Goal: Task Accomplishment & Management: Use online tool/utility

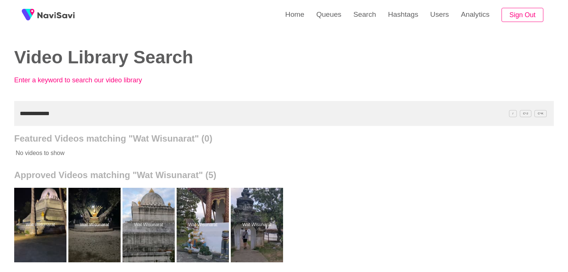
scroll to position [37, 0]
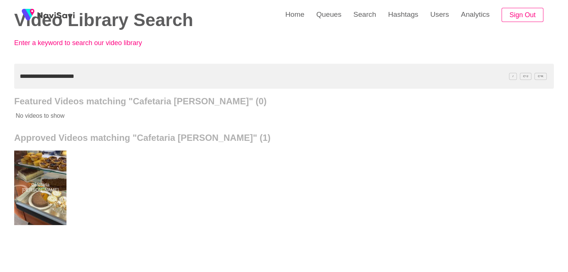
drag, startPoint x: 90, startPoint y: 75, endPoint x: 0, endPoint y: 75, distance: 90.0
click at [0, 75] on div "**********" at bounding box center [284, 169] width 568 height 413
paste input "text"
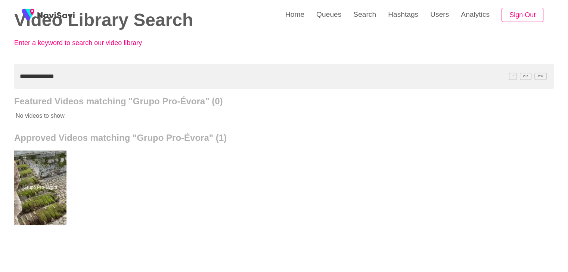
click at [0, 76] on div "**********" at bounding box center [284, 169] width 568 height 413
paste input "**********"
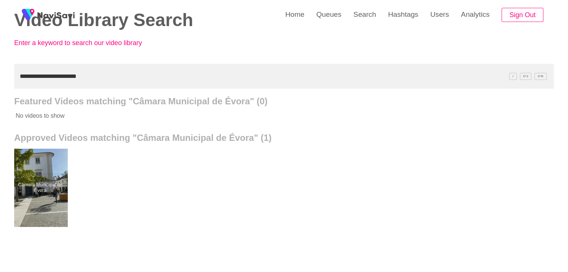
drag, startPoint x: 48, startPoint y: 208, endPoint x: 72, endPoint y: 127, distance: 84.1
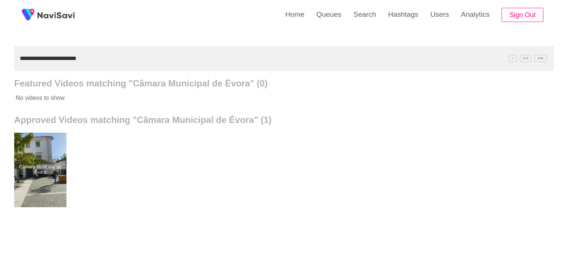
scroll to position [75, 0]
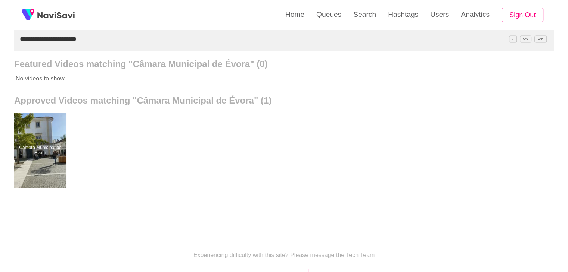
click at [0, 53] on div "**********" at bounding box center [284, 131] width 568 height 413
paste input "text"
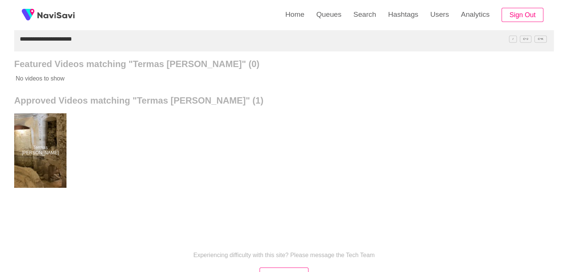
drag, startPoint x: 38, startPoint y: 150, endPoint x: 43, endPoint y: 106, distance: 44.7
click at [0, 30] on div "**********" at bounding box center [284, 131] width 568 height 413
paste input "***"
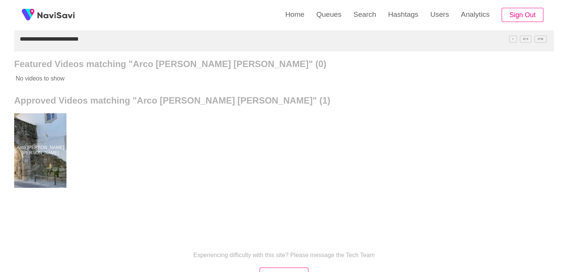
drag, startPoint x: 99, startPoint y: 35, endPoint x: 0, endPoint y: 36, distance: 98.9
click at [0, 36] on div "**********" at bounding box center [284, 131] width 568 height 413
paste input "text"
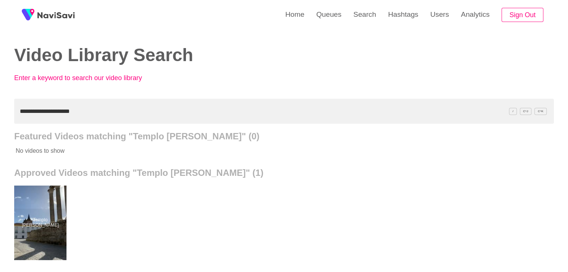
scroll to position [0, 0]
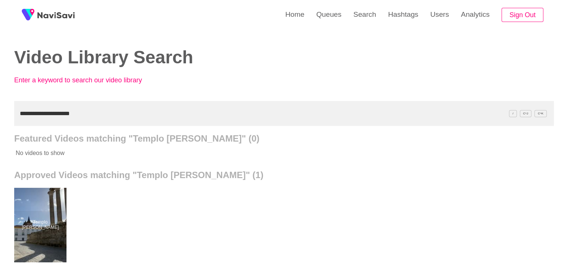
click at [0, 116] on div "**********" at bounding box center [284, 206] width 568 height 413
paste input "text"
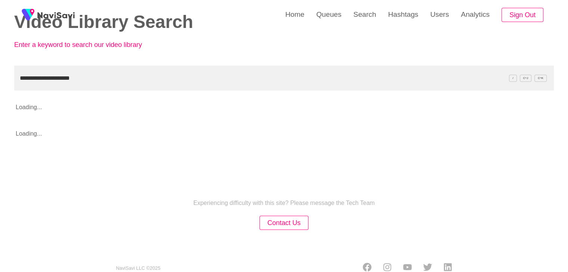
scroll to position [37, 0]
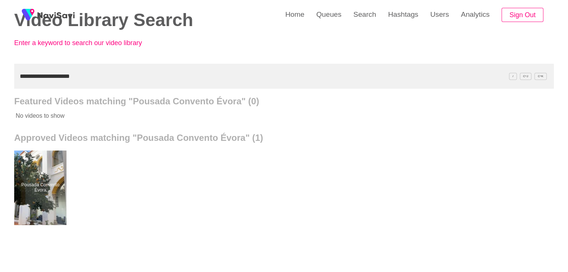
drag, startPoint x: 93, startPoint y: 79, endPoint x: 0, endPoint y: 76, distance: 92.6
click at [0, 76] on div "**********" at bounding box center [284, 169] width 568 height 413
paste input "**********"
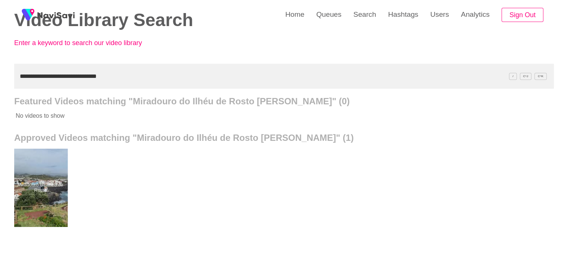
type input "**********"
drag, startPoint x: 56, startPoint y: 180, endPoint x: 58, endPoint y: 151, distance: 28.8
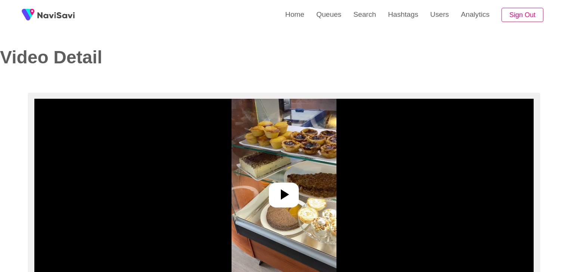
select select "**"
select select "**********"
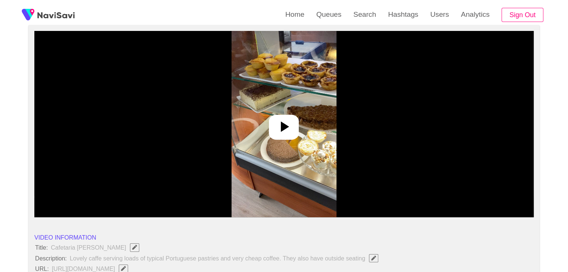
scroll to position [75, 0]
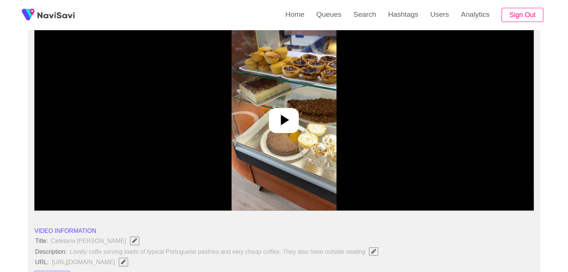
click at [287, 121] on icon at bounding box center [285, 120] width 8 height 10
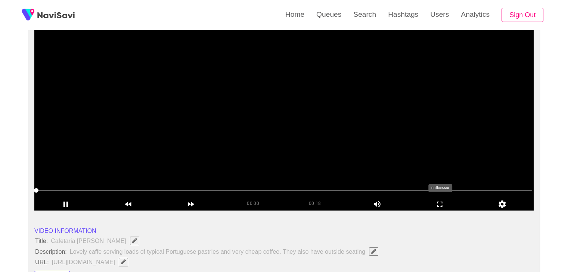
drag, startPoint x: 444, startPoint y: 206, endPoint x: 424, endPoint y: 236, distance: 35.8
click at [442, 206] on icon "add" at bounding box center [440, 204] width 62 height 9
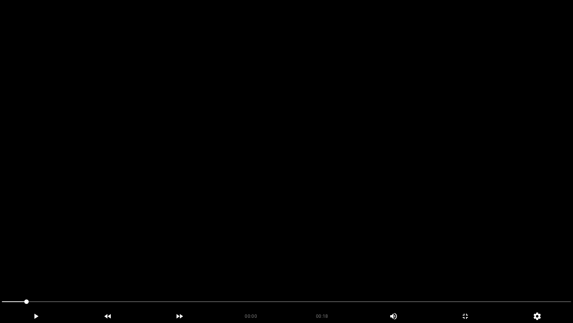
click at [352, 221] on video at bounding box center [286, 161] width 573 height 323
click at [309, 182] on video at bounding box center [286, 161] width 573 height 323
click at [309, 181] on video at bounding box center [286, 161] width 573 height 323
click at [308, 171] on video at bounding box center [286, 161] width 573 height 323
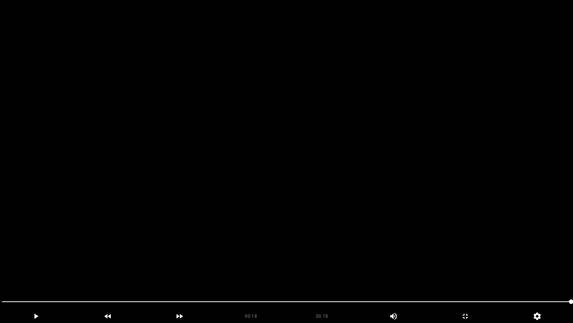
click at [497, 272] on span at bounding box center [287, 301] width 570 height 12
click at [452, 258] on video at bounding box center [286, 161] width 573 height 323
click at [452, 257] on video at bounding box center [286, 161] width 573 height 323
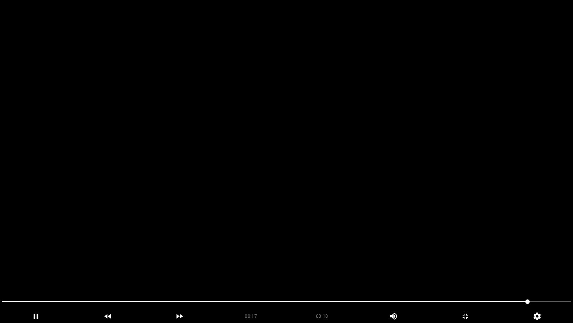
click at [452, 257] on video at bounding box center [286, 161] width 573 height 323
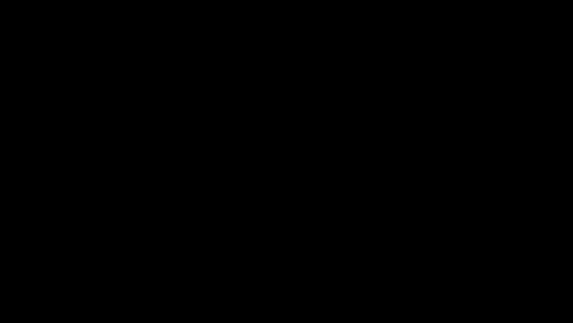
click at [469, 272] on icon "add" at bounding box center [465, 315] width 71 height 9
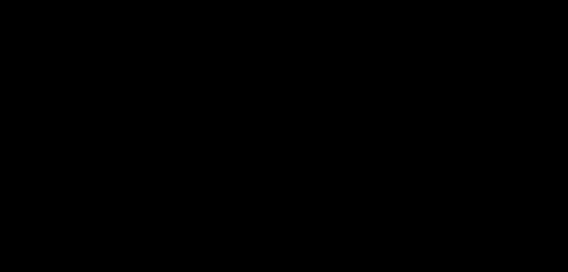
scroll to position [149, 0]
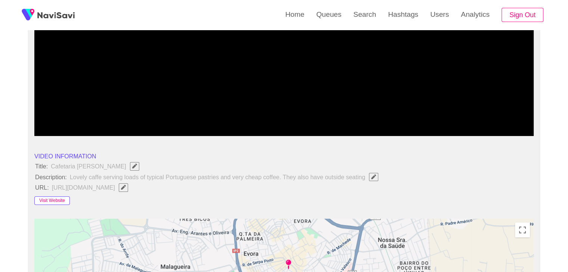
click at [53, 200] on button "Visit Website" at bounding box center [51, 201] width 35 height 9
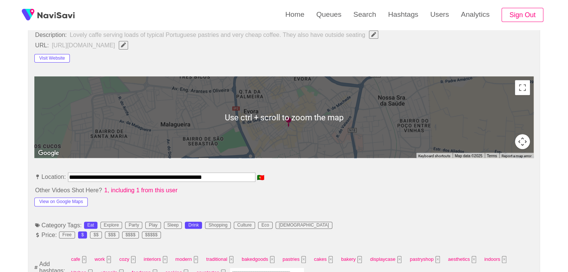
scroll to position [299, 0]
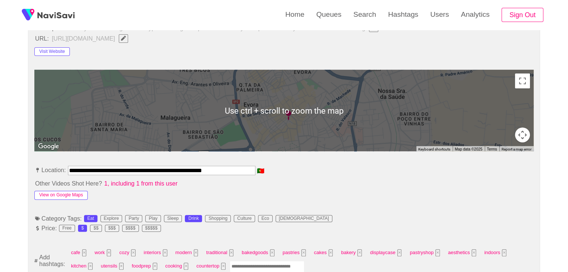
click at [76, 196] on button "View on Google Maps" at bounding box center [60, 195] width 53 height 9
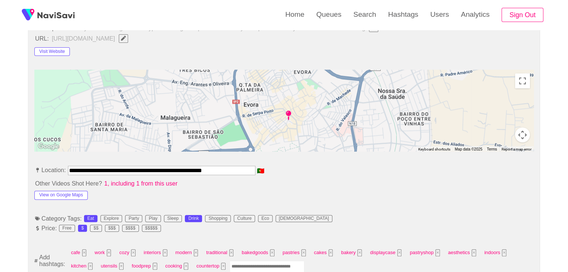
drag, startPoint x: 215, startPoint y: 169, endPoint x: 0, endPoint y: 162, distance: 214.8
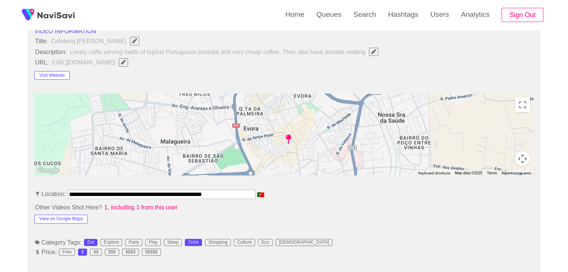
scroll to position [224, 0]
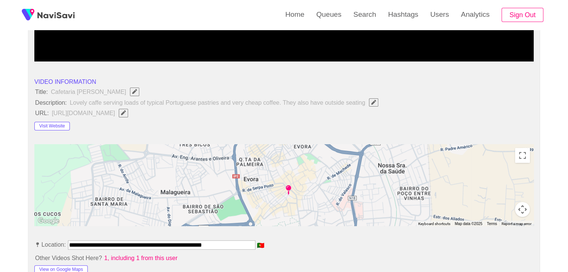
click at [127, 110] on span "Edit Field" at bounding box center [123, 112] width 6 height 5
type input "**********"
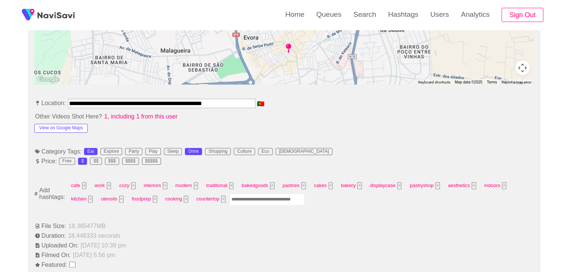
scroll to position [373, 0]
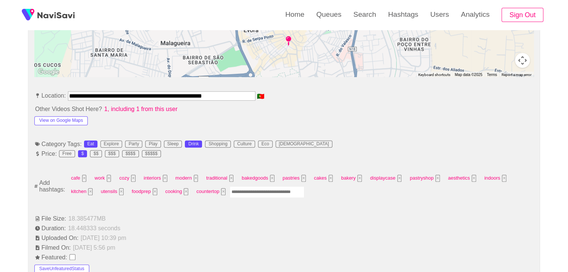
click at [245, 196] on input "Enter tag here and press return" at bounding box center [267, 193] width 75 height 12
type input "****"
click at [280, 189] on input "Enter tag here and press return" at bounding box center [290, 193] width 75 height 12
type input "****"
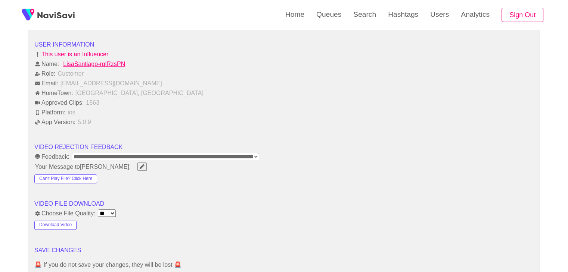
scroll to position [971, 0]
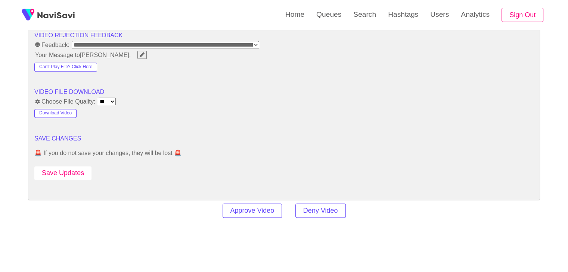
click at [78, 174] on button "Save Updates" at bounding box center [62, 173] width 57 height 14
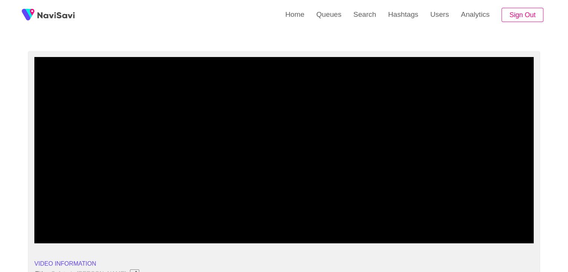
scroll to position [0, 0]
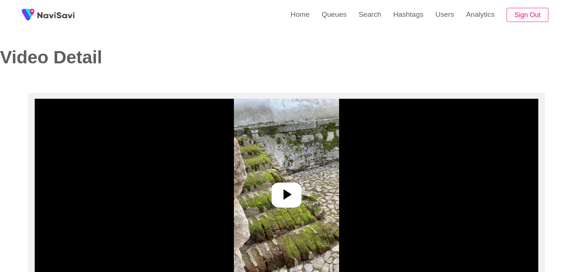
select select "**********"
select select "**"
click at [280, 193] on icon at bounding box center [284, 195] width 18 height 18
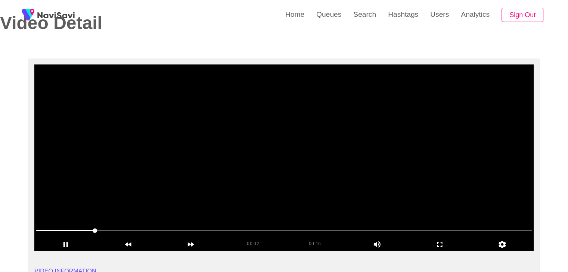
scroll to position [37, 0]
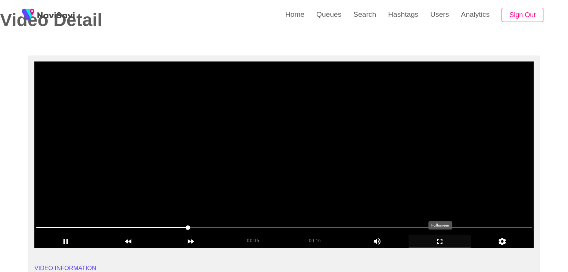
click at [440, 241] on icon "add" at bounding box center [440, 241] width 62 height 9
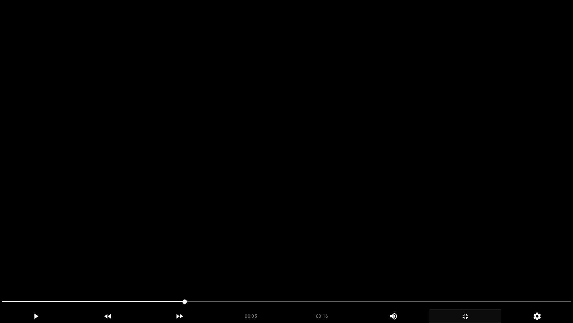
drag, startPoint x: 7, startPoint y: 291, endPoint x: 16, endPoint y: 266, distance: 27.2
click at [0, 272] on section "00:05 00:16 Picture In Picture 1 Error: Failed to load Video" at bounding box center [286, 161] width 573 height 323
click at [252, 239] on video at bounding box center [286, 161] width 573 height 323
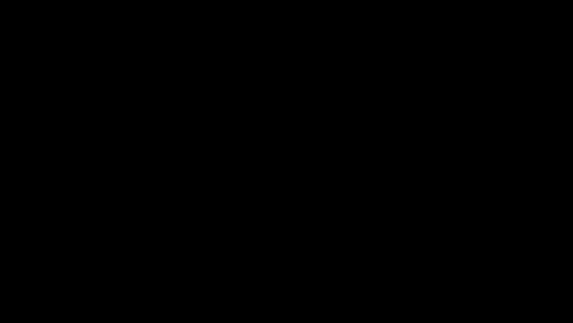
click at [463, 272] on icon "add" at bounding box center [465, 315] width 71 height 9
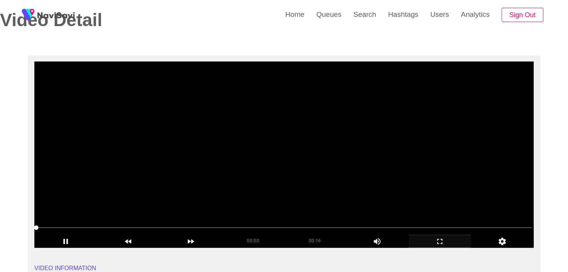
click at [324, 168] on video at bounding box center [283, 155] width 499 height 187
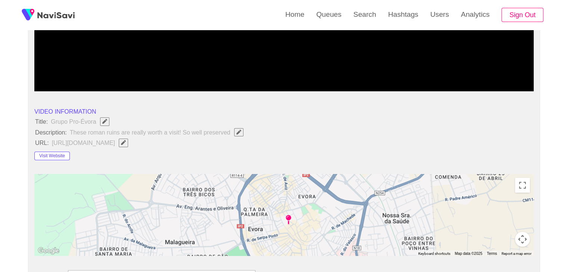
scroll to position [224, 0]
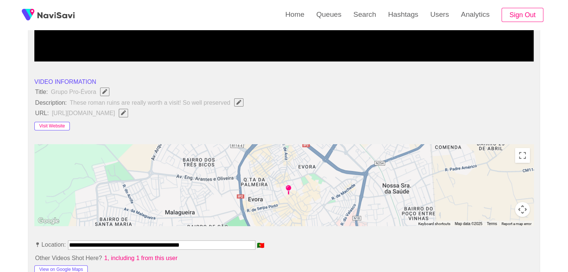
click at [60, 127] on button "Visit Website" at bounding box center [51, 126] width 35 height 9
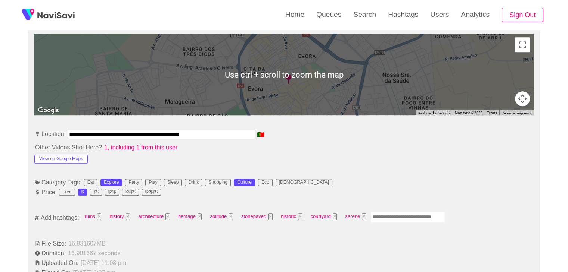
scroll to position [336, 0]
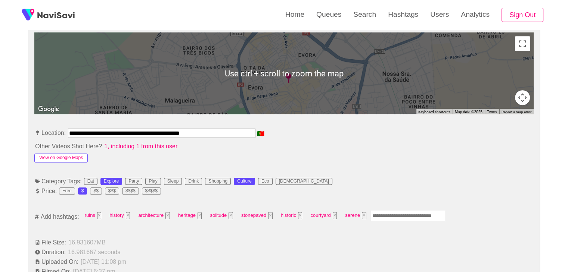
click at [79, 156] on button "View on Google Maps" at bounding box center [60, 158] width 53 height 9
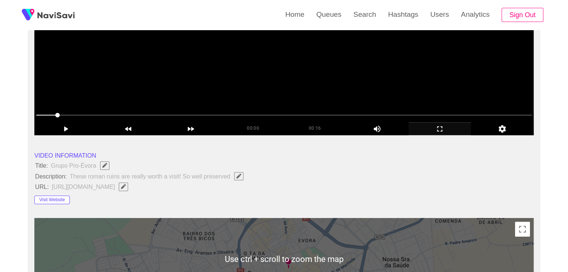
scroll to position [149, 0]
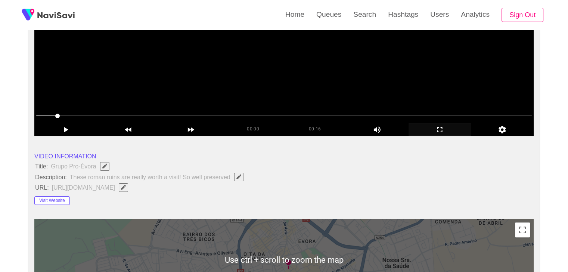
click at [274, 100] on video at bounding box center [283, 43] width 499 height 187
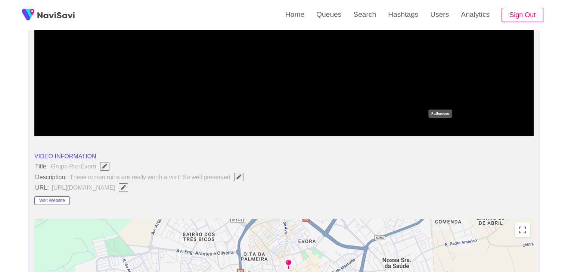
click at [451, 131] on icon "add" at bounding box center [440, 129] width 62 height 9
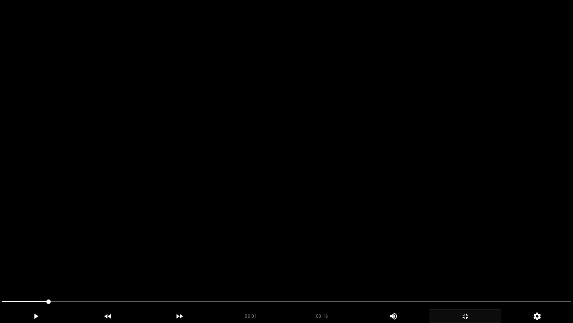
click at [363, 166] on video at bounding box center [286, 161] width 573 height 323
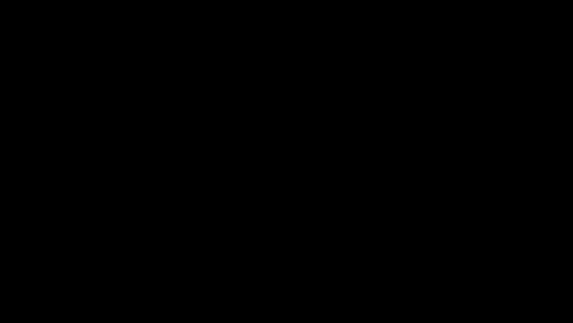
click at [468, 272] on icon "add" at bounding box center [465, 315] width 71 height 9
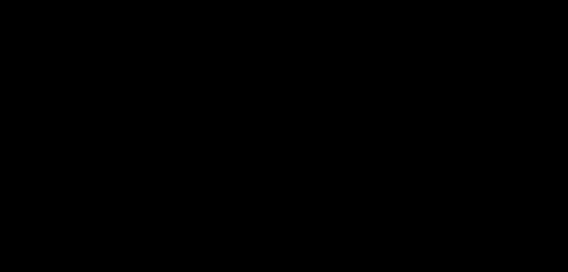
scroll to position [299, 0]
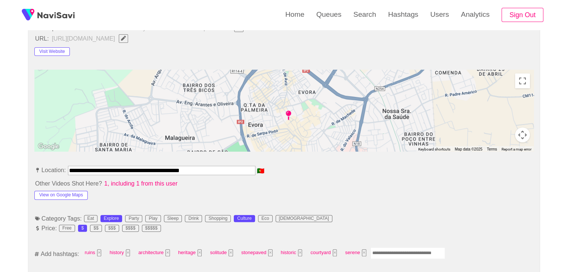
click at [385, 249] on input "Enter tag here and press return" at bounding box center [407, 254] width 75 height 12
type input "*********"
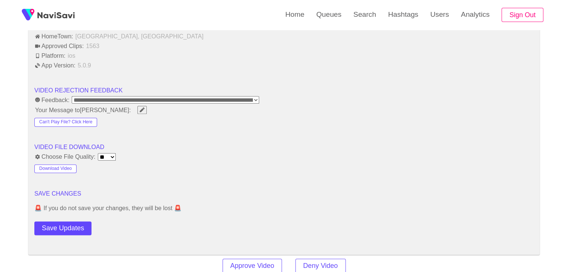
scroll to position [1008, 0]
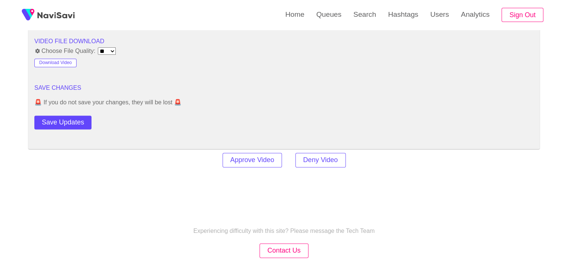
click at [71, 122] on button "Save Updates" at bounding box center [62, 123] width 57 height 14
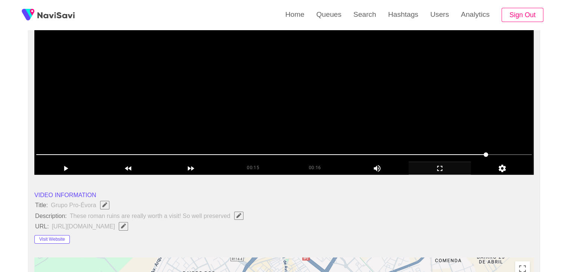
scroll to position [37, 0]
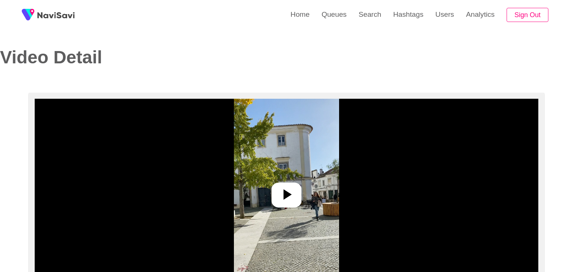
select select "**********"
select select "**"
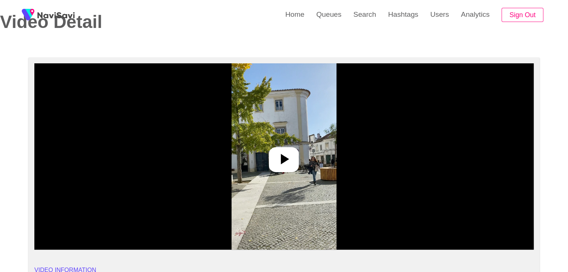
scroll to position [37, 0]
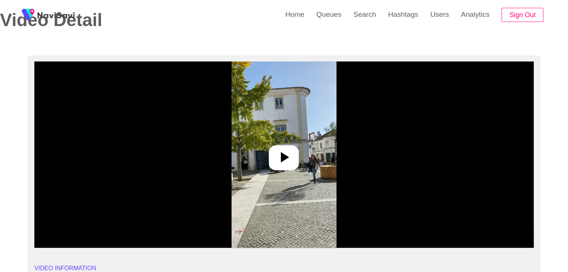
click at [298, 165] on div at bounding box center [284, 158] width 30 height 25
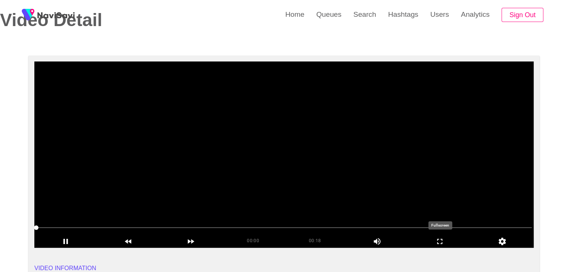
drag, startPoint x: 440, startPoint y: 244, endPoint x: 412, endPoint y: 258, distance: 30.9
click at [439, 243] on icon "add" at bounding box center [440, 241] width 62 height 9
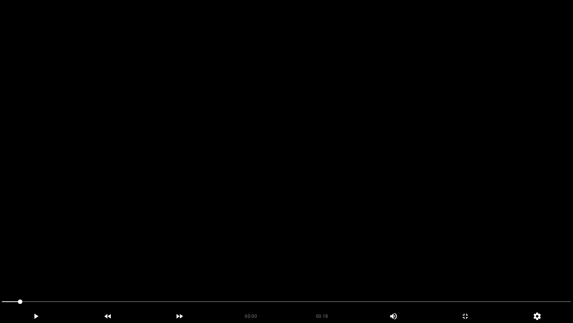
click at [380, 239] on video at bounding box center [286, 161] width 573 height 323
click at [364, 206] on video at bounding box center [286, 161] width 573 height 323
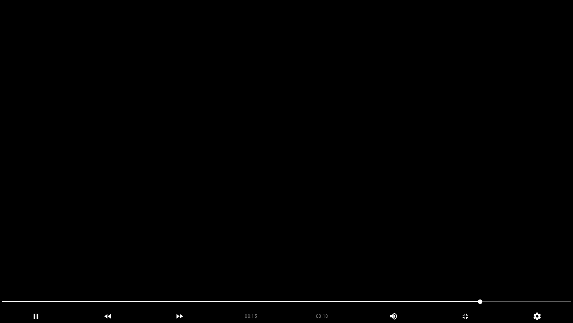
click at [371, 203] on video at bounding box center [286, 161] width 573 height 323
click at [409, 272] on span at bounding box center [287, 301] width 570 height 12
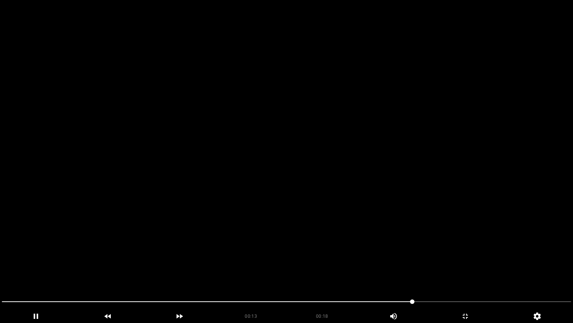
click at [426, 247] on video at bounding box center [286, 161] width 573 height 323
click at [427, 247] on video at bounding box center [286, 161] width 573 height 323
click at [390, 212] on video at bounding box center [286, 161] width 573 height 323
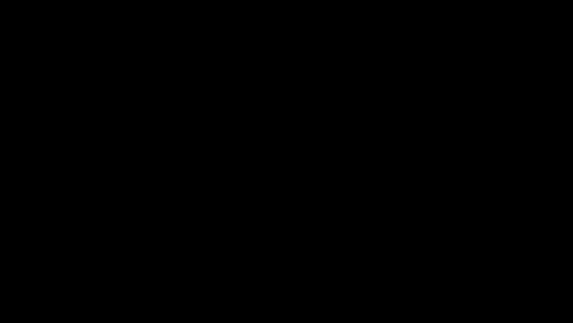
drag, startPoint x: 467, startPoint y: 320, endPoint x: 412, endPoint y: 250, distance: 89.1
click at [466, 272] on icon "add" at bounding box center [465, 315] width 71 height 9
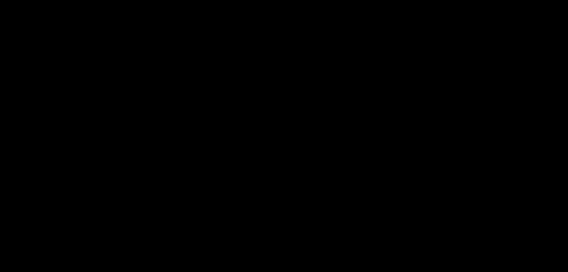
scroll to position [149, 0]
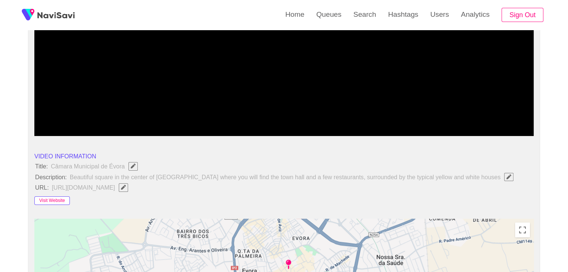
click at [51, 200] on button "Visit Website" at bounding box center [51, 201] width 35 height 9
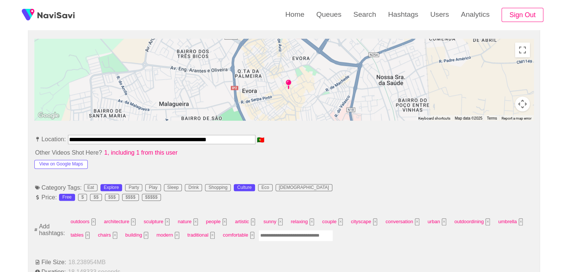
scroll to position [336, 0]
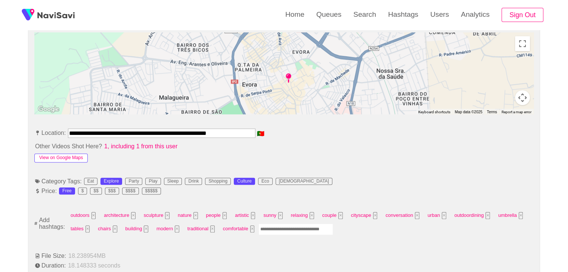
click at [73, 158] on button "View on Google Maps" at bounding box center [60, 158] width 53 height 9
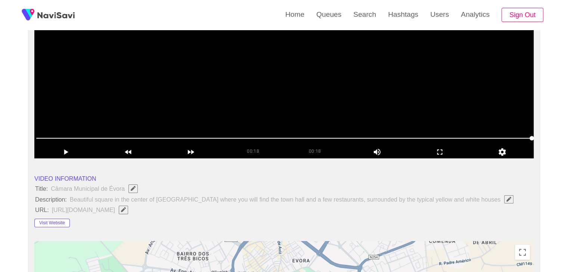
scroll to position [112, 0]
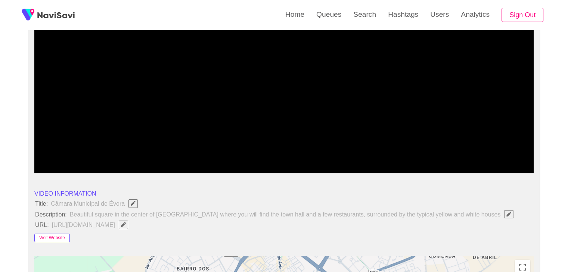
click at [49, 236] on button "Visit Website" at bounding box center [51, 238] width 35 height 9
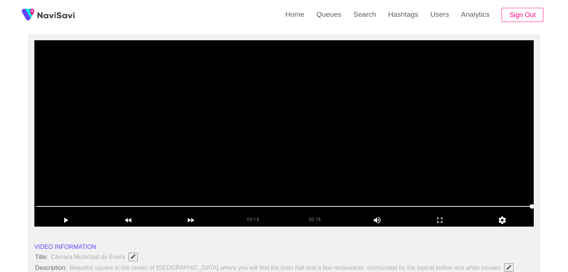
scroll to position [37, 0]
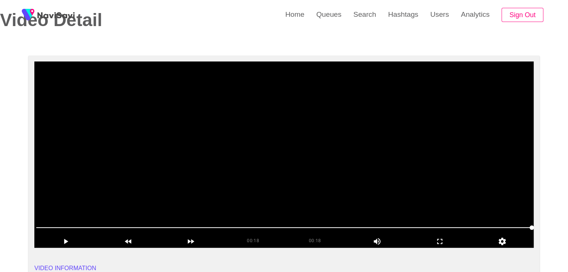
click at [267, 150] on video at bounding box center [283, 155] width 499 height 187
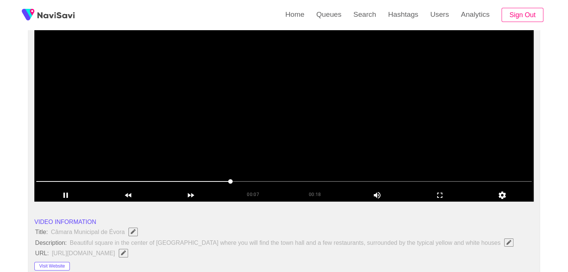
scroll to position [75, 0]
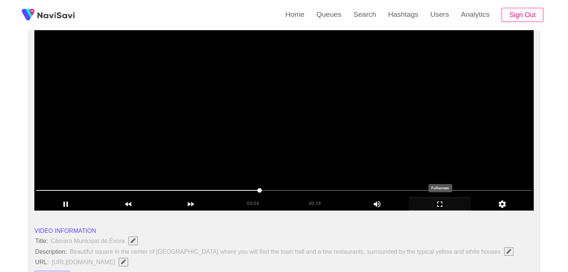
drag, startPoint x: 445, startPoint y: 202, endPoint x: 327, endPoint y: 227, distance: 120.1
click at [444, 202] on icon "add" at bounding box center [440, 204] width 62 height 9
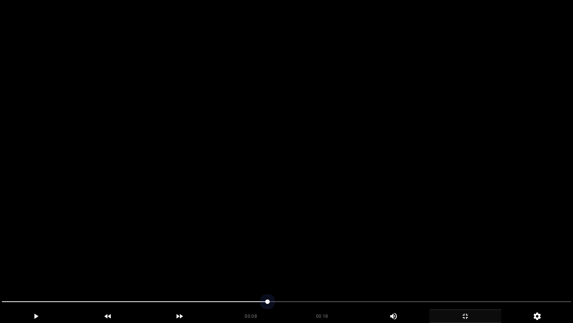
drag, startPoint x: 46, startPoint y: 299, endPoint x: 10, endPoint y: 269, distance: 46.3
click at [0, 272] on section "00:08 00:18 Picture In Picture 1 Error: Failed to load Video" at bounding box center [286, 161] width 573 height 323
click at [308, 224] on video at bounding box center [286, 161] width 573 height 323
click at [308, 226] on video at bounding box center [286, 161] width 573 height 323
drag, startPoint x: 83, startPoint y: 309, endPoint x: 205, endPoint y: 225, distance: 147.7
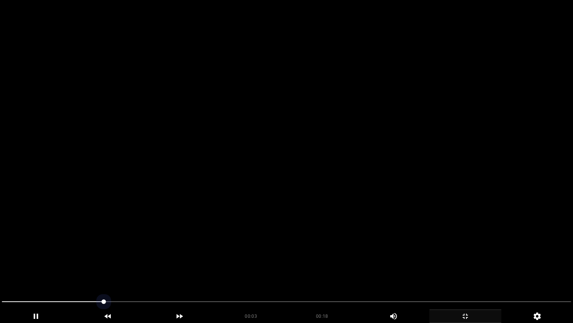
click at [0, 265] on section "00:03 00:18 Picture In Picture 1 Error: Failed to load Video" at bounding box center [286, 161] width 573 height 323
click at [387, 186] on video at bounding box center [286, 161] width 573 height 323
click at [392, 251] on video at bounding box center [286, 161] width 573 height 323
drag, startPoint x: 388, startPoint y: 255, endPoint x: 373, endPoint y: 262, distance: 16.2
click at [387, 255] on video at bounding box center [286, 161] width 573 height 323
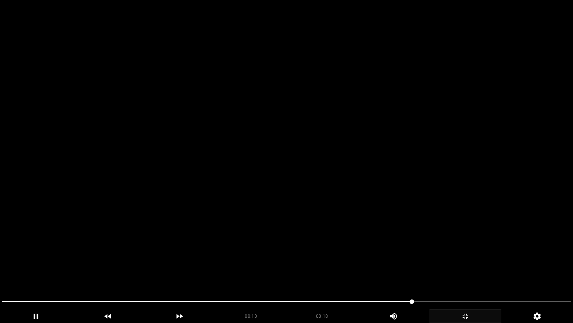
click at [372, 261] on video at bounding box center [286, 161] width 573 height 323
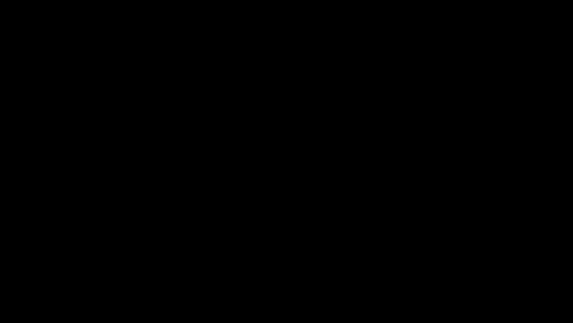
click at [379, 272] on span at bounding box center [287, 301] width 570 height 12
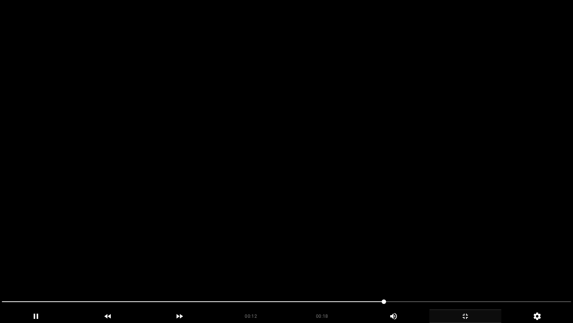
click at [391, 265] on video at bounding box center [286, 161] width 573 height 323
click at [456, 264] on video at bounding box center [286, 161] width 573 height 323
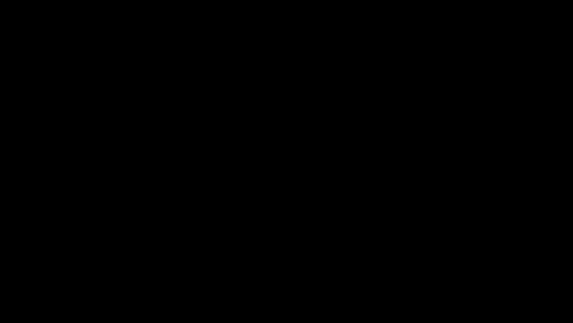
click at [466, 272] on icon "add" at bounding box center [465, 315] width 71 height 9
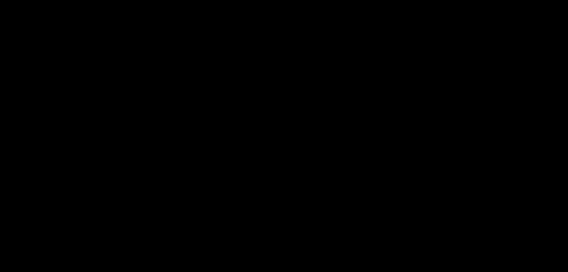
scroll to position [1008, 0]
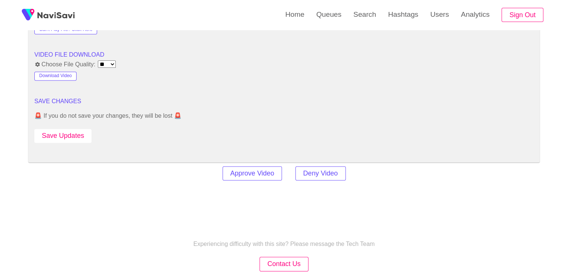
click at [59, 131] on button "Save Updates" at bounding box center [62, 136] width 57 height 14
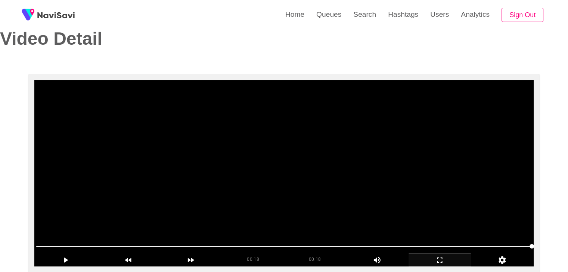
scroll to position [0, 0]
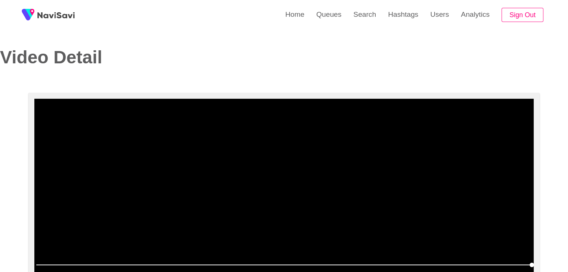
click at [252, 177] on video at bounding box center [283, 192] width 499 height 187
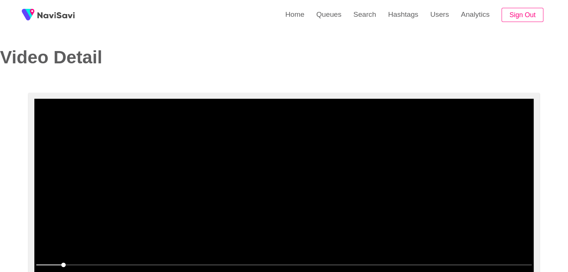
click at [309, 178] on video at bounding box center [283, 192] width 499 height 187
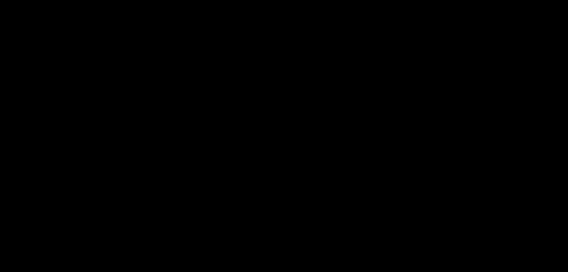
click at [348, 194] on video at bounding box center [283, 192] width 499 height 187
click at [348, 193] on video at bounding box center [283, 192] width 499 height 187
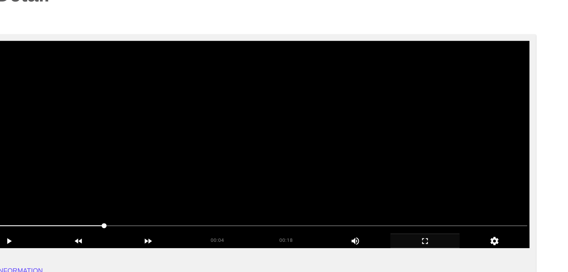
scroll to position [34, 0]
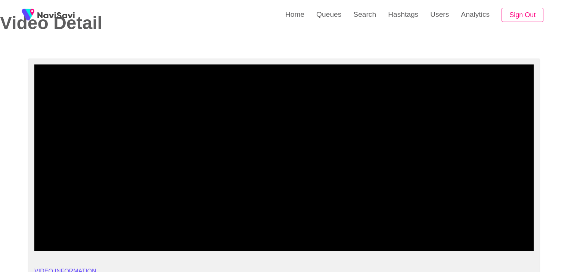
click at [120, 231] on span at bounding box center [283, 231] width 495 height 12
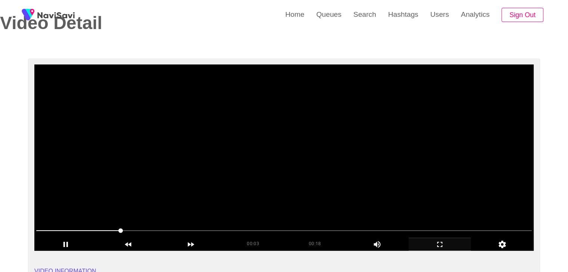
click at [264, 183] on video at bounding box center [283, 158] width 499 height 187
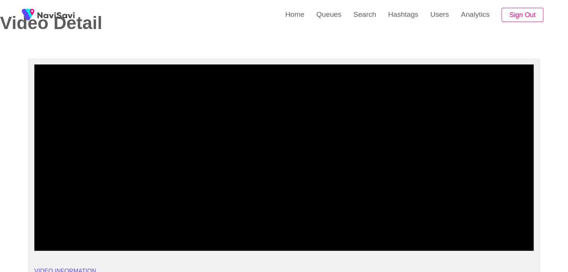
click at [97, 230] on span at bounding box center [283, 231] width 495 height 12
click at [208, 180] on video at bounding box center [283, 158] width 499 height 187
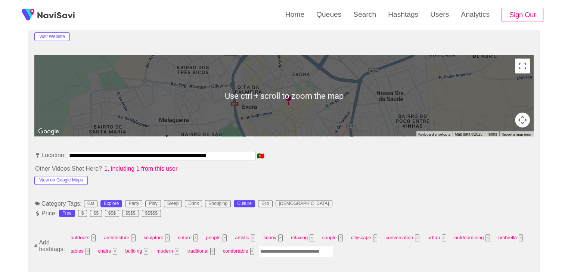
scroll to position [333, 0]
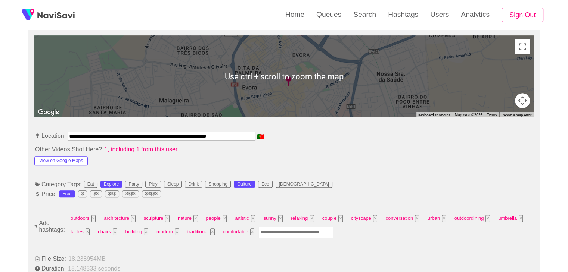
click at [274, 230] on input "Enter tag here and press return" at bounding box center [295, 233] width 75 height 12
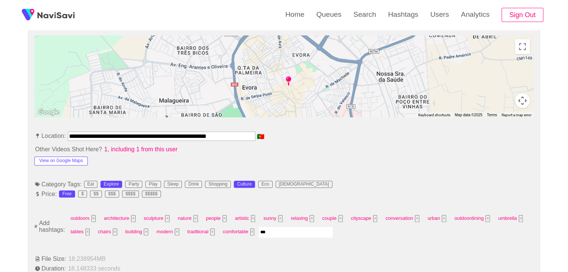
type input "****"
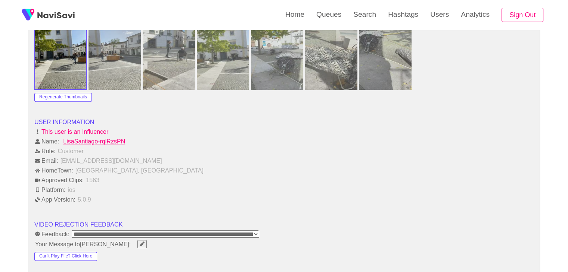
scroll to position [930, 0]
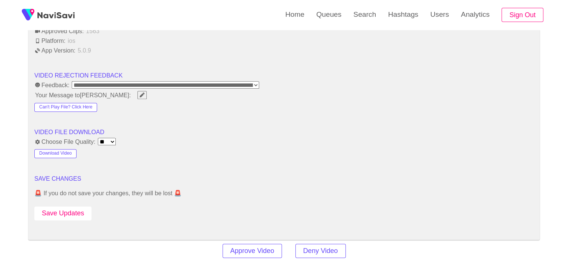
click at [73, 207] on button "Save Updates" at bounding box center [62, 214] width 57 height 14
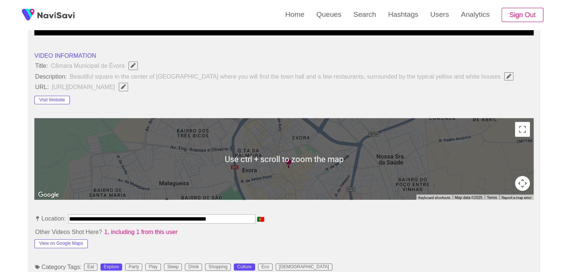
scroll to position [221, 0]
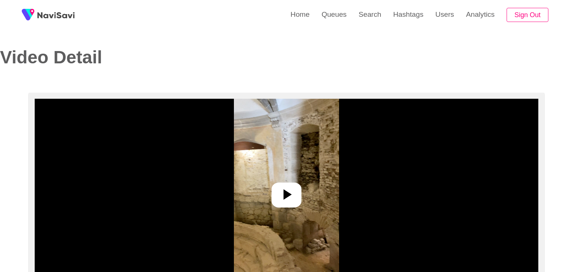
select select "**********"
select select "**"
click at [289, 191] on icon at bounding box center [284, 195] width 18 height 18
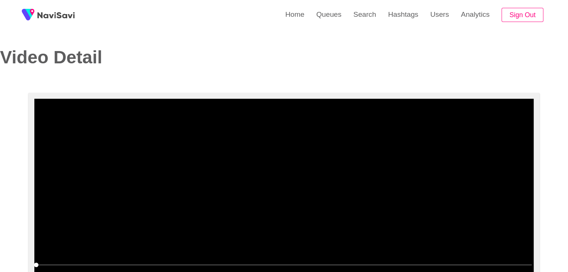
click at [396, 178] on video at bounding box center [283, 192] width 499 height 187
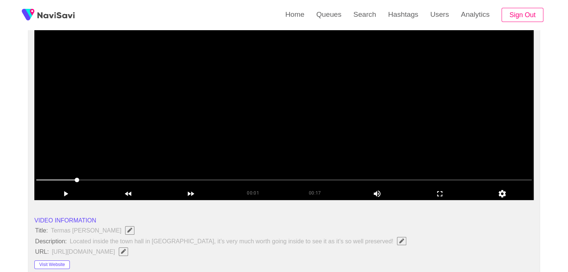
scroll to position [37, 0]
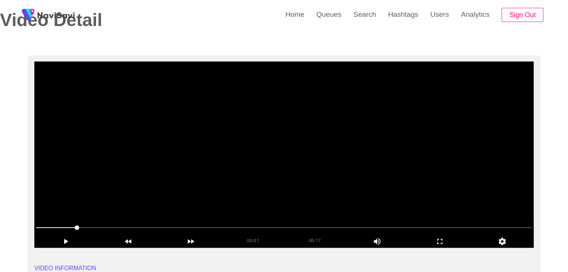
click at [375, 186] on video at bounding box center [283, 155] width 499 height 187
click at [442, 238] on icon "add" at bounding box center [440, 241] width 62 height 9
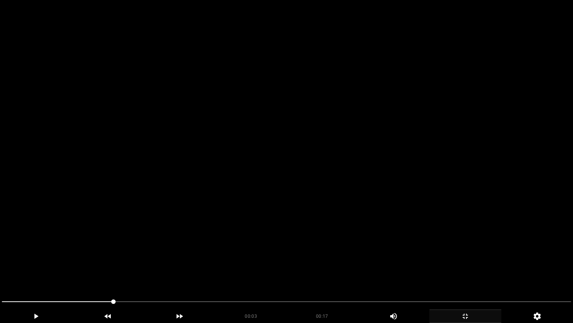
click at [365, 239] on video at bounding box center [286, 161] width 573 height 323
click at [364, 198] on video at bounding box center [286, 161] width 573 height 323
click at [200, 243] on video at bounding box center [286, 161] width 573 height 323
click at [436, 269] on video at bounding box center [286, 161] width 573 height 323
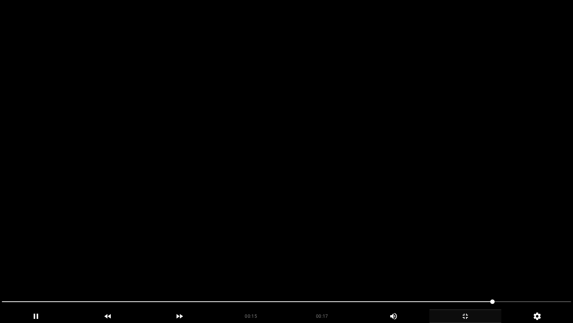
click at [466, 247] on video at bounding box center [286, 161] width 573 height 323
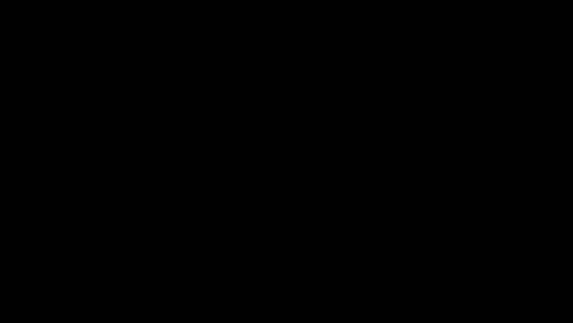
click at [458, 272] on span at bounding box center [287, 301] width 570 height 12
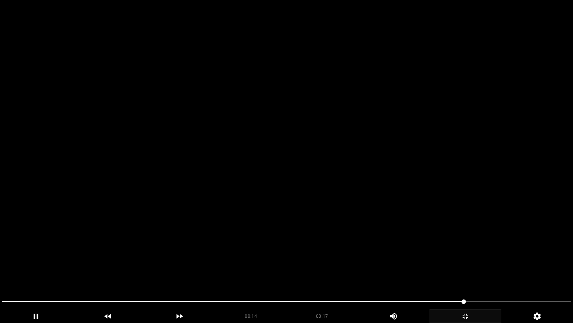
click at [432, 259] on video at bounding box center [286, 161] width 573 height 323
click at [433, 261] on video at bounding box center [286, 161] width 573 height 323
click at [408, 256] on video at bounding box center [286, 161] width 573 height 323
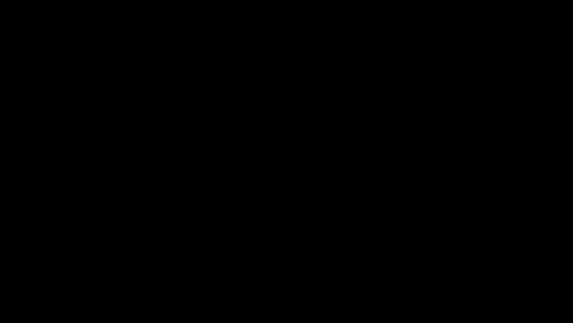
drag, startPoint x: 264, startPoint y: 299, endPoint x: 199, endPoint y: 290, distance: 66.3
click at [214, 272] on div at bounding box center [287, 302] width 576 height 20
click at [379, 264] on video at bounding box center [286, 161] width 573 height 323
click at [379, 263] on video at bounding box center [286, 161] width 573 height 323
click at [457, 272] on icon "add" at bounding box center [465, 315] width 71 height 9
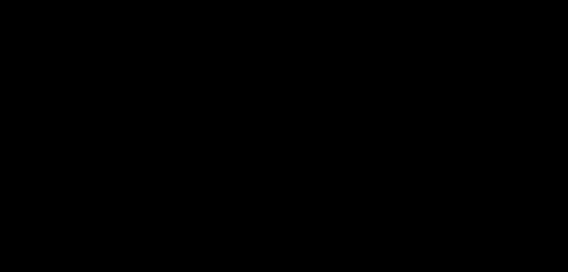
scroll to position [411, 0]
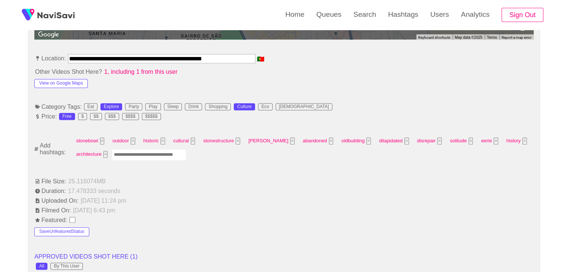
click at [148, 156] on input "Enter tag here and press return" at bounding box center [149, 155] width 75 height 12
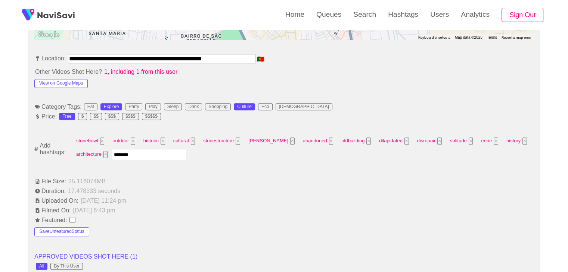
type input "*********"
type input "****"
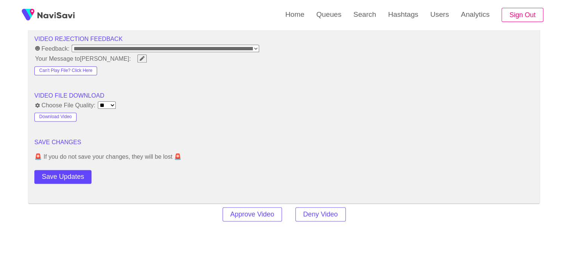
scroll to position [971, 0]
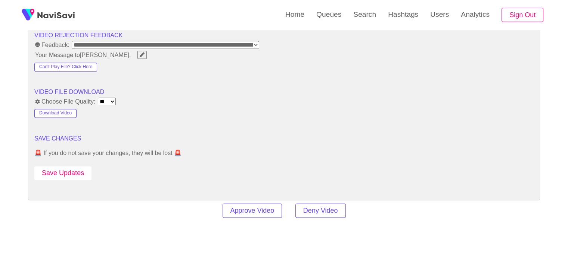
click at [54, 172] on button "Save Updates" at bounding box center [62, 173] width 57 height 14
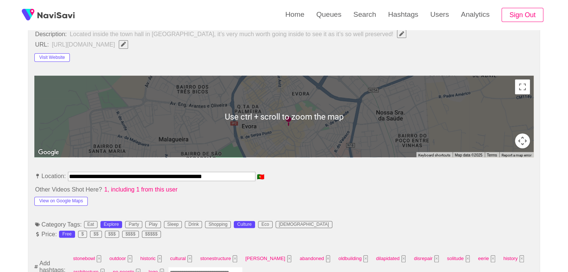
scroll to position [299, 0]
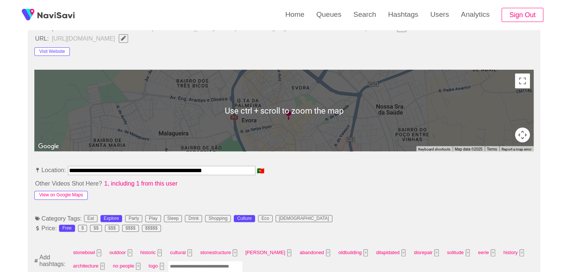
click at [69, 193] on button "View on Google Maps" at bounding box center [60, 195] width 53 height 9
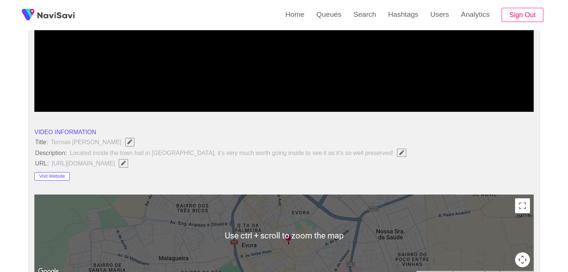
scroll to position [149, 0]
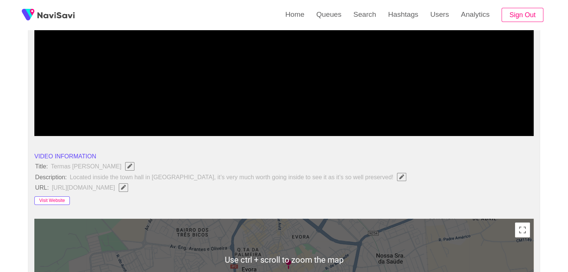
click at [57, 200] on button "Visit Website" at bounding box center [51, 201] width 35 height 9
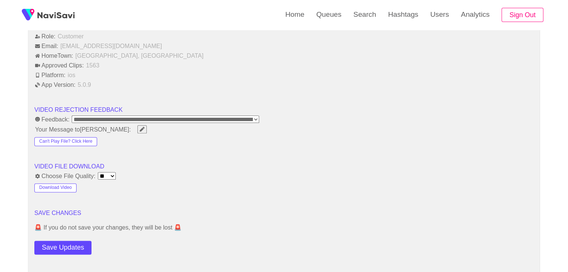
scroll to position [1045, 0]
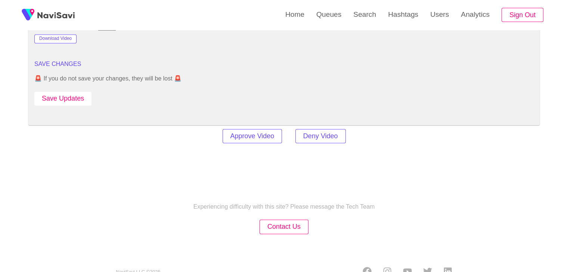
click at [71, 100] on button "Save Updates" at bounding box center [62, 99] width 57 height 14
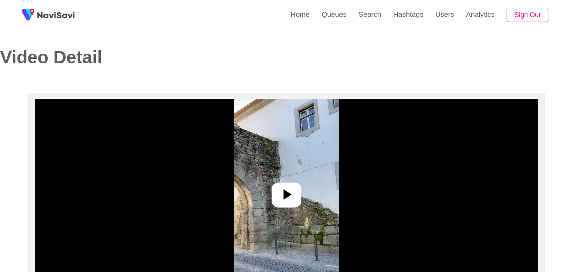
select select "**********"
select select "**"
click at [278, 191] on icon at bounding box center [284, 195] width 18 height 18
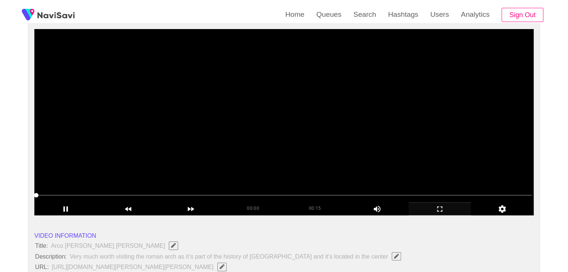
scroll to position [75, 0]
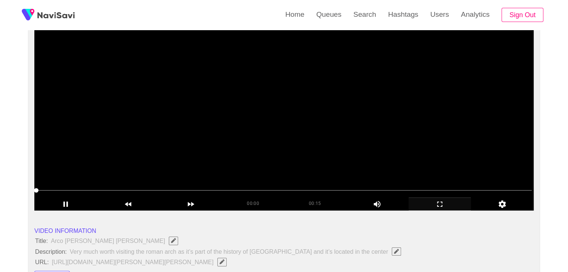
drag, startPoint x: 449, startPoint y: 196, endPoint x: 450, endPoint y: 200, distance: 4.1
click at [450, 200] on div "00:00 00:15 Picture In Picture 1" at bounding box center [283, 198] width 499 height 26
click at [436, 206] on icon "add" at bounding box center [440, 204] width 62 height 9
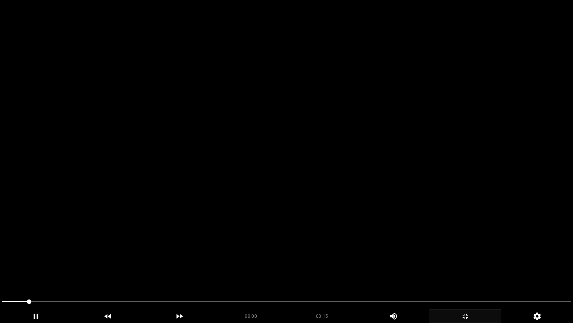
click at [278, 197] on video at bounding box center [286, 161] width 573 height 323
click at [276, 202] on video at bounding box center [286, 161] width 573 height 323
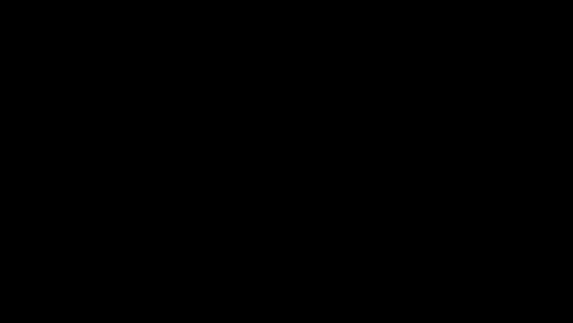
drag, startPoint x: 52, startPoint y: 297, endPoint x: 0, endPoint y: 297, distance: 51.9
click at [0, 272] on div at bounding box center [287, 302] width 576 height 20
click at [323, 231] on video at bounding box center [286, 161] width 573 height 323
click at [433, 265] on video at bounding box center [286, 161] width 573 height 323
click at [424, 266] on video at bounding box center [286, 161] width 573 height 323
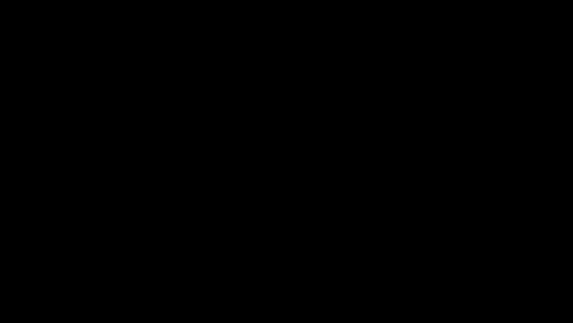
click at [424, 266] on video at bounding box center [286, 161] width 573 height 323
click at [473, 272] on icon "add" at bounding box center [465, 315] width 71 height 9
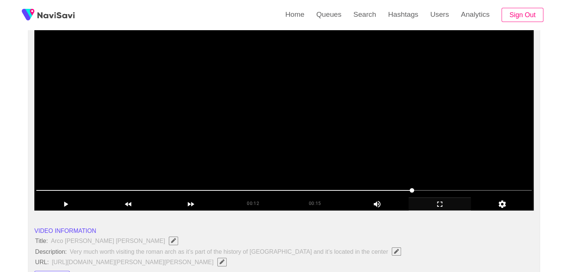
drag, startPoint x: 222, startPoint y: 189, endPoint x: 213, endPoint y: 189, distance: 9.0
click at [213, 189] on span at bounding box center [283, 191] width 495 height 12
click at [331, 142] on video at bounding box center [283, 117] width 499 height 187
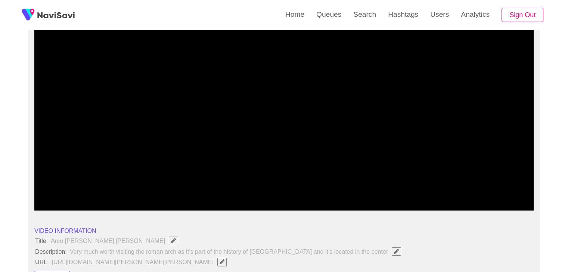
click at [166, 189] on span at bounding box center [283, 191] width 495 height 12
click at [439, 209] on icon "add" at bounding box center [440, 204] width 62 height 9
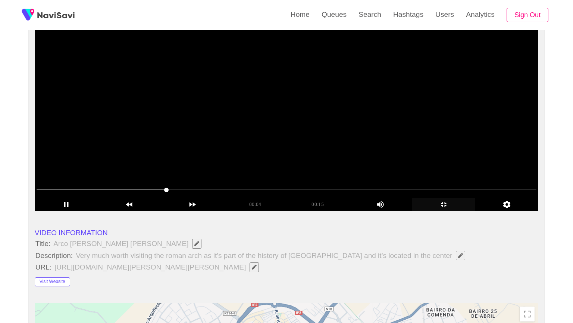
click at [397, 207] on video at bounding box center [287, 117] width 504 height 187
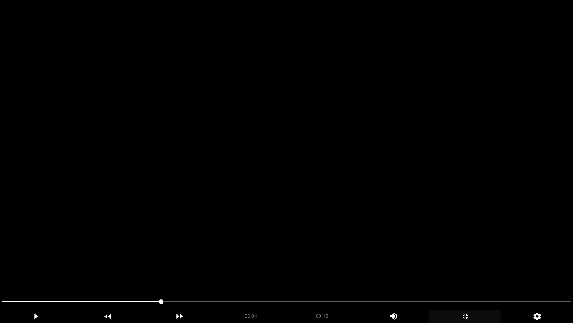
click at [397, 207] on video at bounding box center [286, 161] width 573 height 323
click at [401, 208] on video at bounding box center [286, 161] width 573 height 323
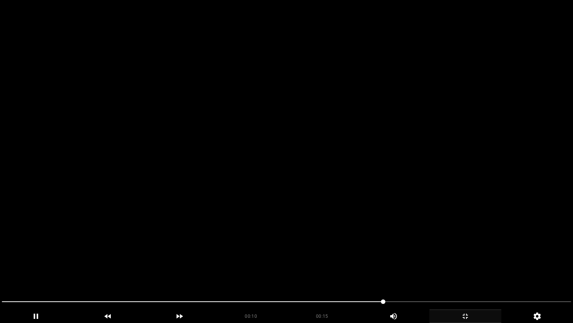
click at [401, 208] on video at bounding box center [286, 161] width 573 height 323
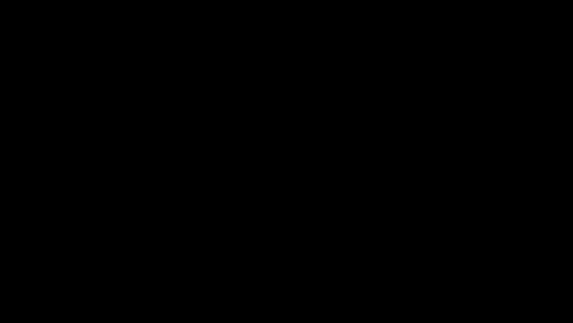
click at [469, 272] on icon "add" at bounding box center [465, 315] width 71 height 9
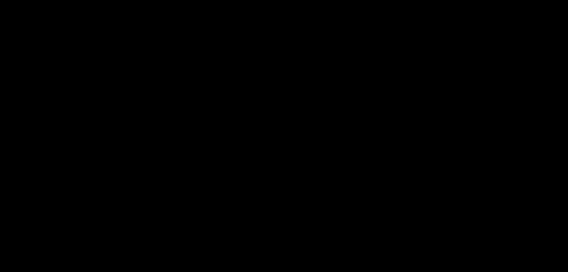
scroll to position [411, 0]
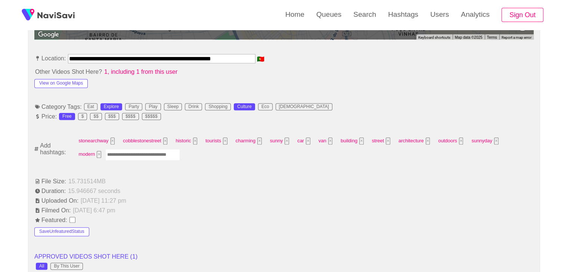
click at [128, 152] on input "Enter tag here and press return" at bounding box center [142, 155] width 75 height 12
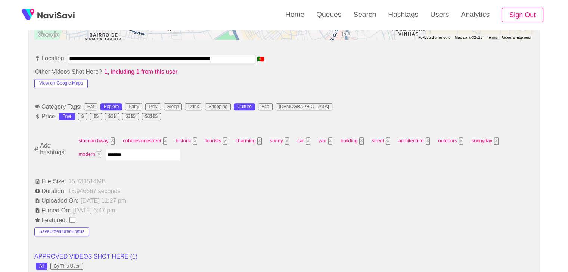
type input "*********"
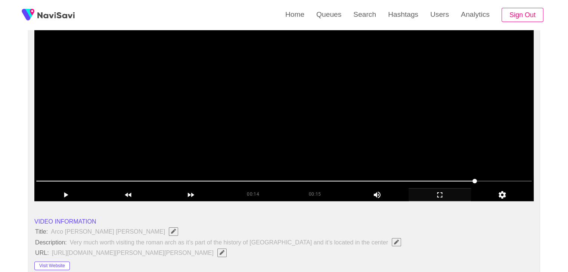
scroll to position [75, 0]
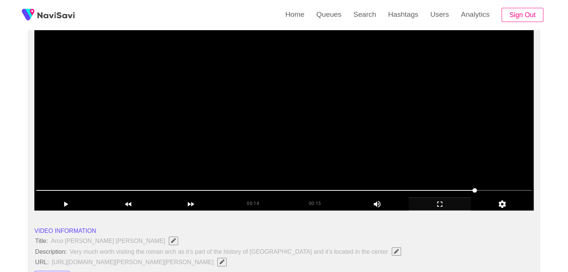
drag, startPoint x: 260, startPoint y: 144, endPoint x: 267, endPoint y: 146, distance: 7.9
click at [260, 144] on video at bounding box center [283, 117] width 499 height 187
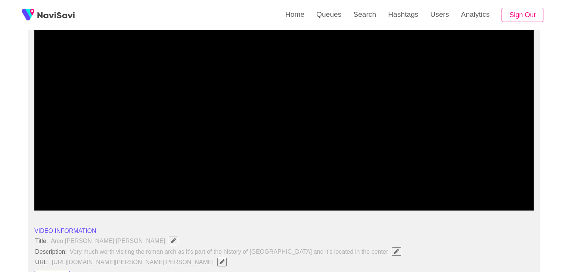
drag, startPoint x: 283, startPoint y: 187, endPoint x: 172, endPoint y: 181, distance: 111.4
click at [170, 182] on div at bounding box center [283, 191] width 501 height 19
click at [328, 153] on video at bounding box center [283, 117] width 499 height 187
click at [268, 160] on video at bounding box center [283, 117] width 499 height 187
drag, startPoint x: 176, startPoint y: 187, endPoint x: 117, endPoint y: 182, distance: 59.2
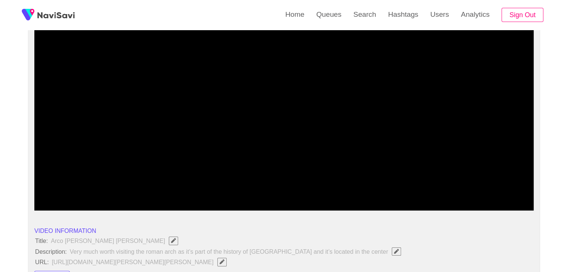
click at [116, 183] on div at bounding box center [283, 191] width 501 height 19
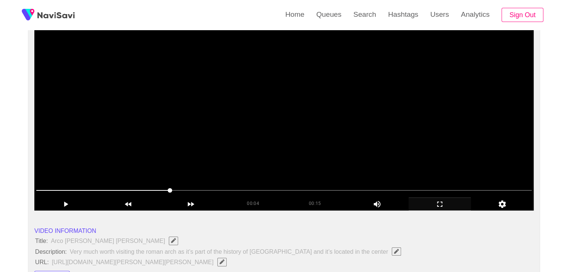
click at [287, 155] on video at bounding box center [283, 117] width 499 height 187
click at [309, 149] on video at bounding box center [283, 117] width 499 height 187
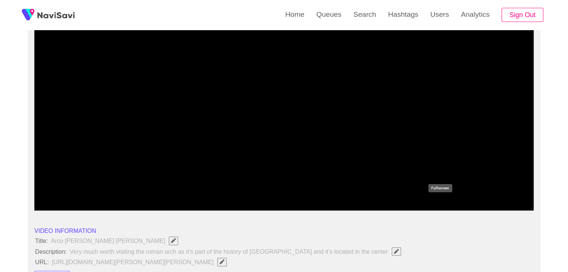
click at [442, 206] on icon "add" at bounding box center [440, 204] width 62 height 9
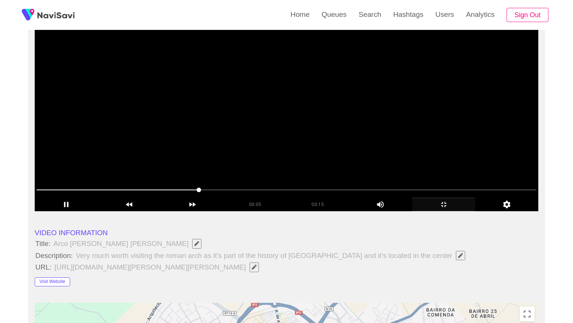
drag, startPoint x: 339, startPoint y: 189, endPoint x: 349, endPoint y: 189, distance: 10.1
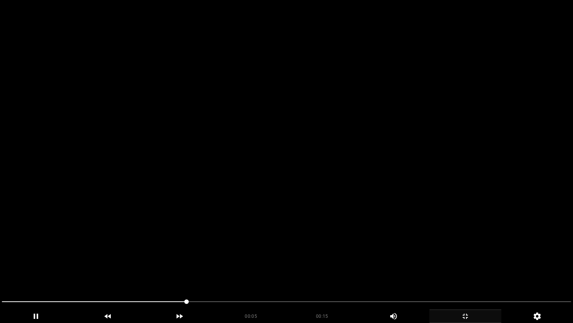
click at [339, 189] on video at bounding box center [286, 161] width 573 height 323
click at [378, 191] on video at bounding box center [286, 161] width 573 height 323
click at [379, 191] on video at bounding box center [286, 161] width 573 height 323
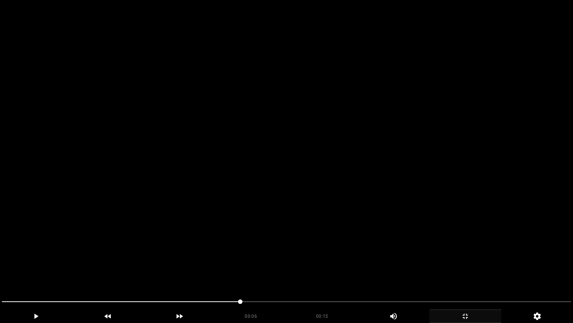
click at [409, 237] on video at bounding box center [286, 161] width 573 height 323
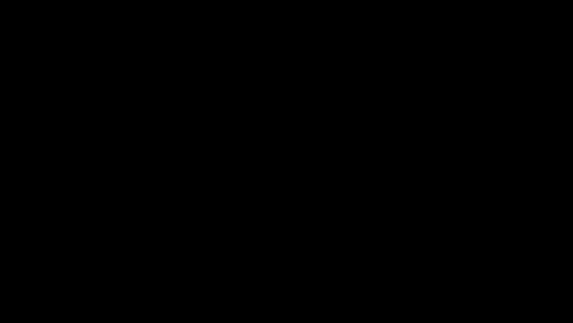
click at [472, 272] on icon "add" at bounding box center [465, 315] width 71 height 9
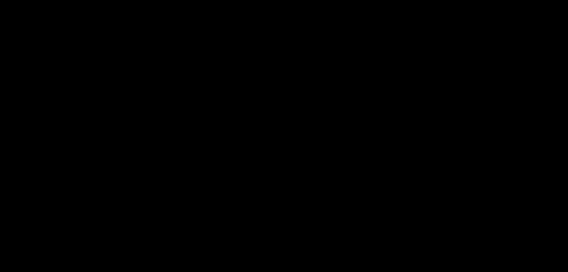
scroll to position [336, 0]
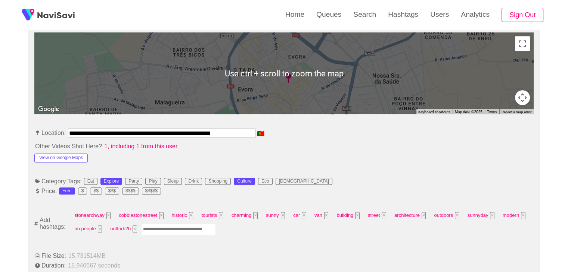
click at [171, 230] on input "Enter tag here and press return" at bounding box center [178, 230] width 75 height 12
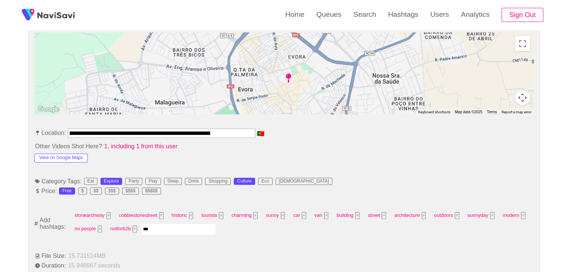
type input "****"
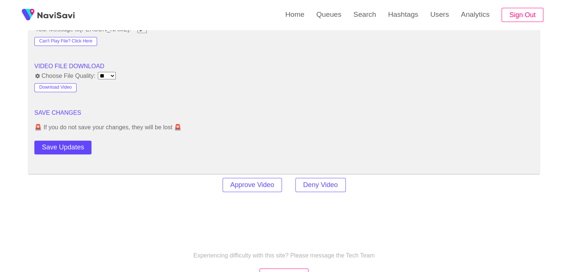
scroll to position [1008, 0]
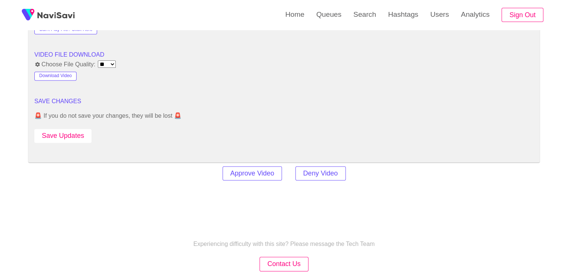
click at [76, 133] on button "Save Updates" at bounding box center [62, 136] width 57 height 14
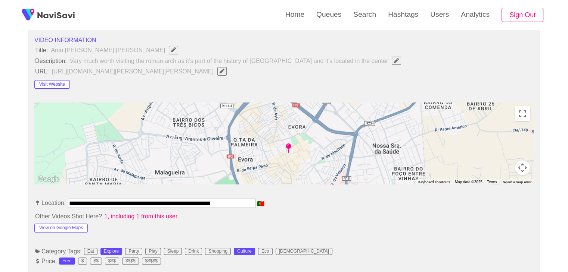
scroll to position [261, 0]
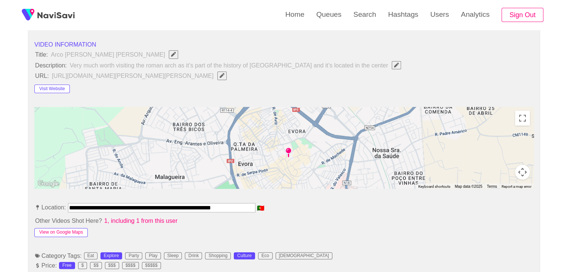
click at [66, 232] on button "View on Google Maps" at bounding box center [60, 232] width 53 height 9
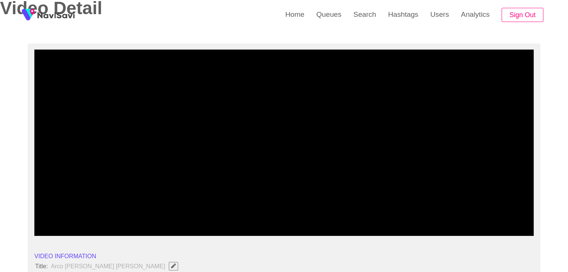
scroll to position [37, 0]
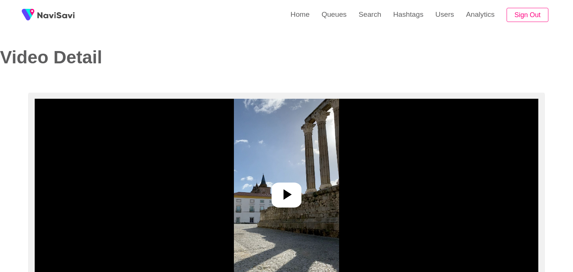
select select "**********"
select select "**"
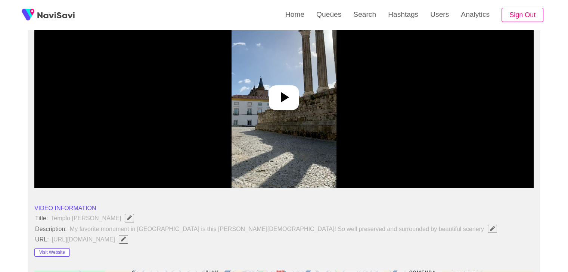
scroll to position [112, 0]
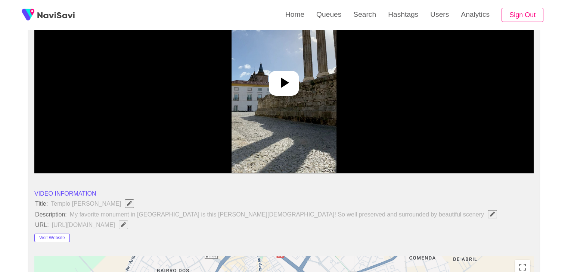
click at [283, 85] on icon at bounding box center [285, 83] width 8 height 10
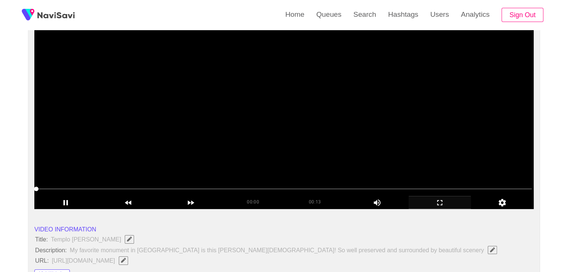
scroll to position [75, 0]
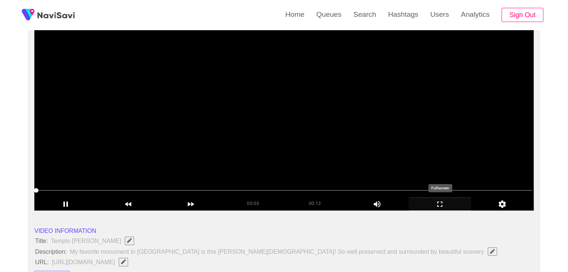
drag, startPoint x: 456, startPoint y: 208, endPoint x: 359, endPoint y: 221, distance: 97.9
click at [455, 208] on icon "add" at bounding box center [440, 204] width 62 height 9
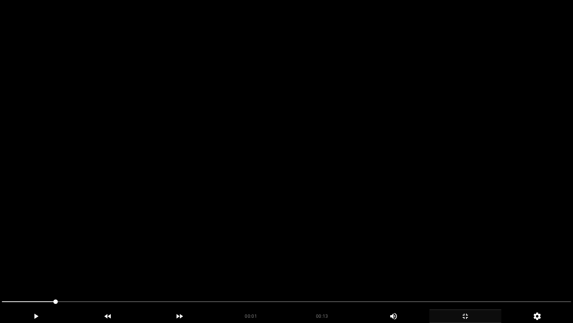
click at [320, 215] on video at bounding box center [286, 161] width 573 height 323
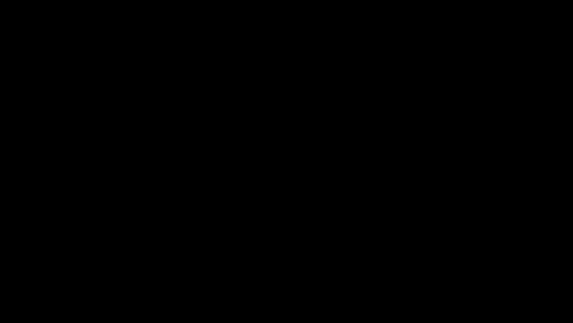
click at [284, 245] on video at bounding box center [286, 161] width 573 height 323
drag, startPoint x: 141, startPoint y: 302, endPoint x: 82, endPoint y: 276, distance: 64.5
click at [0, 272] on section "00:04 00:13 Picture In Picture 1 Error: Failed to load Video" at bounding box center [286, 161] width 573 height 323
click at [324, 238] on video at bounding box center [286, 161] width 573 height 323
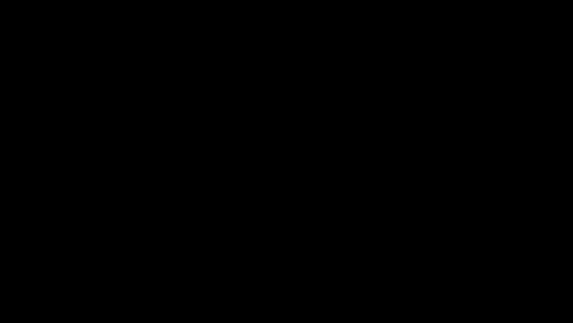
drag, startPoint x: 41, startPoint y: 302, endPoint x: 0, endPoint y: 308, distance: 41.8
click at [0, 272] on div at bounding box center [287, 302] width 576 height 20
click at [279, 272] on video at bounding box center [286, 161] width 573 height 323
click at [425, 272] on video at bounding box center [286, 161] width 573 height 323
drag, startPoint x: 0, startPoint y: 306, endPoint x: 128, endPoint y: 282, distance: 130.5
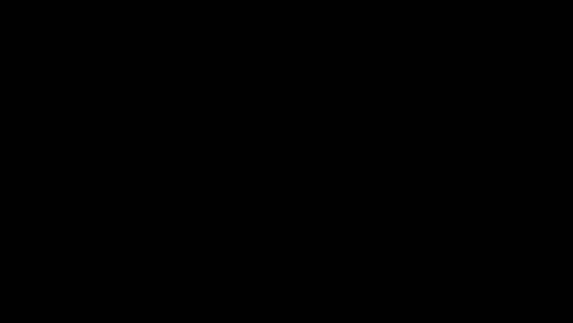
click at [330, 270] on video at bounding box center [286, 161] width 573 height 323
click at [468, 272] on div "add" at bounding box center [466, 315] width 72 height 13
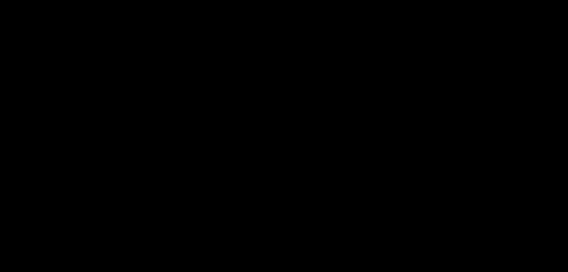
scroll to position [187, 0]
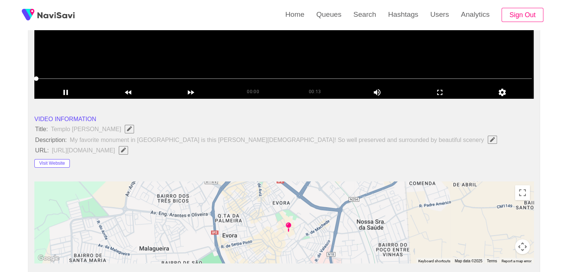
click at [266, 56] on video at bounding box center [283, 5] width 499 height 187
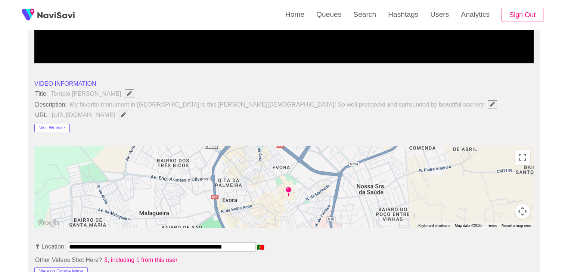
scroll to position [224, 0]
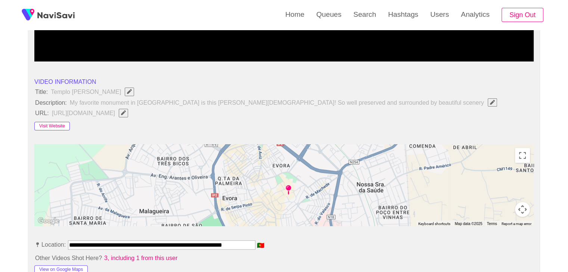
click at [58, 128] on button "Visit Website" at bounding box center [51, 126] width 35 height 9
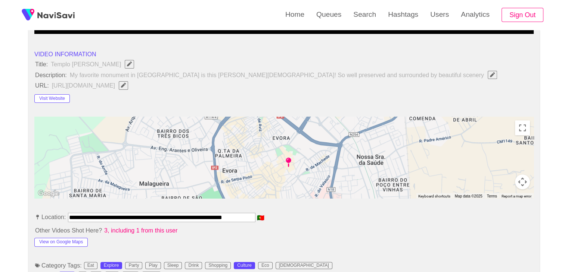
scroll to position [336, 0]
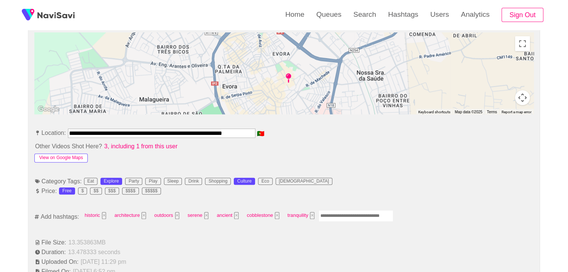
click at [69, 158] on button "View on Google Maps" at bounding box center [60, 158] width 53 height 9
drag, startPoint x: 70, startPoint y: 131, endPoint x: 330, endPoint y: 128, distance: 260.2
click at [330, 129] on li "**********" at bounding box center [283, 135] width 499 height 12
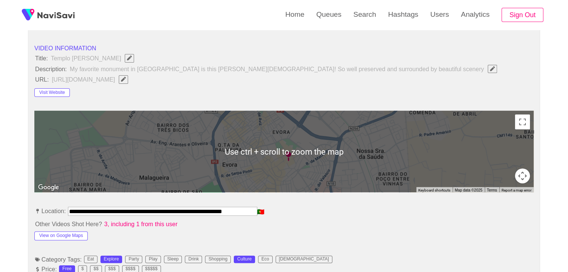
scroll to position [224, 0]
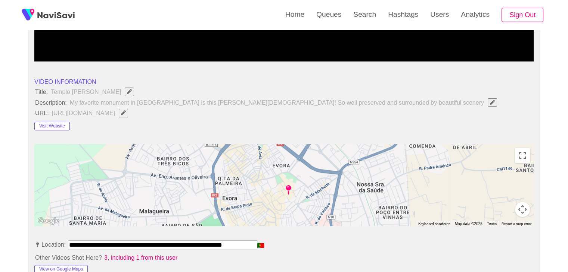
click at [126, 112] on icon "Edit Field" at bounding box center [123, 112] width 5 height 5
type input "**********"
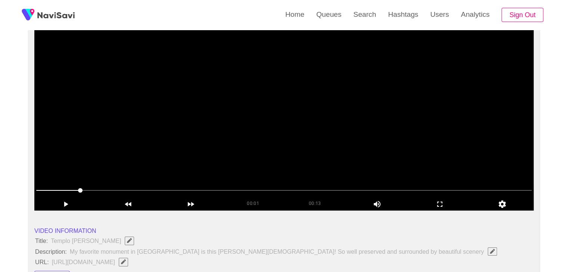
click at [312, 131] on video at bounding box center [283, 117] width 499 height 187
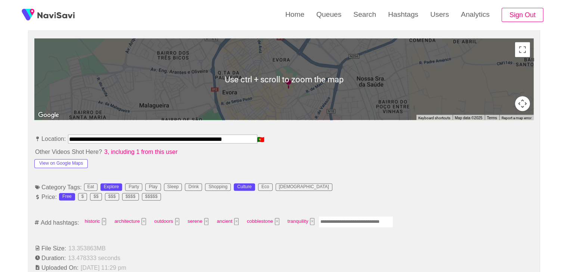
scroll to position [336, 0]
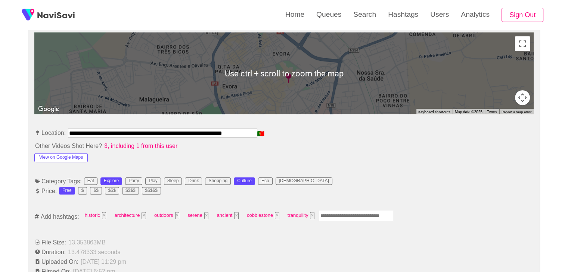
click at [351, 214] on input "Enter tag here and press return" at bounding box center [355, 217] width 75 height 12
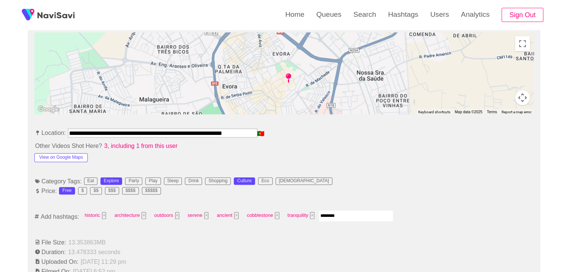
type input "*********"
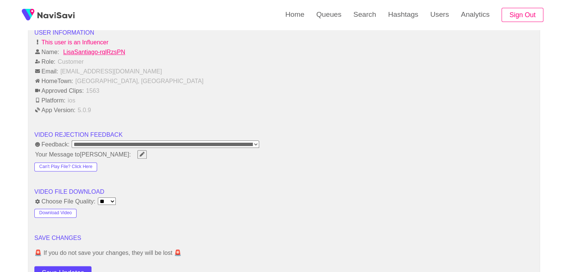
scroll to position [933, 0]
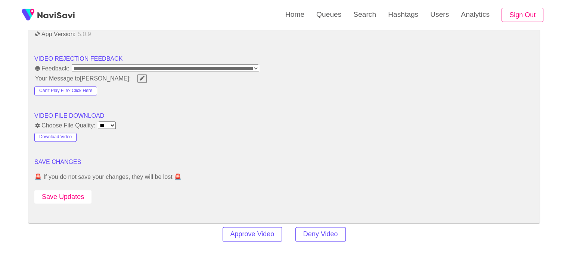
click at [78, 200] on button "Save Updates" at bounding box center [62, 197] width 57 height 14
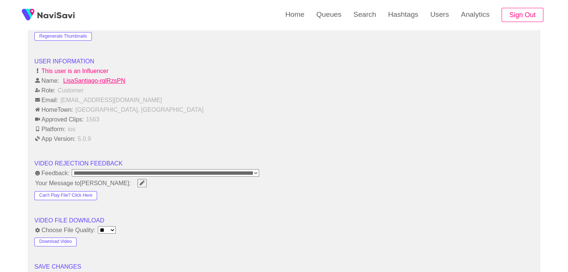
scroll to position [896, 0]
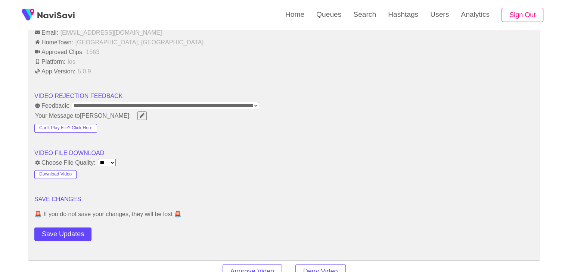
drag, startPoint x: 65, startPoint y: 233, endPoint x: 71, endPoint y: 222, distance: 13.0
click at [65, 233] on button "Save Updates" at bounding box center [62, 235] width 57 height 14
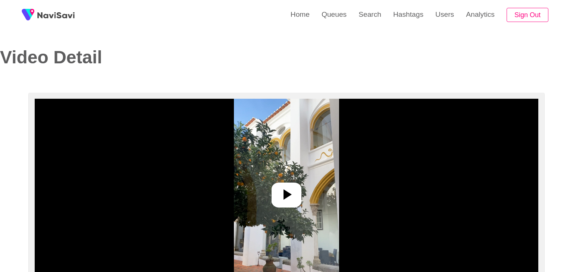
select select "**********"
select select "**"
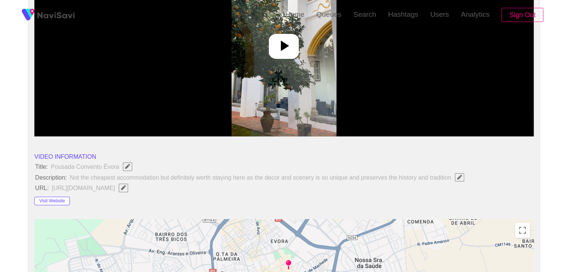
scroll to position [149, 0]
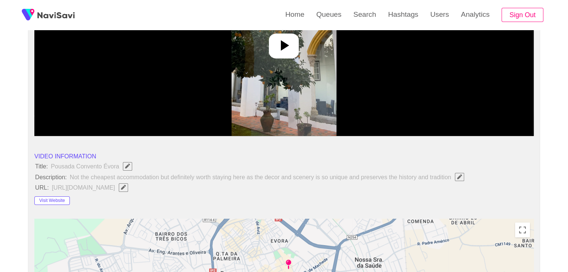
click at [278, 45] on icon at bounding box center [284, 46] width 18 height 18
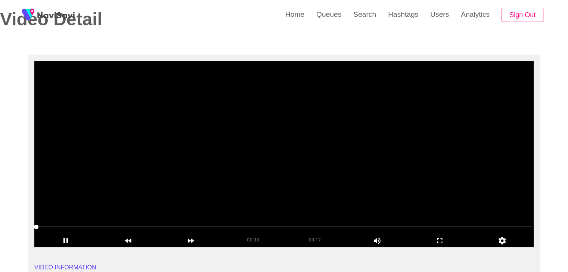
scroll to position [37, 0]
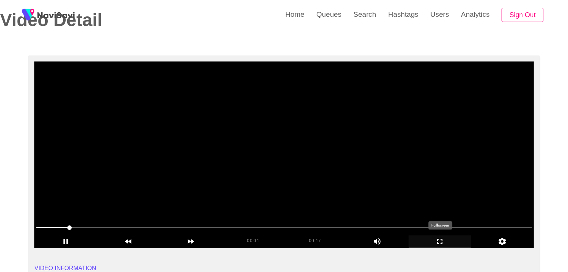
drag, startPoint x: 448, startPoint y: 237, endPoint x: 420, endPoint y: 275, distance: 48.0
click at [448, 237] on div "add" at bounding box center [439, 241] width 63 height 13
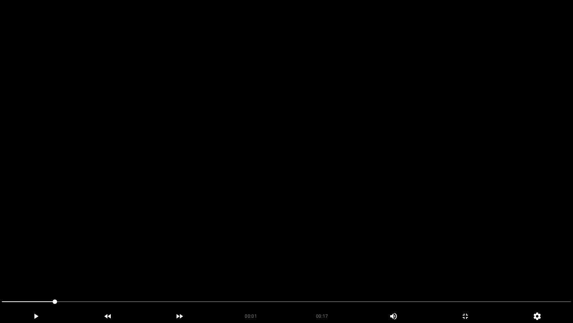
drag, startPoint x: 51, startPoint y: 301, endPoint x: 0, endPoint y: 298, distance: 50.9
click at [0, 272] on div at bounding box center [287, 302] width 576 height 20
click at [68, 272] on icon "add" at bounding box center [35, 315] width 71 height 9
click at [69, 272] on icon "add" at bounding box center [35, 315] width 71 height 9
click at [293, 256] on video at bounding box center [286, 161] width 573 height 323
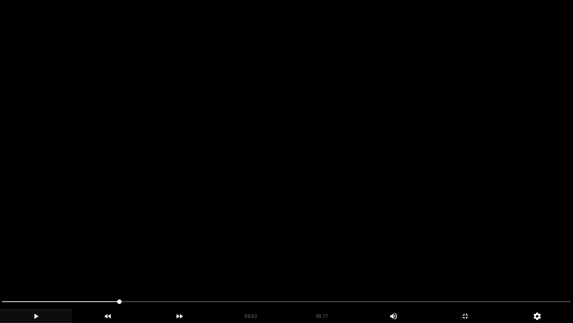
click at [258, 272] on video at bounding box center [286, 161] width 573 height 323
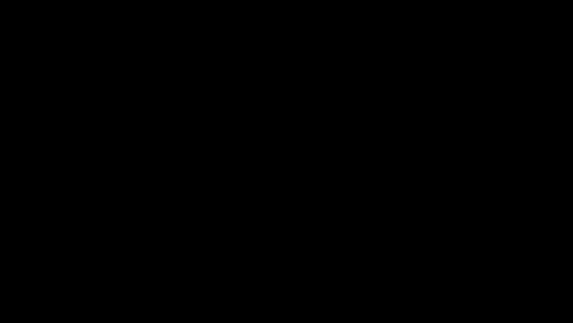
drag, startPoint x: 58, startPoint y: 304, endPoint x: 166, endPoint y: 283, distance: 110.3
click at [35, 272] on span at bounding box center [287, 301] width 570 height 12
click at [239, 269] on video at bounding box center [286, 161] width 573 height 323
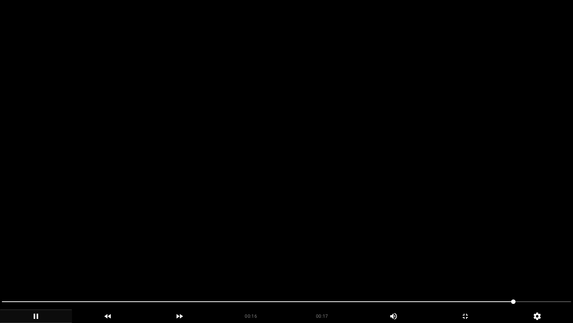
drag, startPoint x: 31, startPoint y: 301, endPoint x: 0, endPoint y: 293, distance: 31.7
click at [0, 272] on section "00:16 00:17 Picture In Picture 1 Error: Failed to load Video" at bounding box center [286, 161] width 573 height 323
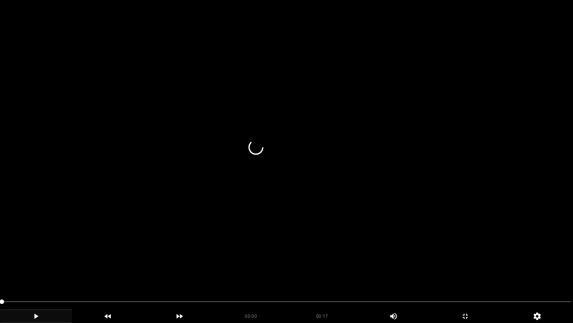
click at [187, 255] on video at bounding box center [286, 161] width 573 height 323
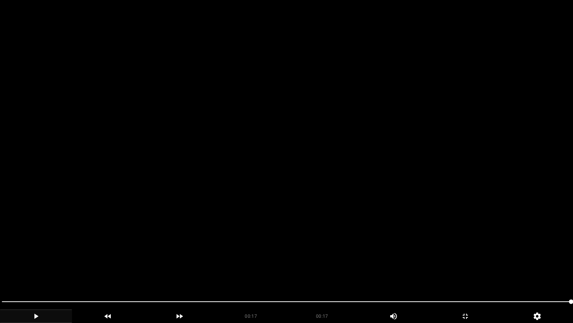
drag, startPoint x: 30, startPoint y: 296, endPoint x: 69, endPoint y: 266, distance: 49.3
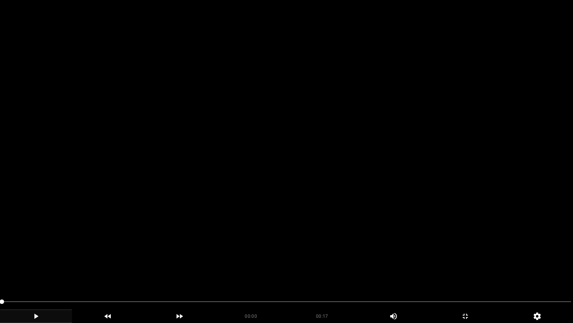
click at [304, 233] on video at bounding box center [286, 161] width 573 height 323
click at [448, 272] on video at bounding box center [286, 161] width 573 height 323
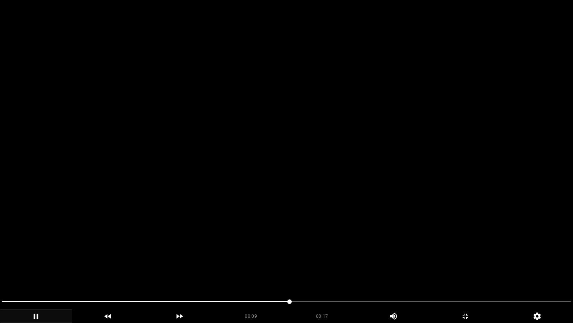
click at [436, 270] on video at bounding box center [286, 161] width 573 height 323
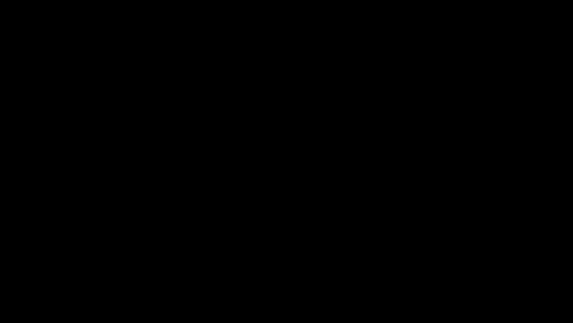
click at [461, 272] on icon "add" at bounding box center [465, 315] width 71 height 9
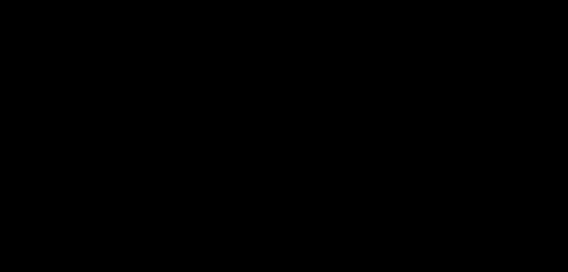
scroll to position [224, 0]
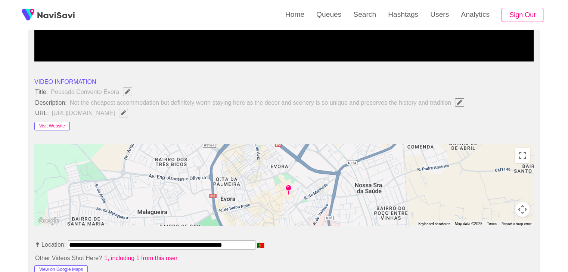
click at [55, 128] on button "Visit Website" at bounding box center [51, 126] width 35 height 9
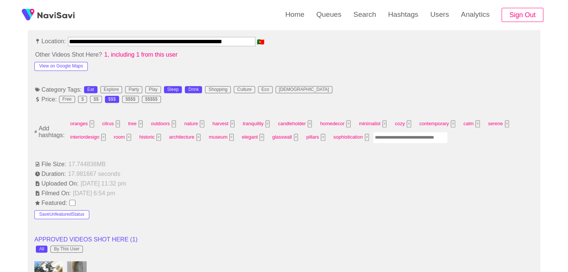
scroll to position [448, 0]
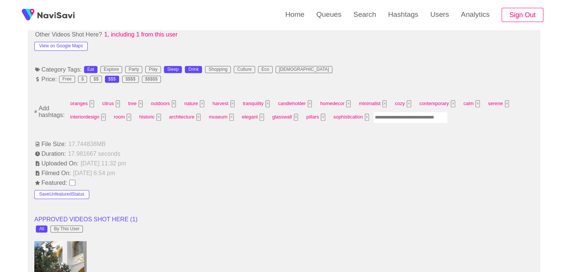
click at [387, 116] on input "Enter tag here and press return" at bounding box center [410, 118] width 75 height 12
type input "*********"
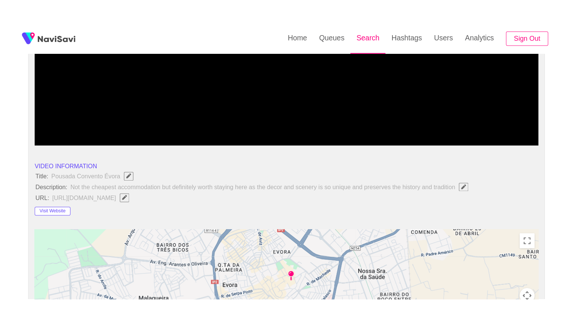
scroll to position [112, 0]
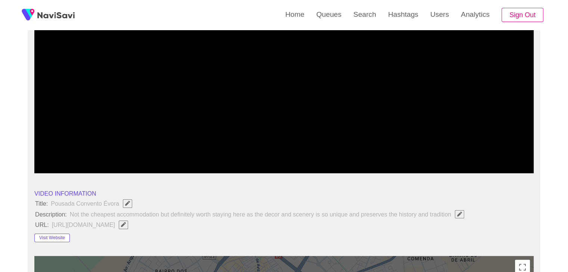
click at [446, 168] on icon "add" at bounding box center [440, 167] width 62 height 9
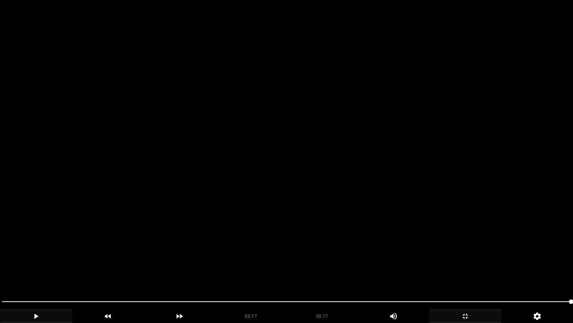
drag, startPoint x: 0, startPoint y: 290, endPoint x: 30, endPoint y: 273, distance: 34.8
click at [0, 272] on section "00:17 00:17 Picture In Picture 1 Error: Failed to load Video" at bounding box center [286, 161] width 573 height 323
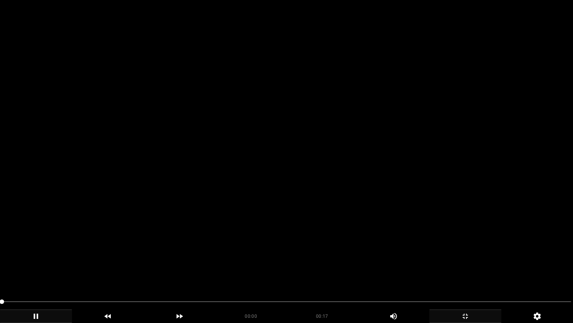
click at [290, 229] on video at bounding box center [286, 161] width 573 height 323
click at [299, 230] on video at bounding box center [286, 161] width 573 height 323
click at [214, 240] on video at bounding box center [286, 161] width 573 height 323
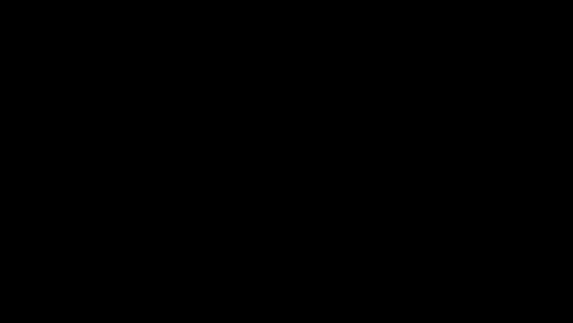
click at [466, 272] on icon "add" at bounding box center [465, 315] width 71 height 9
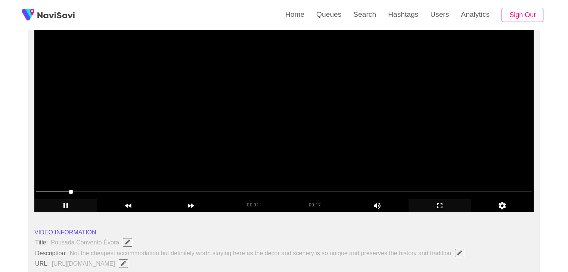
click at [290, 150] on video at bounding box center [283, 119] width 499 height 187
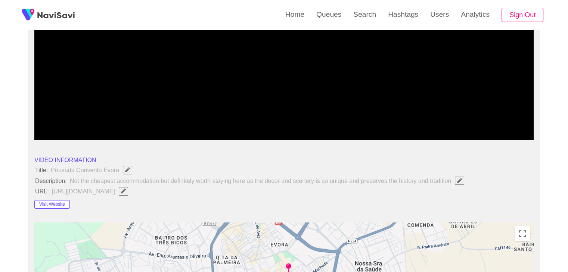
scroll to position [148, 0]
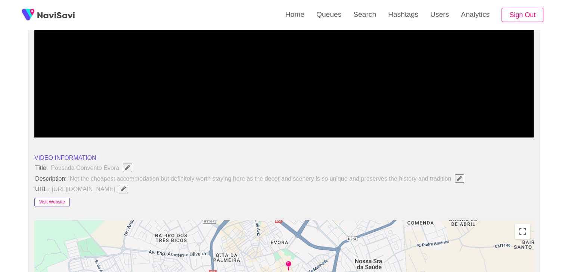
click at [54, 200] on button "Visit Website" at bounding box center [51, 202] width 35 height 9
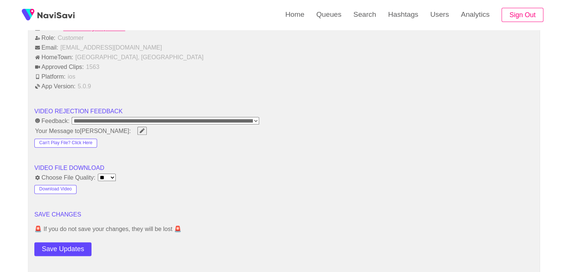
scroll to position [894, 0]
click at [71, 248] on button "Save Updates" at bounding box center [62, 250] width 57 height 14
drag, startPoint x: 49, startPoint y: 250, endPoint x: 55, endPoint y: 246, distance: 6.9
click at [50, 250] on button "Save Updates" at bounding box center [62, 250] width 57 height 14
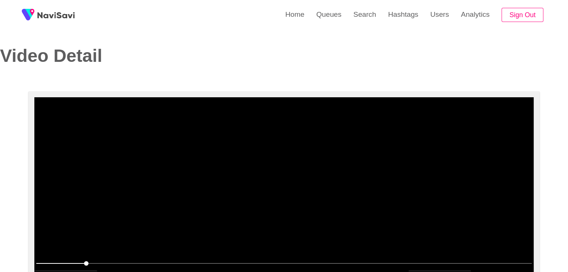
scroll to position [0, 0]
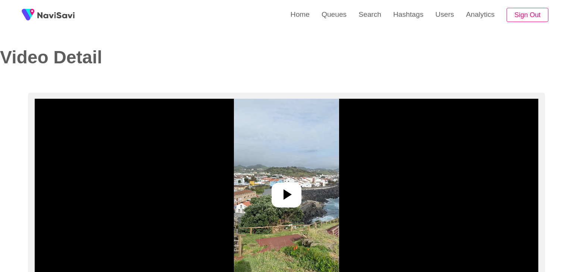
select select "**********"
select select "**"
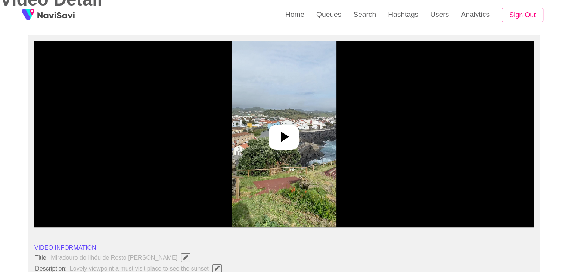
scroll to position [75, 0]
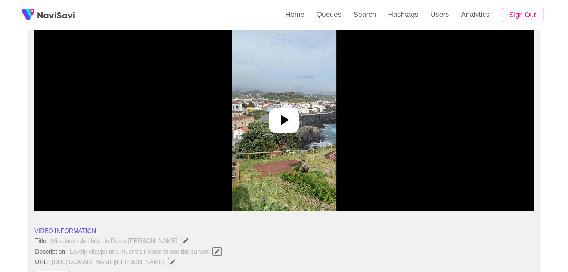
click at [295, 126] on div at bounding box center [284, 120] width 30 height 25
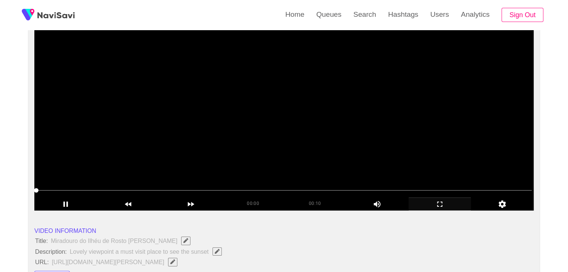
click at [440, 205] on icon "add" at bounding box center [440, 204] width 62 height 9
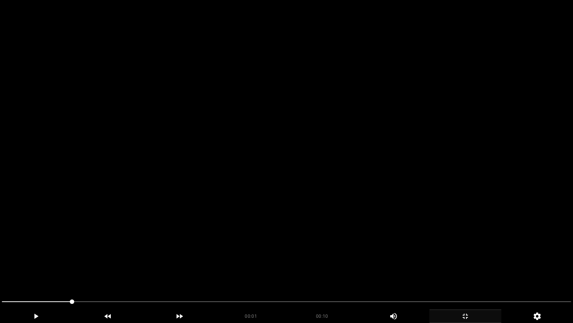
click at [338, 229] on video at bounding box center [286, 161] width 573 height 323
click at [261, 264] on video at bounding box center [286, 161] width 573 height 323
click at [261, 268] on video at bounding box center [286, 161] width 573 height 323
click at [283, 260] on video at bounding box center [286, 161] width 573 height 323
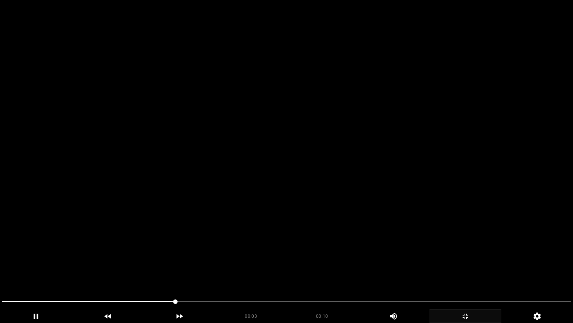
click at [317, 262] on video at bounding box center [286, 161] width 573 height 323
drag, startPoint x: 323, startPoint y: 262, endPoint x: 366, endPoint y: 269, distance: 43.8
click at [325, 263] on video at bounding box center [286, 161] width 573 height 323
click at [402, 270] on video at bounding box center [286, 161] width 573 height 323
click at [403, 270] on video at bounding box center [286, 161] width 573 height 323
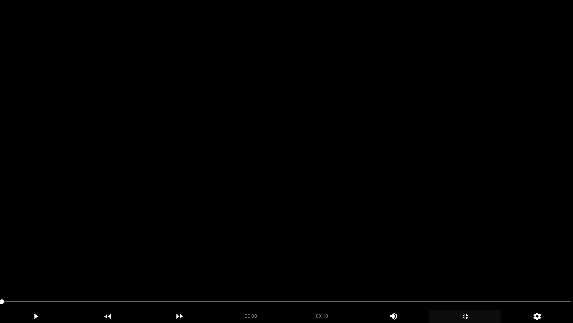
drag, startPoint x: 26, startPoint y: 300, endPoint x: 0, endPoint y: 287, distance: 29.1
click at [270, 255] on video at bounding box center [286, 161] width 573 height 323
click at [276, 251] on video at bounding box center [286, 161] width 573 height 323
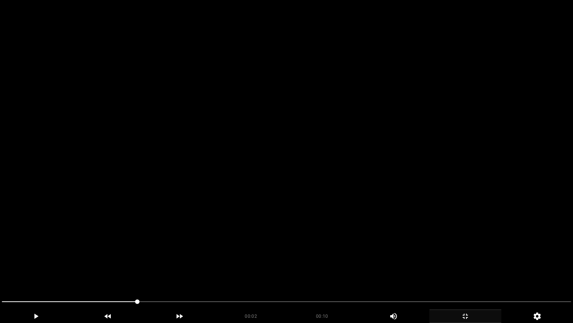
click at [275, 250] on video at bounding box center [286, 161] width 573 height 323
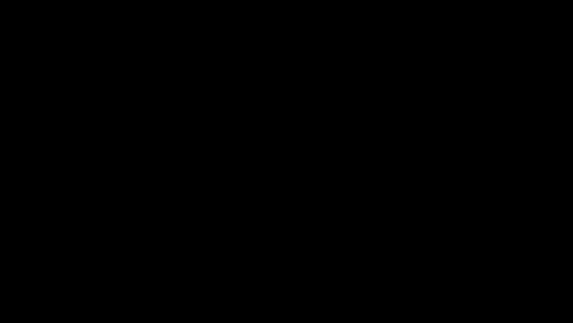
click at [467, 272] on icon "add" at bounding box center [465, 315] width 71 height 9
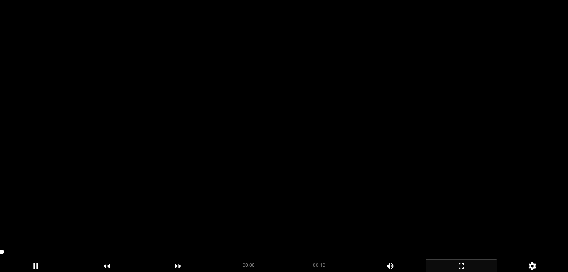
click at [282, 171] on video at bounding box center [284, 136] width 568 height 272
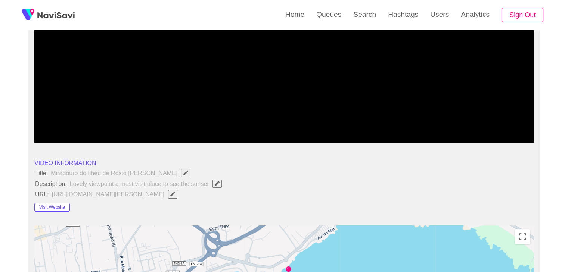
scroll to position [149, 0]
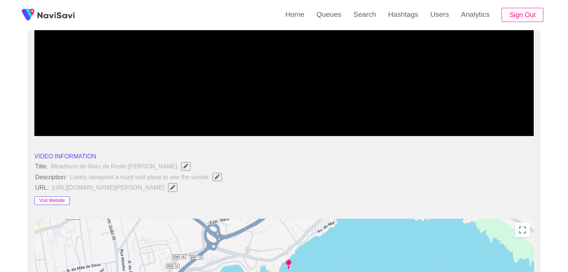
click at [51, 197] on button "Visit Website" at bounding box center [51, 201] width 35 height 9
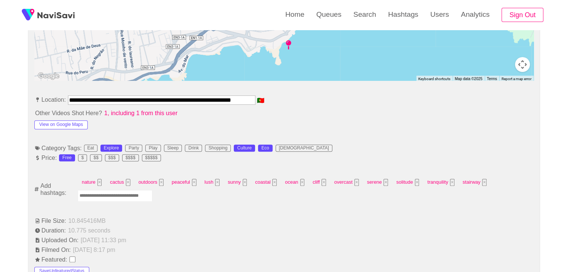
scroll to position [373, 0]
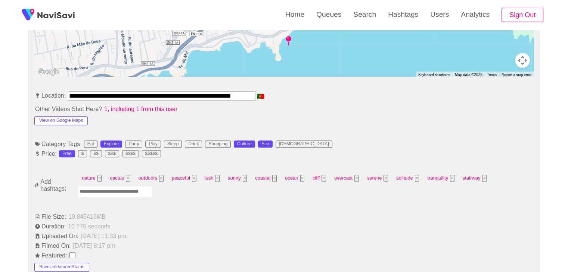
click at [109, 190] on input "Enter tag here and press return" at bounding box center [115, 192] width 75 height 12
type input "*********"
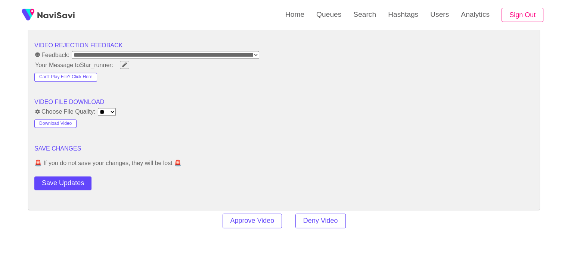
scroll to position [971, 0]
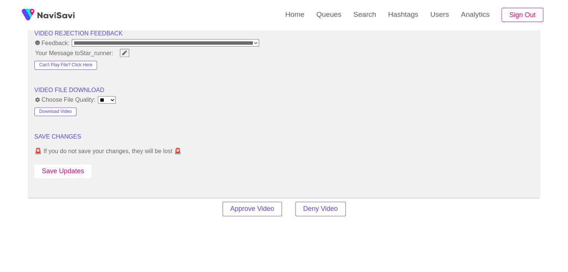
click at [76, 169] on button "Save Updates" at bounding box center [62, 172] width 57 height 14
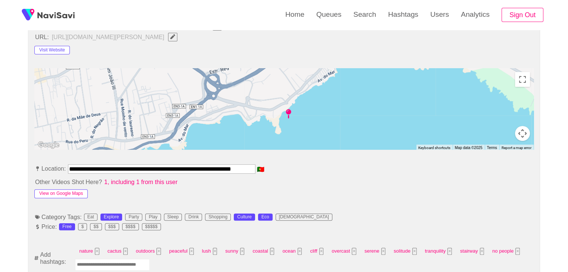
scroll to position [299, 0]
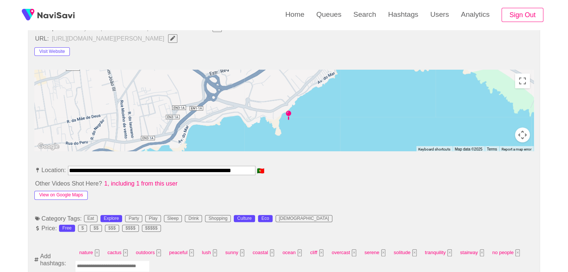
click at [80, 194] on button "View on Google Maps" at bounding box center [60, 195] width 53 height 9
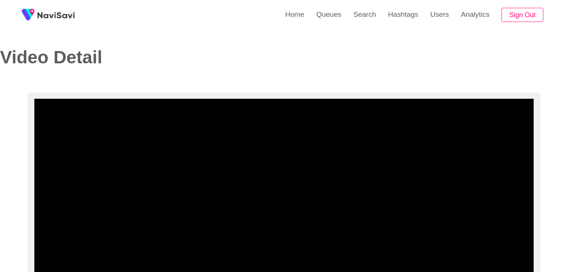
select select "**********"
select select "**"
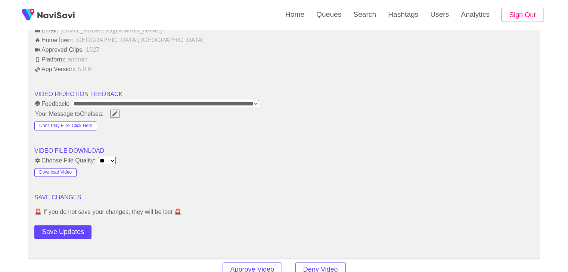
scroll to position [971, 0]
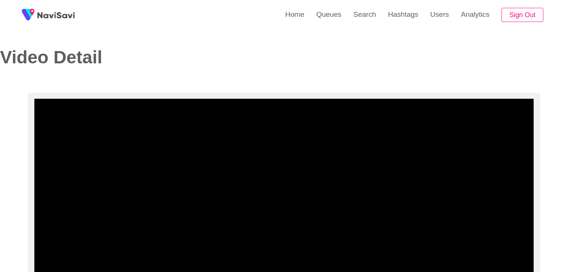
select select "**********"
select select "**"
select select "**********"
select select "**"
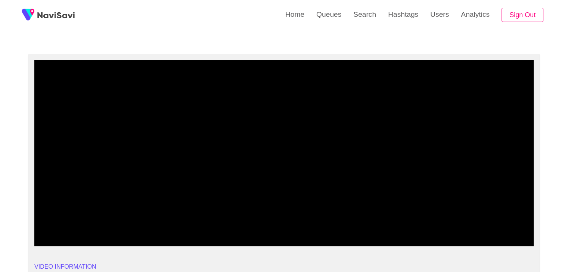
scroll to position [39, 0]
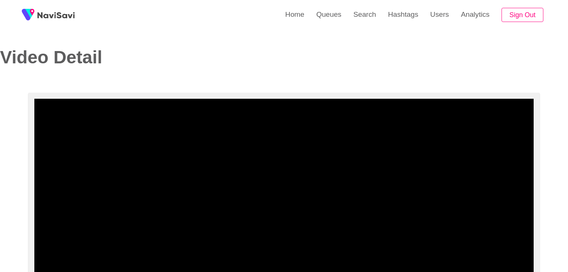
select select "**********"
select select "**"
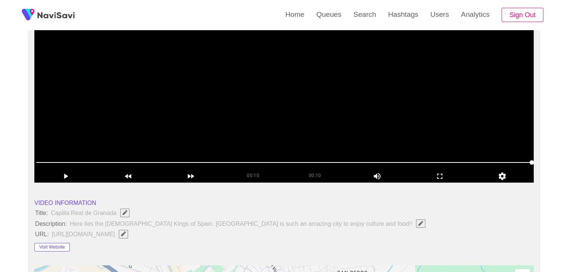
scroll to position [72, 0]
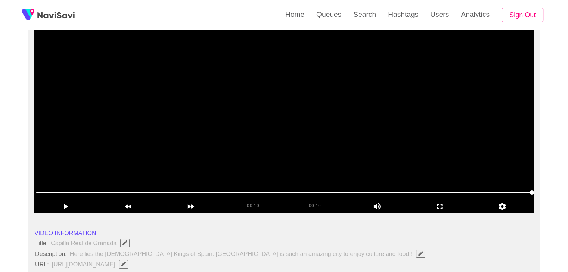
click at [259, 139] on video at bounding box center [283, 120] width 499 height 187
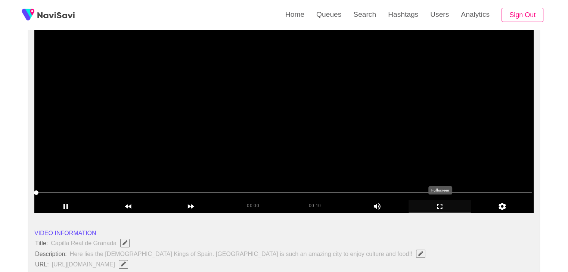
click at [429, 202] on icon "add" at bounding box center [440, 206] width 62 height 9
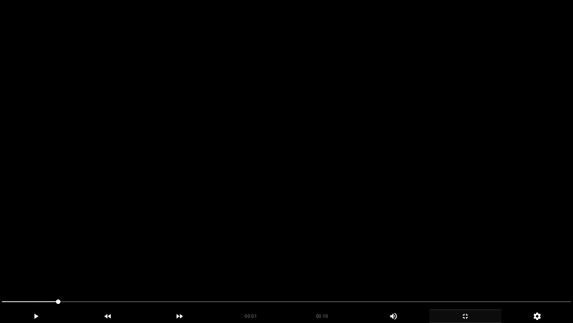
click at [373, 210] on video at bounding box center [286, 161] width 573 height 323
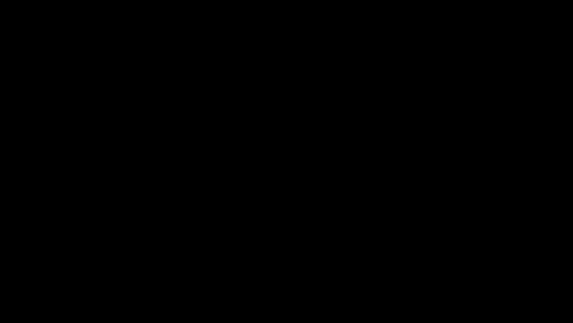
click at [469, 272] on icon "add" at bounding box center [465, 315] width 71 height 9
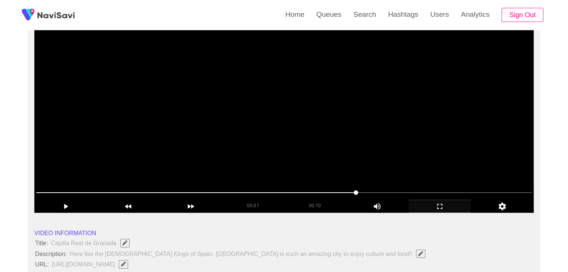
click at [393, 181] on video at bounding box center [283, 120] width 499 height 187
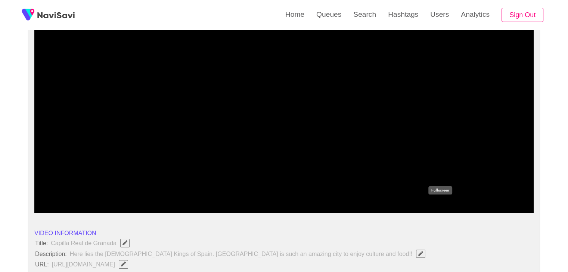
click at [440, 212] on div "add" at bounding box center [439, 206] width 63 height 13
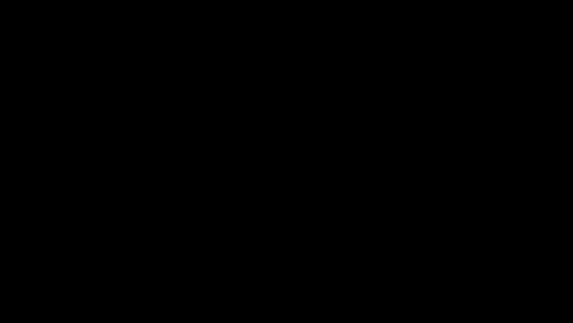
click at [439, 242] on video at bounding box center [286, 161] width 573 height 323
click at [472, 272] on icon "add" at bounding box center [465, 315] width 71 height 9
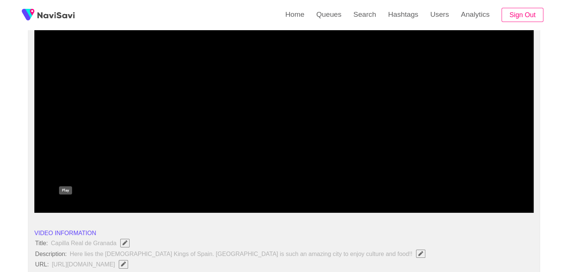
click at [49, 205] on icon "add" at bounding box center [66, 206] width 62 height 9
click at [65, 205] on icon "add" at bounding box center [66, 206] width 62 height 9
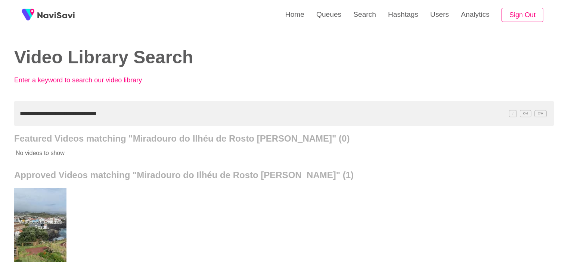
scroll to position [37, 0]
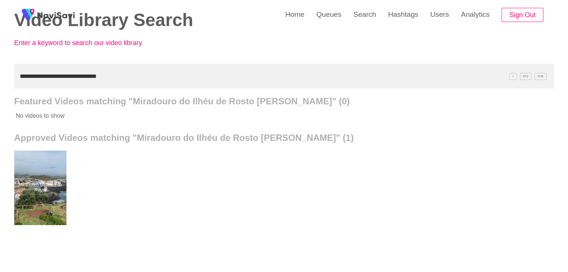
drag, startPoint x: 114, startPoint y: 74, endPoint x: 1, endPoint y: 68, distance: 112.5
click at [1, 68] on div "**********" at bounding box center [284, 169] width 568 height 413
drag, startPoint x: 128, startPoint y: 74, endPoint x: 0, endPoint y: 64, distance: 128.8
click at [0, 69] on div "**********" at bounding box center [284, 169] width 568 height 413
paste input "text"
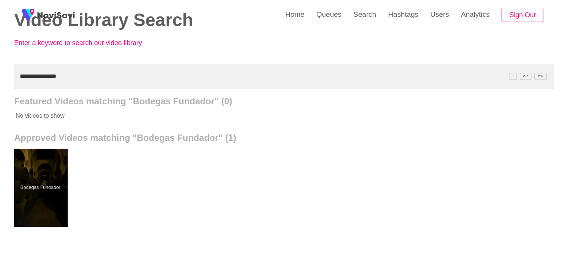
drag, startPoint x: 36, startPoint y: 165, endPoint x: 39, endPoint y: 161, distance: 5.1
drag, startPoint x: 53, startPoint y: 78, endPoint x: 0, endPoint y: 77, distance: 53.0
click at [0, 80] on div "**********" at bounding box center [284, 169] width 568 height 413
drag, startPoint x: 85, startPoint y: 77, endPoint x: 0, endPoint y: 81, distance: 85.6
click at [0, 81] on div "**********" at bounding box center [284, 169] width 568 height 413
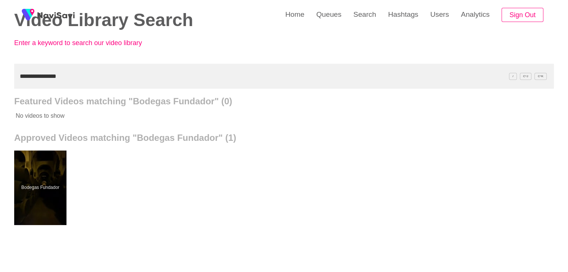
paste input "text"
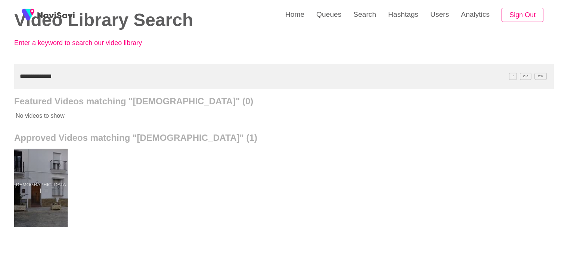
drag, startPoint x: 51, startPoint y: 175, endPoint x: 53, endPoint y: 164, distance: 10.6
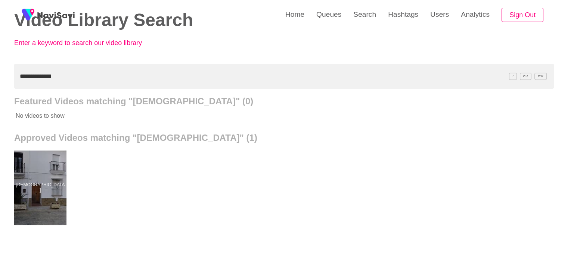
drag, startPoint x: 33, startPoint y: 79, endPoint x: 0, endPoint y: 82, distance: 33.4
click at [0, 82] on div "**********" at bounding box center [284, 169] width 568 height 413
paste input "**********"
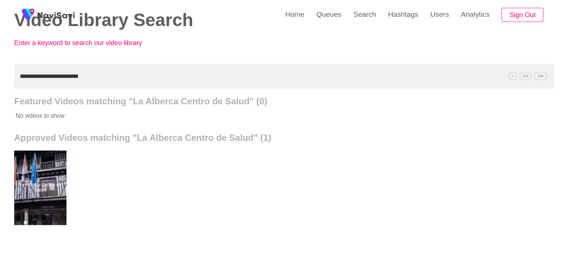
drag, startPoint x: 103, startPoint y: 72, endPoint x: 0, endPoint y: 75, distance: 102.7
click at [0, 76] on div "**********" at bounding box center [284, 169] width 568 height 413
paste input "text"
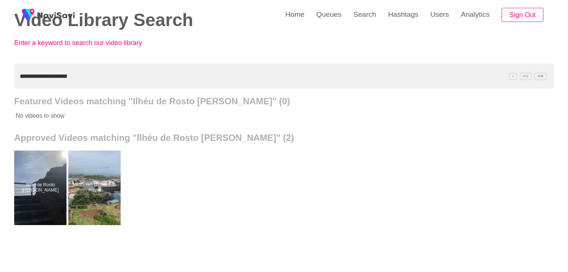
click at [0, 70] on div "**********" at bounding box center [284, 169] width 568 height 413
paste input "text"
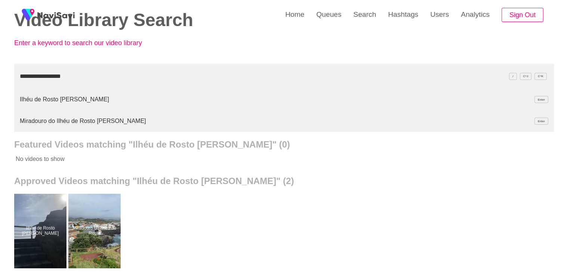
type input "**********"
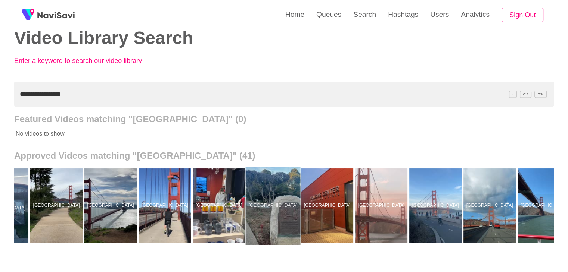
scroll to position [0, 297]
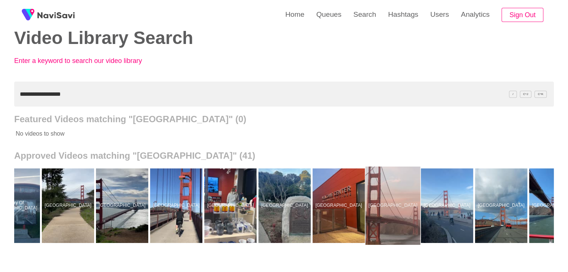
drag, startPoint x: 399, startPoint y: 224, endPoint x: 399, endPoint y: 218, distance: 6.0
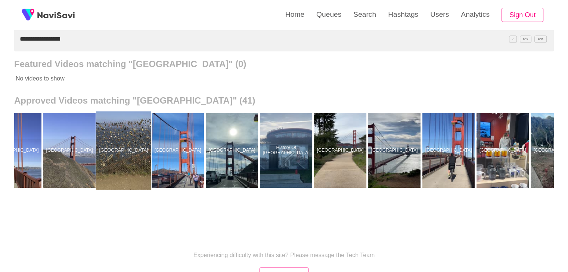
scroll to position [0, 0]
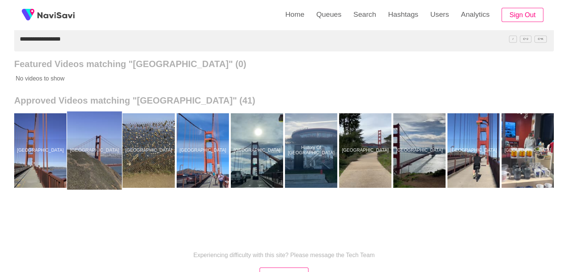
drag, startPoint x: 104, startPoint y: 153, endPoint x: 106, endPoint y: 146, distance: 7.2
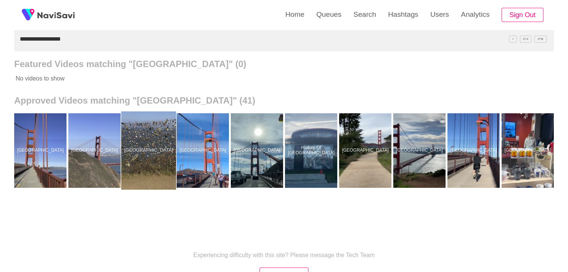
drag, startPoint x: 162, startPoint y: 144, endPoint x: 162, endPoint y: 133, distance: 11.2
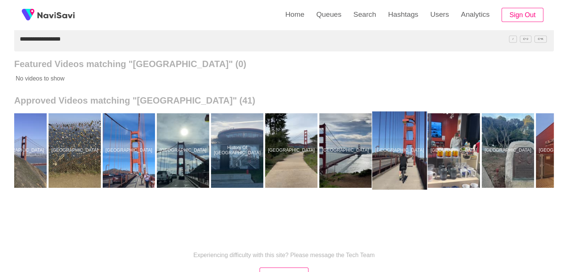
scroll to position [0, 82]
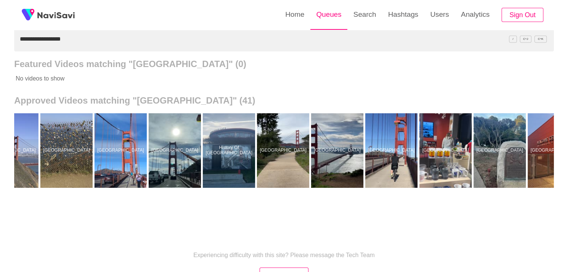
click at [327, 15] on link "Queues" at bounding box center [328, 14] width 37 height 29
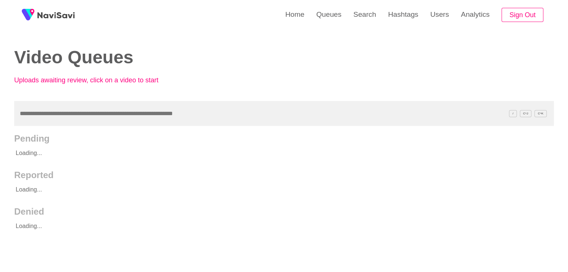
click at [92, 116] on input "text" at bounding box center [283, 113] width 539 height 25
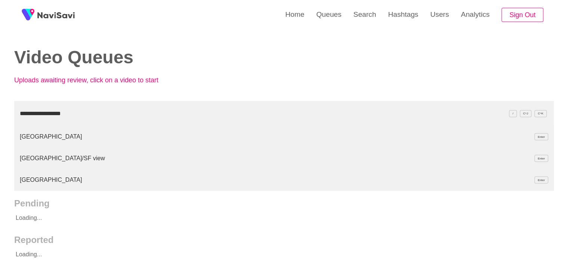
type input "**********"
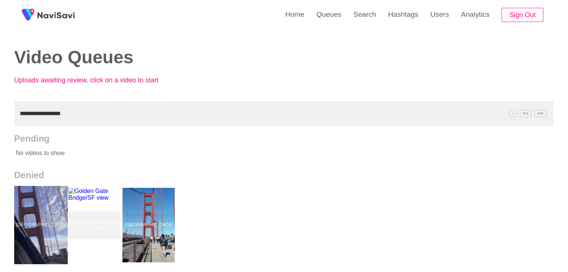
drag, startPoint x: 44, startPoint y: 205, endPoint x: 44, endPoint y: 197, distance: 8.2
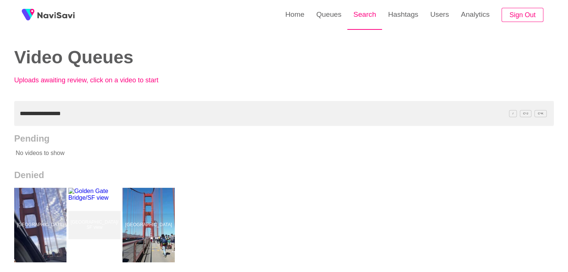
click at [359, 9] on link "Search" at bounding box center [364, 14] width 35 height 29
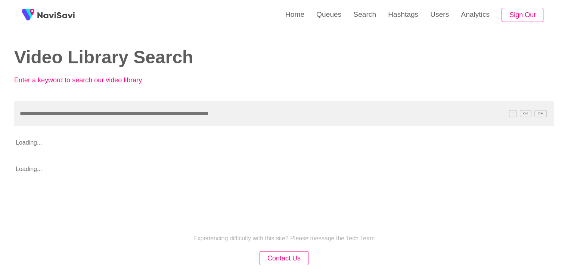
click at [152, 120] on input "text" at bounding box center [283, 113] width 539 height 25
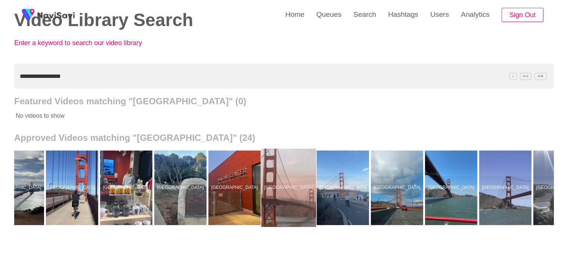
scroll to position [0, 402]
drag, startPoint x: 298, startPoint y: 188, endPoint x: 280, endPoint y: 154, distance: 37.9
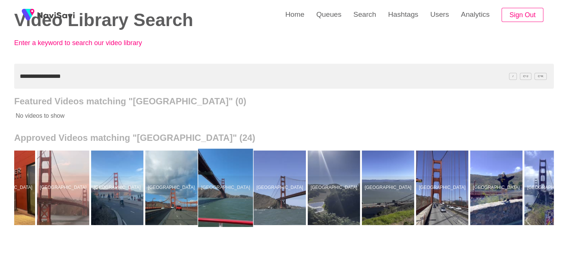
scroll to position [0, 626]
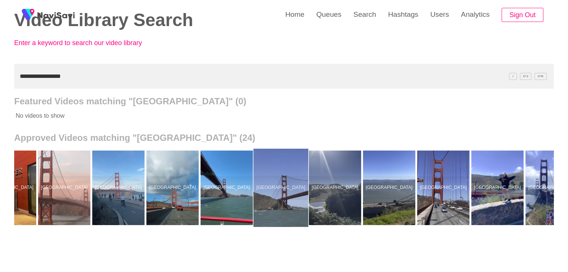
drag, startPoint x: 270, startPoint y: 183, endPoint x: 265, endPoint y: 167, distance: 16.2
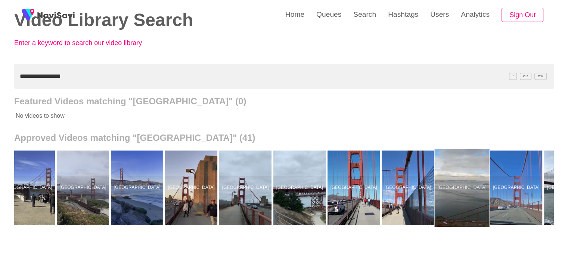
scroll to position [0, 1309]
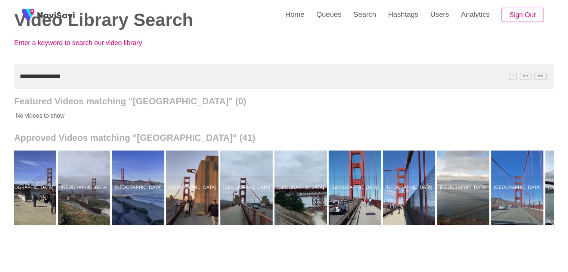
drag, startPoint x: 74, startPoint y: 78, endPoint x: 0, endPoint y: 66, distance: 74.4
click at [0, 66] on div "**********" at bounding box center [284, 169] width 568 height 413
paste input "text"
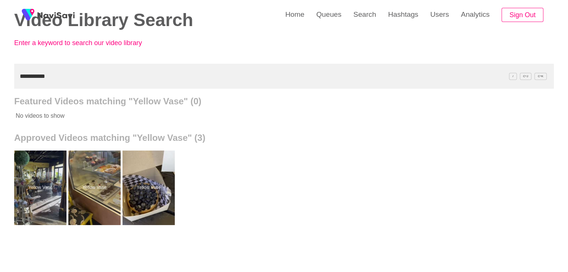
drag, startPoint x: 58, startPoint y: 75, endPoint x: 0, endPoint y: 65, distance: 59.1
click at [0, 71] on div "**********" at bounding box center [284, 169] width 568 height 413
paste input "******"
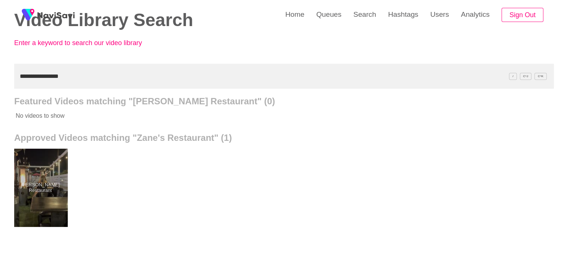
drag, startPoint x: 47, startPoint y: 181, endPoint x: 49, endPoint y: 175, distance: 6.5
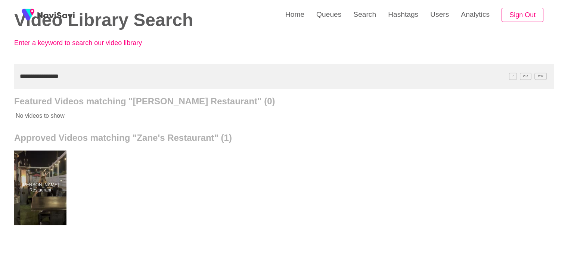
drag, startPoint x: 55, startPoint y: 82, endPoint x: 0, endPoint y: 81, distance: 54.9
click at [0, 81] on div "**********" at bounding box center [284, 169] width 568 height 413
paste input "**********"
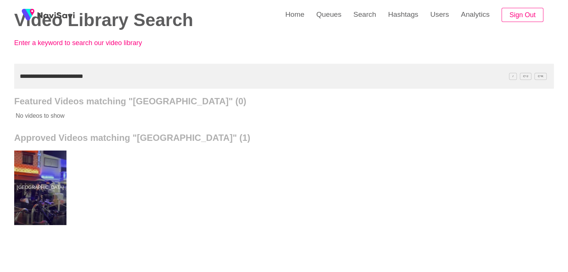
drag, startPoint x: 0, startPoint y: 68, endPoint x: 0, endPoint y: 60, distance: 7.5
click at [0, 60] on div "**********" at bounding box center [284, 169] width 568 height 413
paste input "*******"
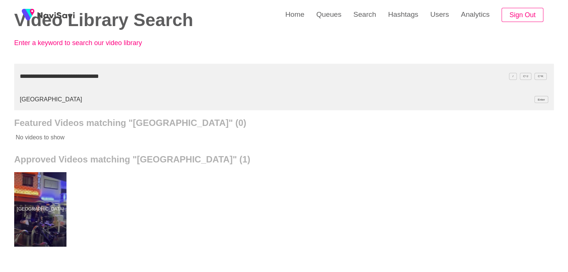
type input "**********"
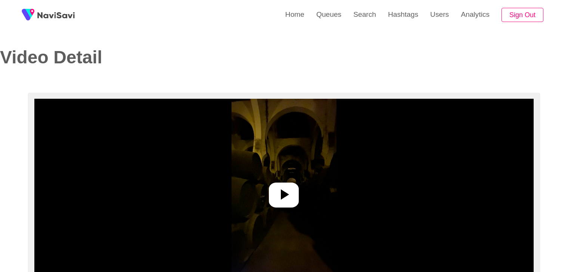
select select "**********"
select select "**"
click at [285, 192] on icon at bounding box center [284, 195] width 18 height 18
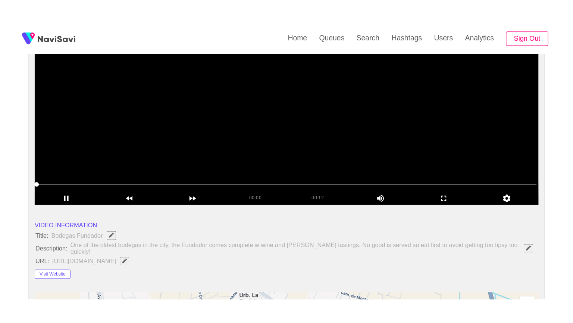
scroll to position [112, 0]
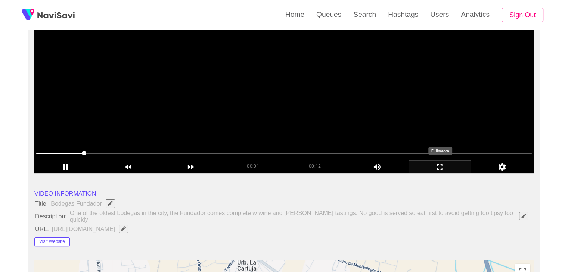
click at [439, 168] on icon "add" at bounding box center [440, 167] width 62 height 9
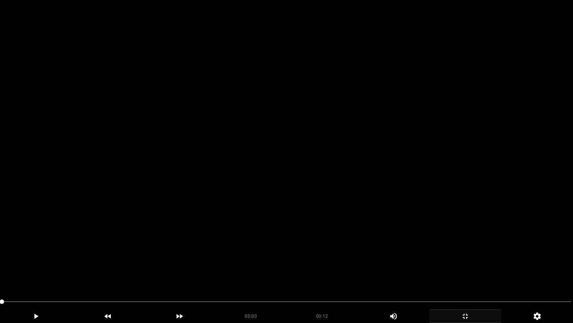
click at [215, 242] on video at bounding box center [286, 161] width 573 height 323
drag, startPoint x: 62, startPoint y: 303, endPoint x: 0, endPoint y: 300, distance: 62.4
click at [0, 272] on div at bounding box center [287, 302] width 576 height 20
click at [351, 227] on video at bounding box center [286, 161] width 573 height 323
drag, startPoint x: 149, startPoint y: 296, endPoint x: 0, endPoint y: 293, distance: 149.3
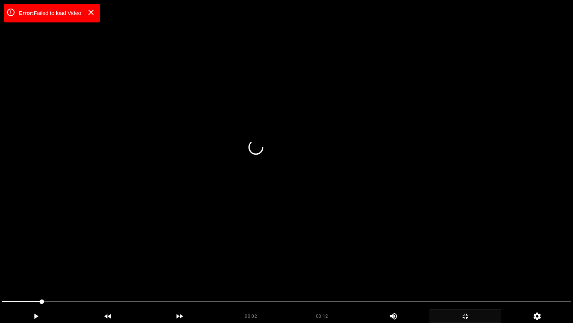
click at [331, 222] on video at bounding box center [286, 161] width 573 height 323
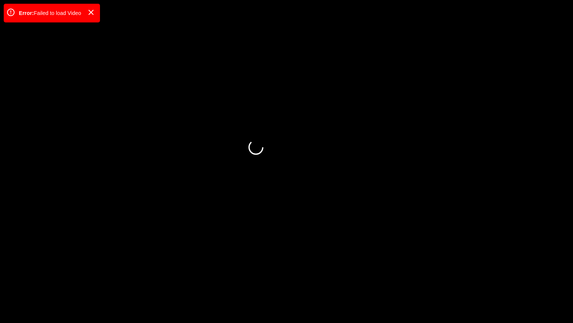
click at [471, 272] on icon "add" at bounding box center [465, 315] width 71 height 9
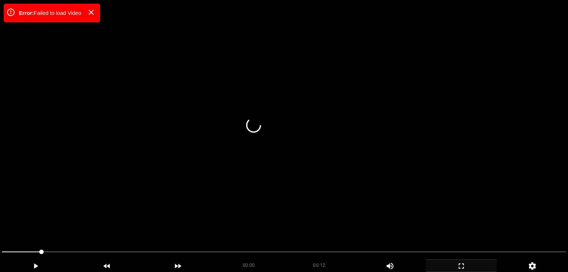
scroll to position [36, 0]
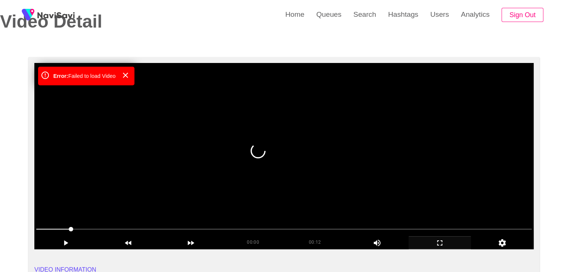
click at [288, 193] on video at bounding box center [283, 156] width 499 height 187
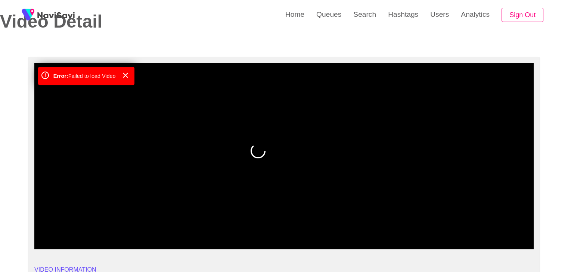
drag, startPoint x: 35, startPoint y: 228, endPoint x: 8, endPoint y: 217, distance: 29.9
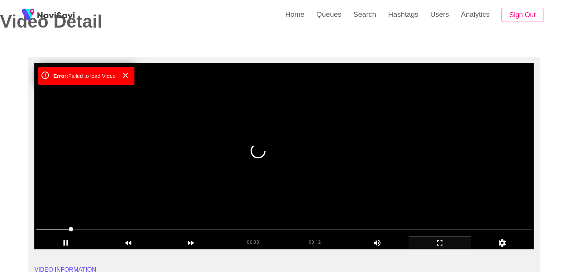
click at [39, 230] on span at bounding box center [283, 230] width 495 height 12
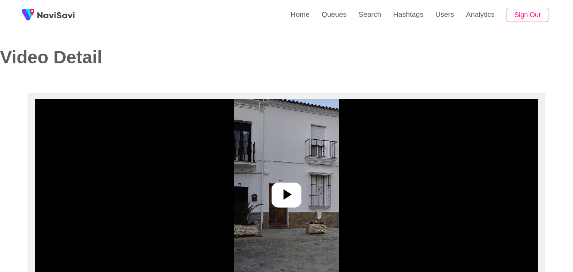
select select "**********"
select select "**"
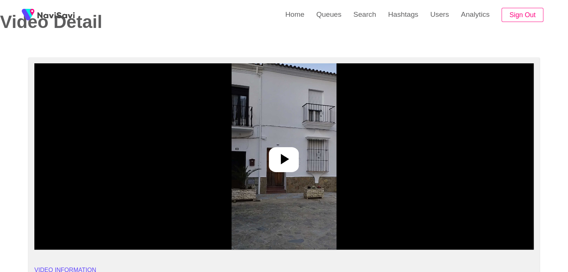
scroll to position [37, 0]
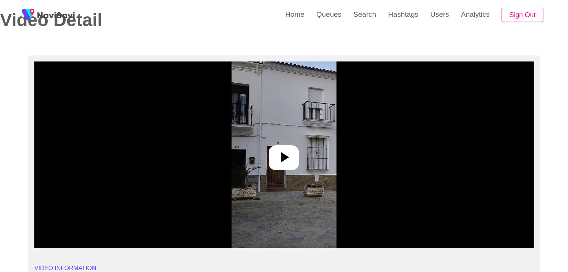
click at [287, 154] on icon at bounding box center [284, 158] width 18 height 18
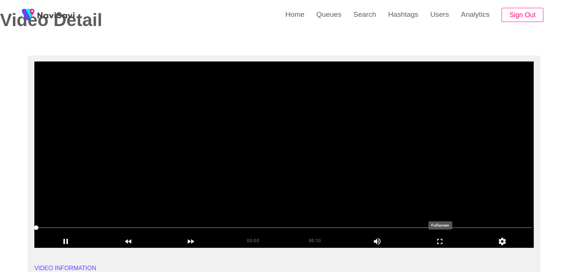
drag, startPoint x: 451, startPoint y: 239, endPoint x: 443, endPoint y: 271, distance: 32.2
click at [450, 239] on icon "add" at bounding box center [440, 241] width 62 height 9
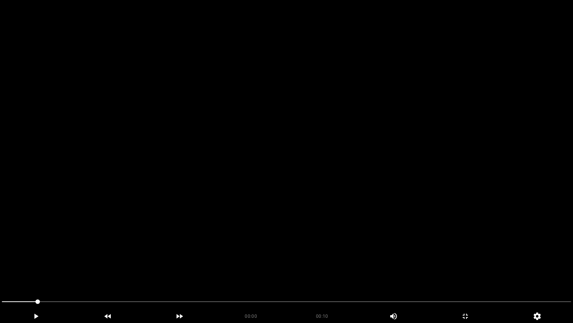
click at [387, 250] on video at bounding box center [286, 161] width 573 height 323
drag, startPoint x: 24, startPoint y: 300, endPoint x: 87, endPoint y: 276, distance: 67.2
click at [0, 272] on div at bounding box center [287, 302] width 576 height 20
click at [225, 247] on video at bounding box center [286, 161] width 573 height 323
drag, startPoint x: 78, startPoint y: 299, endPoint x: 0, endPoint y: 288, distance: 78.8
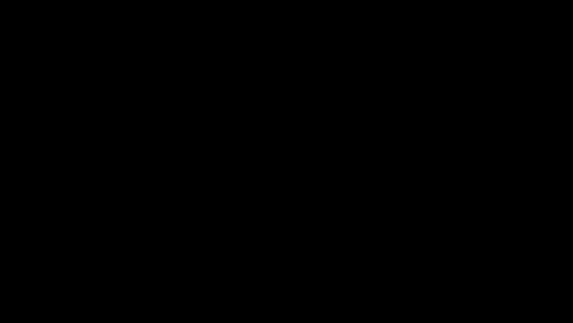
drag, startPoint x: 46, startPoint y: 300, endPoint x: 1, endPoint y: 295, distance: 45.4
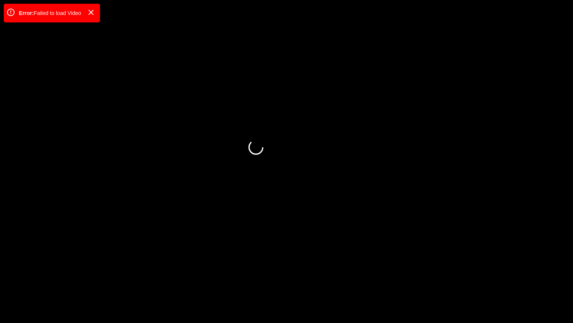
click at [0, 272] on div at bounding box center [287, 302] width 576 height 20
click at [39, 272] on div "add" at bounding box center [36, 315] width 72 height 13
click at [30, 272] on div "add" at bounding box center [36, 315] width 72 height 13
click at [155, 268] on video at bounding box center [286, 161] width 573 height 323
click at [156, 268] on video at bounding box center [286, 161] width 573 height 323
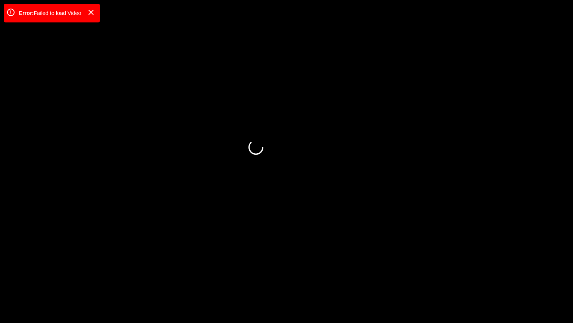
click at [472, 272] on div "add" at bounding box center [466, 315] width 72 height 13
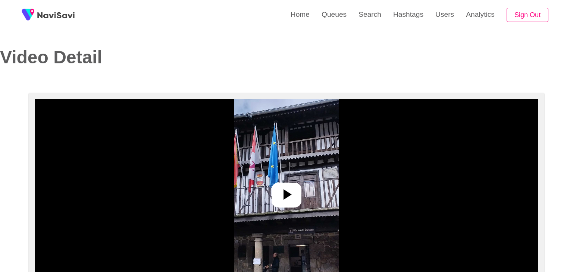
select select "**********"
select select "**"
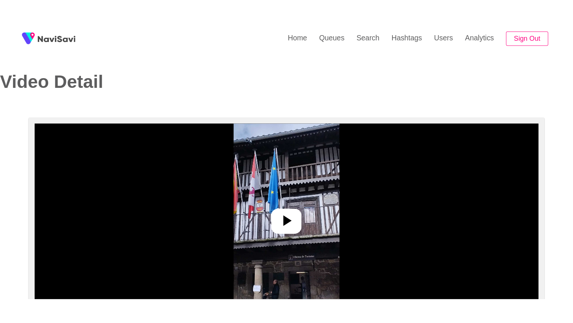
scroll to position [112, 0]
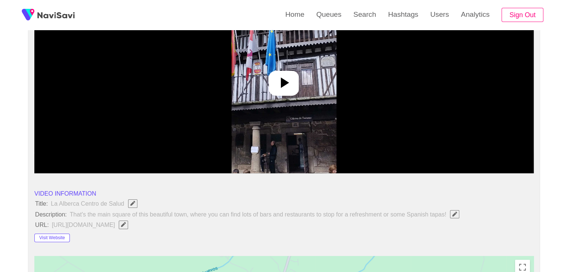
click at [293, 82] on div at bounding box center [284, 83] width 30 height 25
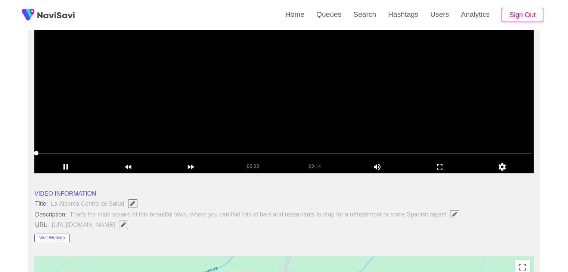
drag, startPoint x: 448, startPoint y: 170, endPoint x: 447, endPoint y: 200, distance: 29.9
click at [448, 169] on icon "add" at bounding box center [440, 167] width 62 height 9
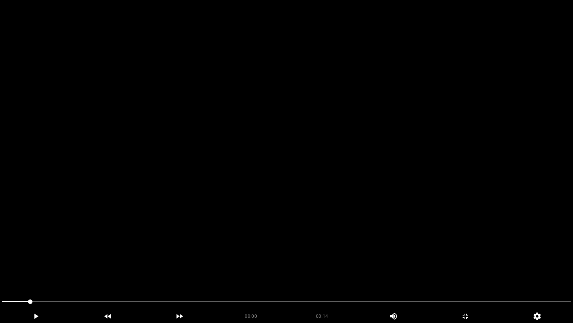
drag, startPoint x: 447, startPoint y: 196, endPoint x: 428, endPoint y: 201, distance: 19.6
click at [445, 197] on video at bounding box center [286, 161] width 573 height 323
click at [0, 272] on div at bounding box center [287, 302] width 576 height 20
click at [252, 249] on video at bounding box center [286, 161] width 573 height 323
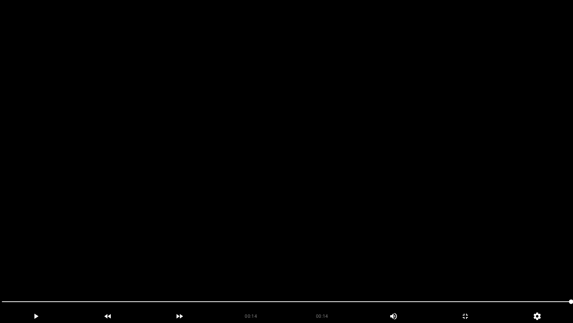
drag, startPoint x: 21, startPoint y: 298, endPoint x: 0, endPoint y: 274, distance: 31.5
click at [0, 272] on section "00:14 00:14 Picture In Picture 1 Error: Failed to load Video" at bounding box center [286, 161] width 573 height 323
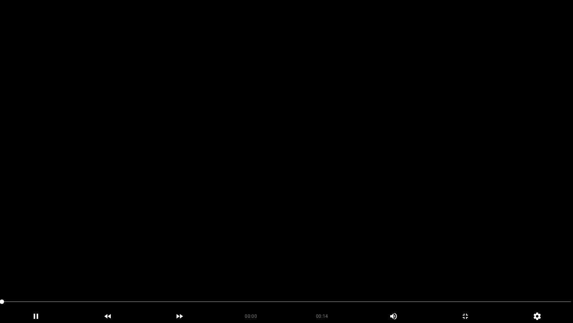
click at [262, 239] on video at bounding box center [286, 161] width 573 height 323
click at [297, 245] on video at bounding box center [286, 161] width 573 height 323
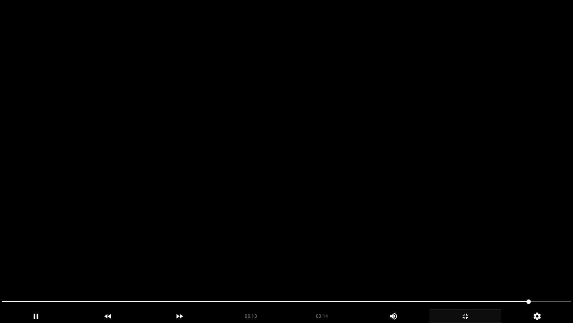
click at [454, 272] on icon "add" at bounding box center [465, 315] width 71 height 9
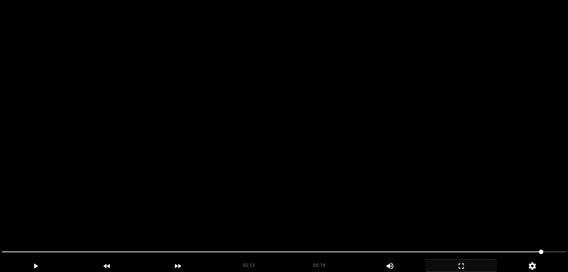
scroll to position [446, 0]
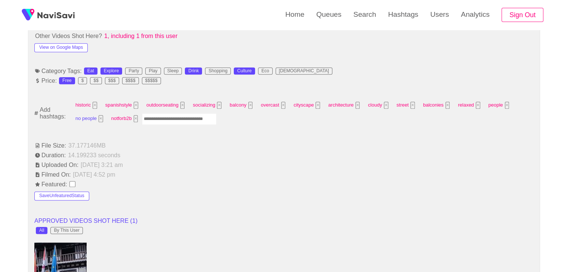
click at [101, 120] on button "×" at bounding box center [101, 118] width 4 height 7
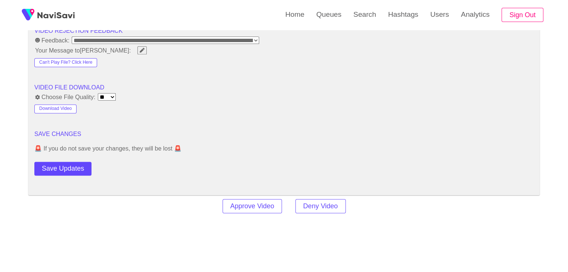
scroll to position [969, 0]
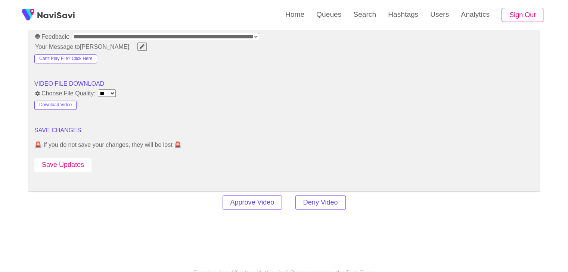
click at [73, 159] on button "Save Updates" at bounding box center [62, 165] width 57 height 14
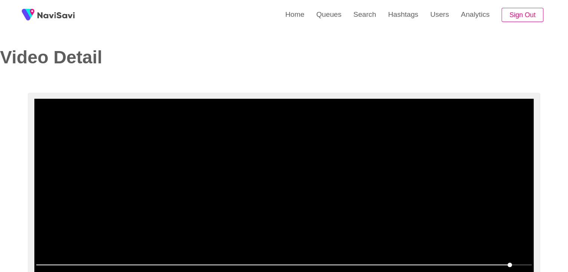
scroll to position [149, 0]
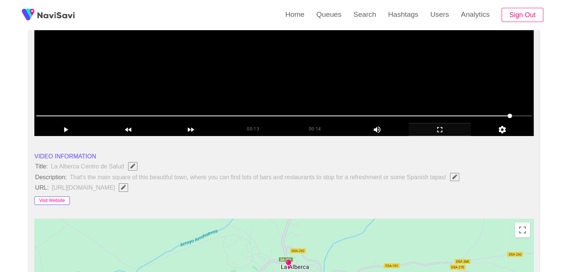
click at [56, 202] on button "Visit Website" at bounding box center [51, 201] width 35 height 9
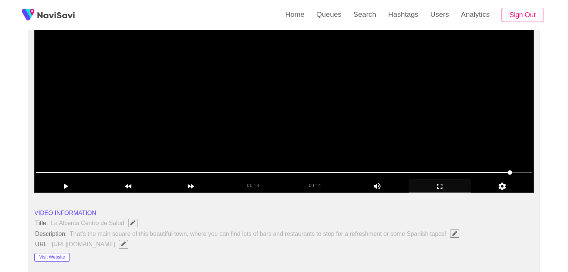
scroll to position [37, 0]
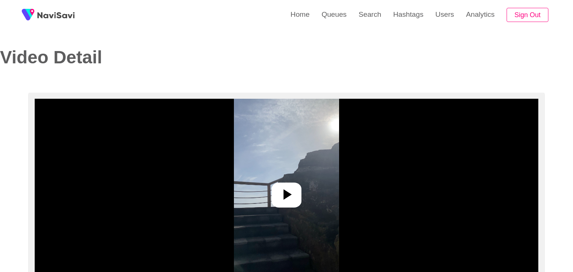
select select "**********"
select select "**"
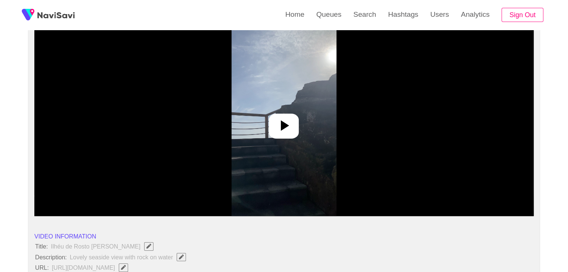
scroll to position [75, 0]
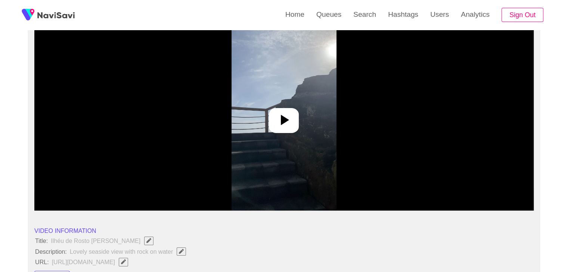
click at [281, 123] on icon at bounding box center [285, 120] width 8 height 10
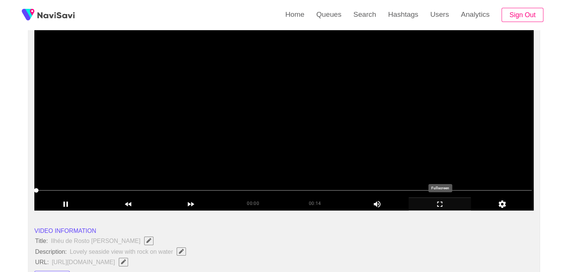
click at [446, 205] on icon "add" at bounding box center [440, 204] width 62 height 9
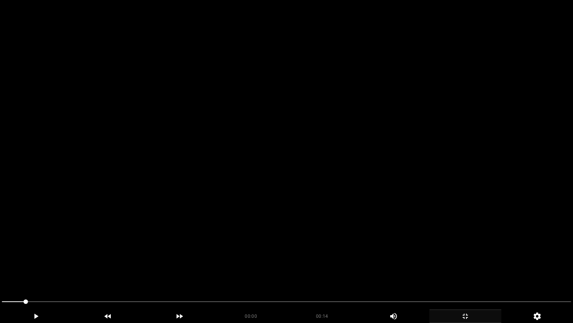
click at [402, 217] on video at bounding box center [286, 161] width 573 height 323
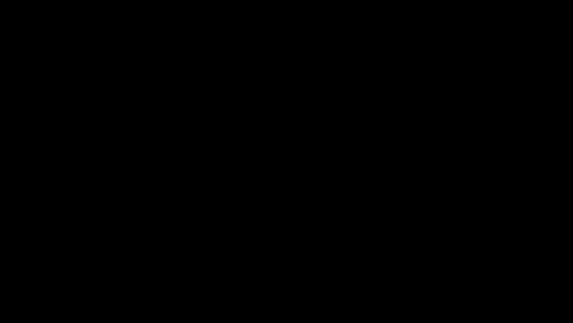
drag, startPoint x: 474, startPoint y: 318, endPoint x: 452, endPoint y: 241, distance: 80.1
click at [473, 272] on icon "add" at bounding box center [465, 315] width 71 height 9
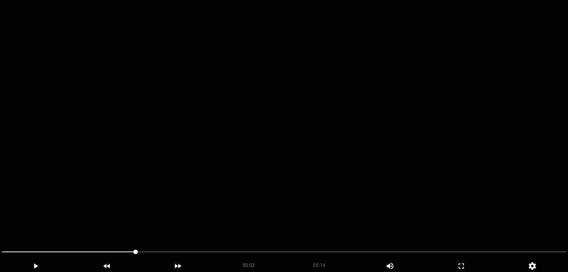
scroll to position [37, 0]
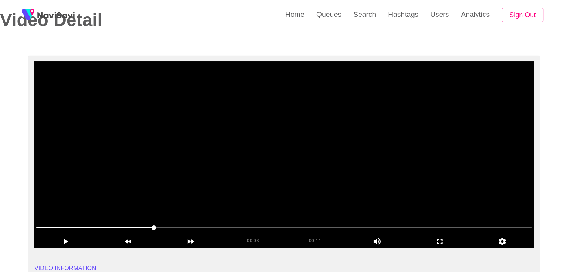
click at [320, 155] on video at bounding box center [283, 155] width 499 height 187
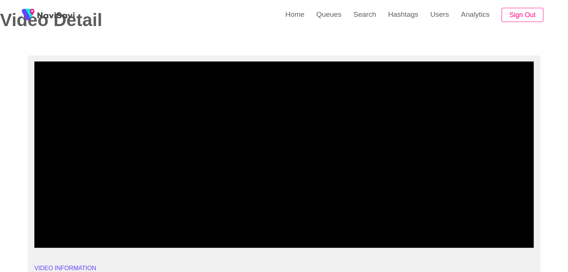
drag, startPoint x: 127, startPoint y: 231, endPoint x: 0, endPoint y: 227, distance: 127.0
drag, startPoint x: 33, startPoint y: 224, endPoint x: 0, endPoint y: 223, distance: 32.9
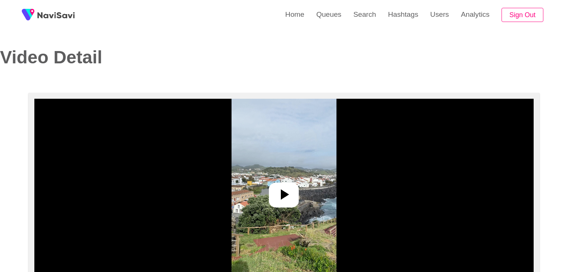
select select "**********"
select select "**"
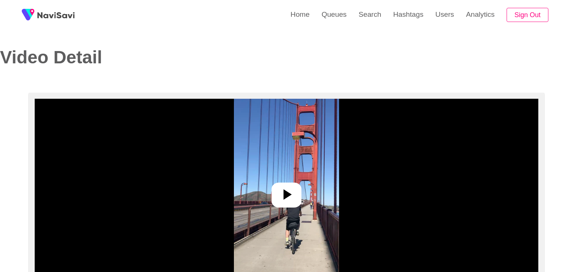
select select "**********"
select select "**"
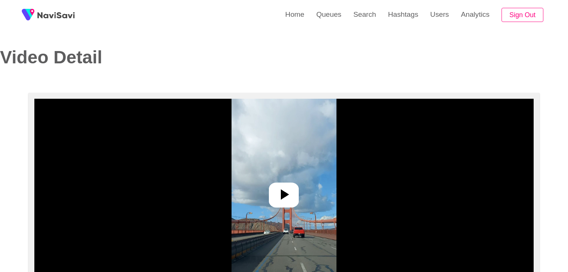
select select "**********"
select select "**"
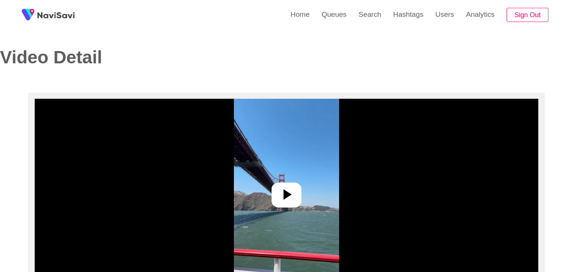
select select "**********"
select select "**"
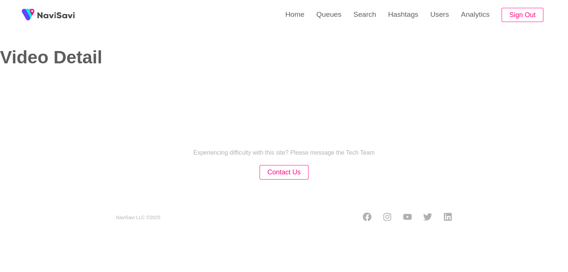
select select "**********"
select select "**"
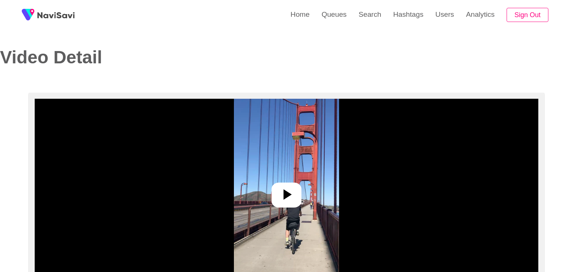
select select "**********"
select select "**"
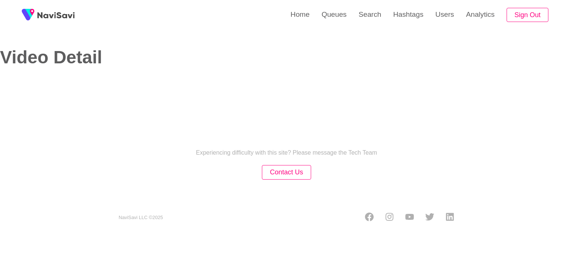
select select "**"
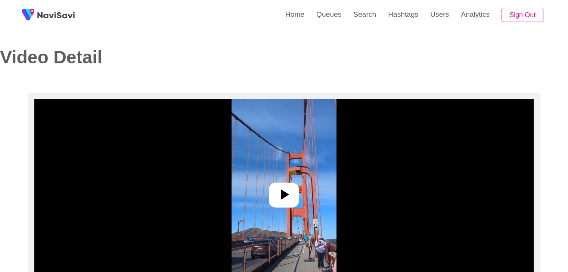
select select "**********"
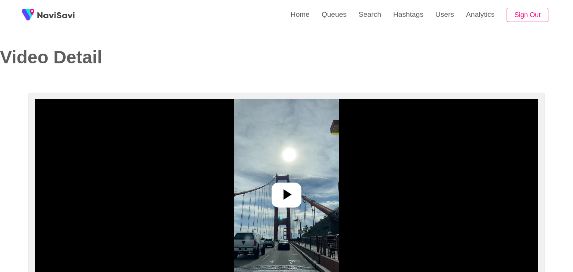
select select "**********"
select select "**"
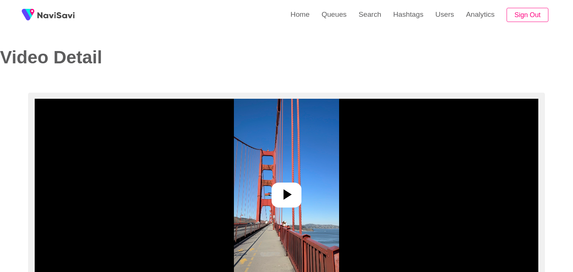
select select "**********"
select select "**"
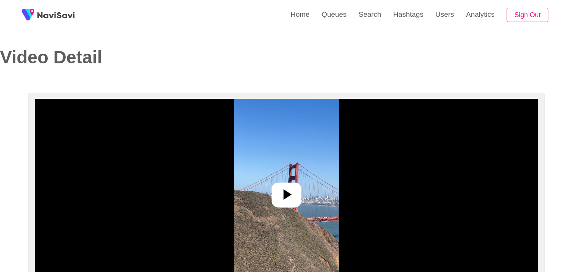
select select "**"
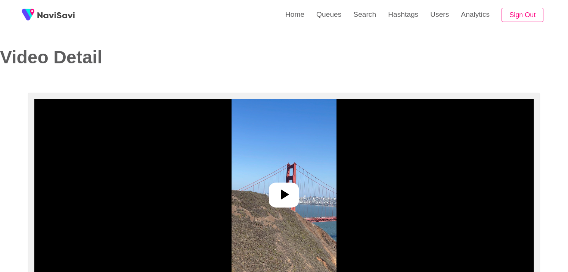
select select "**********"
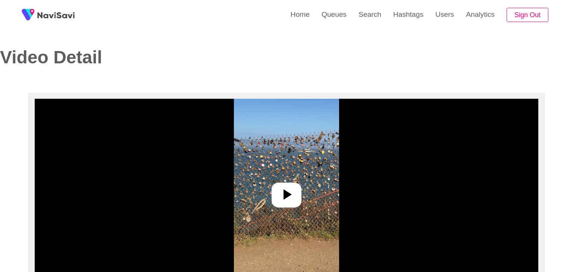
select select "**********"
select select "**"
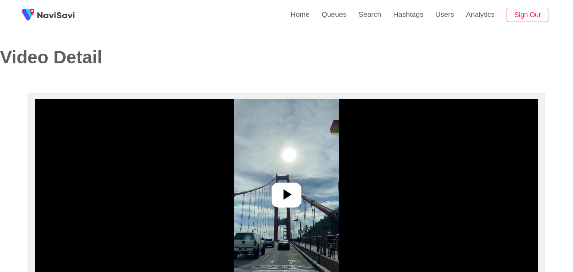
select select "**********"
select select "**"
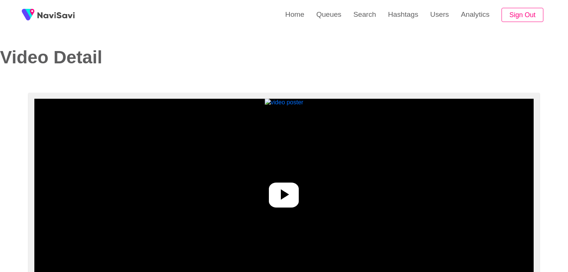
select select "**********"
select select "****"
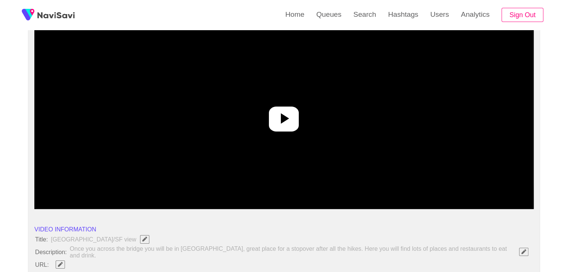
scroll to position [75, 0]
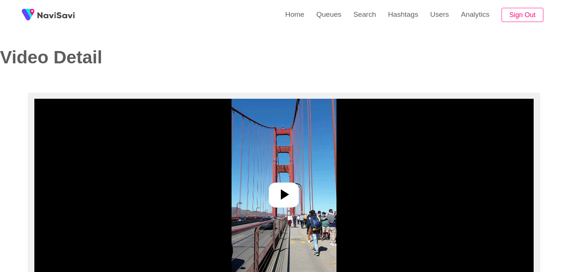
select select "**********"
select select "****"
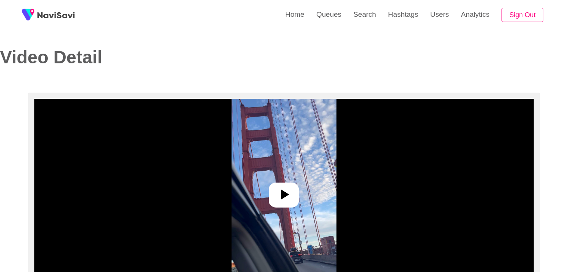
select select "**********"
select select "****"
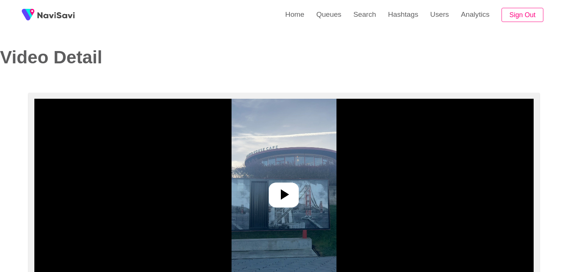
select select "**********"
select select "**"
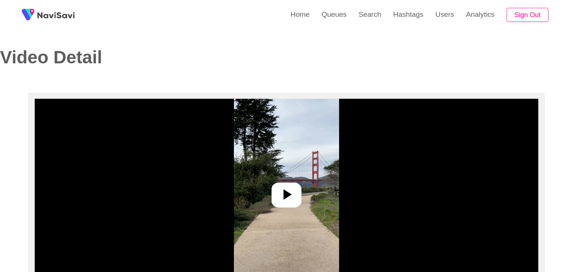
select select "**********"
select select "**"
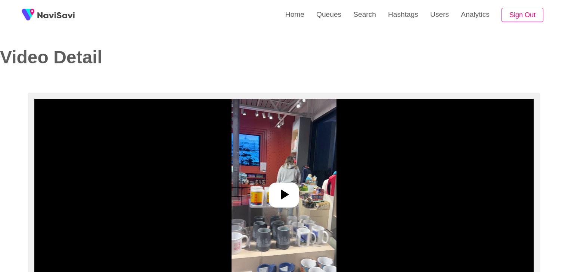
select select "**********"
select select "**"
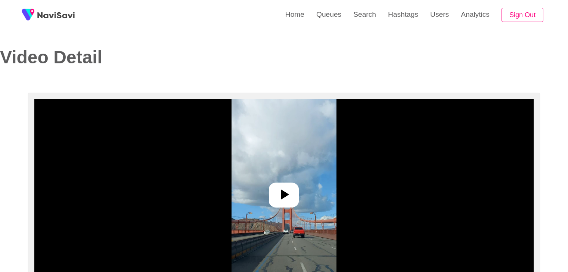
select select "**********"
select select "**"
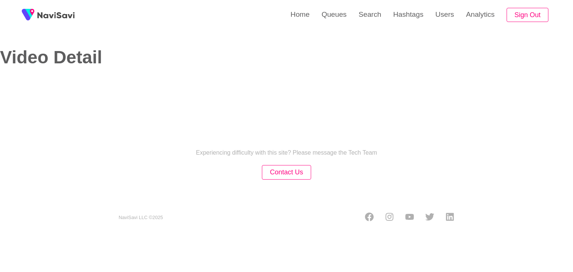
select select "**"
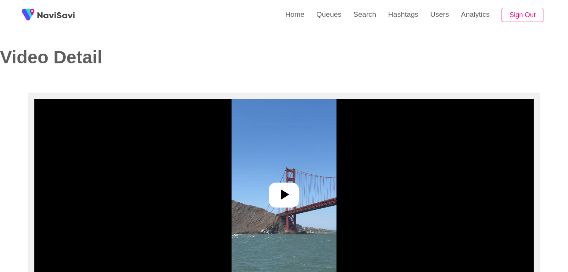
select select "**********"
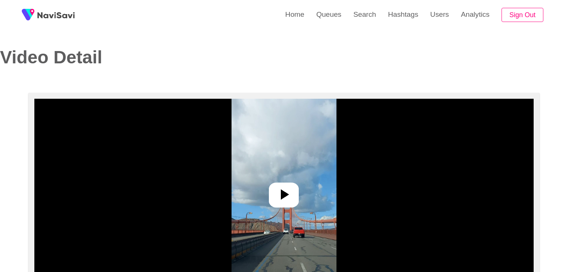
select select "**********"
select select "**"
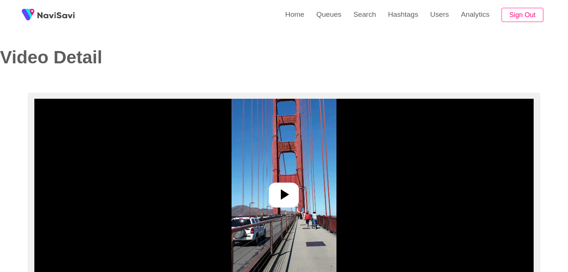
select select "**********"
select select "**"
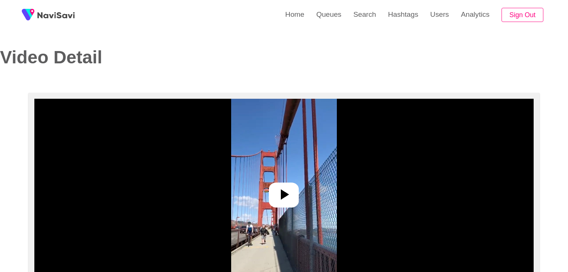
select select "**********"
select select "**"
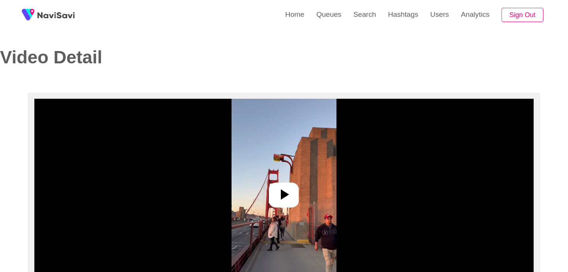
select select "**********"
select select "**"
click at [281, 207] on div at bounding box center [284, 195] width 30 height 25
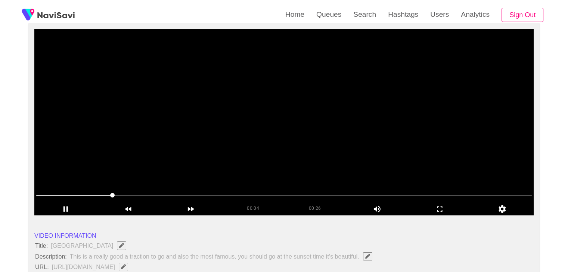
scroll to position [75, 0]
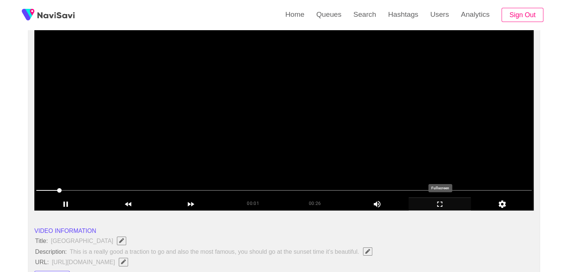
click at [447, 208] on icon "add" at bounding box center [440, 204] width 62 height 9
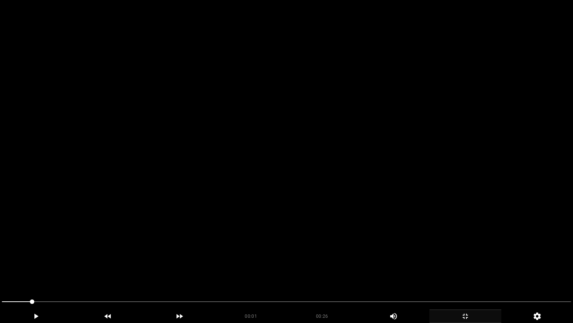
click at [373, 217] on video at bounding box center [286, 161] width 573 height 323
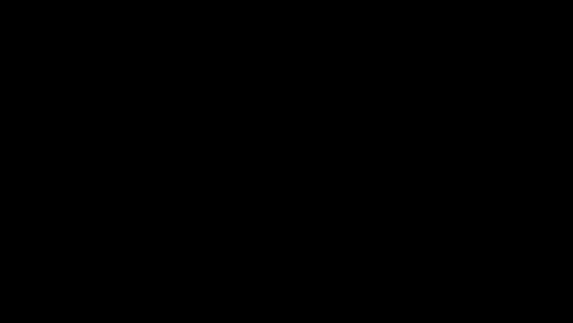
drag, startPoint x: 35, startPoint y: 299, endPoint x: 0, endPoint y: 295, distance: 35.3
click at [0, 272] on div at bounding box center [287, 302] width 576 height 20
click at [249, 243] on video at bounding box center [286, 161] width 573 height 323
click at [476, 272] on icon "add" at bounding box center [465, 315] width 71 height 9
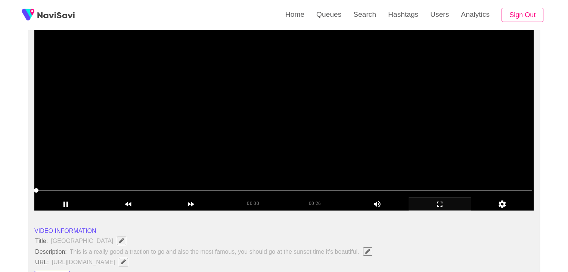
click at [315, 150] on video at bounding box center [283, 117] width 499 height 187
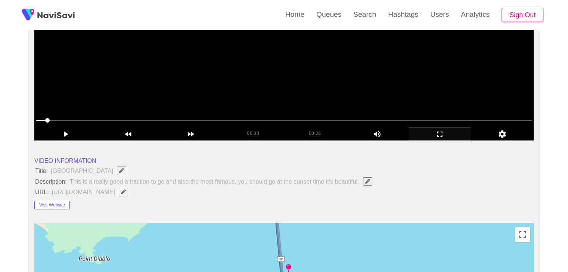
scroll to position [149, 0]
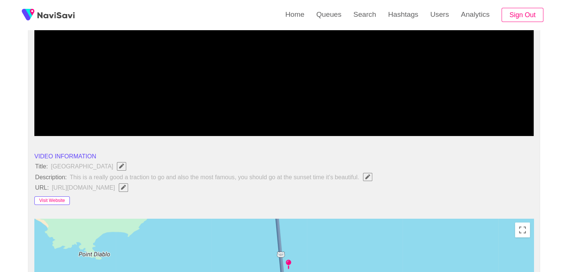
click at [54, 202] on button "Visit Website" at bounding box center [51, 201] width 35 height 9
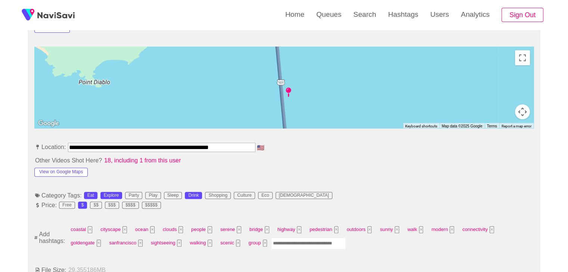
scroll to position [336, 0]
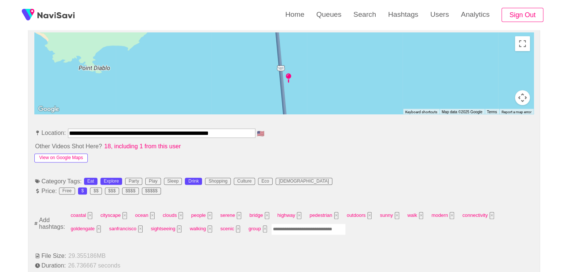
click at [73, 155] on button "View on Google Maps" at bounding box center [60, 158] width 53 height 9
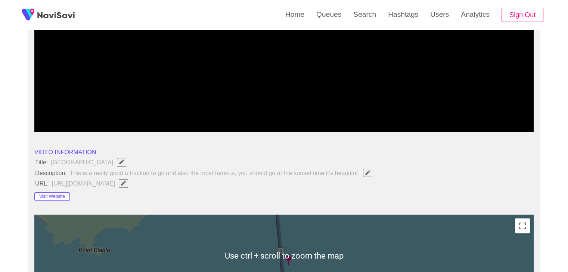
scroll to position [149, 0]
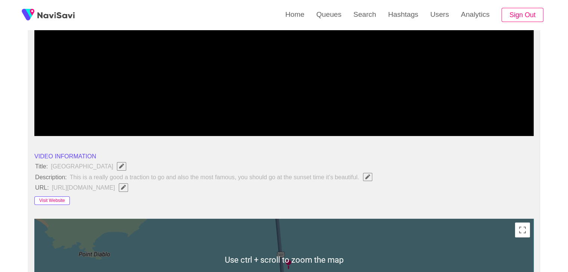
click at [54, 200] on button "Visit Website" at bounding box center [51, 201] width 35 height 9
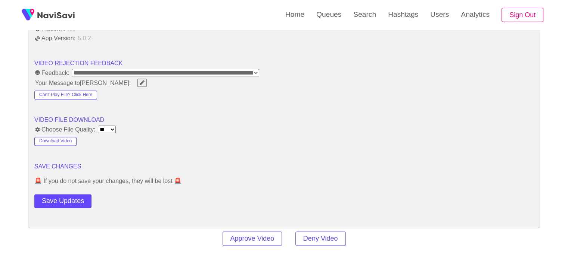
scroll to position [933, 0]
click at [76, 198] on button "Save Updates" at bounding box center [62, 201] width 57 height 14
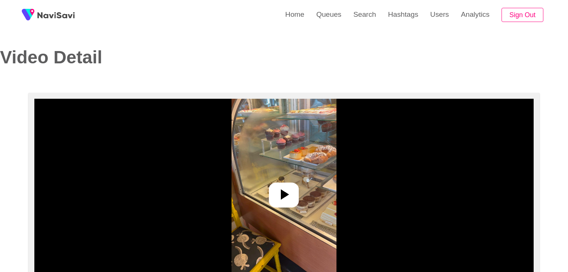
select select "**********"
select select "**"
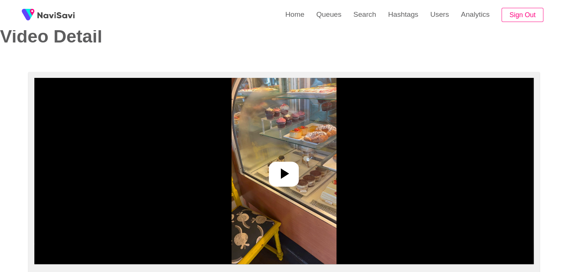
scroll to position [75, 0]
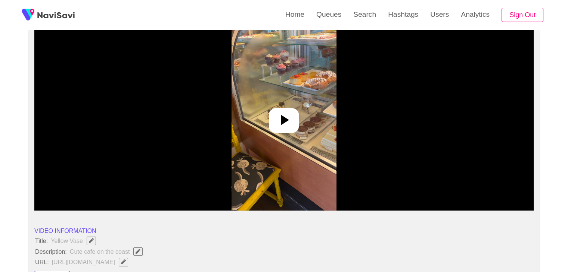
drag, startPoint x: 296, startPoint y: 119, endPoint x: 333, endPoint y: 155, distance: 51.7
click at [296, 119] on div at bounding box center [284, 120] width 30 height 25
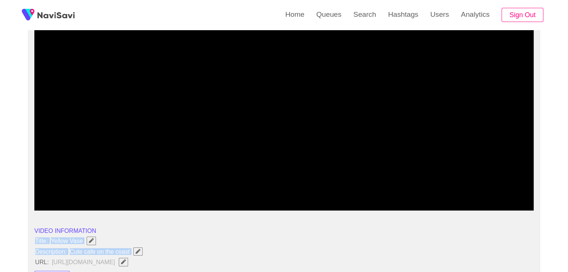
drag, startPoint x: 39, startPoint y: 247, endPoint x: 134, endPoint y: 250, distance: 94.8
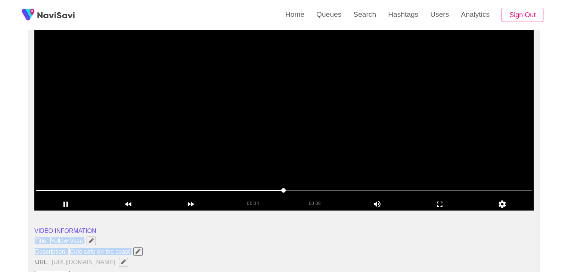
copy ul "Title: Yellow Vase Description: Cute cafe on the coast"
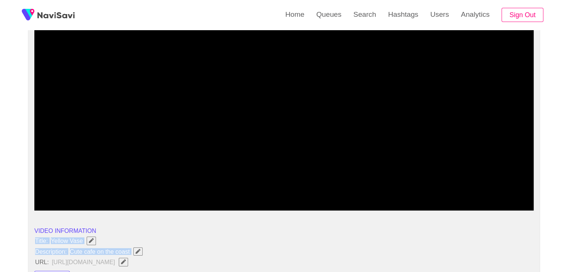
click at [141, 250] on span "Edit Field" at bounding box center [138, 251] width 6 height 5
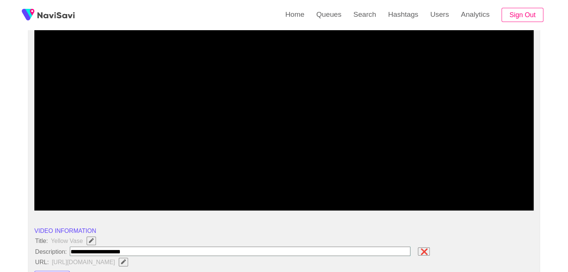
type input "**********"
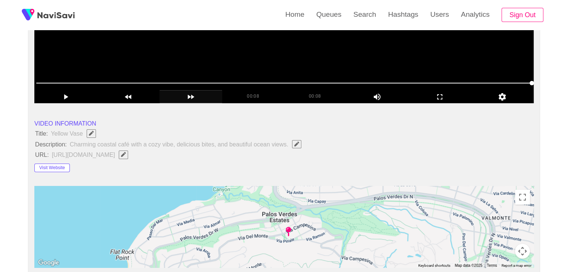
scroll to position [187, 0]
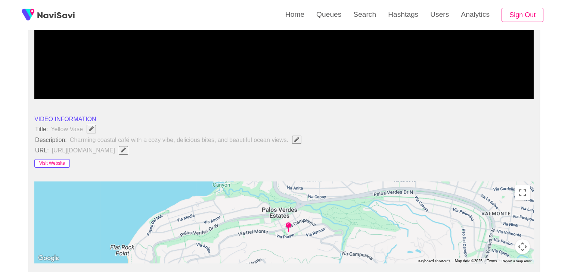
click at [50, 163] on button "Visit Website" at bounding box center [51, 163] width 35 height 9
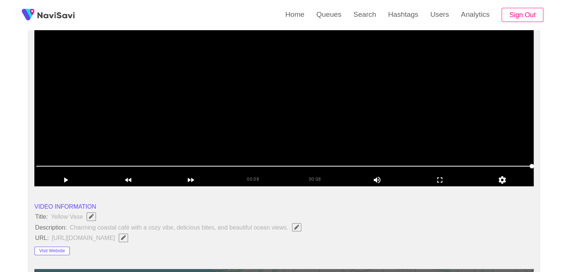
scroll to position [75, 0]
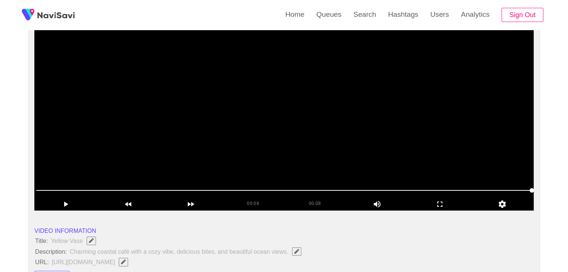
click at [303, 127] on video at bounding box center [283, 117] width 499 height 187
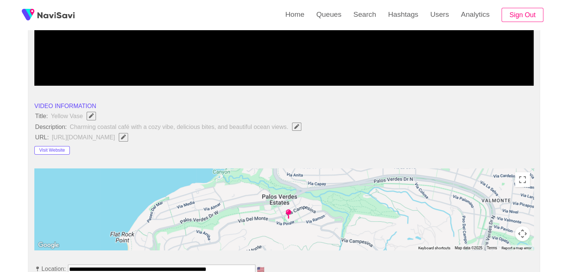
scroll to position [299, 0]
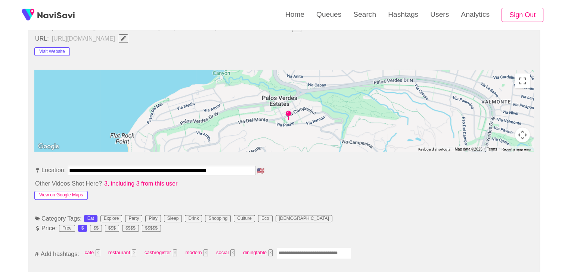
click at [79, 191] on button "View on Google Maps" at bounding box center [60, 195] width 53 height 9
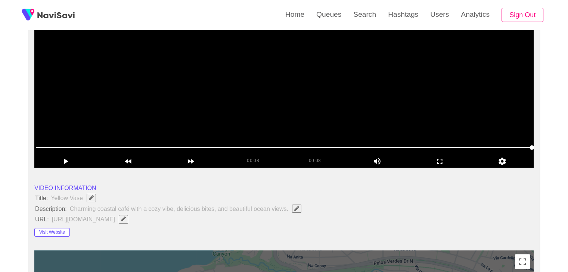
scroll to position [75, 0]
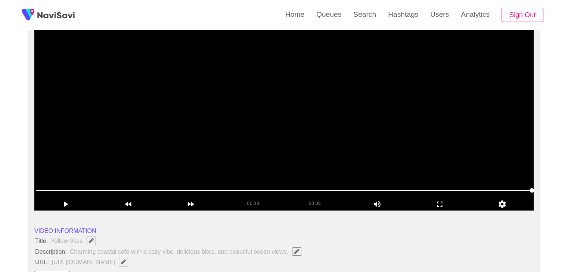
click at [101, 149] on video at bounding box center [283, 117] width 499 height 187
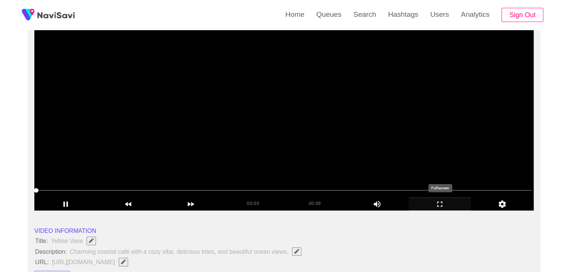
click at [451, 203] on icon "add" at bounding box center [440, 204] width 62 height 9
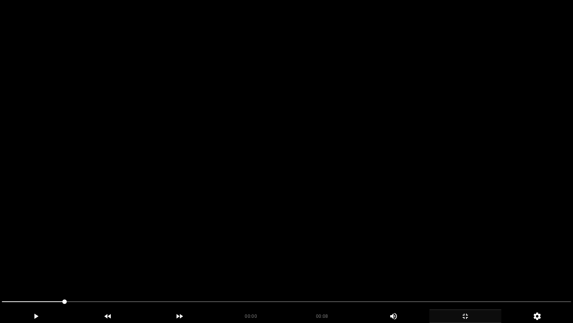
click at [358, 217] on video at bounding box center [286, 161] width 573 height 323
drag, startPoint x: 77, startPoint y: 296, endPoint x: 0, endPoint y: 290, distance: 76.8
click at [224, 215] on video at bounding box center [286, 161] width 573 height 323
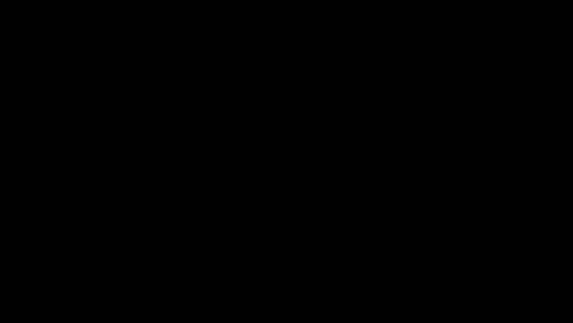
click at [460, 272] on icon "add" at bounding box center [465, 315] width 71 height 9
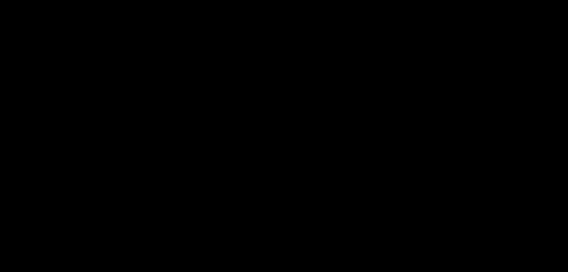
scroll to position [336, 0]
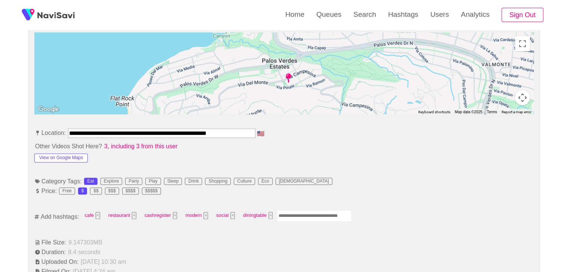
click at [304, 218] on input "Enter tag here and press return" at bounding box center [314, 217] width 75 height 12
type input "****"
type input "*******"
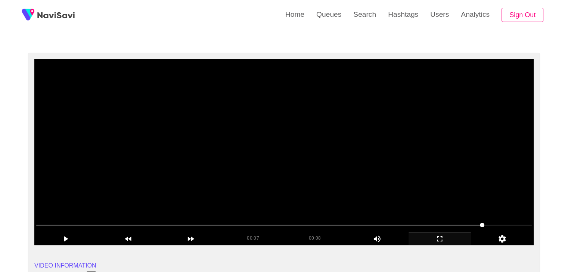
scroll to position [37, 0]
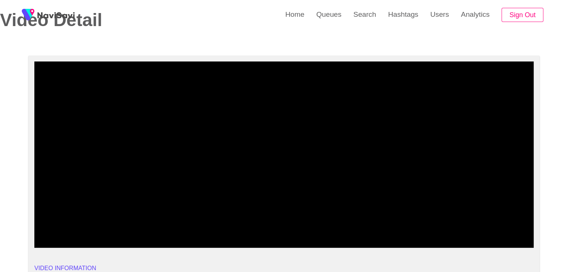
drag, startPoint x: 73, startPoint y: 229, endPoint x: 0, endPoint y: 225, distance: 73.3
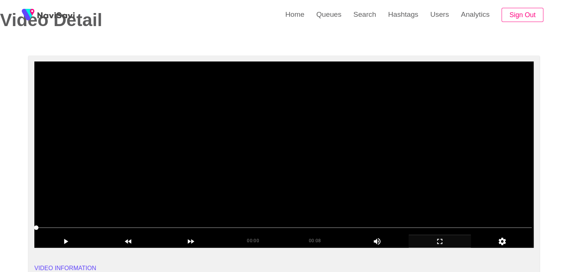
click at [160, 187] on video at bounding box center [283, 155] width 499 height 187
click at [239, 183] on video at bounding box center [283, 155] width 499 height 187
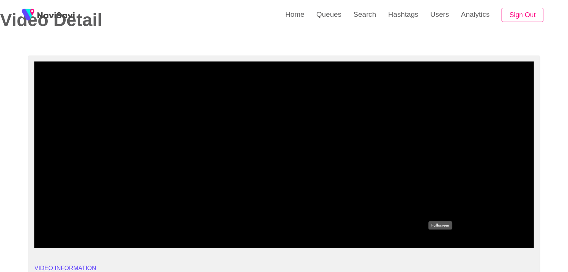
click at [444, 241] on icon "add" at bounding box center [440, 241] width 62 height 9
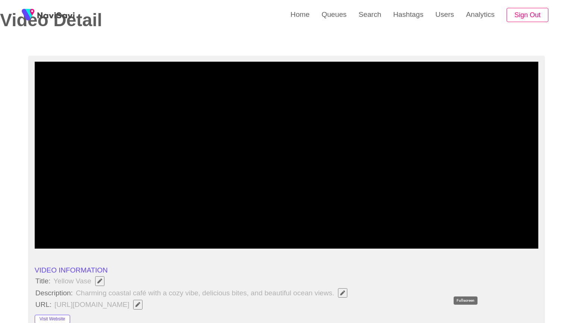
click at [468, 246] on icon "add" at bounding box center [444, 241] width 62 height 9
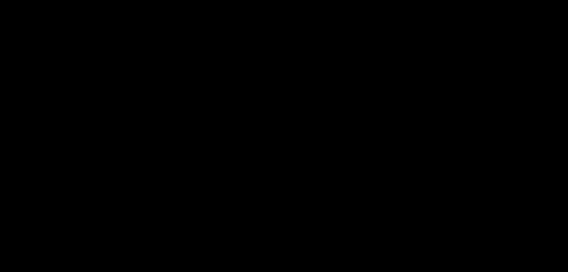
scroll to position [448, 0]
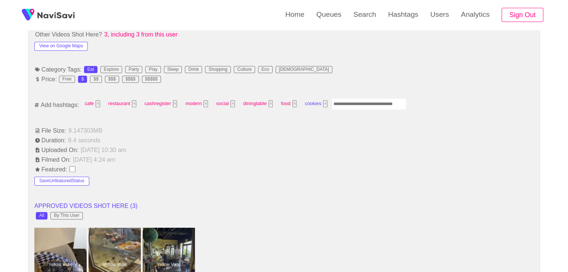
click at [324, 104] on button "×" at bounding box center [325, 103] width 4 height 7
click at [330, 104] on input "Enter tag here and press return" at bounding box center [337, 105] width 75 height 12
type input "*****"
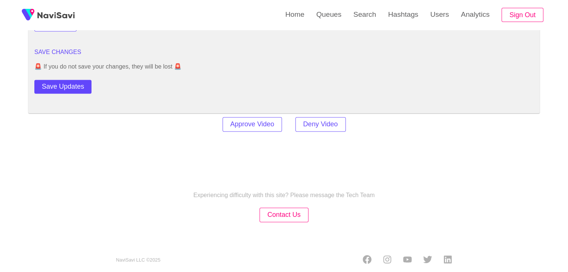
scroll to position [1045, 0]
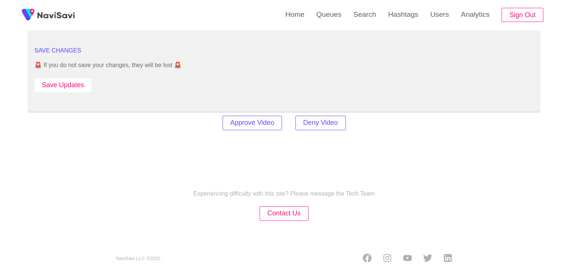
click at [77, 82] on button "Save Updates" at bounding box center [62, 85] width 57 height 14
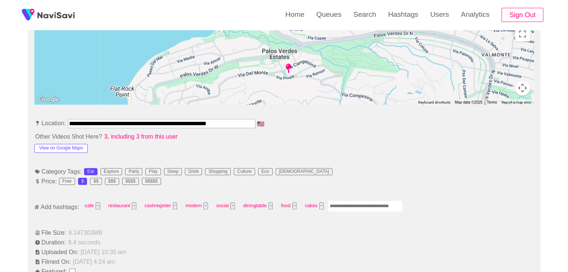
scroll to position [261, 0]
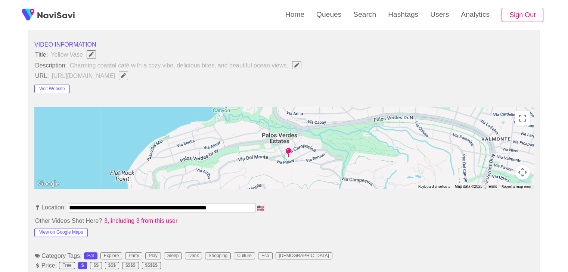
drag, startPoint x: 263, startPoint y: 61, endPoint x: 263, endPoint y: 66, distance: 5.2
click at [263, 66] on span "Charming coastal café with a cozy vibe, delicious bites, and beautiful ocean vi…" at bounding box center [187, 65] width 237 height 10
click at [296, 65] on icon "Edit Field" at bounding box center [296, 65] width 5 height 5
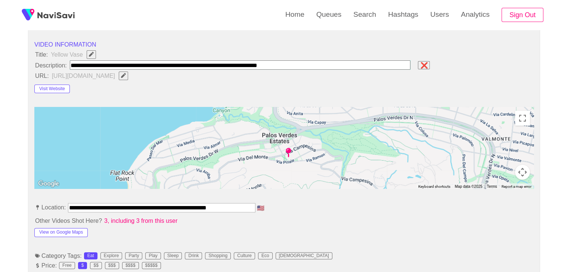
click at [263, 63] on input "field" at bounding box center [240, 64] width 341 height 9
type input "**********"
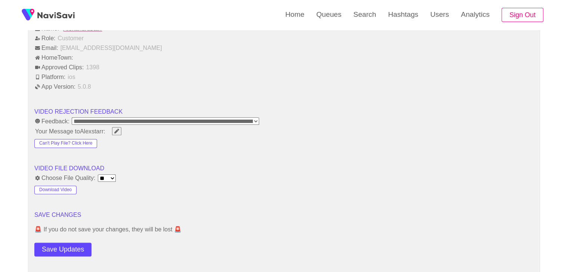
scroll to position [933, 0]
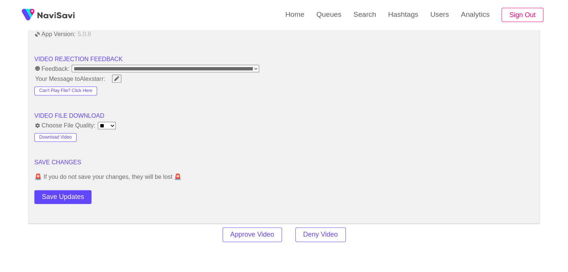
drag, startPoint x: 69, startPoint y: 197, endPoint x: 71, endPoint y: 190, distance: 7.6
click at [69, 197] on button "Save Updates" at bounding box center [62, 197] width 57 height 14
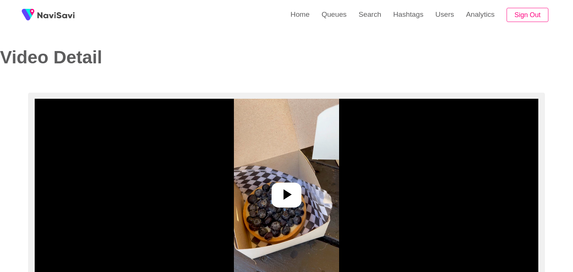
select select "**"
select select "**********"
click at [284, 183] on div at bounding box center [284, 195] width 30 height 25
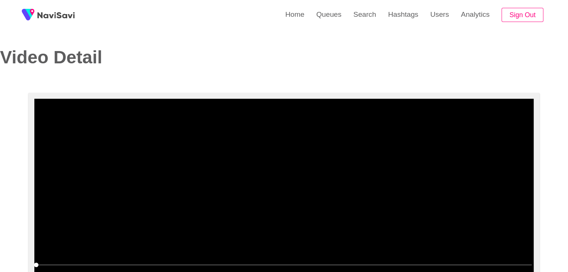
click at [290, 205] on video at bounding box center [283, 192] width 499 height 187
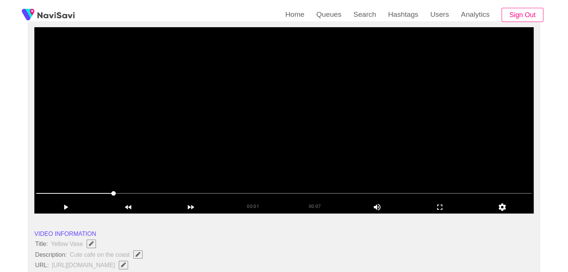
scroll to position [75, 0]
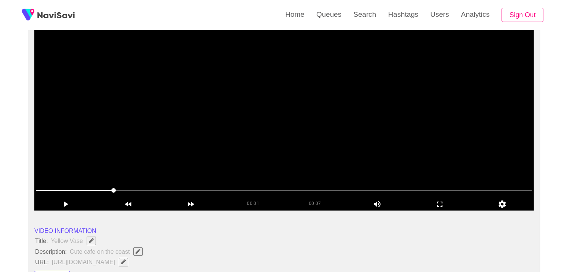
click at [308, 140] on video at bounding box center [283, 117] width 499 height 187
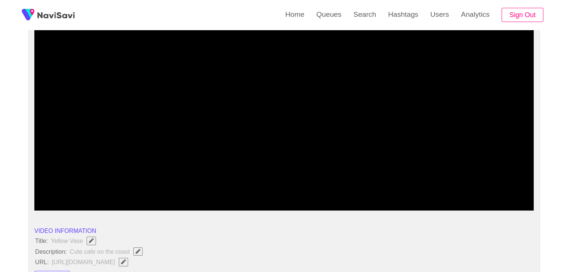
click at [137, 251] on icon "Edit Field" at bounding box center [137, 251] width 5 height 5
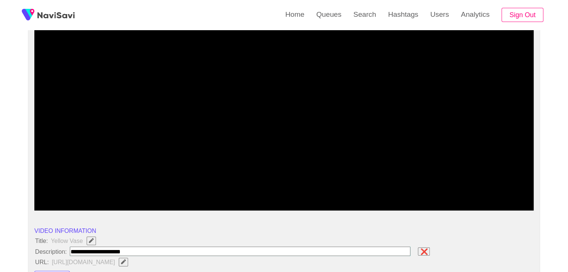
type input "**********"
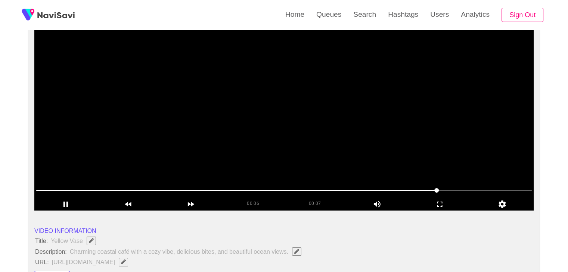
drag, startPoint x: 314, startPoint y: 190, endPoint x: 299, endPoint y: 190, distance: 14.6
click at [299, 190] on span at bounding box center [283, 191] width 495 height 12
click at [359, 152] on video at bounding box center [283, 117] width 499 height 187
click at [334, 129] on video at bounding box center [283, 117] width 499 height 187
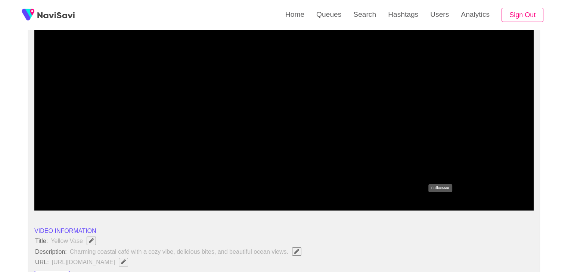
click at [439, 205] on icon "add" at bounding box center [440, 204] width 62 height 9
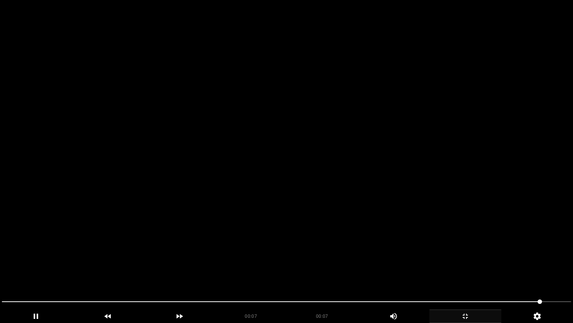
click at [425, 221] on video at bounding box center [286, 161] width 573 height 323
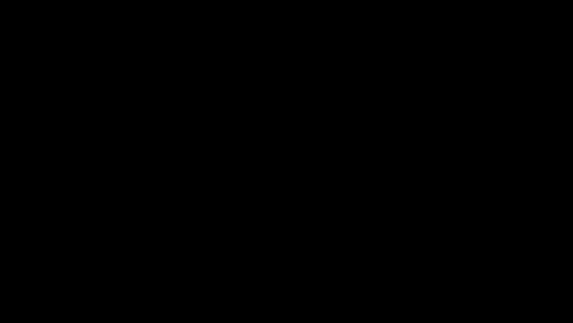
drag, startPoint x: 468, startPoint y: 318, endPoint x: 443, endPoint y: 209, distance: 111.5
click at [467, 272] on icon "add" at bounding box center [465, 315] width 71 height 9
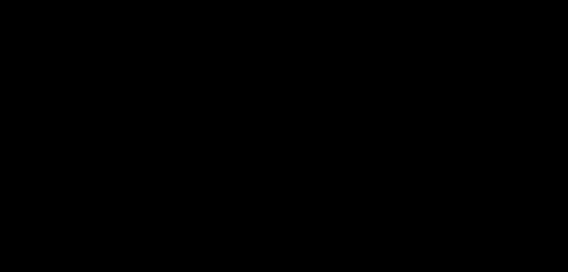
scroll to position [261, 0]
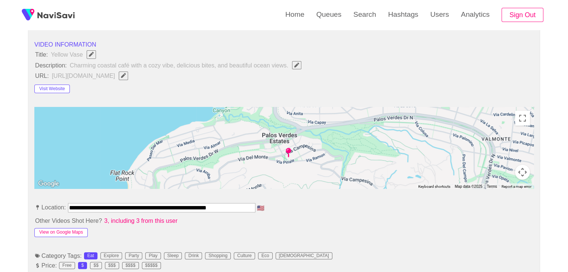
click at [59, 229] on button "View on Google Maps" at bounding box center [60, 232] width 53 height 9
click at [294, 65] on span "Edit Field" at bounding box center [296, 65] width 6 height 5
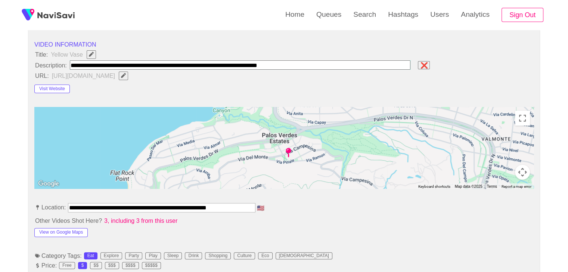
click at [263, 63] on input "field" at bounding box center [240, 64] width 341 height 9
click at [266, 64] on input "field" at bounding box center [240, 64] width 341 height 9
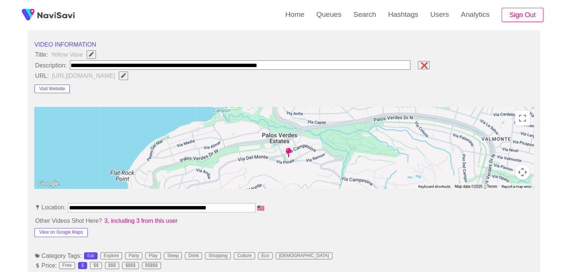
type input "**********"
click at [314, 65] on input "field" at bounding box center [240, 64] width 341 height 9
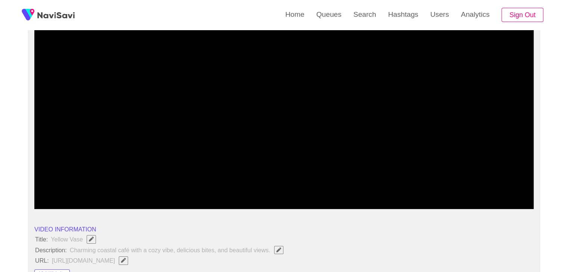
scroll to position [75, 0]
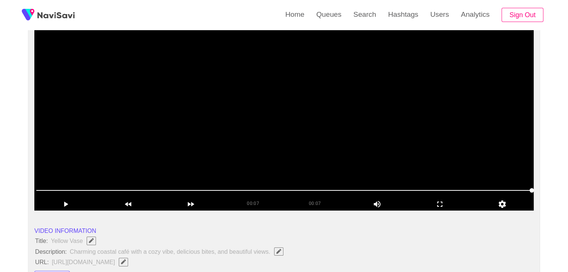
click at [310, 135] on video at bounding box center [283, 117] width 499 height 187
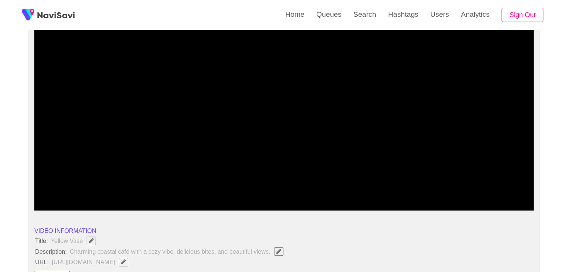
drag, startPoint x: 437, startPoint y: 184, endPoint x: 438, endPoint y: 190, distance: 5.6
click at [438, 190] on span at bounding box center [283, 191] width 495 height 12
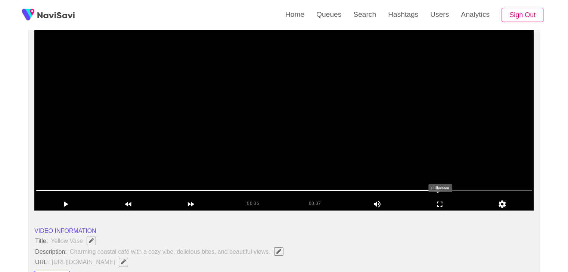
drag, startPoint x: 438, startPoint y: 202, endPoint x: 388, endPoint y: 235, distance: 60.0
click at [437, 202] on icon "add" at bounding box center [439, 204] width 5 height 5
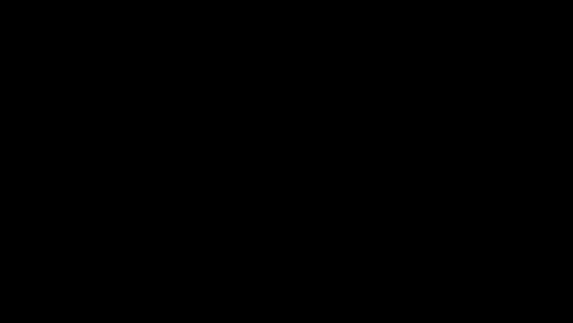
drag, startPoint x: 0, startPoint y: 296, endPoint x: 10, endPoint y: 283, distance: 16.2
click at [152, 211] on video at bounding box center [286, 161] width 573 height 323
drag, startPoint x: 161, startPoint y: 209, endPoint x: 216, endPoint y: 211, distance: 54.9
click at [163, 209] on video at bounding box center [286, 161] width 573 height 323
click at [466, 272] on icon "add" at bounding box center [465, 315] width 71 height 9
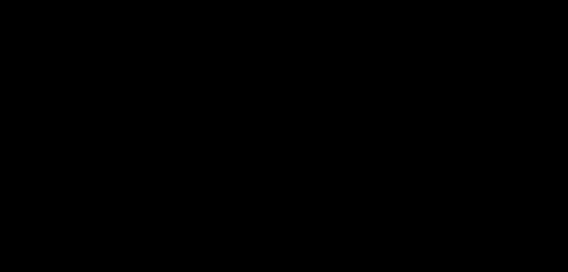
scroll to position [0, 0]
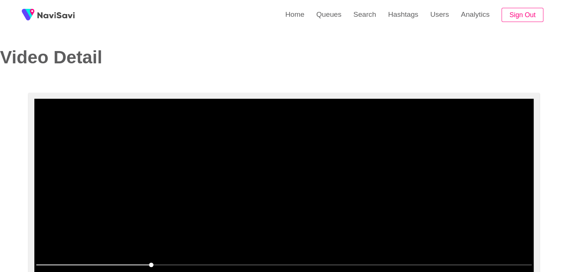
click at [342, 177] on video at bounding box center [283, 192] width 499 height 187
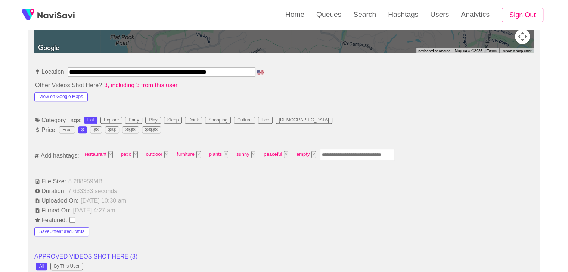
scroll to position [485, 0]
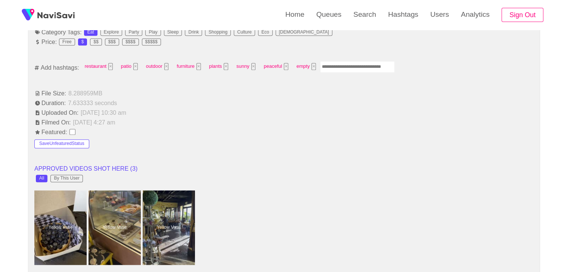
click at [342, 65] on input "Enter tag here and press return" at bounding box center [357, 67] width 75 height 12
type input "*********"
type input "****"
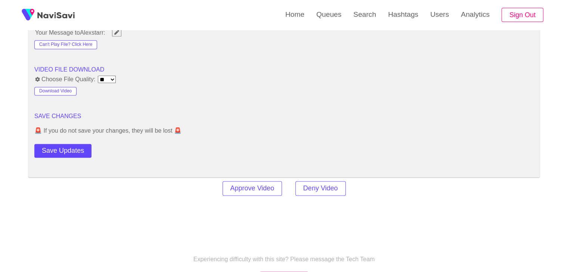
scroll to position [1045, 0]
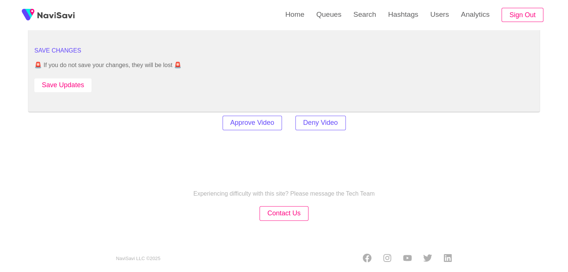
click at [75, 81] on button "Save Updates" at bounding box center [62, 85] width 57 height 14
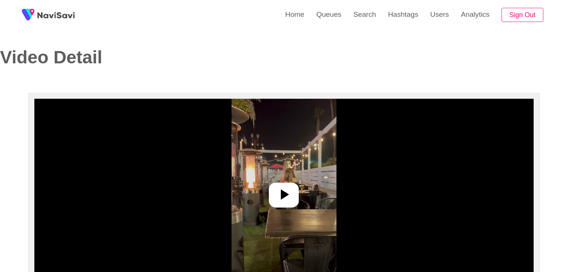
select select "**********"
select select "**"
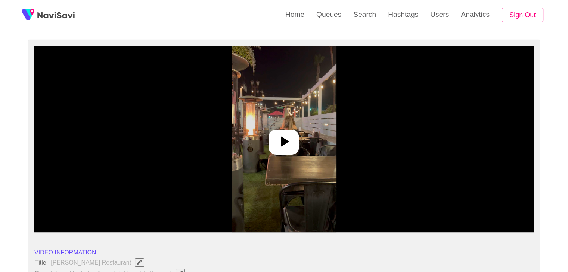
scroll to position [75, 0]
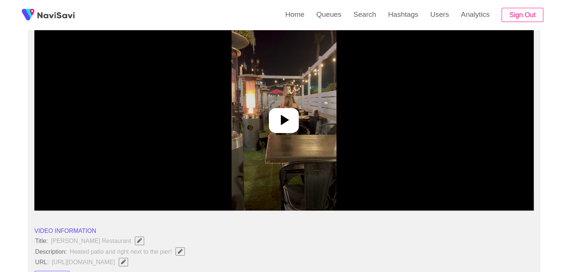
click at [281, 113] on icon at bounding box center [284, 120] width 18 height 18
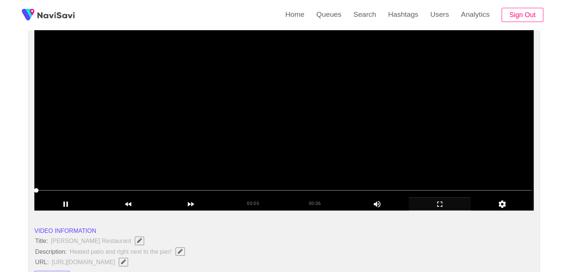
click at [436, 209] on icon "add" at bounding box center [440, 204] width 62 height 9
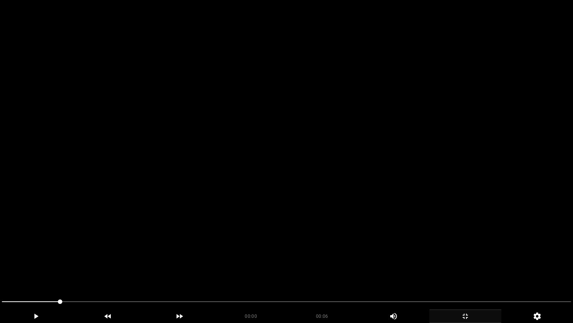
click at [391, 209] on video at bounding box center [286, 161] width 573 height 323
click at [369, 234] on video at bounding box center [286, 161] width 573 height 323
click at [368, 234] on video at bounding box center [286, 161] width 573 height 323
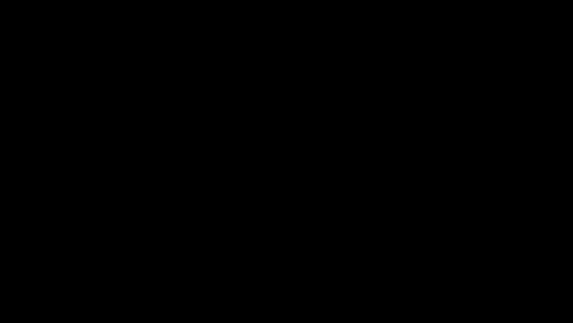
click at [469, 272] on icon "add" at bounding box center [465, 315] width 71 height 9
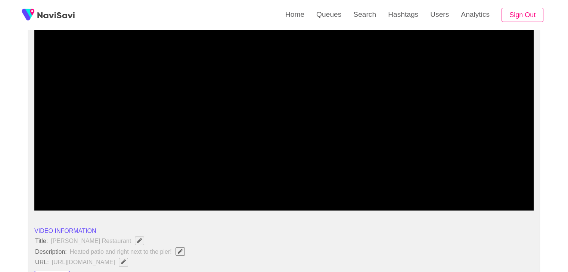
drag, startPoint x: 145, startPoint y: 184, endPoint x: 0, endPoint y: 180, distance: 144.9
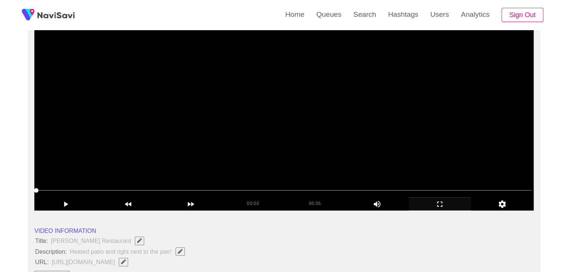
click at [206, 151] on video at bounding box center [283, 117] width 499 height 187
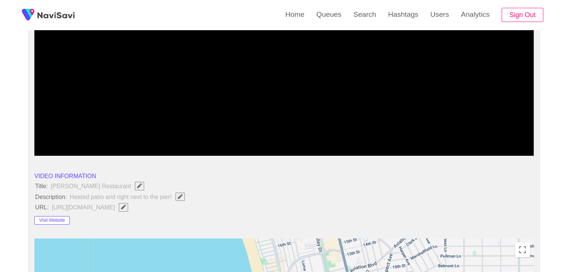
scroll to position [149, 0]
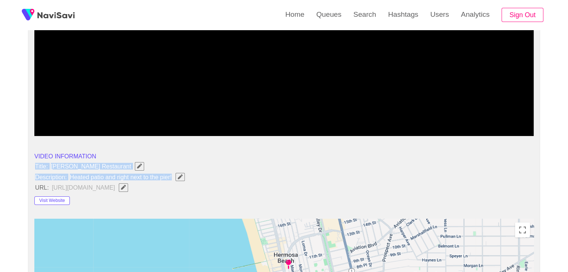
drag, startPoint x: 31, startPoint y: 166, endPoint x: 172, endPoint y: 174, distance: 142.1
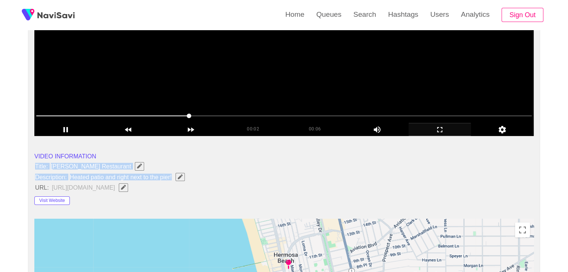
copy ul "Title: Zane's Restaurant Description: Heated patio and right next to the pier!"
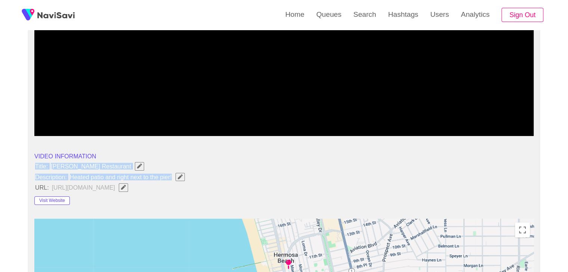
click at [179, 175] on icon "Edit Field" at bounding box center [180, 177] width 5 height 5
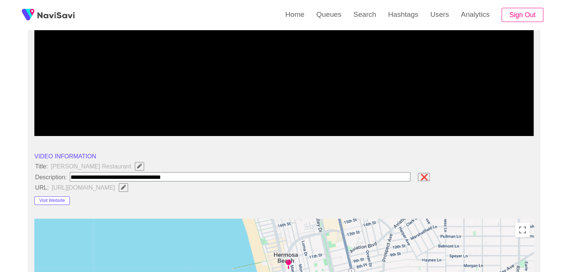
type input "**********"
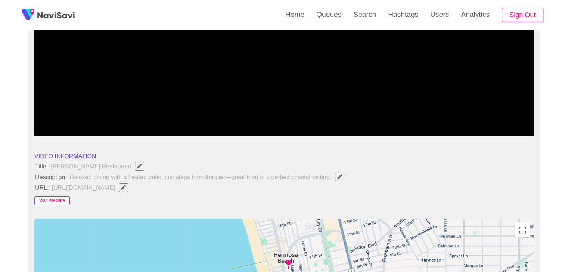
click at [61, 202] on button "Visit Website" at bounding box center [51, 201] width 35 height 9
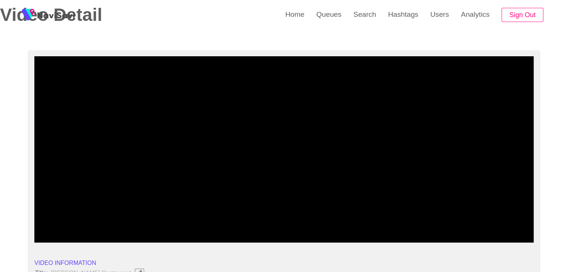
scroll to position [37, 0]
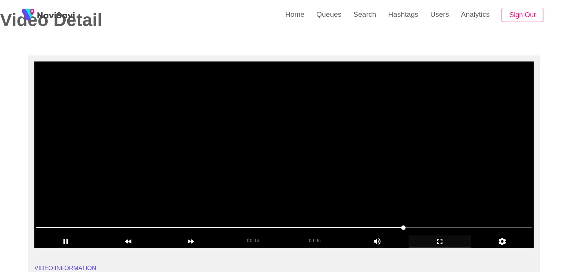
click at [233, 155] on video at bounding box center [283, 155] width 499 height 187
click at [249, 175] on video at bounding box center [283, 155] width 499 height 187
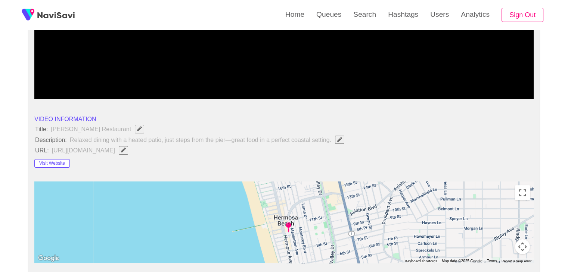
scroll to position [299, 0]
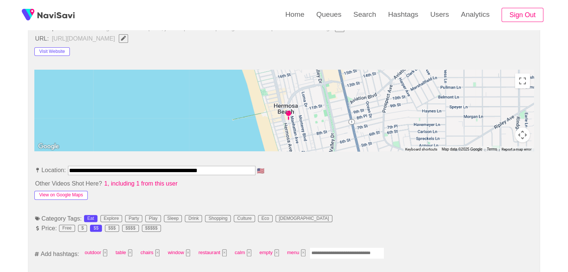
click at [72, 192] on button "View on Google Maps" at bounding box center [60, 195] width 53 height 9
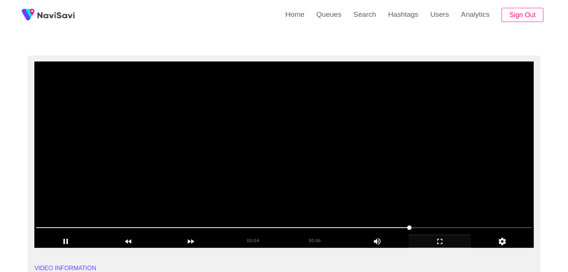
scroll to position [37, 0]
click at [300, 132] on video at bounding box center [283, 155] width 499 height 187
drag, startPoint x: 454, startPoint y: 240, endPoint x: 365, endPoint y: 293, distance: 103.3
click at [452, 240] on icon "add" at bounding box center [440, 241] width 62 height 9
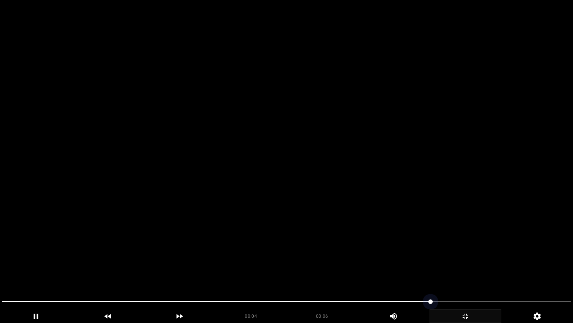
drag, startPoint x: 106, startPoint y: 294, endPoint x: 56, endPoint y: 284, distance: 50.4
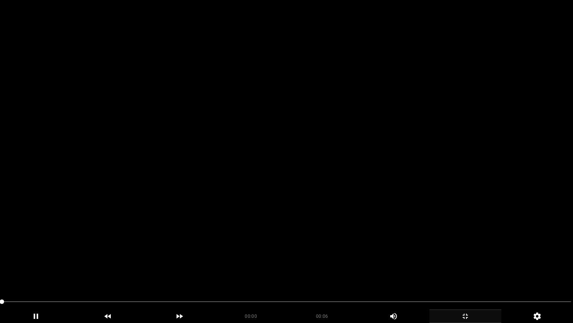
click at [281, 243] on video at bounding box center [286, 161] width 573 height 323
click at [286, 238] on video at bounding box center [286, 161] width 573 height 323
click at [300, 234] on video at bounding box center [286, 161] width 573 height 323
click at [332, 235] on video at bounding box center [286, 161] width 573 height 323
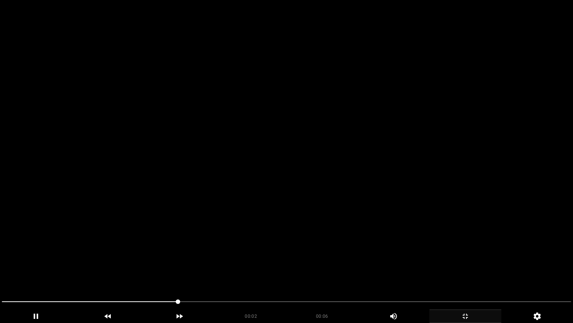
click at [332, 235] on video at bounding box center [286, 161] width 573 height 323
drag, startPoint x: 127, startPoint y: 302, endPoint x: 3, endPoint y: 292, distance: 124.3
click at [389, 221] on video at bounding box center [286, 161] width 573 height 323
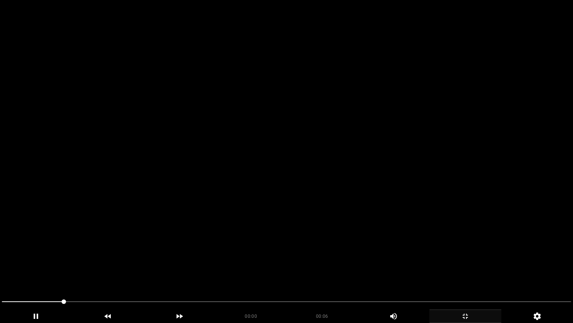
click at [389, 221] on video at bounding box center [286, 161] width 573 height 323
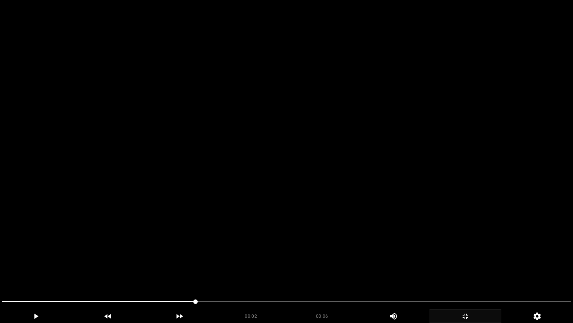
click at [389, 221] on video at bounding box center [286, 161] width 573 height 323
click at [393, 217] on video at bounding box center [286, 161] width 573 height 323
drag, startPoint x: 0, startPoint y: 292, endPoint x: 0, endPoint y: 287, distance: 5.6
click at [421, 212] on video at bounding box center [286, 161] width 573 height 323
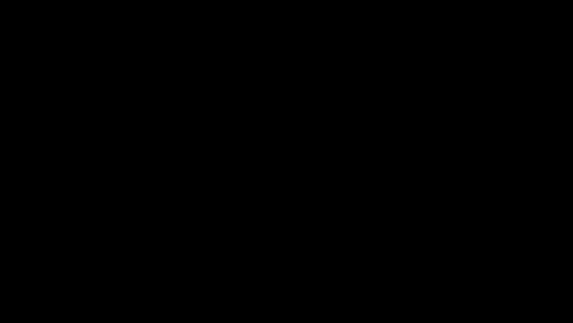
click at [469, 272] on icon "add" at bounding box center [465, 315] width 71 height 9
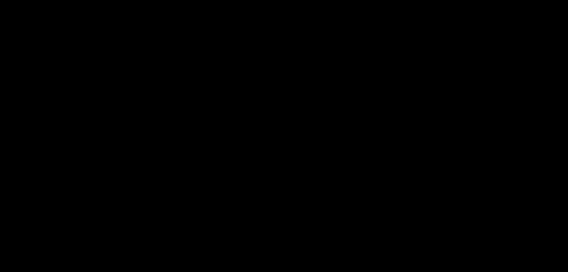
scroll to position [336, 0]
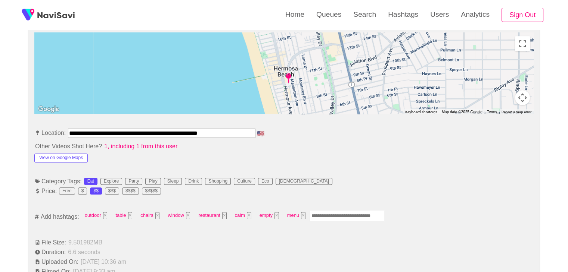
click at [334, 215] on input "Enter tag here and press return" at bounding box center [346, 217] width 75 height 12
type input "*********"
type input "****"
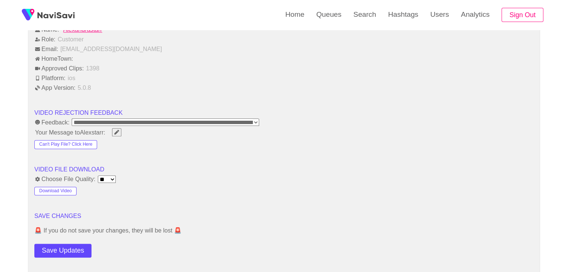
scroll to position [933, 0]
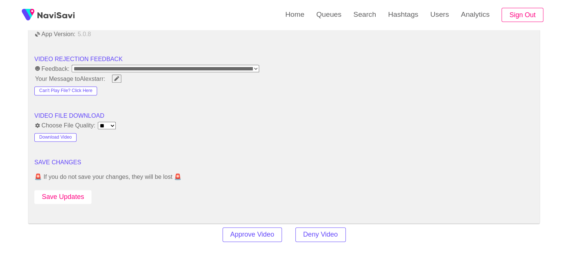
click at [77, 200] on button "Save Updates" at bounding box center [62, 197] width 57 height 14
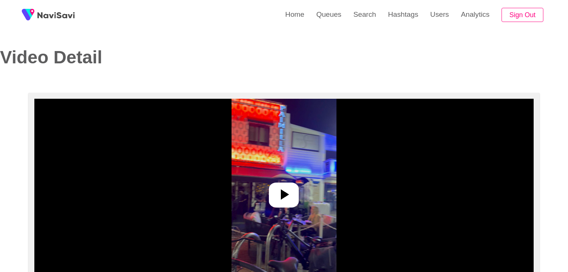
select select "**********"
select select "**"
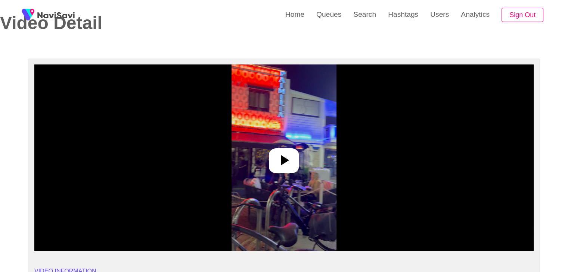
scroll to position [37, 0]
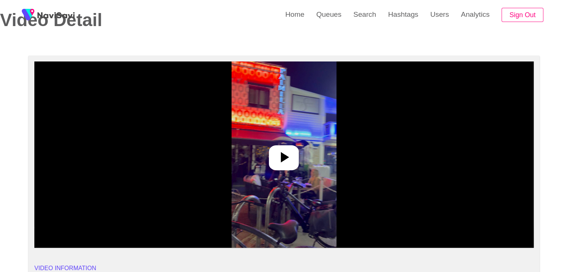
click at [284, 144] on img at bounding box center [283, 155] width 105 height 187
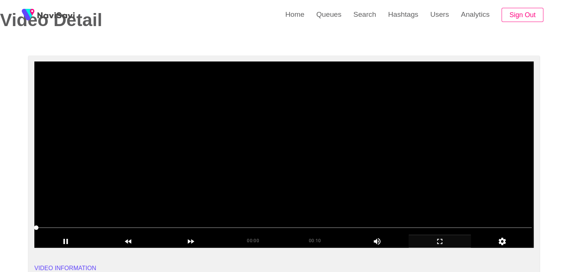
click at [442, 237] on div "add" at bounding box center [439, 241] width 63 height 13
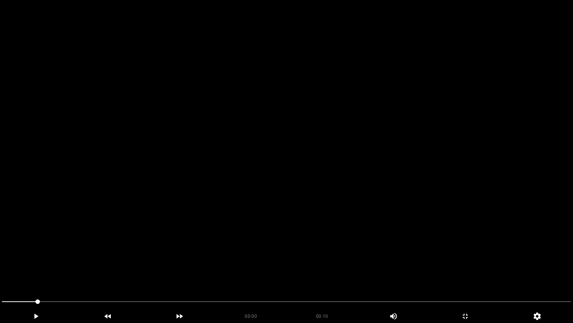
click at [373, 239] on video at bounding box center [286, 161] width 573 height 323
drag, startPoint x: 72, startPoint y: 302, endPoint x: 110, endPoint y: 267, distance: 52.3
drag, startPoint x: 255, startPoint y: 239, endPoint x: 200, endPoint y: 258, distance: 58.4
click at [254, 239] on video at bounding box center [286, 161] width 573 height 323
drag, startPoint x: 0, startPoint y: 300, endPoint x: 68, endPoint y: 270, distance: 74.4
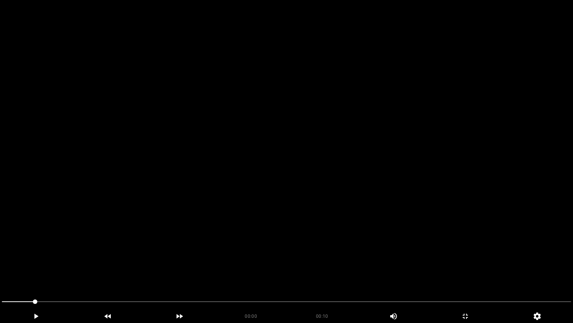
click at [0, 272] on div at bounding box center [287, 302] width 576 height 20
drag, startPoint x: 246, startPoint y: 222, endPoint x: 242, endPoint y: 228, distance: 7.8
click at [242, 228] on video at bounding box center [286, 161] width 573 height 323
click at [277, 221] on video at bounding box center [286, 161] width 573 height 323
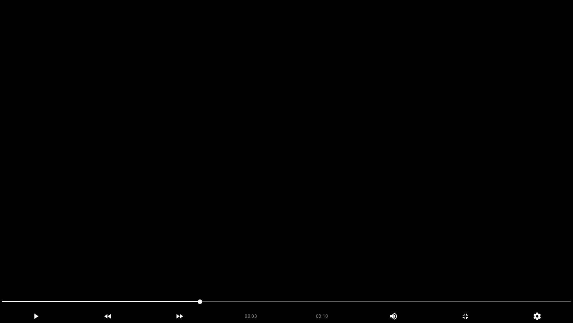
click at [277, 221] on video at bounding box center [286, 161] width 573 height 323
click at [293, 217] on video at bounding box center [286, 161] width 573 height 323
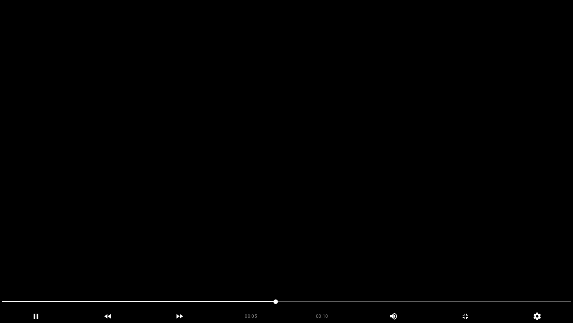
click at [293, 217] on video at bounding box center [286, 161] width 573 height 323
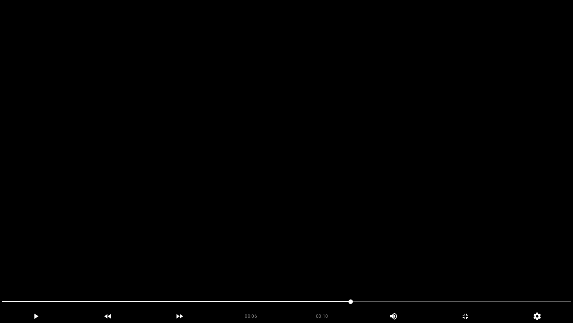
click at [293, 217] on video at bounding box center [286, 161] width 573 height 323
drag, startPoint x: 268, startPoint y: 299, endPoint x: 210, endPoint y: 290, distance: 58.5
click at [210, 272] on section "00:10 00:10 Picture In Picture 1 Error: Failed to load Video" at bounding box center [286, 161] width 573 height 323
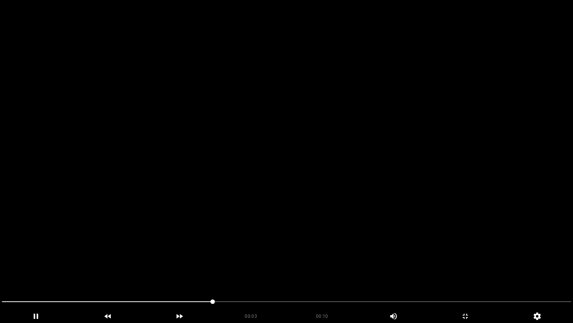
click at [343, 243] on video at bounding box center [286, 161] width 573 height 323
click at [370, 246] on video at bounding box center [286, 161] width 573 height 323
click at [370, 247] on video at bounding box center [286, 161] width 573 height 323
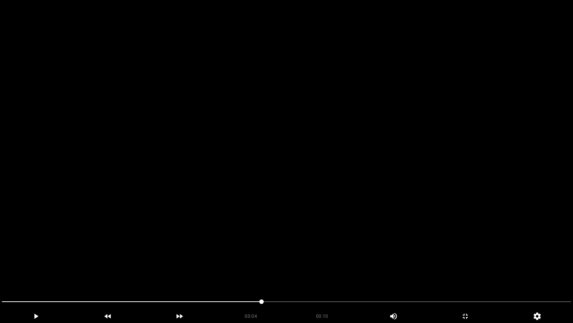
click at [370, 247] on video at bounding box center [286, 161] width 573 height 323
click at [467, 272] on icon "add" at bounding box center [465, 315] width 5 height 5
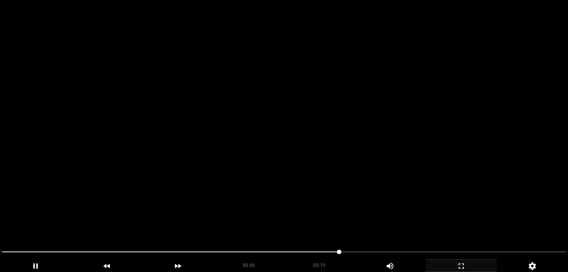
click at [327, 132] on video at bounding box center [284, 136] width 568 height 272
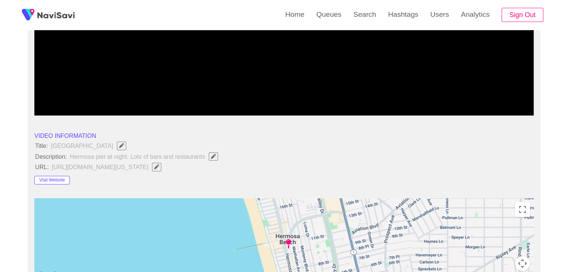
scroll to position [187, 0]
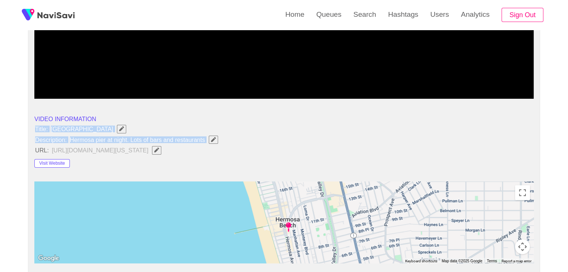
drag, startPoint x: 34, startPoint y: 126, endPoint x: 220, endPoint y: 144, distance: 186.4
copy ul "Title: [GEOGRAPHIC_DATA] Description: Hermosa pier at night. Lots of bars and r…"
click at [215, 138] on icon "Edit Field" at bounding box center [213, 139] width 5 height 5
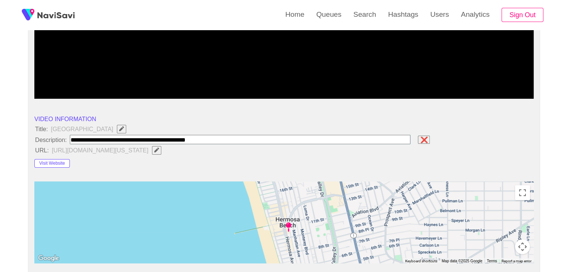
type input "**********"
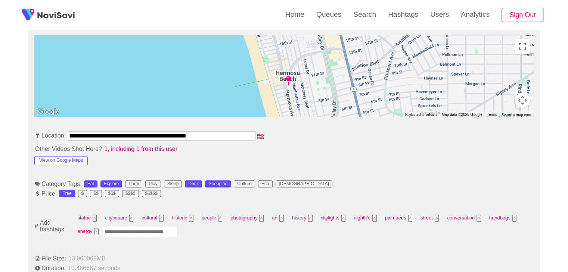
scroll to position [336, 0]
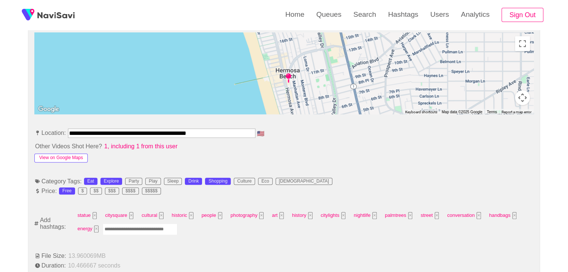
click at [66, 156] on button "View on Google Maps" at bounding box center [60, 158] width 53 height 9
drag, startPoint x: 116, startPoint y: 138, endPoint x: 13, endPoint y: 123, distance: 104.5
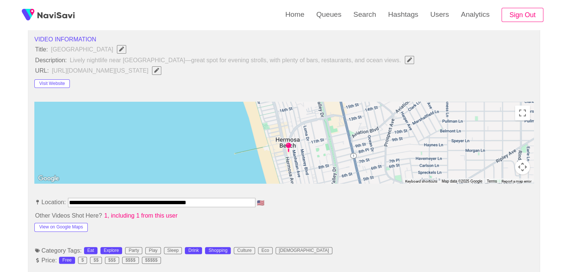
scroll to position [261, 0]
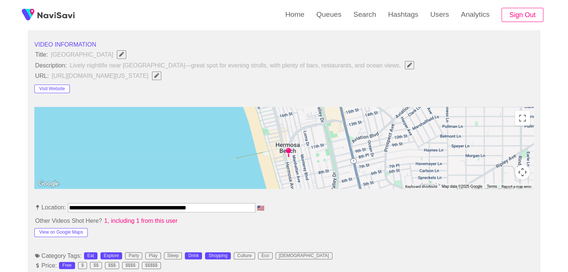
click at [166, 75] on span "[URL][DOMAIN_NAME][US_STATE]" at bounding box center [108, 76] width 115 height 10
click at [160, 75] on span "Edit Field" at bounding box center [156, 75] width 6 height 5
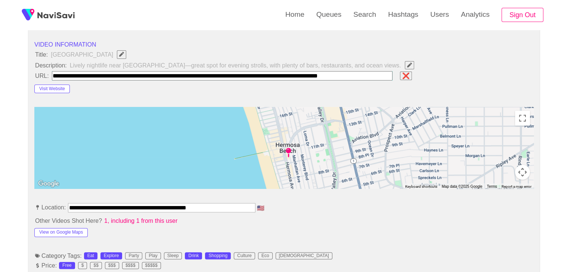
scroll to position [0, 4]
type input "**********"
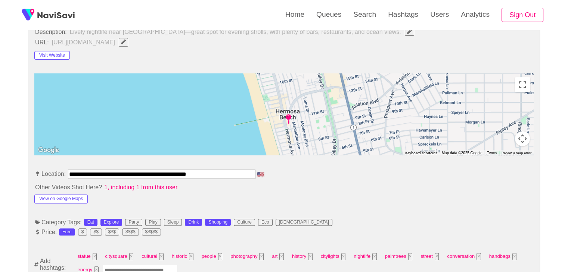
scroll to position [411, 0]
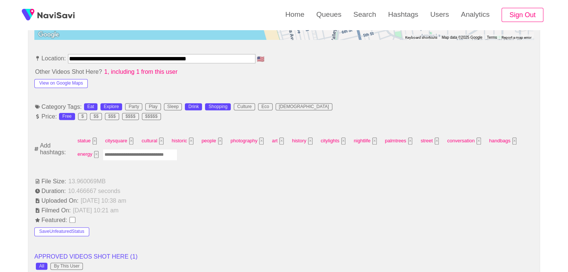
click at [121, 152] on input "Enter tag here and press return" at bounding box center [140, 155] width 75 height 12
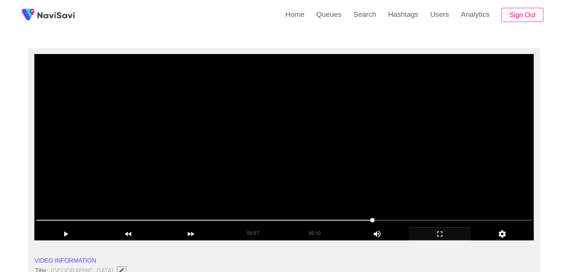
scroll to position [37, 0]
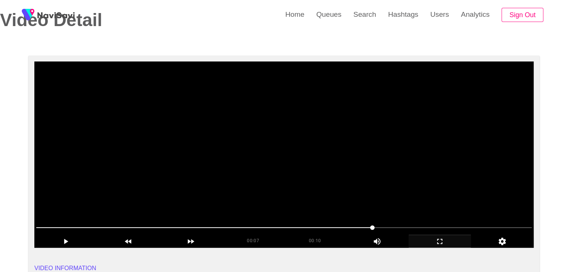
click at [231, 161] on video at bounding box center [283, 155] width 499 height 187
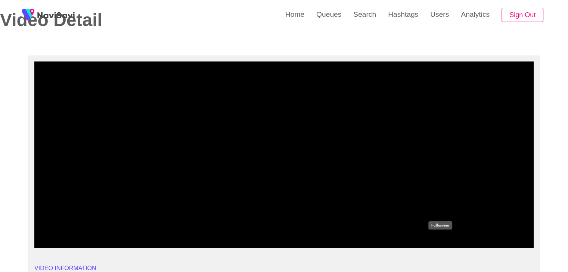
click at [453, 239] on icon "add" at bounding box center [440, 241] width 62 height 9
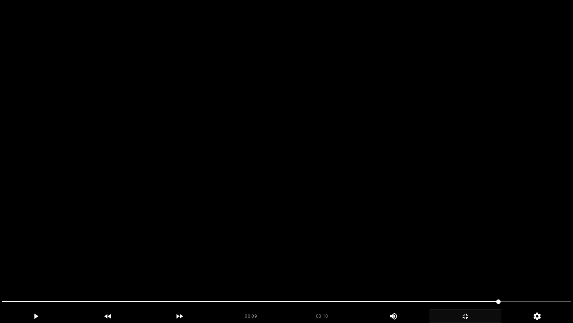
click at [449, 248] on video at bounding box center [286, 161] width 573 height 323
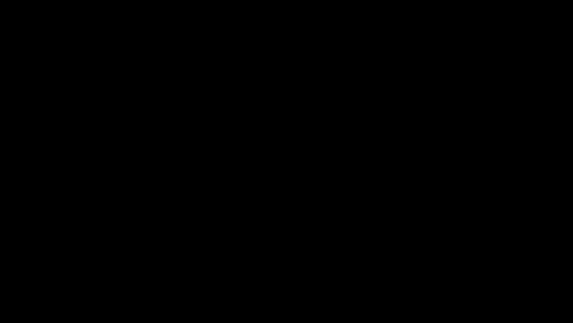
drag, startPoint x: 46, startPoint y: 299, endPoint x: 0, endPoint y: 282, distance: 48.5
click at [0, 272] on section "00:10 00:10 Picture In Picture 1 Error: Failed to load Video" at bounding box center [286, 161] width 573 height 323
click at [367, 240] on video at bounding box center [286, 161] width 573 height 323
click at [469, 272] on icon "add" at bounding box center [465, 315] width 71 height 9
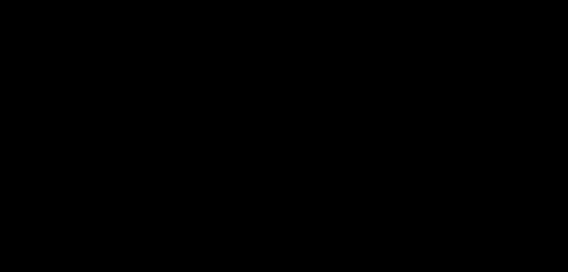
scroll to position [373, 0]
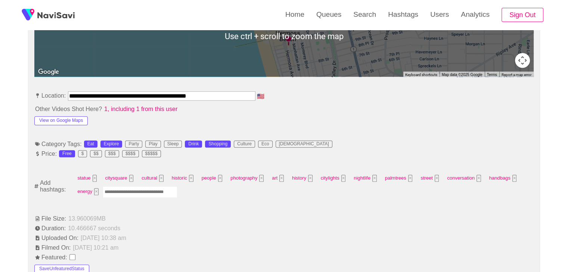
click at [127, 189] on input "Enter tag here and press return" at bounding box center [140, 193] width 75 height 12
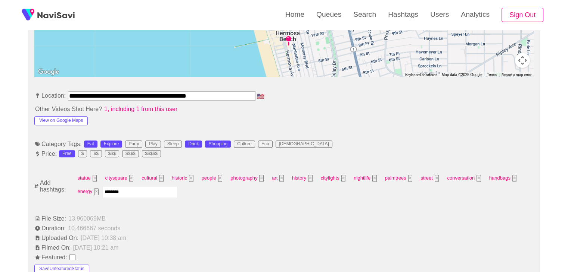
type input "*********"
type input "****"
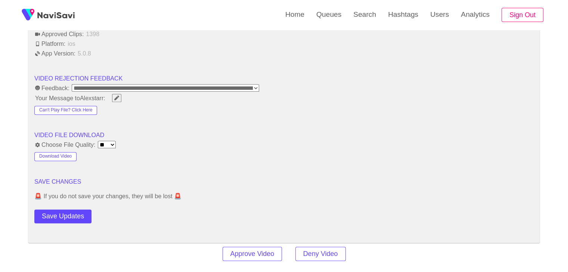
scroll to position [971, 0]
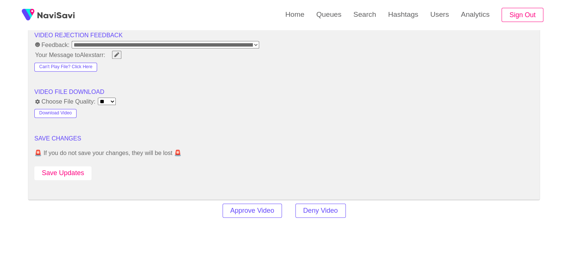
click at [72, 172] on button "Save Updates" at bounding box center [62, 173] width 57 height 14
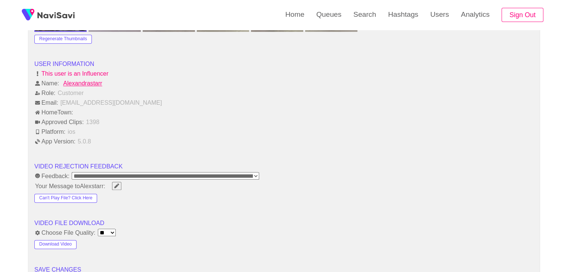
scroll to position [821, 0]
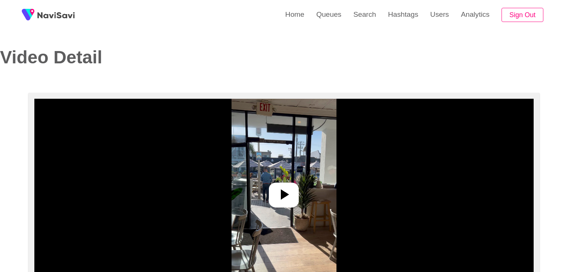
select select "**********"
select select "**"
click at [278, 183] on div at bounding box center [284, 195] width 30 height 25
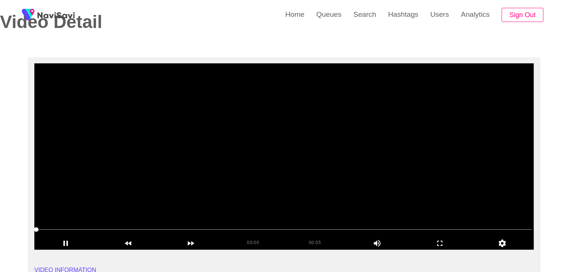
scroll to position [37, 0]
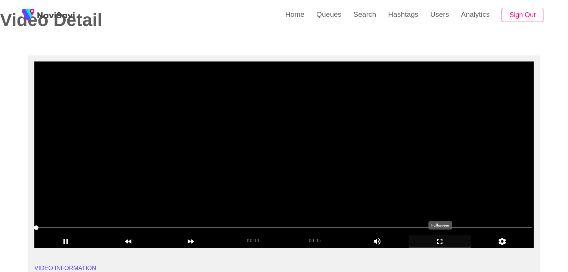
click at [440, 236] on div "add" at bounding box center [439, 241] width 63 height 13
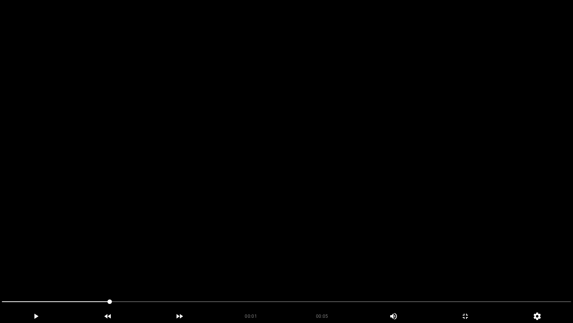
click at [349, 240] on video at bounding box center [286, 161] width 573 height 323
click at [352, 239] on video at bounding box center [286, 161] width 573 height 323
click at [434, 257] on video at bounding box center [286, 161] width 573 height 323
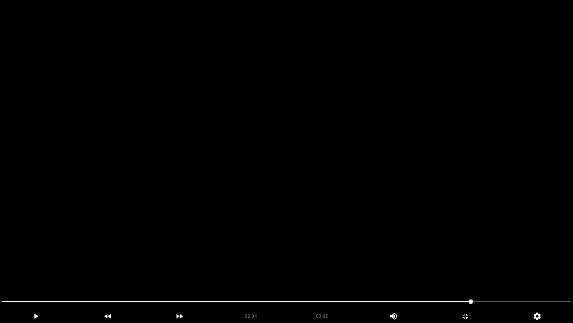
click at [434, 257] on video at bounding box center [286, 161] width 573 height 323
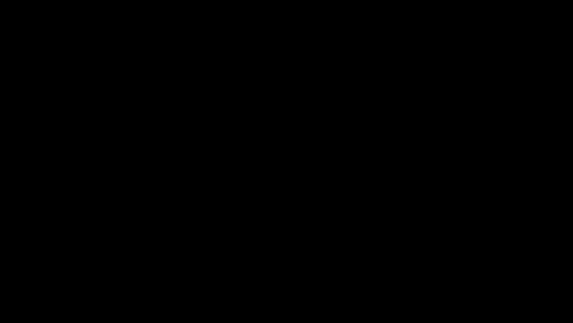
click at [461, 272] on icon "add" at bounding box center [465, 315] width 71 height 9
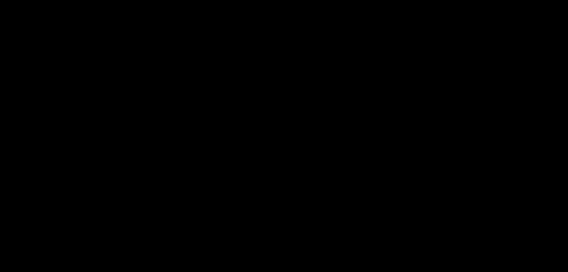
scroll to position [149, 0]
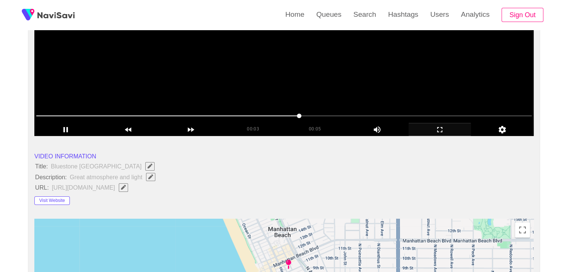
click at [289, 88] on video at bounding box center [283, 43] width 499 height 187
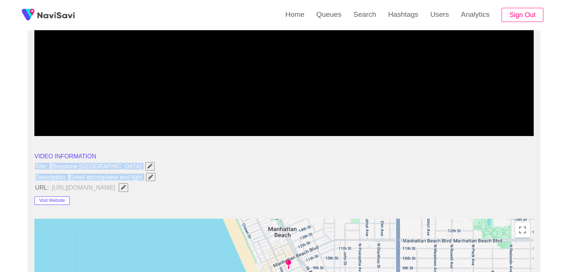
drag, startPoint x: 32, startPoint y: 163, endPoint x: 151, endPoint y: 177, distance: 119.4
copy ul "Title: [GEOGRAPHIC_DATA] Description: Great atmosphere and light"
click at [153, 175] on span "Edit Field" at bounding box center [150, 177] width 6 height 5
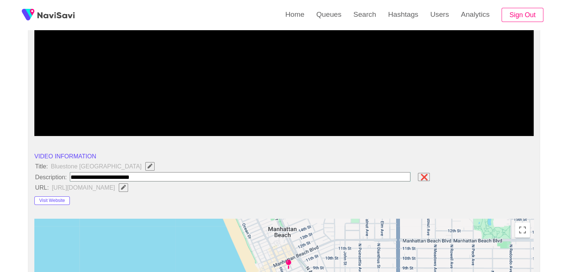
type input "**********"
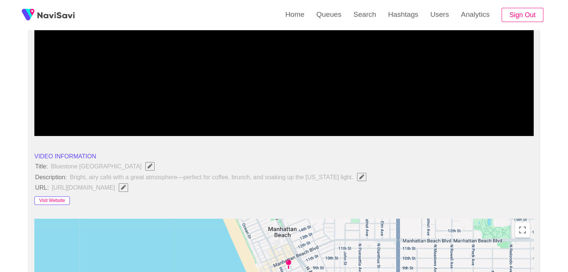
click at [59, 197] on button "Visit Website" at bounding box center [51, 201] width 35 height 9
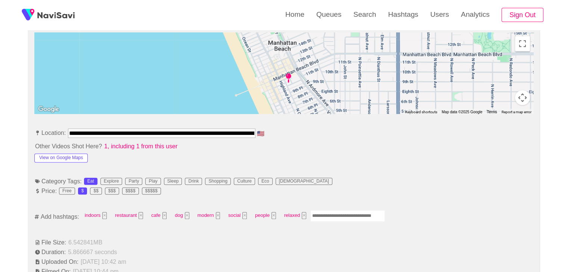
scroll to position [0, 74]
drag, startPoint x: 68, startPoint y: 130, endPoint x: 320, endPoint y: 141, distance: 252.6
click at [52, 159] on button "View on Google Maps" at bounding box center [60, 157] width 53 height 9
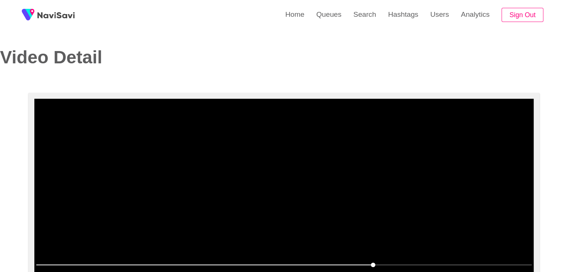
click at [333, 158] on video at bounding box center [283, 192] width 499 height 187
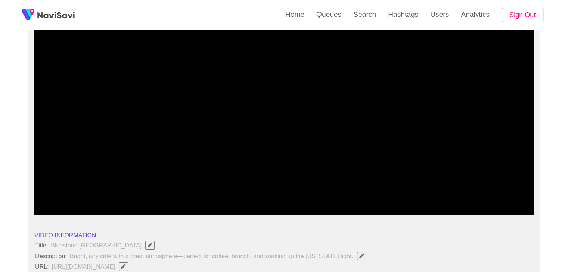
scroll to position [75, 0]
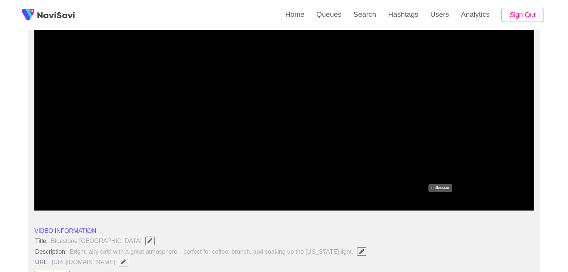
click at [451, 205] on icon "add" at bounding box center [440, 204] width 62 height 9
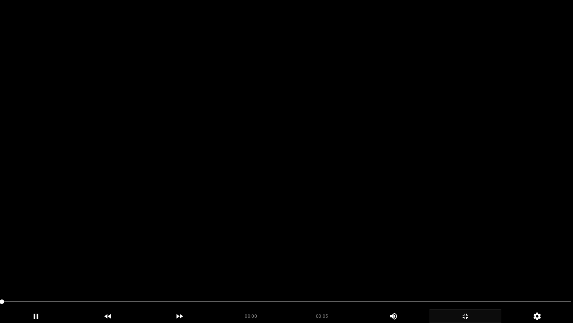
click at [272, 248] on video at bounding box center [286, 161] width 573 height 323
click at [276, 244] on video at bounding box center [286, 161] width 573 height 323
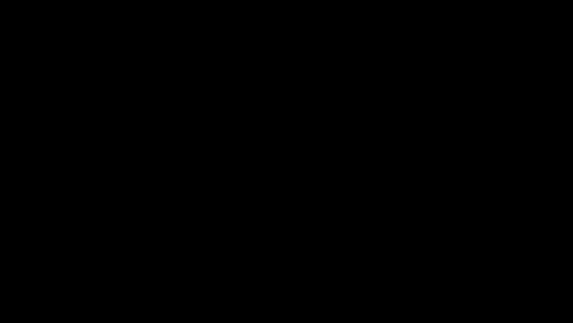
click at [472, 272] on icon "add" at bounding box center [465, 315] width 71 height 9
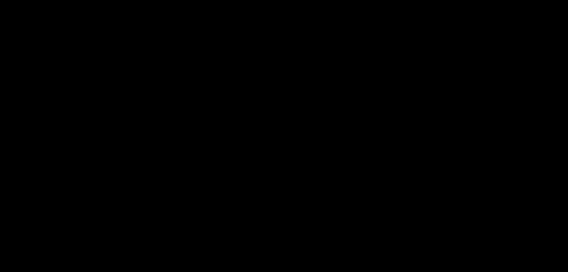
scroll to position [448, 0]
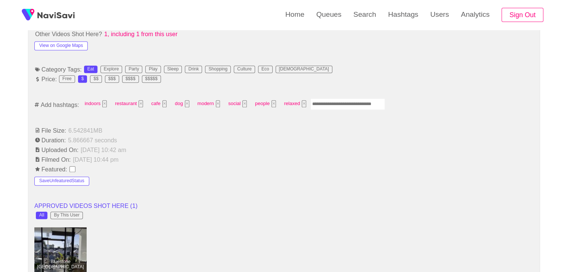
click at [322, 103] on input "Enter tag here and press return" at bounding box center [347, 105] width 75 height 12
type input "****"
type input "******"
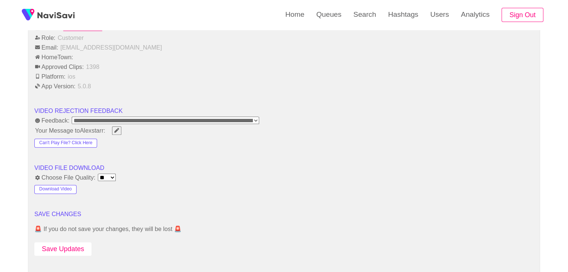
scroll to position [933, 0]
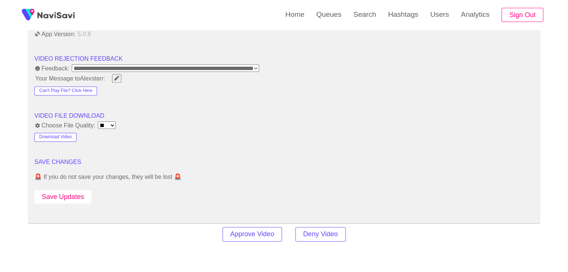
click at [77, 194] on button "Save Updates" at bounding box center [62, 197] width 57 height 14
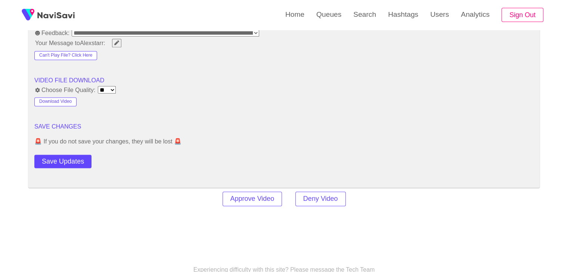
scroll to position [971, 0]
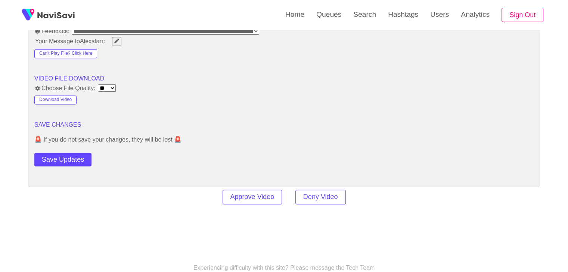
drag, startPoint x: 69, startPoint y: 158, endPoint x: 169, endPoint y: 137, distance: 102.5
click at [69, 158] on button "Save Updates" at bounding box center [62, 160] width 57 height 14
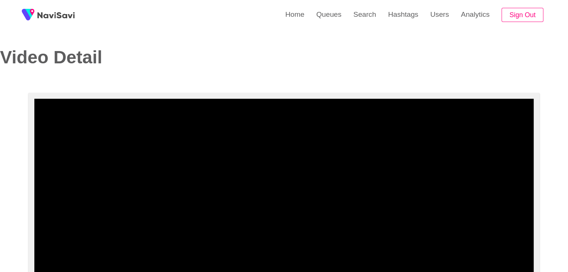
scroll to position [0, 0]
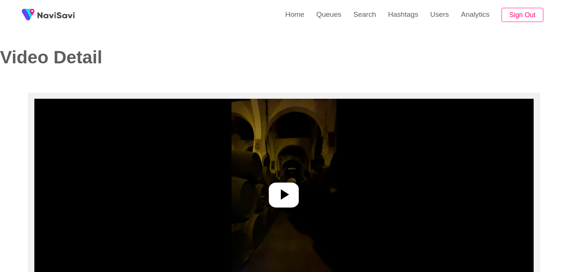
select select "**********"
select select "**"
click at [284, 187] on icon at bounding box center [284, 195] width 18 height 18
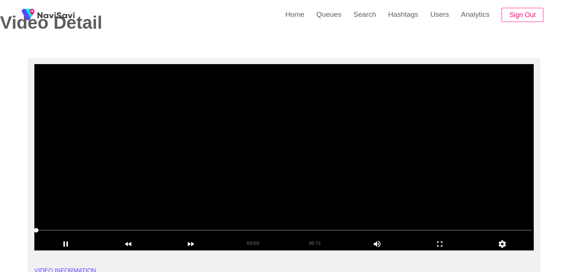
scroll to position [37, 0]
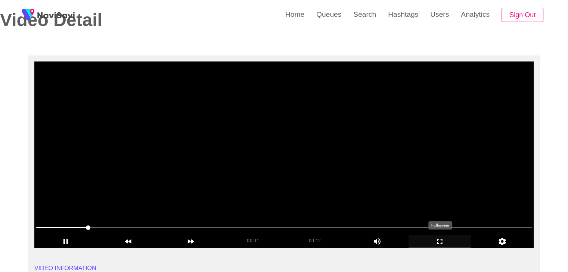
click at [443, 242] on icon "add" at bounding box center [440, 241] width 62 height 9
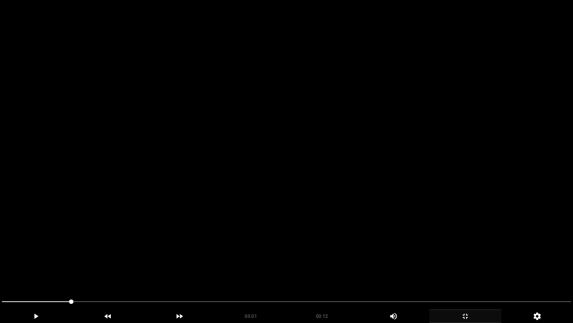
click at [376, 248] on video at bounding box center [286, 161] width 573 height 323
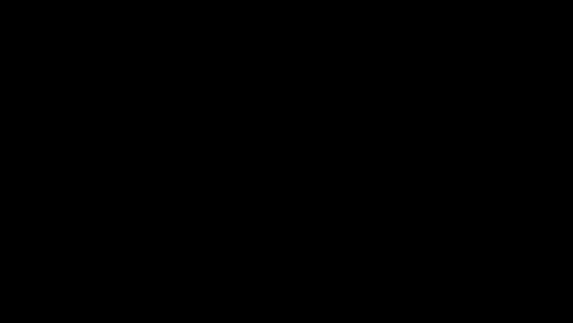
click at [480, 272] on icon "add" at bounding box center [465, 315] width 71 height 9
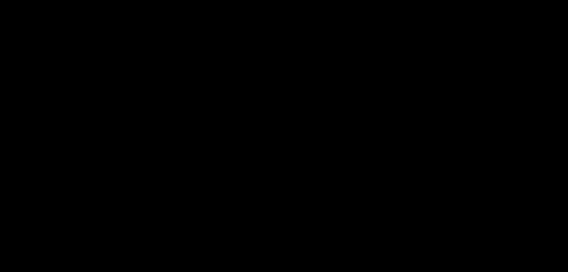
scroll to position [149, 0]
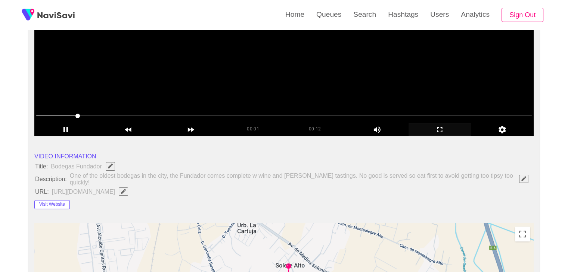
click at [206, 78] on video at bounding box center [283, 43] width 499 height 187
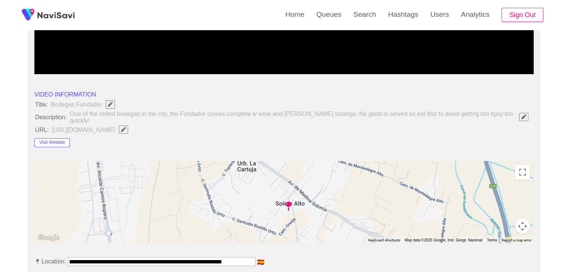
scroll to position [224, 0]
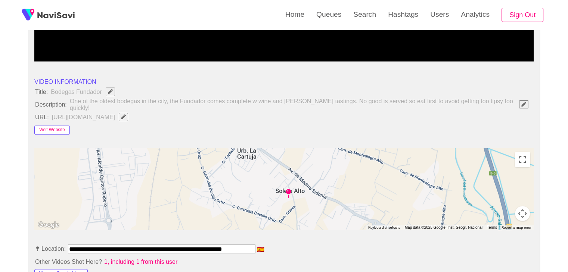
click at [52, 126] on button "Visit Website" at bounding box center [51, 130] width 35 height 9
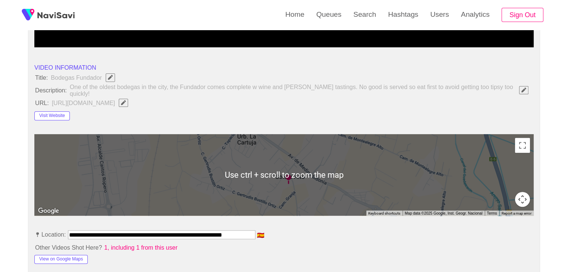
scroll to position [261, 0]
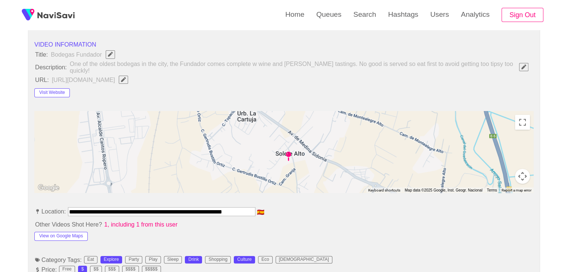
drag, startPoint x: 70, startPoint y: 208, endPoint x: 344, endPoint y: 212, distance: 274.0
click at [344, 212] on li "**********" at bounding box center [283, 214] width 499 height 12
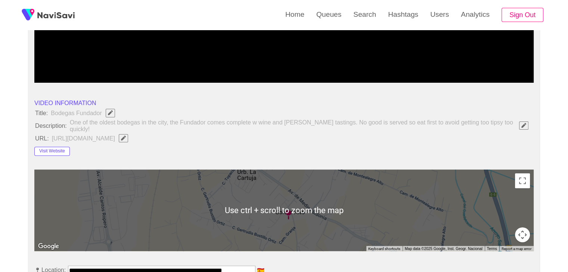
scroll to position [187, 0]
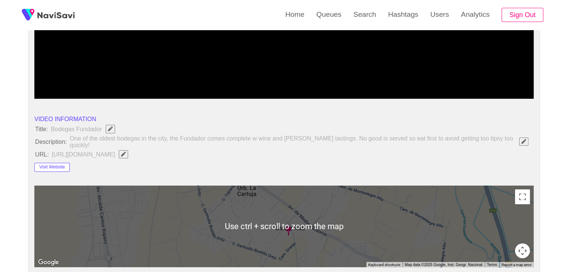
click at [128, 150] on button "button" at bounding box center [123, 154] width 9 height 8
type input "**********"
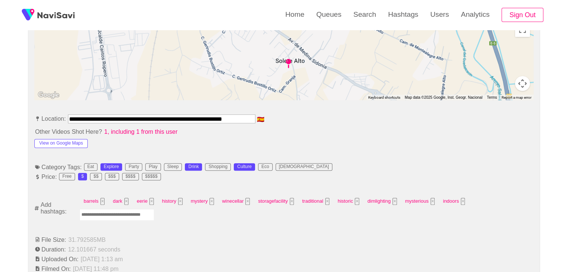
scroll to position [411, 0]
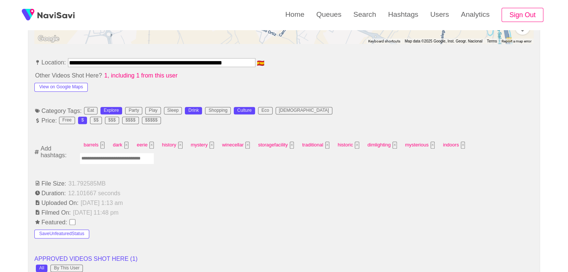
click at [110, 153] on input "Enter tag here and press return" at bounding box center [117, 159] width 75 height 12
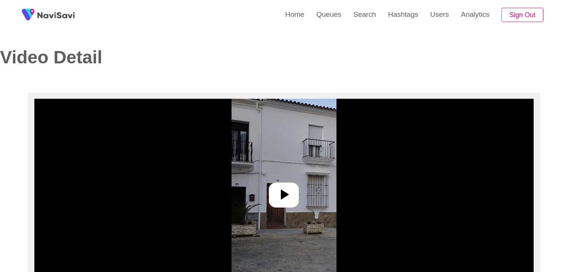
select select "**********"
select select "**"
click at [295, 194] on div at bounding box center [284, 195] width 30 height 25
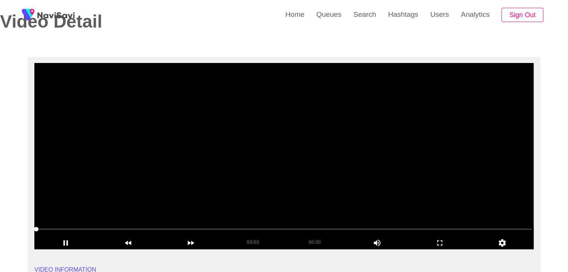
scroll to position [37, 0]
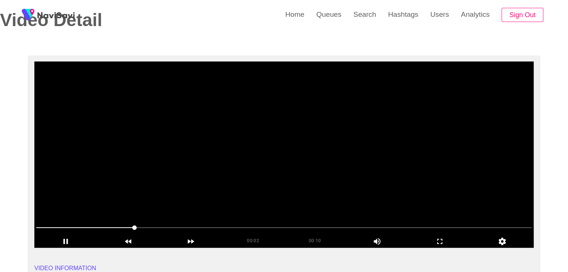
drag, startPoint x: 437, startPoint y: 240, endPoint x: 359, endPoint y: 271, distance: 83.5
click at [432, 240] on icon "add" at bounding box center [440, 241] width 62 height 9
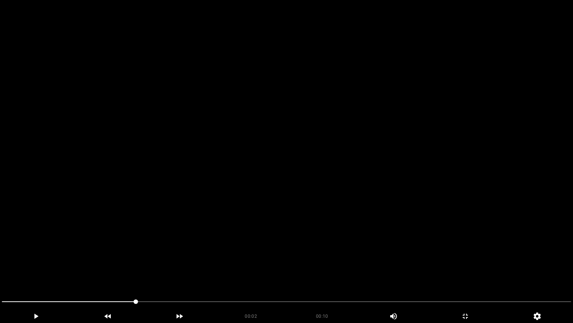
drag, startPoint x: 48, startPoint y: 306, endPoint x: 0, endPoint y: 306, distance: 47.8
click at [0, 272] on div at bounding box center [287, 302] width 576 height 20
click at [197, 248] on video at bounding box center [286, 161] width 573 height 323
click at [198, 247] on video at bounding box center [286, 161] width 573 height 323
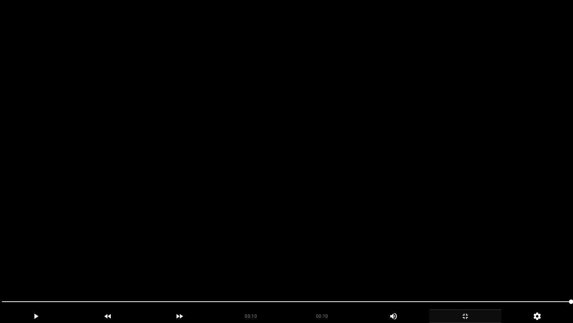
click at [472, 272] on icon "add" at bounding box center [465, 315] width 71 height 9
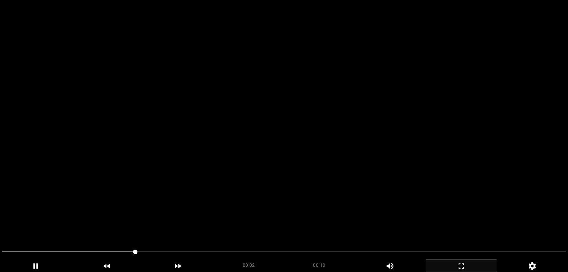
scroll to position [224, 0]
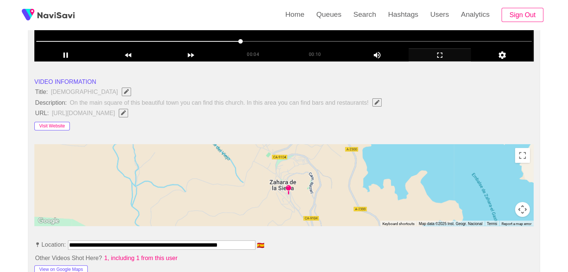
click at [65, 123] on button "Visit Website" at bounding box center [51, 126] width 35 height 9
click at [126, 113] on icon "Edit Field" at bounding box center [123, 112] width 5 height 5
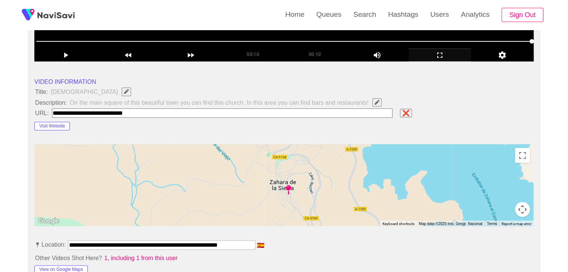
click at [175, 117] on input "field" at bounding box center [222, 113] width 341 height 9
click at [149, 125] on li "Visit Website" at bounding box center [283, 125] width 499 height 12
click at [49, 125] on button "Visit Website" at bounding box center [51, 126] width 35 height 9
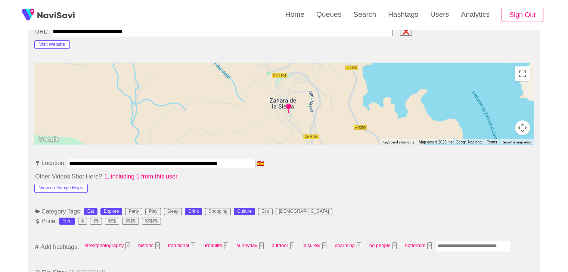
scroll to position [336, 0]
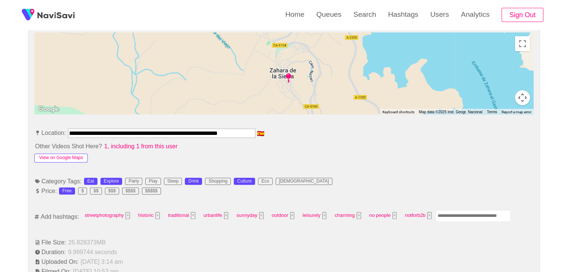
click at [62, 156] on button "View on Google Maps" at bounding box center [60, 158] width 53 height 9
click at [449, 213] on input "Enter tag here and press return" at bounding box center [473, 217] width 75 height 12
type input "******"
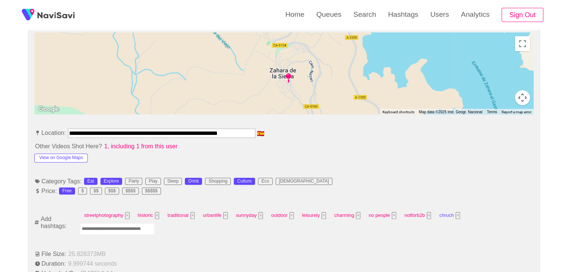
click at [455, 212] on button "×" at bounding box center [457, 215] width 4 height 7
click at [455, 214] on input "Enter tag here and press return" at bounding box center [473, 217] width 75 height 12
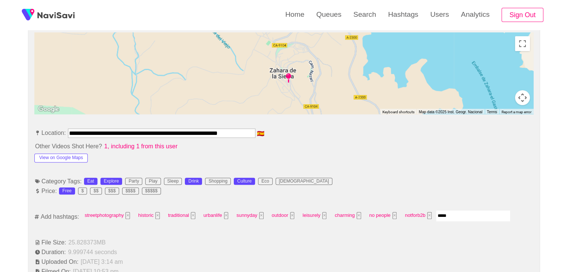
type input "******"
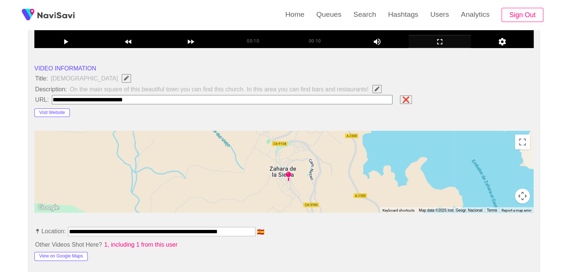
scroll to position [261, 0]
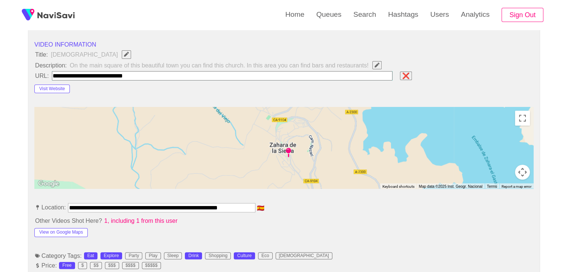
drag, startPoint x: 70, startPoint y: 206, endPoint x: 221, endPoint y: 198, distance: 150.6
click at [227, 203] on input "**********" at bounding box center [161, 207] width 187 height 9
click at [64, 204] on span "Location:" at bounding box center [50, 207] width 32 height 7
drag, startPoint x: 75, startPoint y: 207, endPoint x: 333, endPoint y: 204, distance: 257.6
click at [333, 204] on li "**********" at bounding box center [283, 209] width 499 height 12
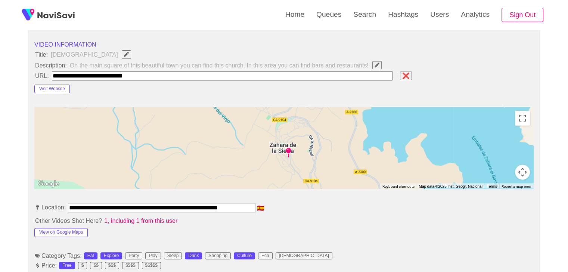
click at [192, 82] on li "Visit Website" at bounding box center [283, 88] width 499 height 12
click at [189, 74] on input "field" at bounding box center [222, 75] width 341 height 9
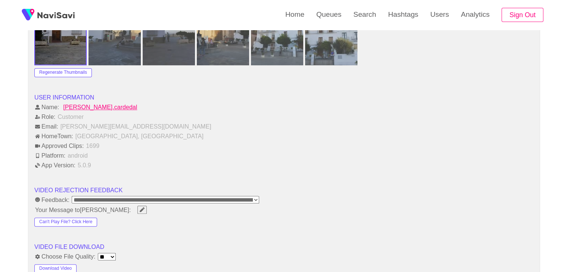
scroll to position [896, 0]
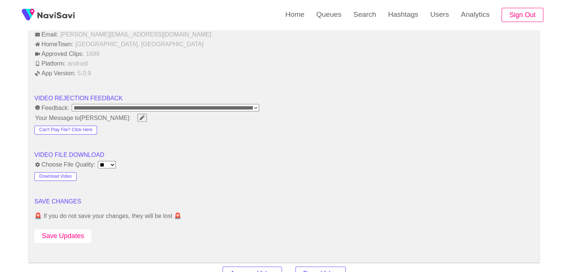
click at [79, 230] on button "Save Updates" at bounding box center [62, 237] width 57 height 14
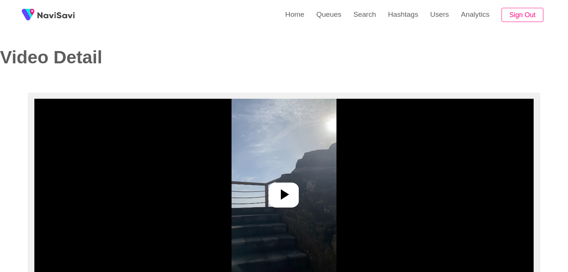
select select "**********"
select select "**"
click at [286, 195] on icon at bounding box center [285, 195] width 8 height 10
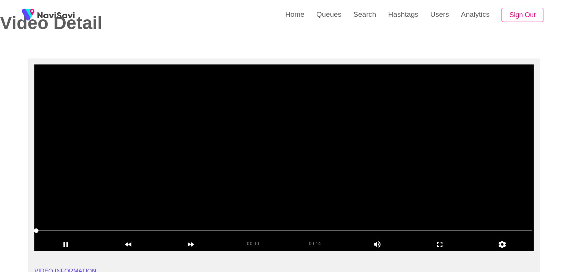
scroll to position [37, 0]
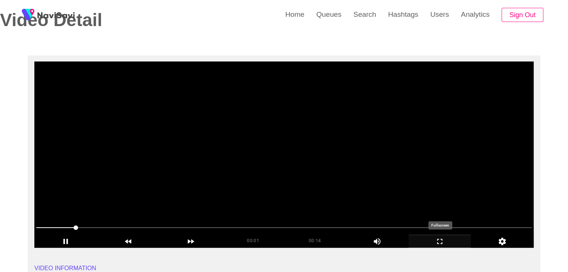
click at [445, 238] on icon "add" at bounding box center [440, 241] width 62 height 9
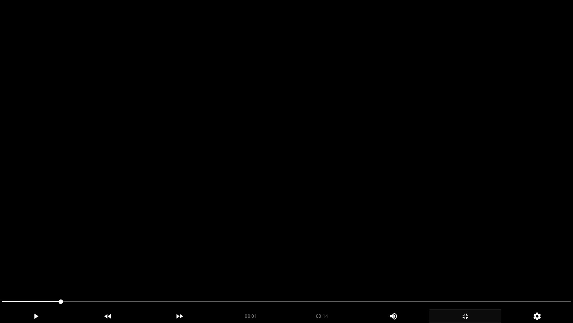
click at [455, 235] on video at bounding box center [286, 161] width 573 height 323
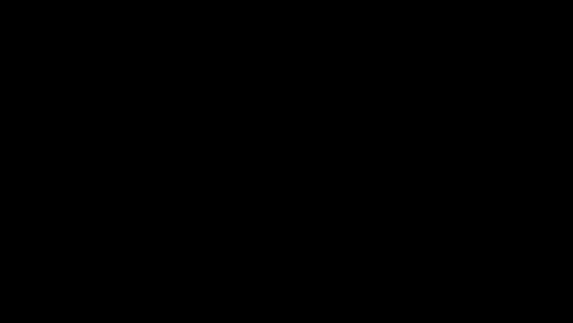
click at [222, 272] on span at bounding box center [287, 301] width 570 height 12
drag, startPoint x: 263, startPoint y: 297, endPoint x: 273, endPoint y: 303, distance: 11.9
click at [273, 272] on span at bounding box center [287, 301] width 570 height 12
drag, startPoint x: 324, startPoint y: 308, endPoint x: 329, endPoint y: 308, distance: 4.9
click at [329, 272] on span at bounding box center [287, 301] width 570 height 12
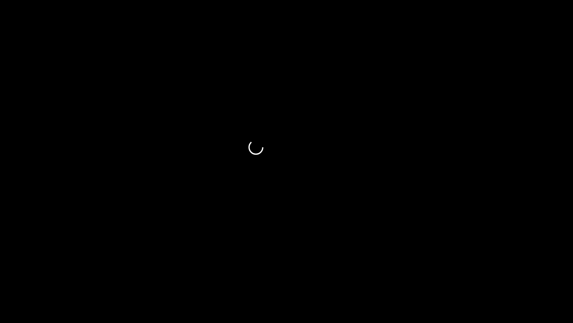
click at [390, 272] on span at bounding box center [287, 301] width 570 height 12
drag, startPoint x: 462, startPoint y: 306, endPoint x: 473, endPoint y: 304, distance: 11.0
click at [473, 272] on span at bounding box center [287, 301] width 570 height 12
drag, startPoint x: 473, startPoint y: 304, endPoint x: 501, endPoint y: 300, distance: 27.8
click at [501, 272] on span at bounding box center [287, 301] width 570 height 12
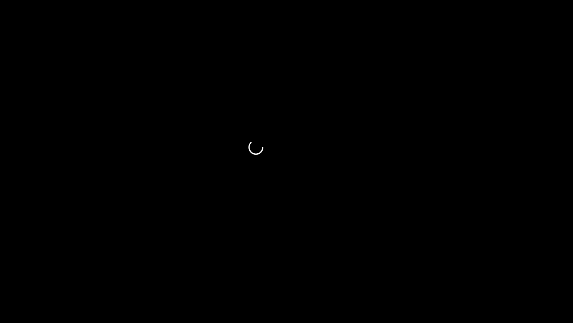
click at [475, 272] on icon "add" at bounding box center [465, 315] width 71 height 9
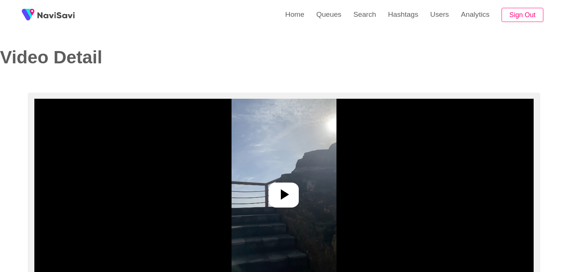
select select "**********"
select select "**"
click at [284, 195] on icon at bounding box center [285, 195] width 8 height 10
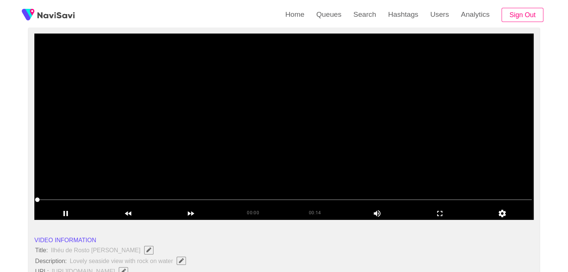
scroll to position [75, 0]
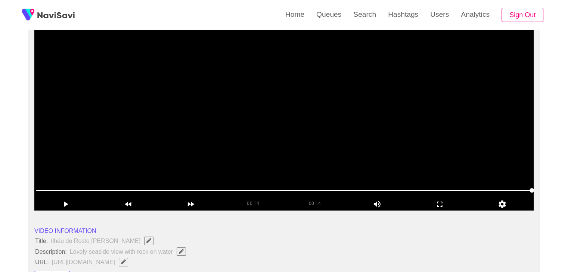
drag, startPoint x: 0, startPoint y: 191, endPoint x: 58, endPoint y: 174, distance: 60.7
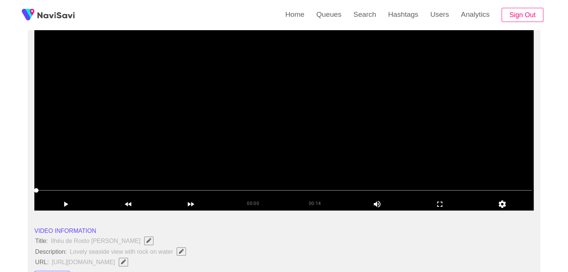
drag, startPoint x: 169, startPoint y: 152, endPoint x: 173, endPoint y: 150, distance: 4.4
click at [169, 152] on video at bounding box center [283, 117] width 499 height 187
click at [443, 203] on icon "add" at bounding box center [440, 204] width 62 height 9
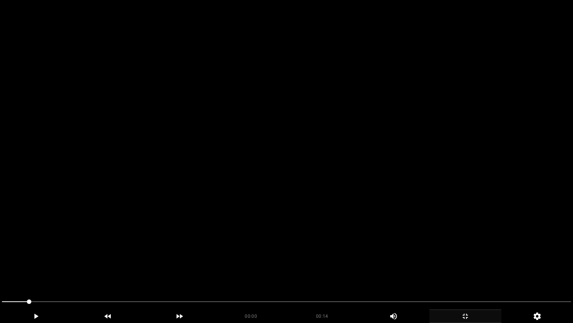
click at [379, 212] on video at bounding box center [286, 161] width 573 height 323
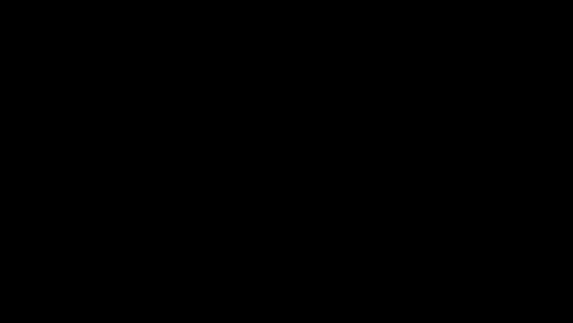
drag, startPoint x: 3, startPoint y: 270, endPoint x: 23, endPoint y: 256, distance: 24.4
click at [0, 261] on section "00:14 00:14 Picture In Picture 1 Error: Failed to load Video" at bounding box center [286, 161] width 573 height 323
click at [266, 223] on video at bounding box center [286, 161] width 573 height 323
click at [274, 224] on video at bounding box center [286, 161] width 573 height 323
click at [475, 272] on icon "add" at bounding box center [465, 315] width 71 height 9
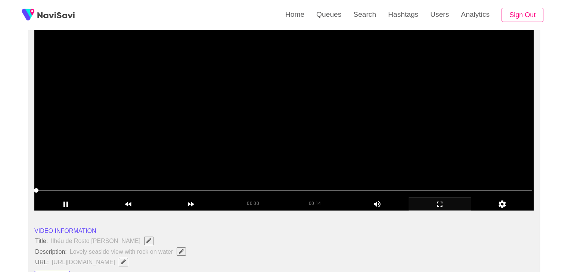
click at [280, 149] on video at bounding box center [283, 117] width 499 height 187
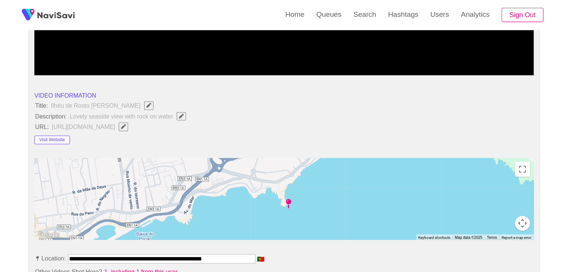
scroll to position [224, 0]
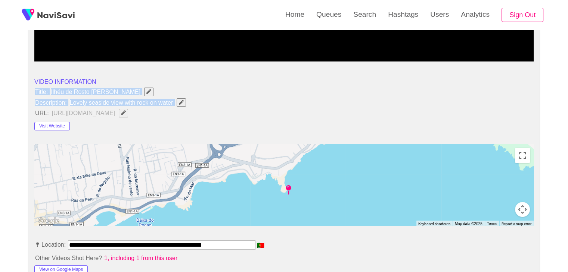
drag, startPoint x: 33, startPoint y: 90, endPoint x: 181, endPoint y: 103, distance: 148.3
copy ul "Title: Ilhéu de Rosto [PERSON_NAME] Description: Lovely seaside view with rock …"
click at [183, 102] on icon "Edit Field" at bounding box center [181, 102] width 5 height 5
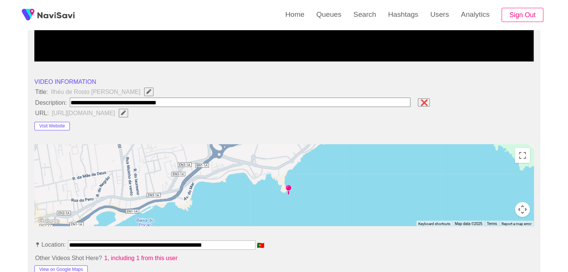
type input "**********"
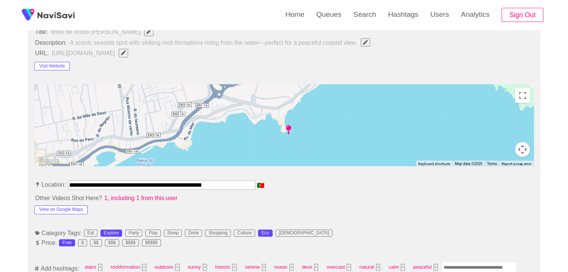
scroll to position [299, 0]
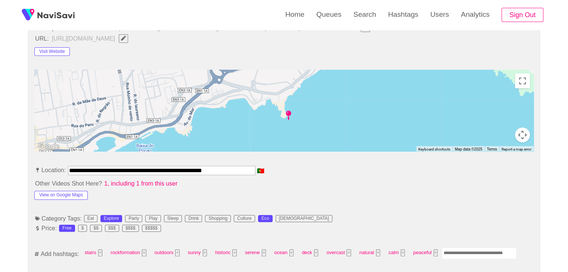
drag, startPoint x: 237, startPoint y: 166, endPoint x: 0, endPoint y: 166, distance: 237.4
click at [54, 193] on button "View on Google Maps" at bounding box center [60, 195] width 53 height 9
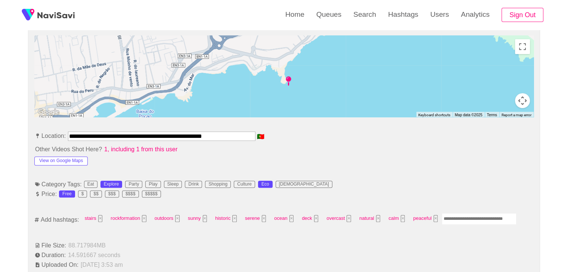
scroll to position [336, 0]
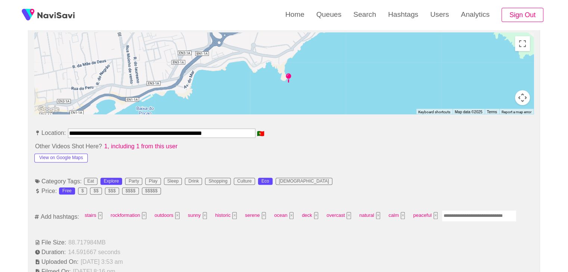
click at [465, 212] on input "Enter tag here and press return" at bounding box center [479, 217] width 75 height 12
type input "*********"
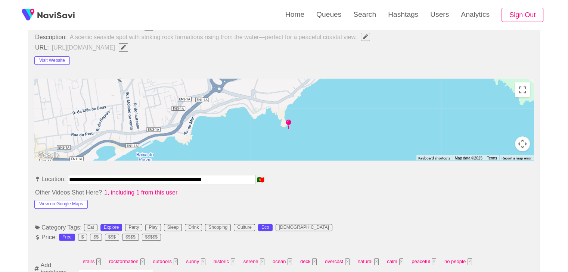
scroll to position [224, 0]
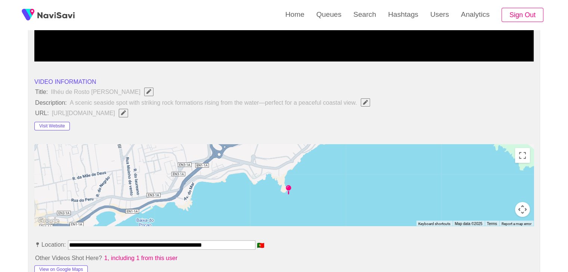
click at [126, 114] on icon "Edit Field" at bounding box center [123, 112] width 5 height 5
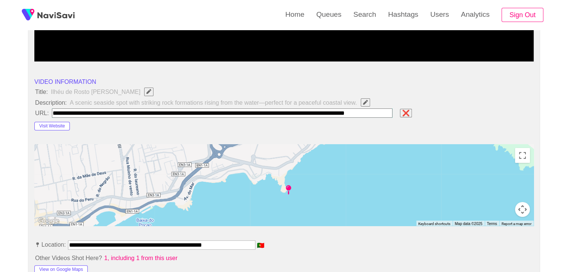
scroll to position [0, 39]
type input "**********"
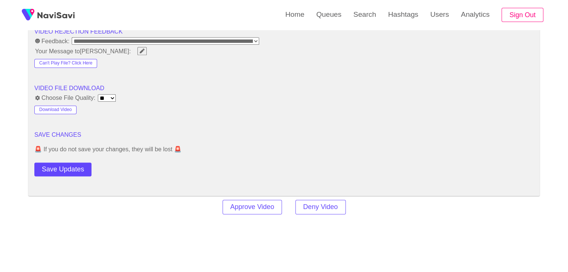
scroll to position [971, 0]
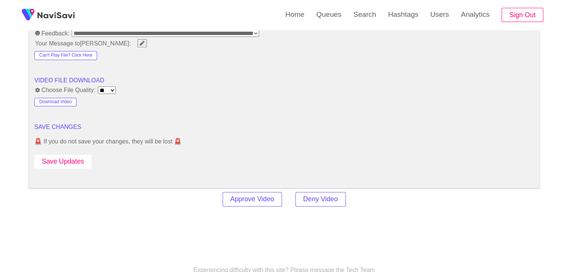
click at [76, 159] on button "Save Updates" at bounding box center [62, 162] width 57 height 14
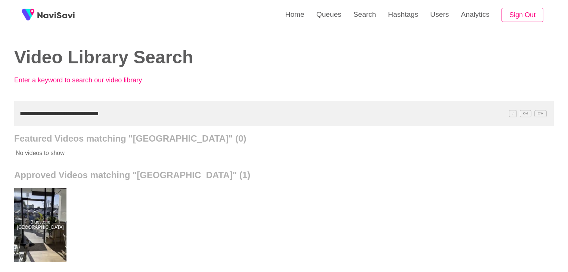
scroll to position [37, 0]
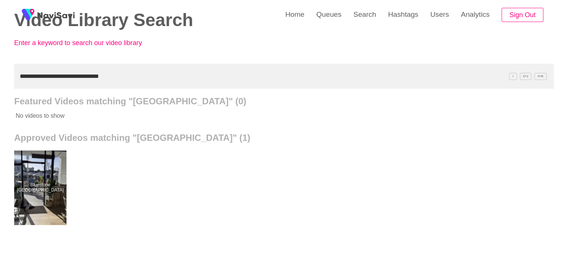
click at [0, 85] on div "**********" at bounding box center [284, 169] width 568 height 413
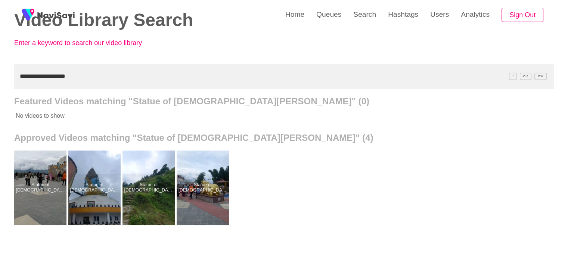
drag, startPoint x: 0, startPoint y: 88, endPoint x: 0, endPoint y: 82, distance: 6.7
click at [0, 88] on div "**********" at bounding box center [284, 169] width 568 height 413
click at [0, 87] on div "**********" at bounding box center [284, 169] width 568 height 413
paste input "text"
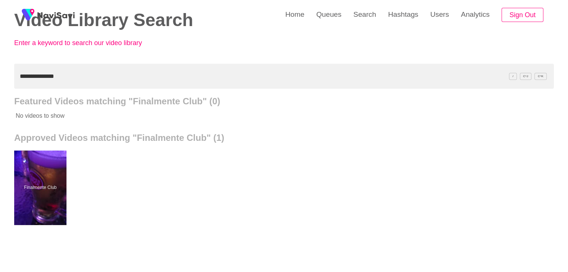
click at [0, 65] on div "**********" at bounding box center [284, 169] width 568 height 413
paste input "****"
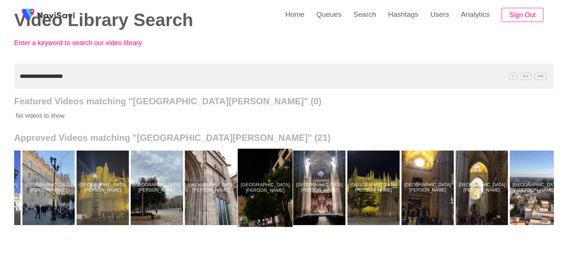
scroll to position [0, 593]
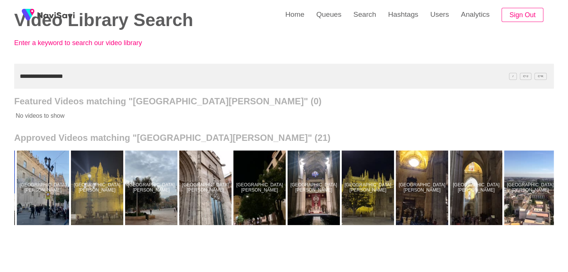
drag, startPoint x: 60, startPoint y: 72, endPoint x: 0, endPoint y: 69, distance: 59.8
click at [0, 80] on div "**********" at bounding box center [284, 169] width 568 height 413
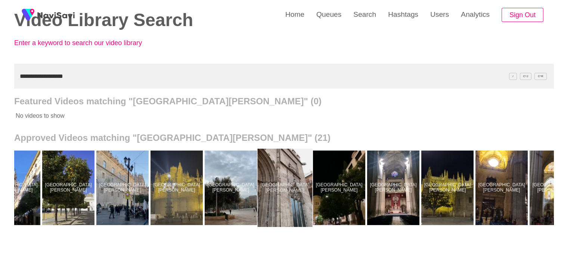
scroll to position [0, 511]
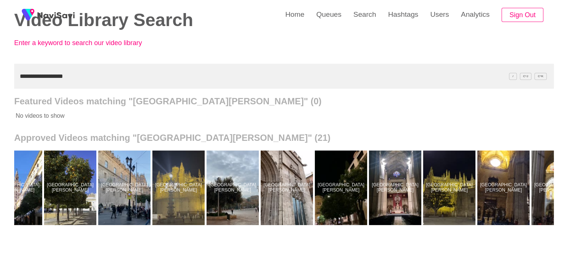
drag, startPoint x: 7, startPoint y: 82, endPoint x: 0, endPoint y: 85, distance: 8.0
click at [0, 88] on div "**********" at bounding box center [284, 169] width 568 height 413
paste input "**********"
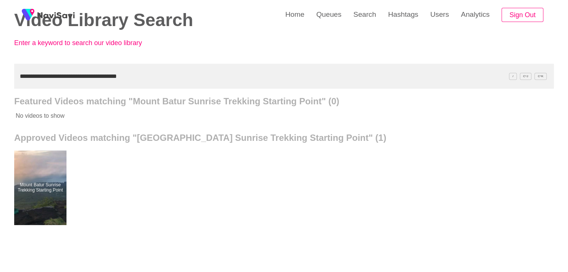
drag, startPoint x: 149, startPoint y: 74, endPoint x: 0, endPoint y: 72, distance: 149.3
click at [0, 72] on div "**********" at bounding box center [284, 169] width 568 height 413
paste input "text"
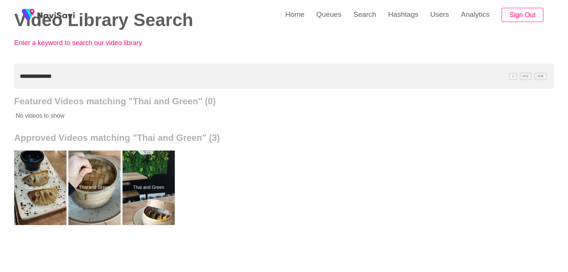
drag, startPoint x: 76, startPoint y: 74, endPoint x: 0, endPoint y: 84, distance: 76.4
click at [0, 84] on div "**********" at bounding box center [284, 169] width 568 height 413
paste input "***"
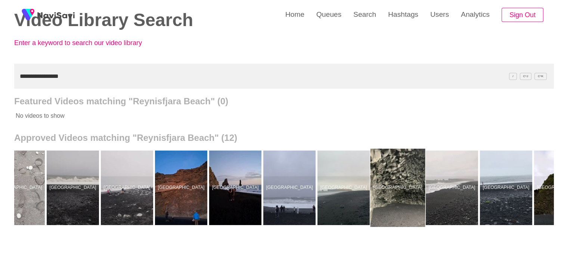
scroll to position [0, 110]
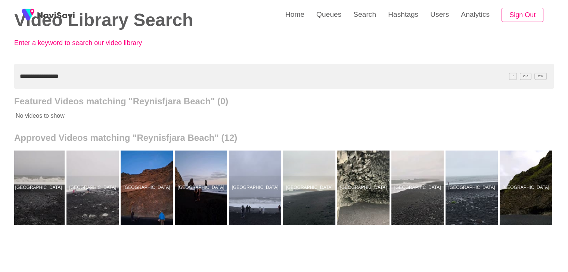
drag, startPoint x: 19, startPoint y: 84, endPoint x: 0, endPoint y: 85, distance: 19.1
click at [0, 85] on div "**********" at bounding box center [284, 169] width 568 height 413
paste input "***"
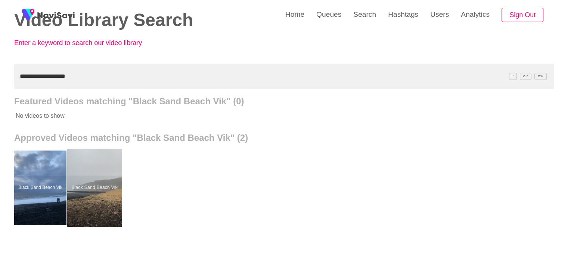
drag, startPoint x: 100, startPoint y: 186, endPoint x: 100, endPoint y: 180, distance: 5.2
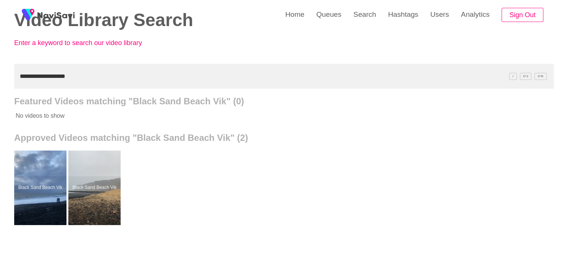
drag, startPoint x: 85, startPoint y: 78, endPoint x: 0, endPoint y: 85, distance: 85.4
click at [0, 85] on div "**********" at bounding box center [284, 169] width 568 height 413
paste input "text"
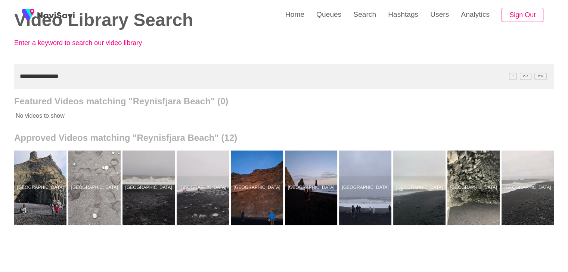
drag, startPoint x: 79, startPoint y: 73, endPoint x: 0, endPoint y: 69, distance: 79.2
click at [0, 72] on div "**********" at bounding box center [284, 169] width 568 height 413
paste input "**"
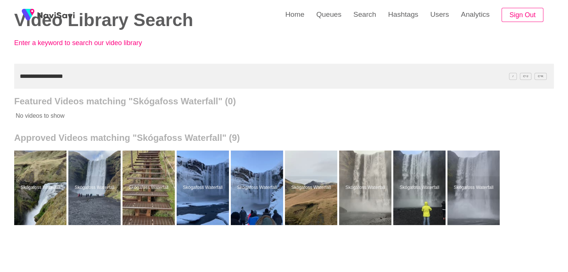
drag, startPoint x: 38, startPoint y: 79, endPoint x: 0, endPoint y: 85, distance: 38.2
click at [0, 85] on div "**********" at bounding box center [284, 169] width 568 height 413
drag, startPoint x: 71, startPoint y: 79, endPoint x: 0, endPoint y: 82, distance: 71.0
click at [0, 82] on div "**********" at bounding box center [284, 169] width 568 height 413
paste input "text"
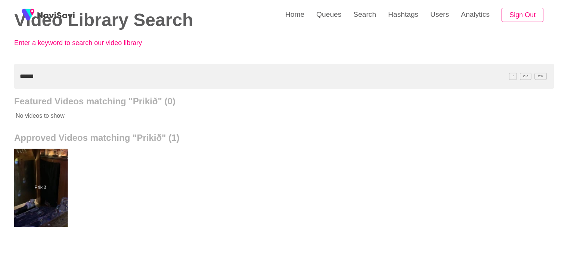
drag, startPoint x: 46, startPoint y: 163, endPoint x: 47, endPoint y: 154, distance: 8.7
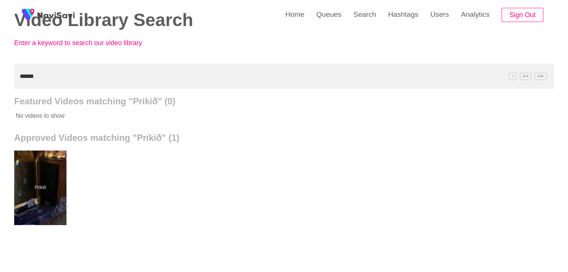
drag, startPoint x: 0, startPoint y: 79, endPoint x: 0, endPoint y: 87, distance: 8.6
click at [0, 87] on div "Home Queues Search Hashtags Users Analytics Sign Out Video Library Search Enter…" at bounding box center [284, 169] width 568 height 413
paste input "text"
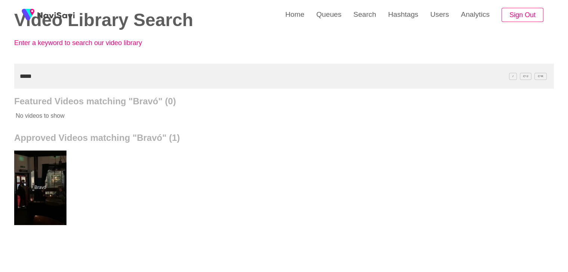
drag, startPoint x: 52, startPoint y: 77, endPoint x: 0, endPoint y: 88, distance: 53.2
click at [0, 88] on div "Home Queues Search Hashtags Users Analytics Sign Out Video Library Search Enter…" at bounding box center [284, 169] width 568 height 413
paste input "**********"
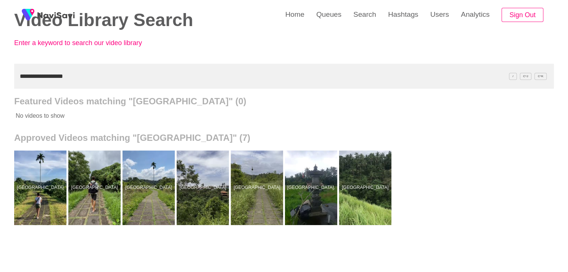
drag, startPoint x: 6, startPoint y: 83, endPoint x: 0, endPoint y: 100, distance: 18.3
click at [0, 100] on div "**********" at bounding box center [284, 169] width 568 height 413
paste input "text"
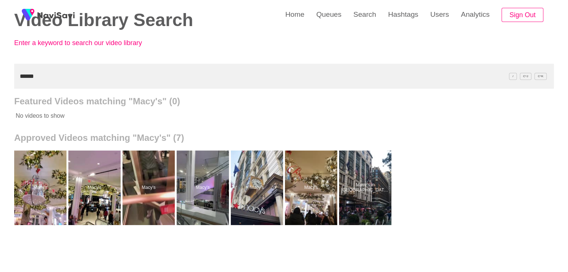
type input "******"
click at [361, 18] on link "Search" at bounding box center [364, 14] width 35 height 29
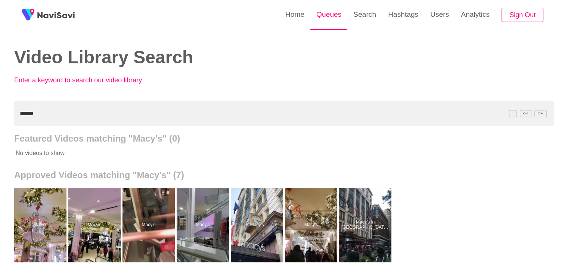
click at [324, 15] on link "Queues" at bounding box center [328, 14] width 37 height 29
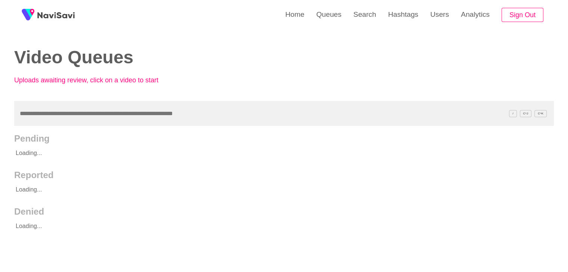
click at [83, 121] on input "text" at bounding box center [283, 113] width 539 height 25
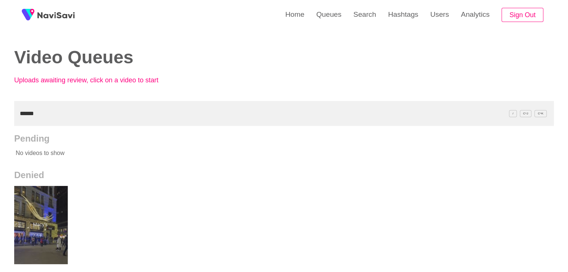
drag, startPoint x: 47, startPoint y: 220, endPoint x: 47, endPoint y: 216, distance: 4.1
click at [0, 130] on div "Home Queues Search Hashtags Users Analytics Sign Out Video Queues Uploads await…" at bounding box center [284, 206] width 568 height 413
paste input "**********"
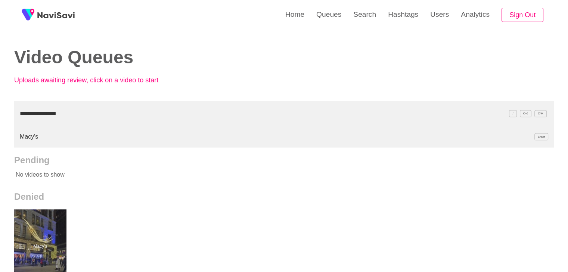
type input "**********"
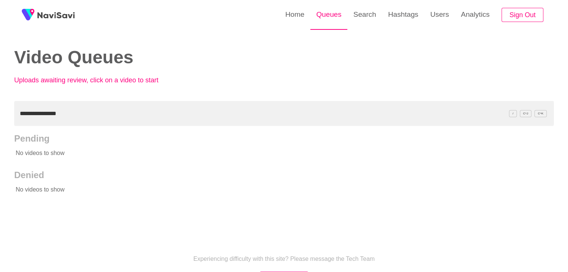
drag, startPoint x: 358, startPoint y: 14, endPoint x: 341, endPoint y: 27, distance: 21.6
click at [358, 14] on link "Search" at bounding box center [364, 14] width 35 height 29
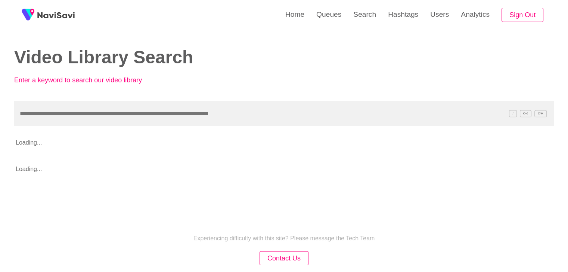
click at [53, 114] on input "text" at bounding box center [283, 113] width 539 height 25
type input "**********"
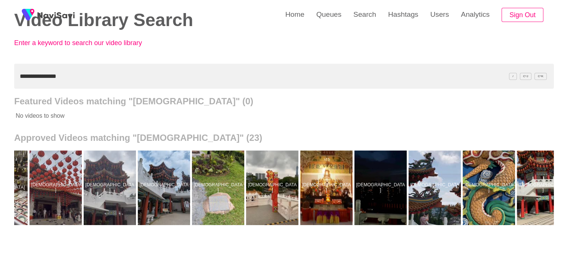
scroll to position [0, 705]
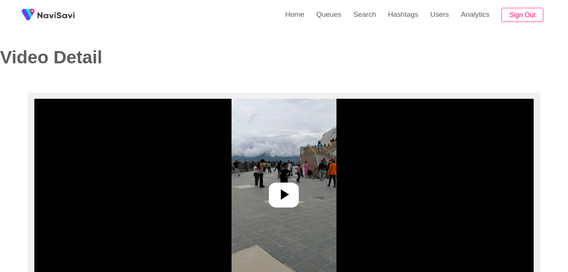
select select "**********"
select select "**"
click at [276, 190] on icon at bounding box center [284, 195] width 18 height 18
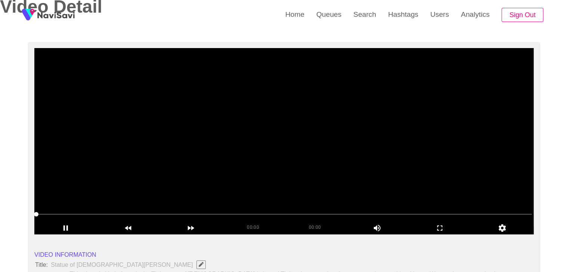
scroll to position [75, 0]
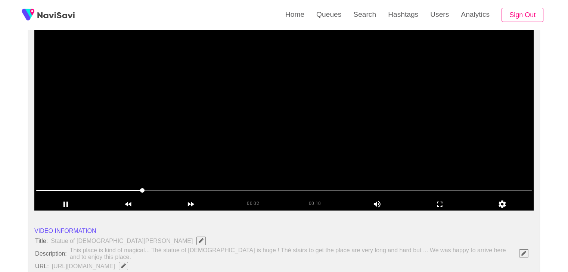
click at [324, 126] on video at bounding box center [283, 117] width 499 height 187
drag, startPoint x: 438, startPoint y: 201, endPoint x: 437, endPoint y: 233, distance: 31.7
click at [438, 201] on icon "add" at bounding box center [440, 204] width 62 height 9
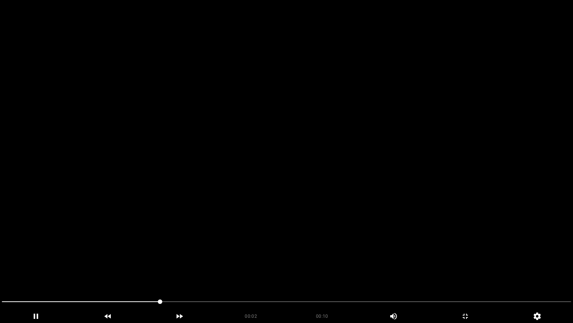
click at [318, 196] on video at bounding box center [286, 161] width 573 height 323
drag, startPoint x: 109, startPoint y: 299, endPoint x: 0, endPoint y: 298, distance: 109.0
click at [0, 272] on div at bounding box center [287, 302] width 576 height 20
click at [328, 237] on video at bounding box center [286, 161] width 573 height 323
click at [320, 159] on video at bounding box center [286, 161] width 573 height 323
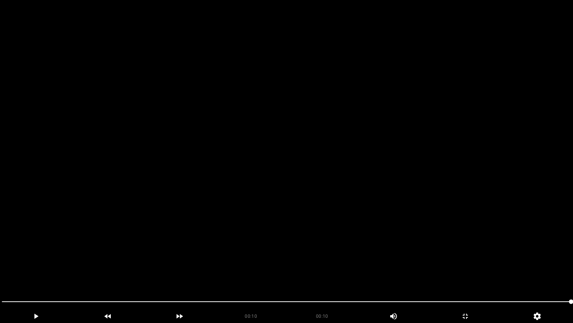
click at [74, 272] on video at bounding box center [286, 161] width 573 height 323
click at [255, 230] on video at bounding box center [286, 161] width 573 height 323
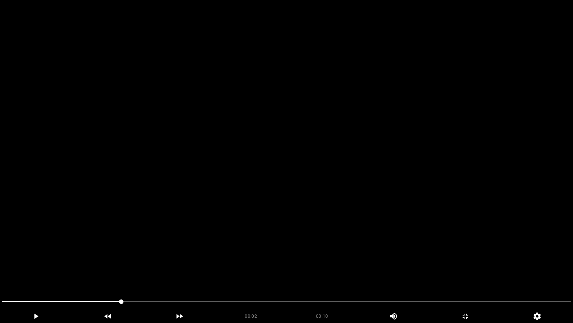
drag, startPoint x: 124, startPoint y: 299, endPoint x: 0, endPoint y: 290, distance: 123.9
click at [197, 248] on video at bounding box center [286, 161] width 573 height 323
click at [287, 247] on video at bounding box center [286, 161] width 573 height 323
click at [227, 270] on video at bounding box center [286, 161] width 573 height 323
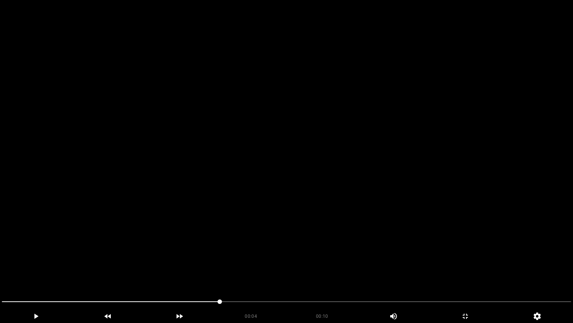
click at [227, 269] on video at bounding box center [286, 161] width 573 height 323
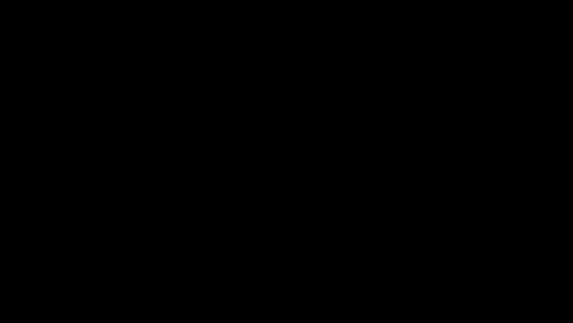
click at [459, 272] on icon "add" at bounding box center [465, 315] width 71 height 9
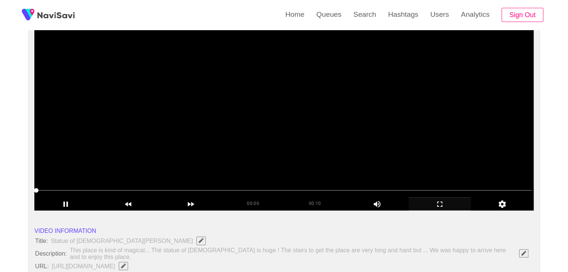
click at [237, 115] on video at bounding box center [283, 117] width 499 height 187
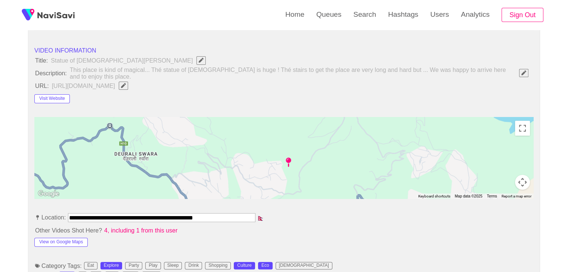
scroll to position [261, 0]
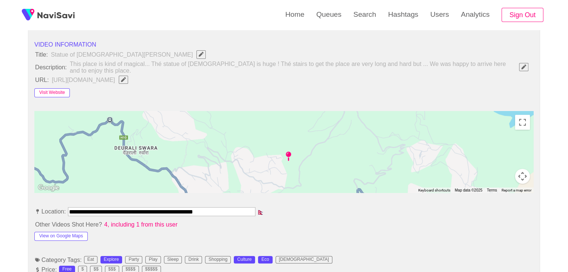
click at [53, 88] on button "Visit Website" at bounding box center [51, 92] width 35 height 9
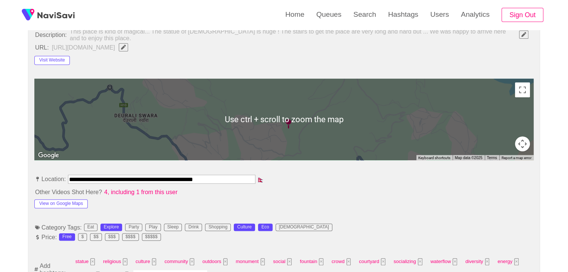
scroll to position [336, 0]
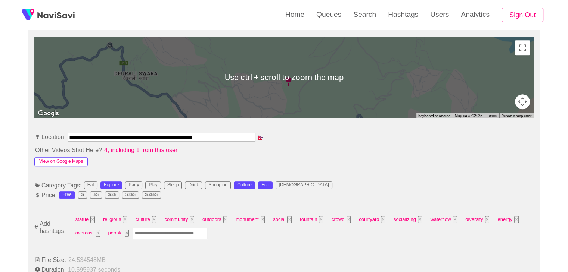
click at [67, 164] on button "View on Google Maps" at bounding box center [60, 162] width 53 height 9
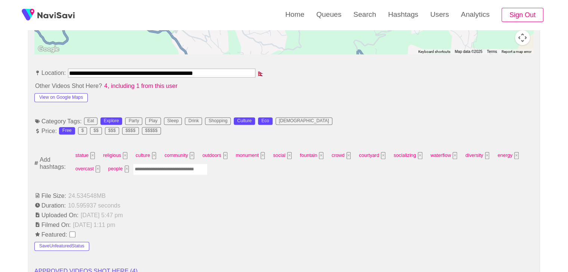
scroll to position [411, 0]
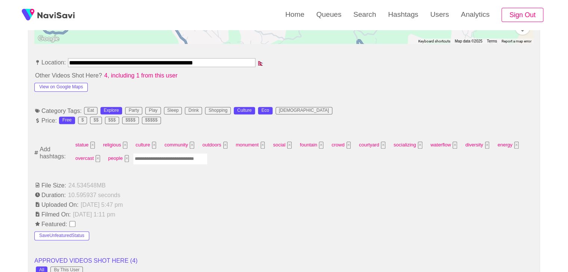
click at [164, 161] on input "Enter tag here and press return" at bounding box center [170, 159] width 75 height 12
type input "******"
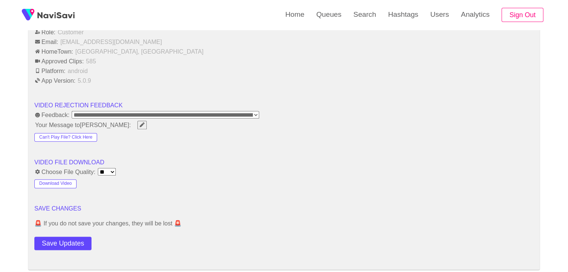
scroll to position [896, 0]
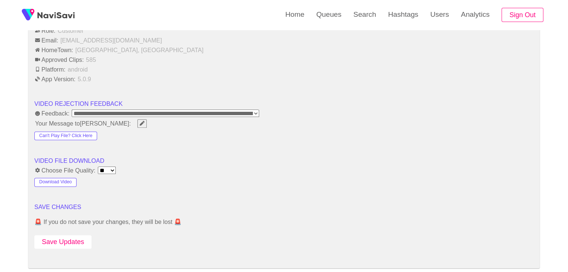
click at [72, 236] on button "Save Updates" at bounding box center [62, 243] width 57 height 14
click at [80, 243] on button "Save Updates" at bounding box center [62, 243] width 57 height 14
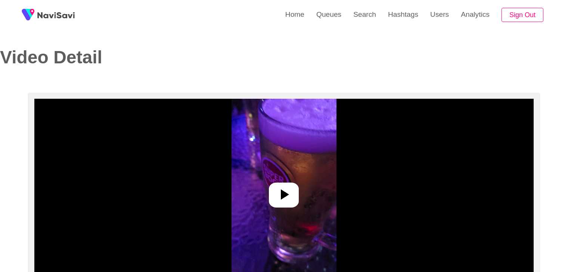
select select "**********"
select select "**"
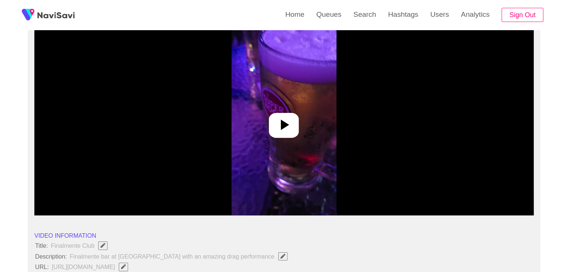
scroll to position [75, 0]
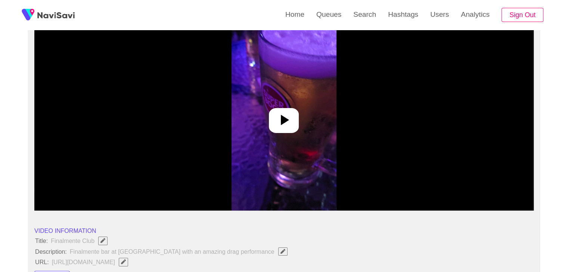
drag, startPoint x: 284, startPoint y: 132, endPoint x: 288, endPoint y: 132, distance: 4.1
click at [284, 132] on div at bounding box center [284, 120] width 30 height 25
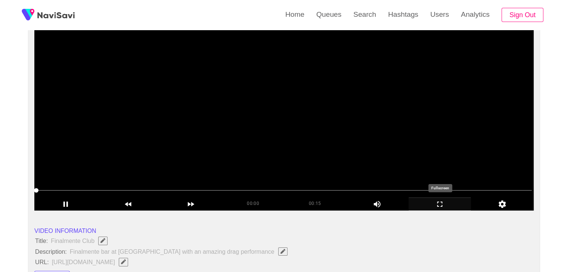
click at [426, 201] on icon "add" at bounding box center [440, 204] width 62 height 9
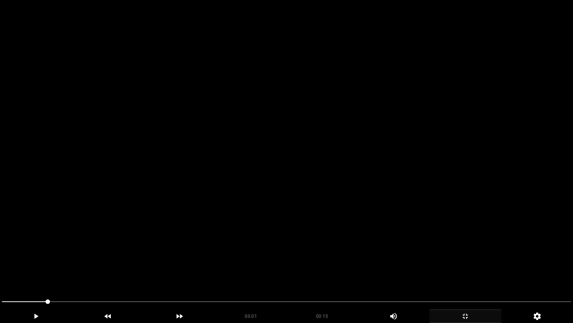
click at [386, 212] on video at bounding box center [286, 161] width 573 height 323
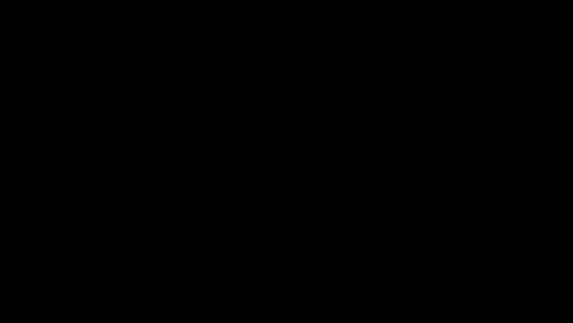
drag, startPoint x: 0, startPoint y: 317, endPoint x: 0, endPoint y: 306, distance: 10.5
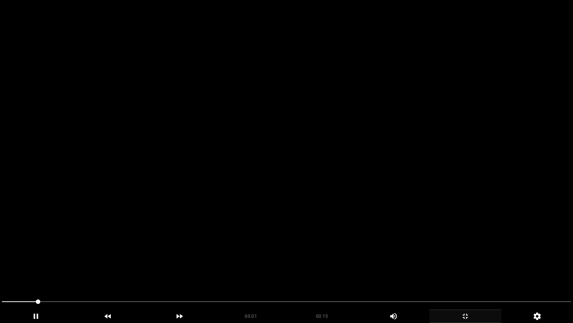
click at [256, 237] on video at bounding box center [286, 161] width 573 height 323
drag, startPoint x: 4, startPoint y: 304, endPoint x: 31, endPoint y: 288, distance: 31.0
click at [255, 248] on video at bounding box center [286, 161] width 573 height 323
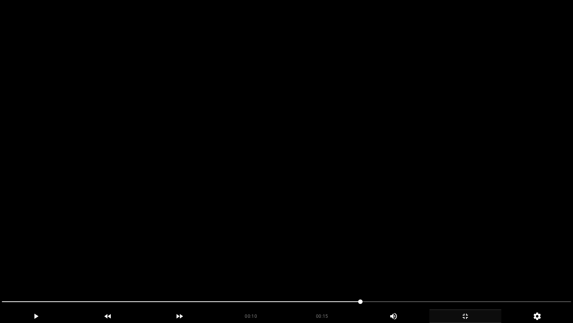
drag, startPoint x: 364, startPoint y: 300, endPoint x: 315, endPoint y: 291, distance: 49.3
click at [461, 254] on video at bounding box center [286, 161] width 573 height 323
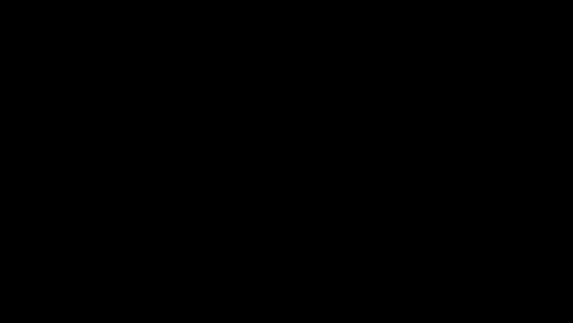
drag, startPoint x: 84, startPoint y: 303, endPoint x: 0, endPoint y: 316, distance: 84.9
drag, startPoint x: 13, startPoint y: 306, endPoint x: 1, endPoint y: 310, distance: 12.8
click at [463, 272] on div "add" at bounding box center [466, 315] width 72 height 13
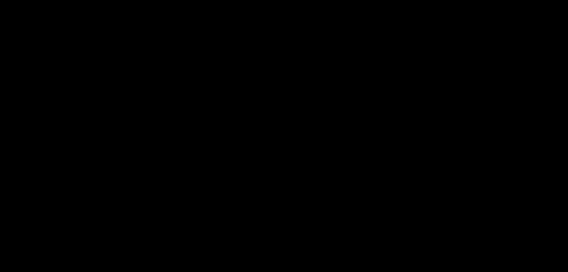
scroll to position [149, 0]
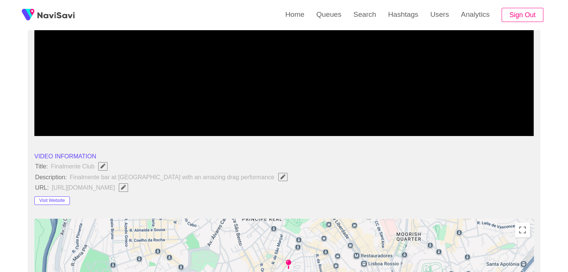
click at [325, 84] on video at bounding box center [283, 43] width 499 height 187
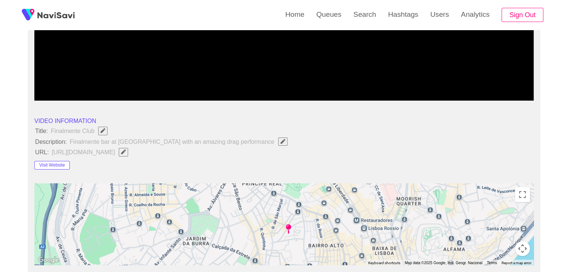
scroll to position [187, 0]
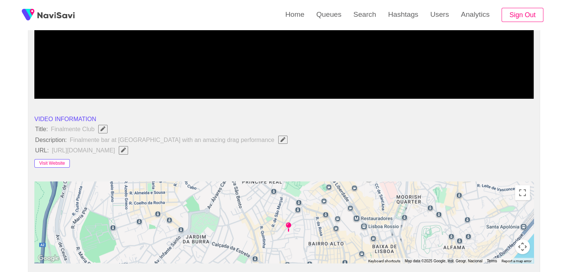
click at [57, 165] on button "Visit Website" at bounding box center [51, 163] width 35 height 9
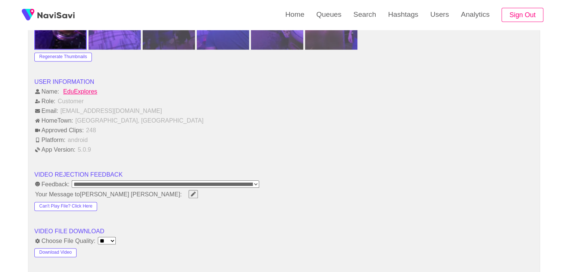
scroll to position [971, 0]
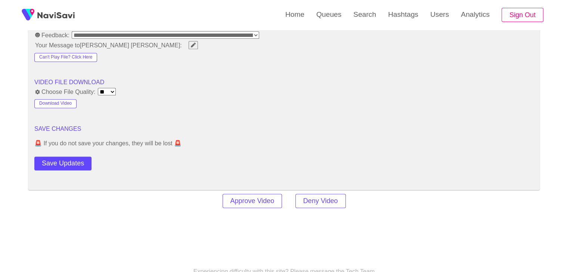
click at [75, 159] on button "Save Updates" at bounding box center [62, 164] width 57 height 14
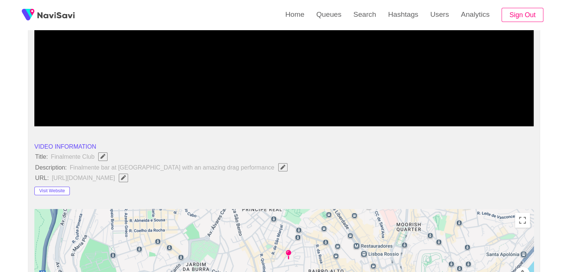
scroll to position [75, 0]
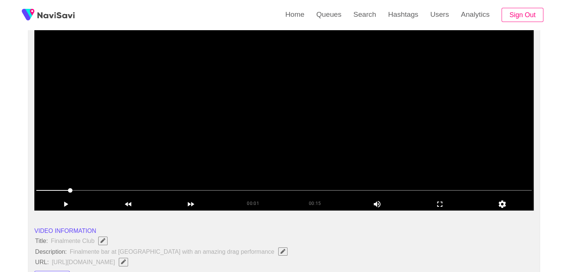
click at [321, 136] on video at bounding box center [283, 117] width 499 height 187
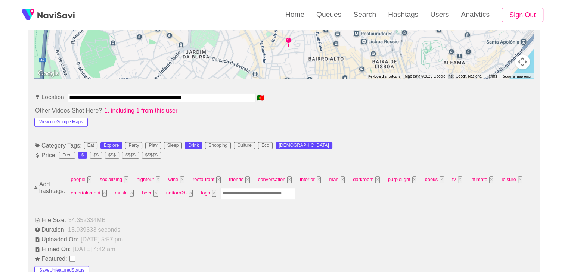
scroll to position [373, 0]
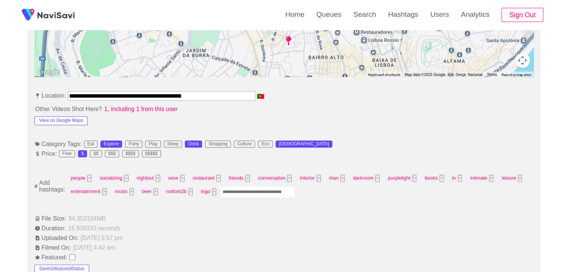
click at [254, 193] on input "Enter tag here and press return" at bounding box center [257, 193] width 75 height 12
type input "*****"
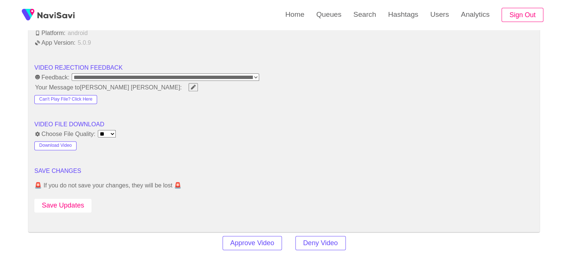
scroll to position [933, 0]
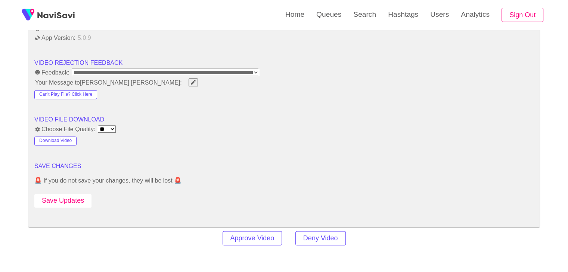
click at [59, 197] on button "Save Updates" at bounding box center [62, 201] width 57 height 14
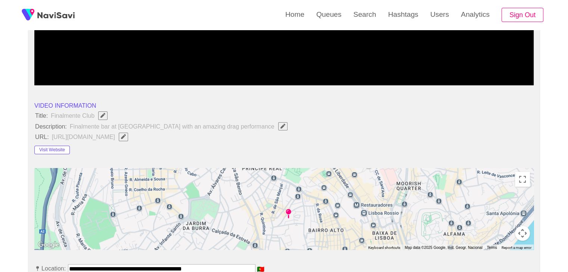
scroll to position [149, 0]
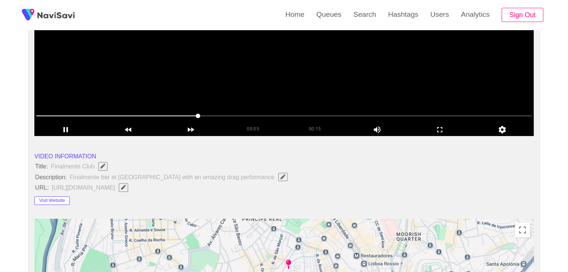
click at [266, 79] on video at bounding box center [283, 43] width 499 height 187
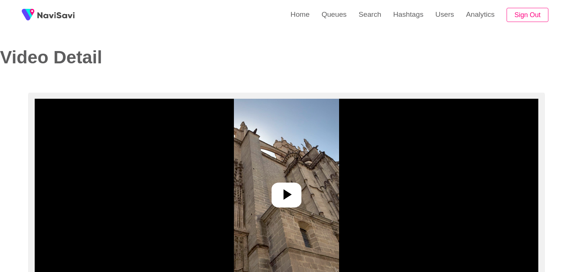
select select "**********"
select select "**"
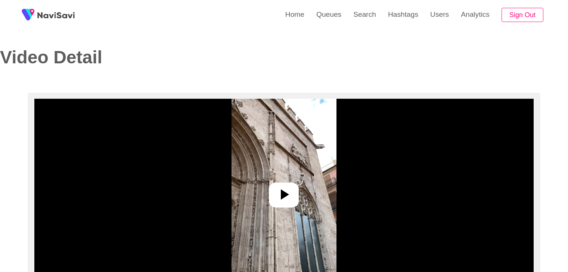
select select "**********"
select select "**"
click at [282, 202] on icon at bounding box center [284, 195] width 18 height 18
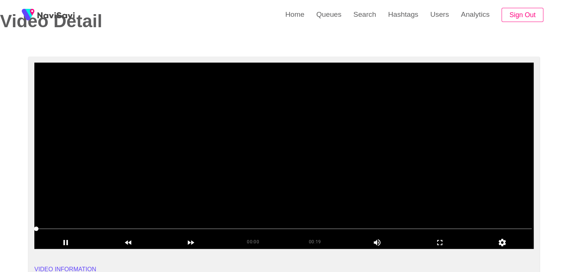
scroll to position [37, 0]
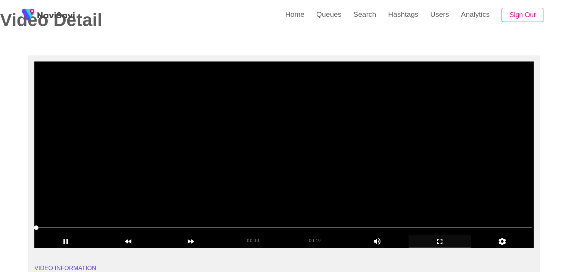
click at [439, 240] on icon "add" at bounding box center [440, 241] width 62 height 9
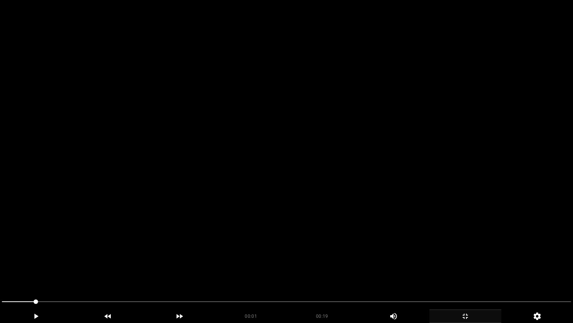
click at [406, 233] on video at bounding box center [286, 161] width 573 height 323
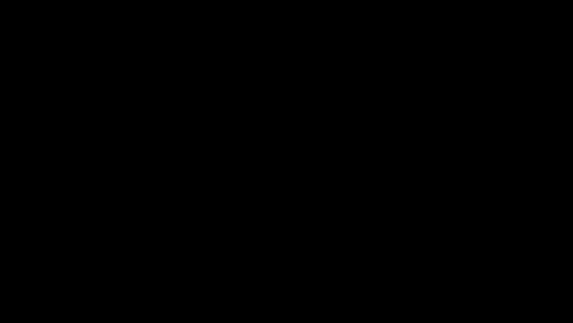
click at [22, 272] on icon "add" at bounding box center [35, 315] width 71 height 9
drag, startPoint x: 10, startPoint y: 300, endPoint x: 0, endPoint y: 309, distance: 13.7
drag, startPoint x: 189, startPoint y: 303, endPoint x: 174, endPoint y: 303, distance: 14.2
click at [174, 272] on span at bounding box center [287, 301] width 570 height 12
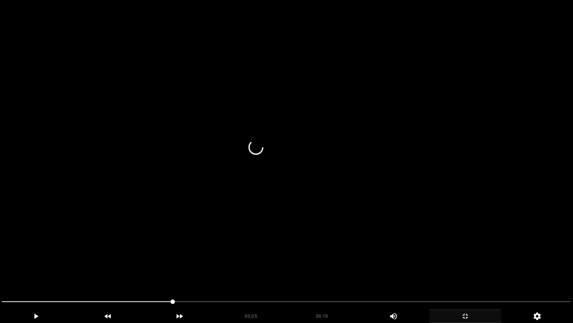
click at [291, 246] on video at bounding box center [286, 161] width 573 height 323
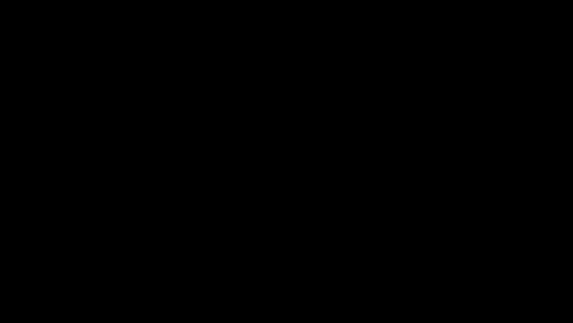
click at [470, 272] on icon "add" at bounding box center [465, 315] width 71 height 9
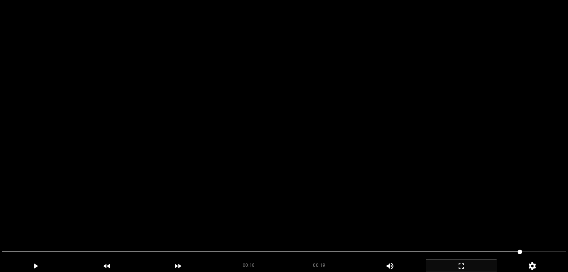
scroll to position [261, 0]
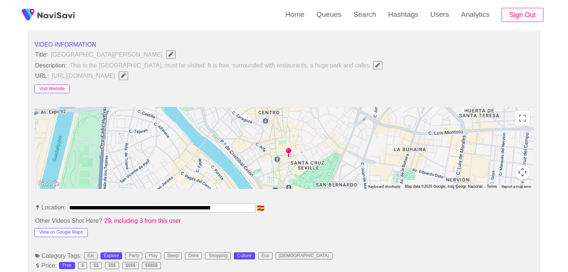
click at [41, 87] on button "Visit Website" at bounding box center [51, 89] width 35 height 9
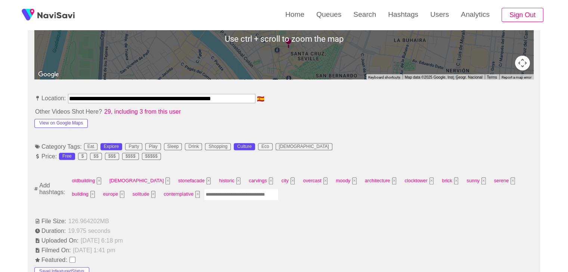
scroll to position [373, 0]
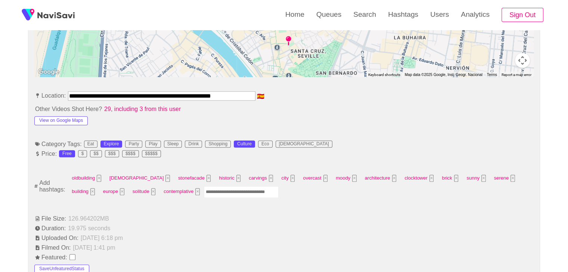
click at [219, 191] on input "Enter tag here and press return" at bounding box center [241, 193] width 75 height 12
type input "*********"
click at [63, 116] on button "View on Google Maps" at bounding box center [60, 120] width 53 height 9
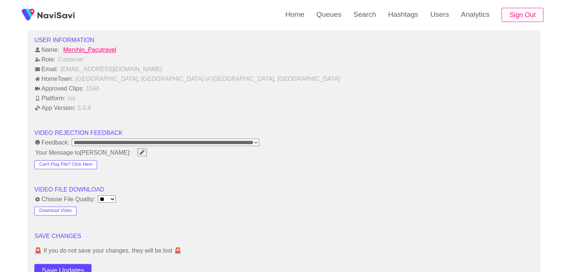
scroll to position [933, 0]
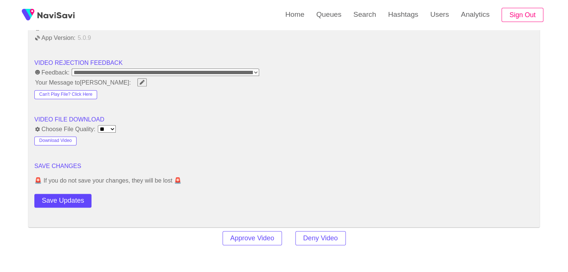
click at [63, 194] on button "Save Updates" at bounding box center [62, 201] width 57 height 14
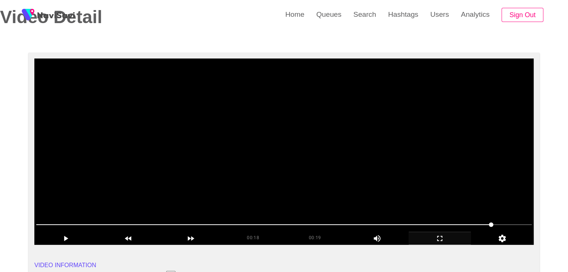
scroll to position [37, 0]
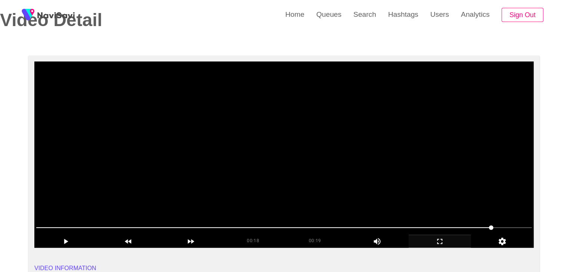
click at [295, 171] on video at bounding box center [283, 155] width 499 height 187
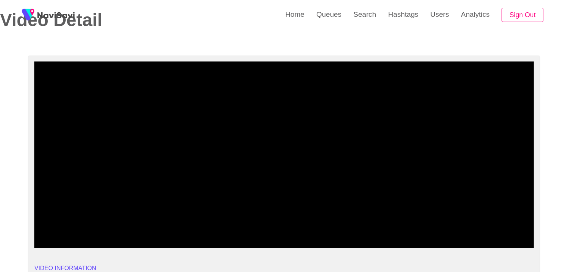
drag, startPoint x: 221, startPoint y: 224, endPoint x: 163, endPoint y: 222, distance: 58.3
click at [163, 222] on span at bounding box center [283, 228] width 495 height 12
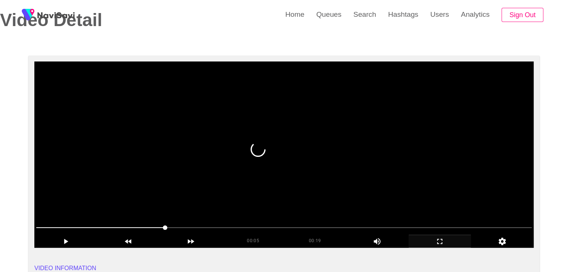
click at [309, 189] on video at bounding box center [283, 155] width 499 height 187
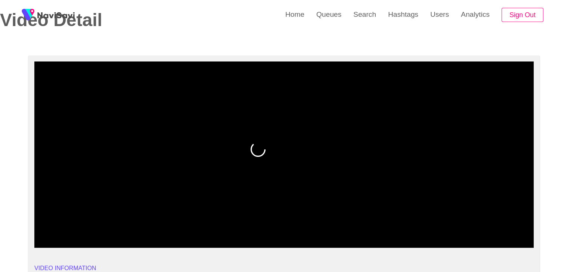
drag, startPoint x: 73, startPoint y: 224, endPoint x: 134, endPoint y: 187, distance: 71.3
drag, startPoint x: 50, startPoint y: 222, endPoint x: 33, endPoint y: 220, distance: 17.7
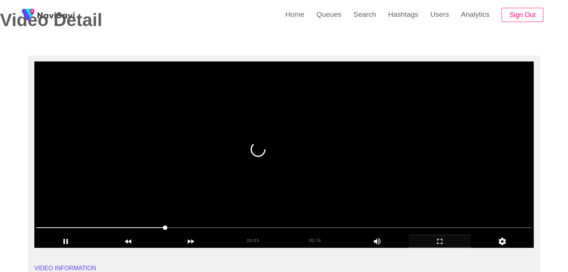
drag, startPoint x: 128, startPoint y: 228, endPoint x: 56, endPoint y: 219, distance: 72.6
click at [56, 219] on div at bounding box center [283, 228] width 501 height 19
click at [224, 195] on video at bounding box center [283, 155] width 499 height 187
click at [317, 156] on video at bounding box center [283, 155] width 499 height 187
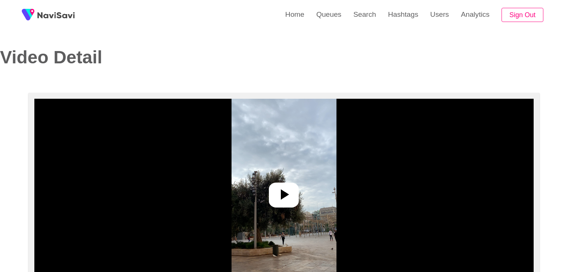
select select "**"
select select "**********"
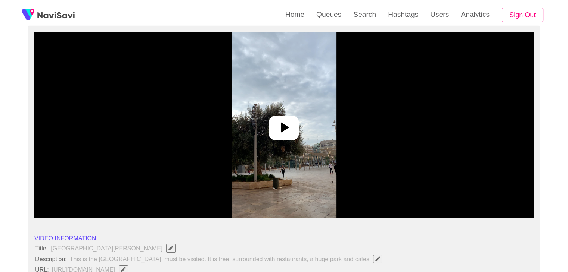
scroll to position [75, 0]
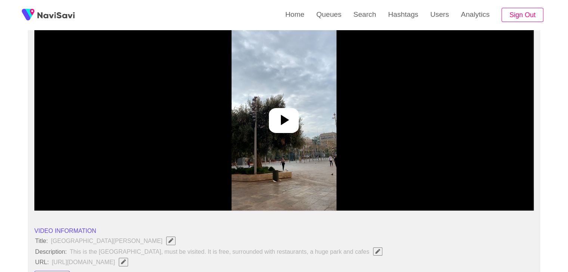
click at [287, 127] on icon at bounding box center [284, 120] width 18 height 18
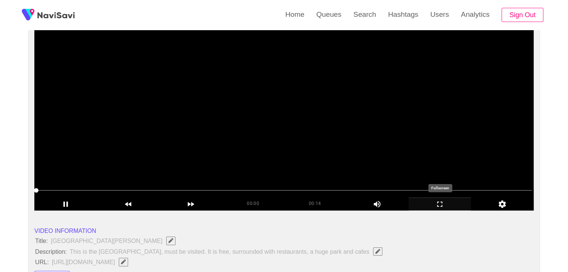
click at [446, 202] on icon "add" at bounding box center [440, 204] width 62 height 9
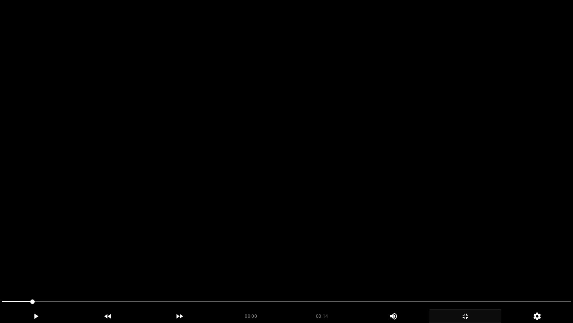
click at [358, 221] on video at bounding box center [286, 161] width 573 height 323
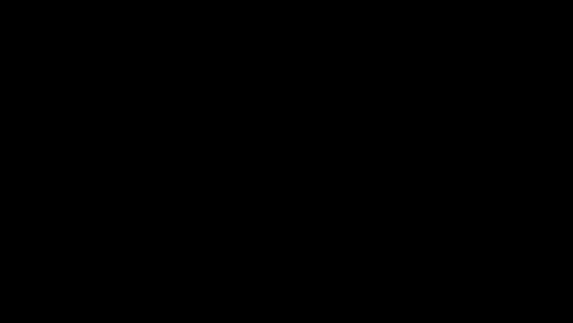
drag, startPoint x: 35, startPoint y: 302, endPoint x: 6, endPoint y: 284, distance: 34.2
click at [303, 240] on video at bounding box center [286, 161] width 573 height 323
drag, startPoint x: 0, startPoint y: 285, endPoint x: 0, endPoint y: 278, distance: 6.7
click at [0, 272] on section "00:02 00:14 Picture In Picture 1 Error: Failed to load Video" at bounding box center [286, 161] width 573 height 323
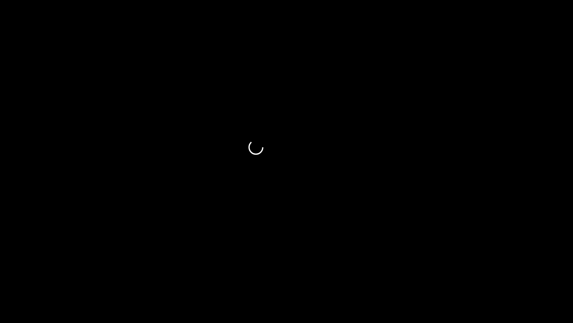
click at [345, 257] on video at bounding box center [286, 161] width 573 height 323
click at [345, 258] on video at bounding box center [286, 161] width 573 height 323
click at [0, 272] on div at bounding box center [287, 302] width 576 height 20
click at [299, 223] on video at bounding box center [286, 161] width 573 height 323
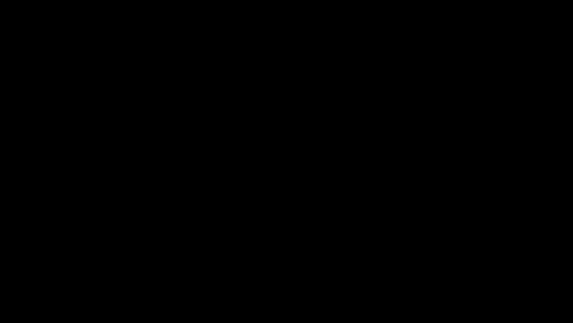
click at [148, 272] on span at bounding box center [287, 301] width 570 height 12
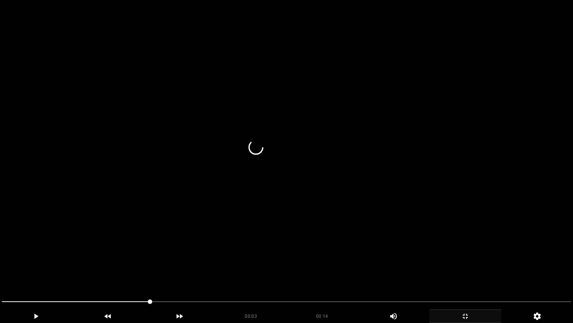
click at [229, 272] on video at bounding box center [286, 161] width 573 height 323
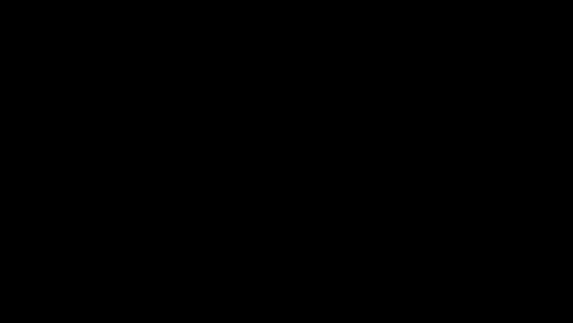
drag, startPoint x: 27, startPoint y: 304, endPoint x: 0, endPoint y: 297, distance: 27.8
click at [0, 272] on div at bounding box center [287, 302] width 576 height 20
click at [355, 207] on video at bounding box center [286, 161] width 573 height 323
click at [289, 207] on video at bounding box center [286, 161] width 573 height 323
drag, startPoint x: 22, startPoint y: 302, endPoint x: 9, endPoint y: 278, distance: 28.1
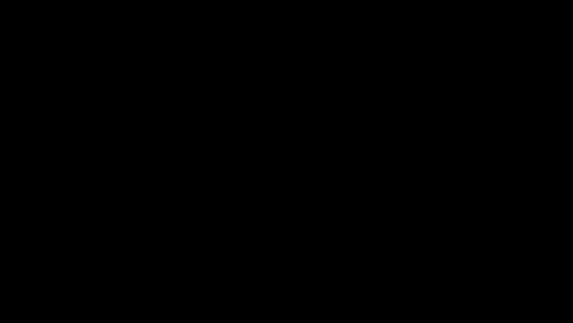
click at [0, 272] on section "00:06 00:14 Picture In Picture 1 Error: Failed to load Video" at bounding box center [286, 161] width 573 height 323
click at [308, 249] on video at bounding box center [286, 161] width 573 height 323
drag, startPoint x: 0, startPoint y: 263, endPoint x: 54, endPoint y: 232, distance: 62.5
click at [0, 244] on section "00:14 00:14 Picture In Picture 1 Error: Failed to load Video" at bounding box center [286, 161] width 573 height 323
click at [369, 183] on video at bounding box center [286, 161] width 573 height 323
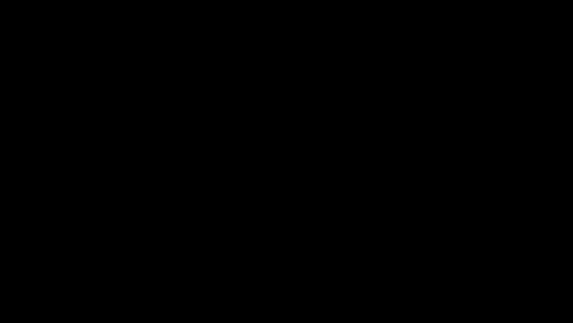
click at [370, 183] on video at bounding box center [286, 161] width 573 height 323
click at [482, 272] on icon "add" at bounding box center [465, 315] width 71 height 9
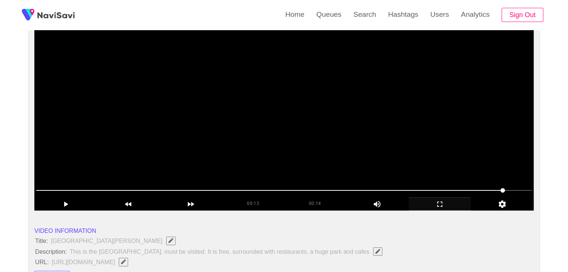
click at [262, 118] on video at bounding box center [283, 117] width 499 height 187
click at [266, 120] on video at bounding box center [283, 117] width 499 height 187
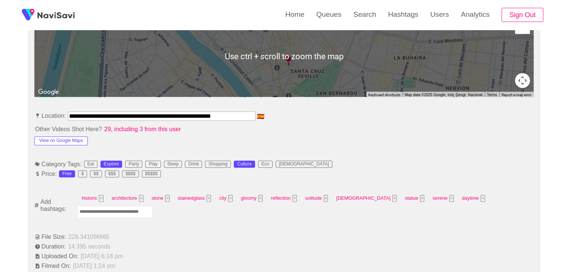
scroll to position [373, 0]
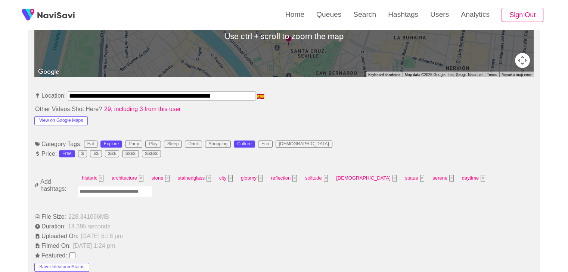
click at [152, 186] on input "Enter tag here and press return" at bounding box center [115, 192] width 75 height 12
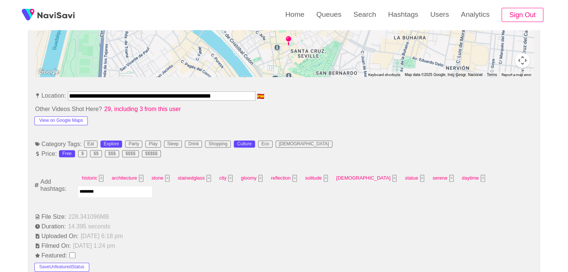
type input "*********"
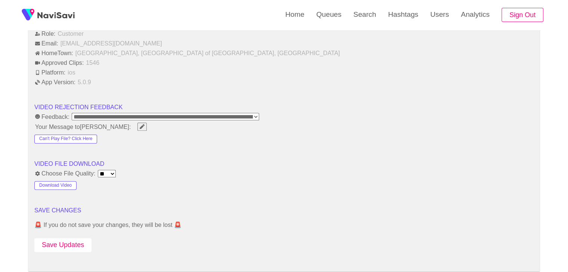
scroll to position [896, 0]
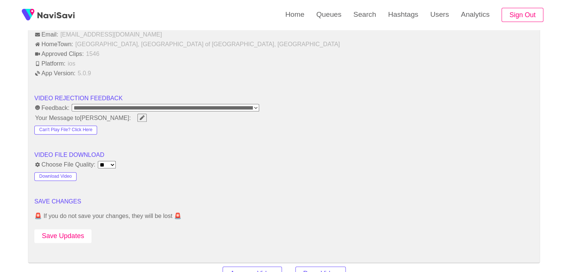
click at [62, 236] on button "Save Updates" at bounding box center [62, 237] width 57 height 14
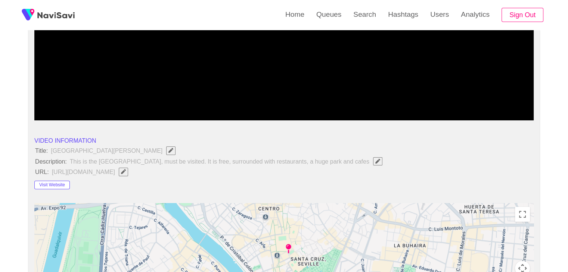
scroll to position [37, 0]
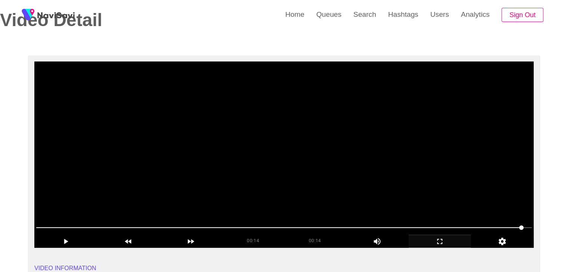
click at [286, 173] on video at bounding box center [283, 155] width 499 height 187
drag, startPoint x: 191, startPoint y: 224, endPoint x: 169, endPoint y: 223, distance: 22.8
click at [169, 223] on span at bounding box center [283, 228] width 495 height 12
click at [275, 191] on video at bounding box center [283, 155] width 499 height 187
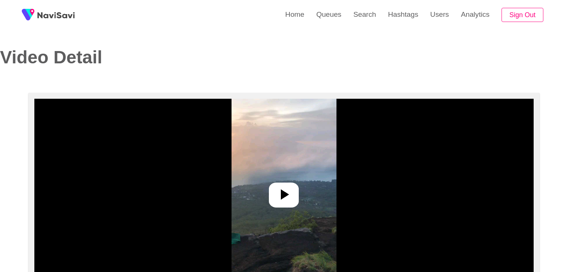
select select "**********"
select select "**"
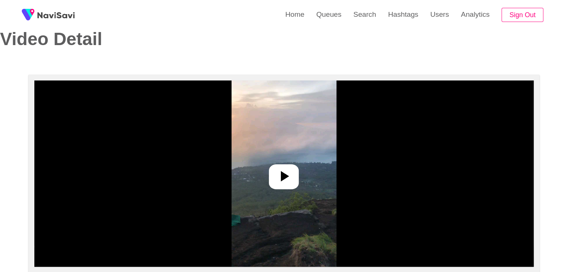
scroll to position [75, 0]
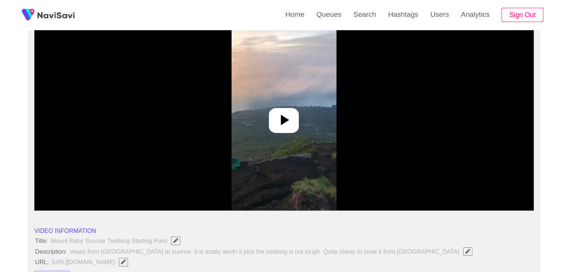
click at [293, 124] on icon at bounding box center [284, 120] width 18 height 18
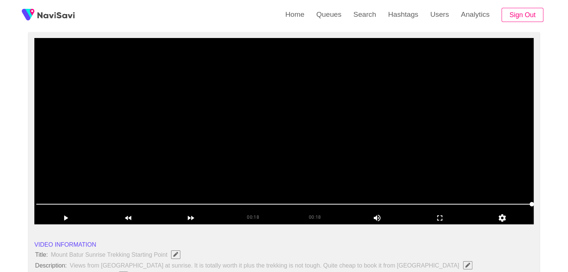
scroll to position [37, 0]
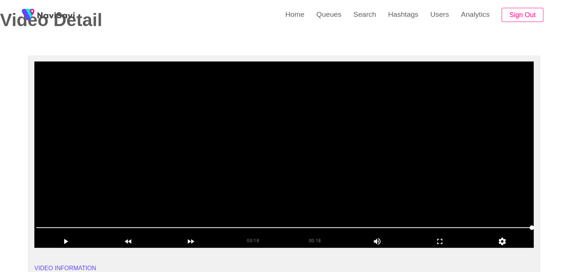
click at [305, 155] on video at bounding box center [283, 155] width 499 height 187
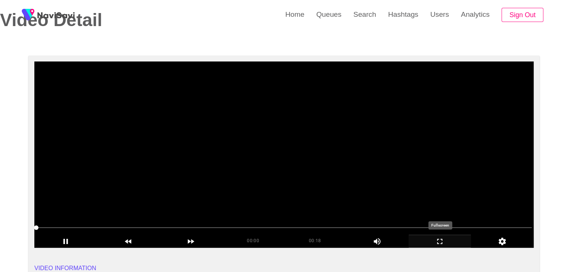
click at [439, 240] on icon "add" at bounding box center [440, 241] width 62 height 9
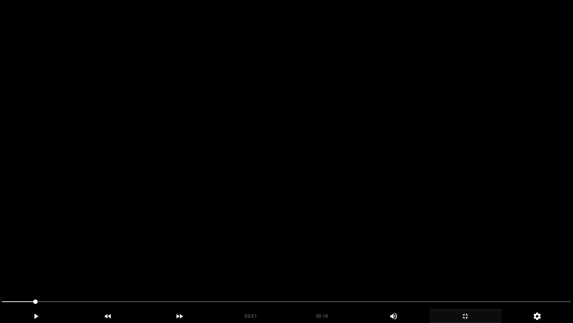
click at [248, 239] on video at bounding box center [286, 161] width 573 height 323
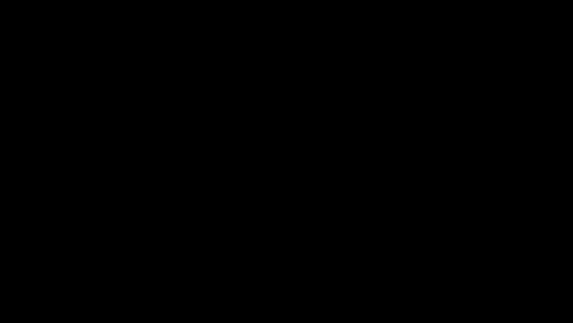
click at [484, 272] on icon "add" at bounding box center [465, 315] width 71 height 9
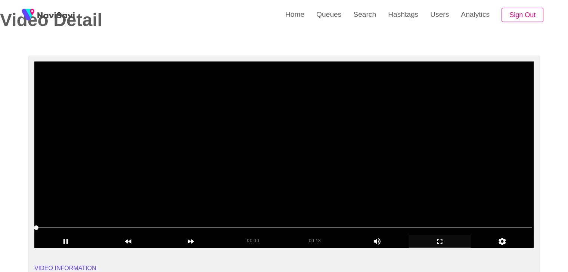
click at [303, 161] on video at bounding box center [283, 155] width 499 height 187
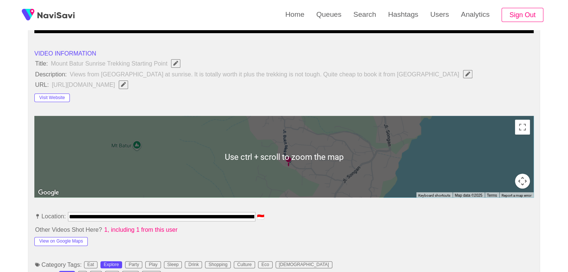
scroll to position [336, 0]
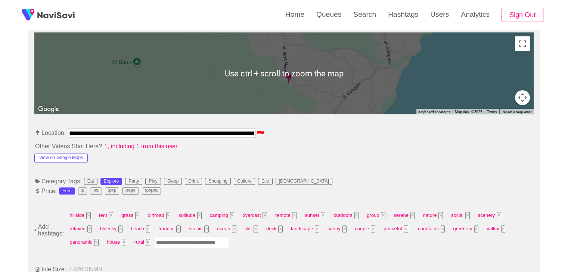
click at [154, 243] on input "Enter tag here and press return" at bounding box center [191, 243] width 75 height 12
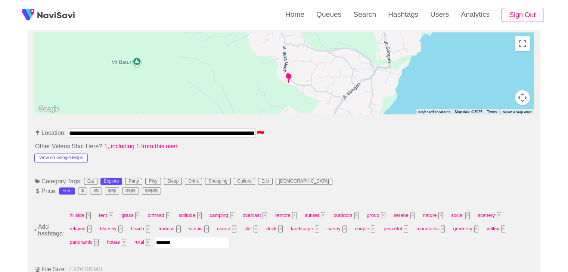
type input "*********"
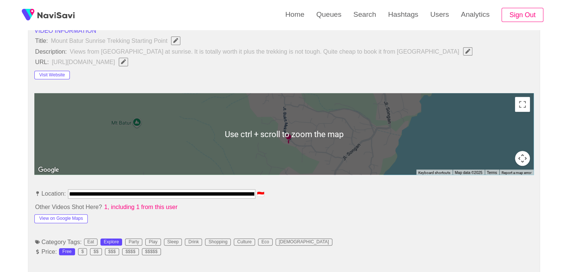
scroll to position [299, 0]
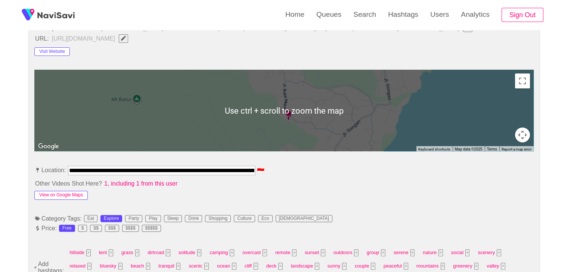
click at [70, 193] on button "View on Google Maps" at bounding box center [60, 195] width 53 height 9
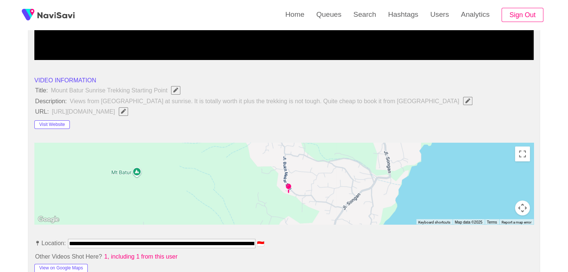
scroll to position [224, 0]
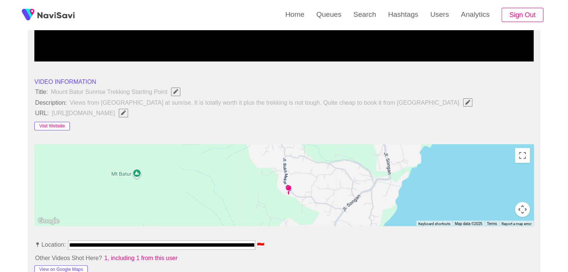
click at [59, 124] on button "Visit Website" at bounding box center [51, 126] width 35 height 9
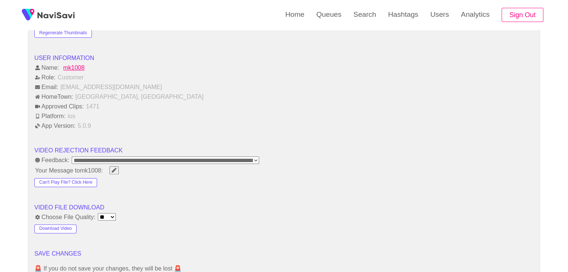
scroll to position [1008, 0]
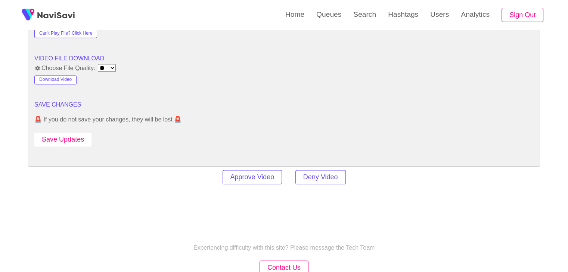
click at [76, 138] on button "Save Updates" at bounding box center [62, 140] width 57 height 14
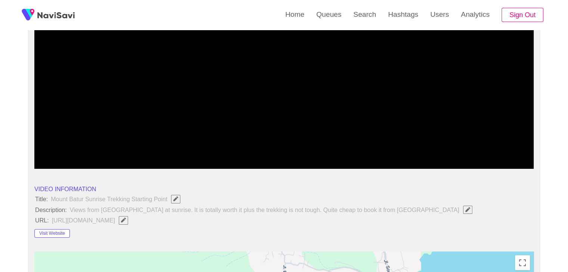
scroll to position [112, 0]
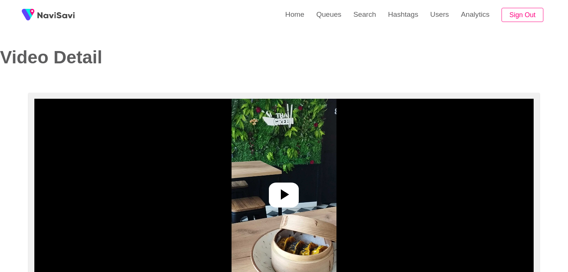
select select "**********"
select select "**"
drag, startPoint x: 283, startPoint y: 201, endPoint x: 292, endPoint y: 195, distance: 10.8
click at [283, 201] on icon at bounding box center [284, 195] width 18 height 18
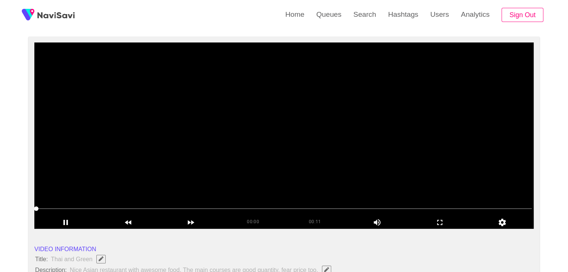
scroll to position [75, 0]
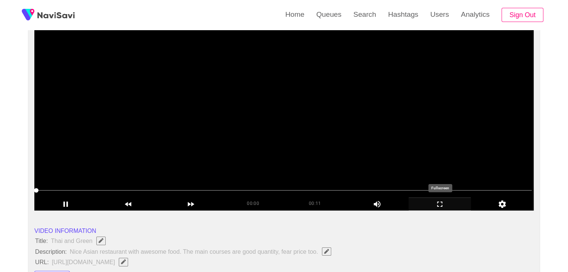
click at [449, 205] on icon "add" at bounding box center [440, 204] width 62 height 9
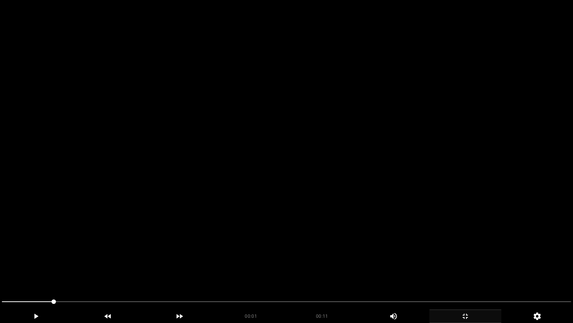
drag, startPoint x: 269, startPoint y: 215, endPoint x: 265, endPoint y: 218, distance: 4.8
click at [269, 216] on video at bounding box center [286, 161] width 573 height 323
drag, startPoint x: 0, startPoint y: 291, endPoint x: 3, endPoint y: 275, distance: 16.8
click at [0, 272] on section "00:01 00:11 Picture In Picture 1 Error: Failed to load Video" at bounding box center [286, 161] width 573 height 323
click at [181, 223] on video at bounding box center [286, 161] width 573 height 323
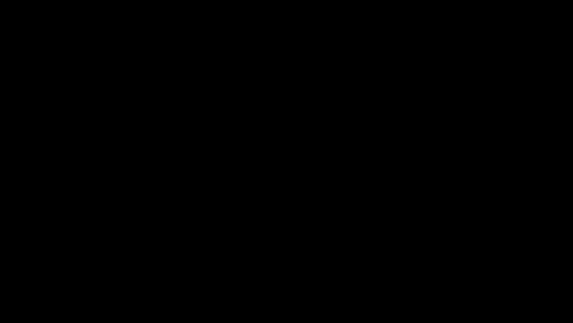
drag, startPoint x: 0, startPoint y: 303, endPoint x: 34, endPoint y: 286, distance: 37.6
click at [0, 272] on div at bounding box center [287, 302] width 576 height 20
click at [270, 250] on video at bounding box center [286, 161] width 573 height 323
click at [39, 272] on icon "add" at bounding box center [35, 315] width 71 height 9
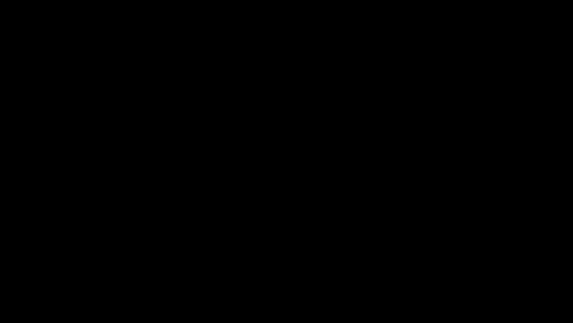
click at [470, 272] on icon "add" at bounding box center [465, 315] width 71 height 9
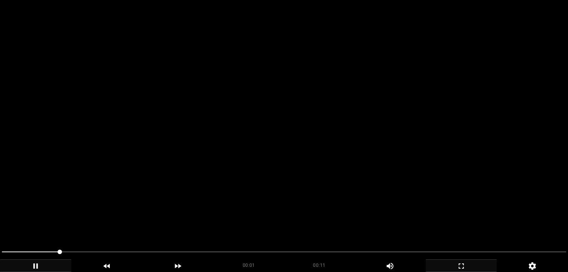
scroll to position [187, 0]
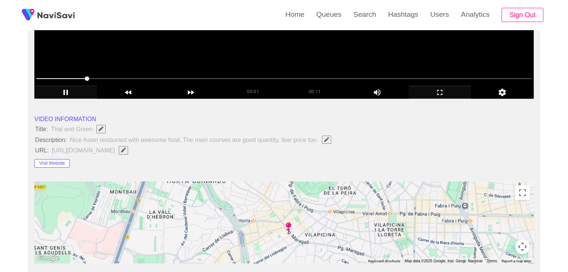
click at [228, 52] on video at bounding box center [283, 5] width 499 height 187
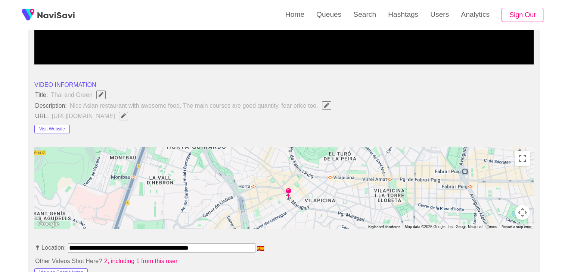
scroll to position [224, 0]
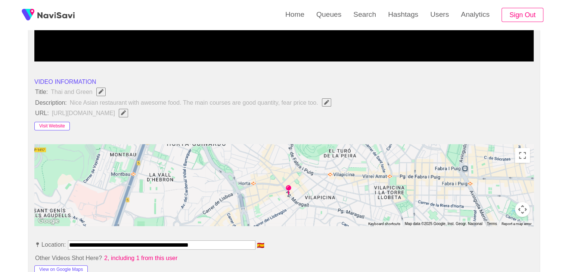
click at [57, 126] on button "Visit Website" at bounding box center [51, 126] width 35 height 9
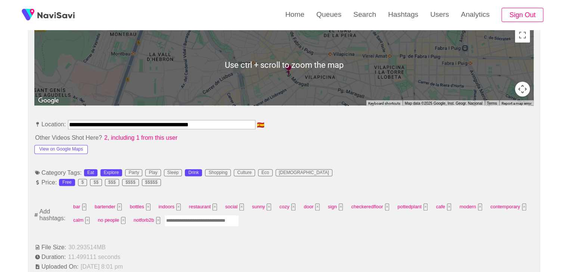
scroll to position [373, 0]
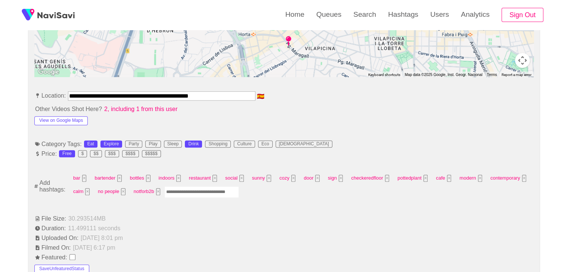
click at [185, 191] on input "Enter tag here and press return" at bounding box center [201, 193] width 75 height 12
type input "****"
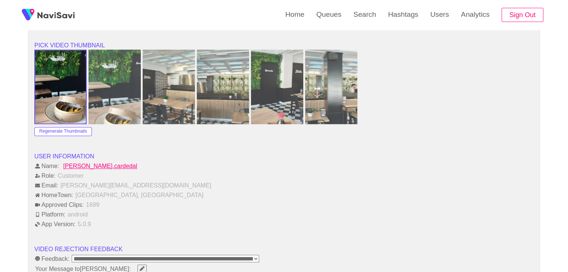
scroll to position [896, 0]
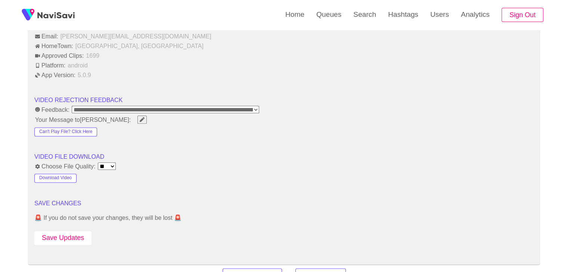
click at [65, 235] on button "Save Updates" at bounding box center [62, 238] width 57 height 14
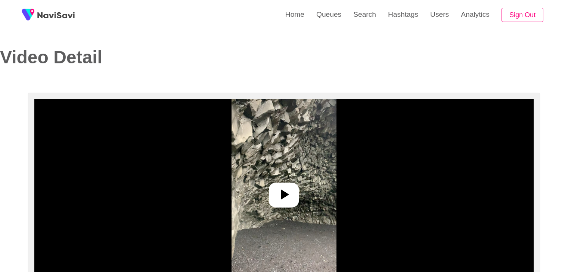
select select "**********"
select select "**"
click at [271, 193] on div at bounding box center [284, 195] width 30 height 25
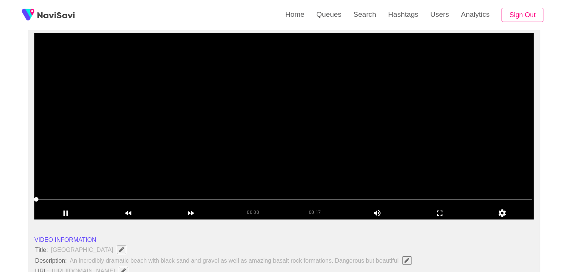
scroll to position [75, 0]
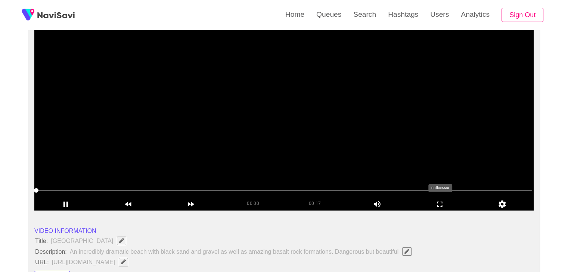
drag, startPoint x: 453, startPoint y: 203, endPoint x: 412, endPoint y: 231, distance: 49.1
click at [450, 203] on icon "add" at bounding box center [440, 204] width 62 height 9
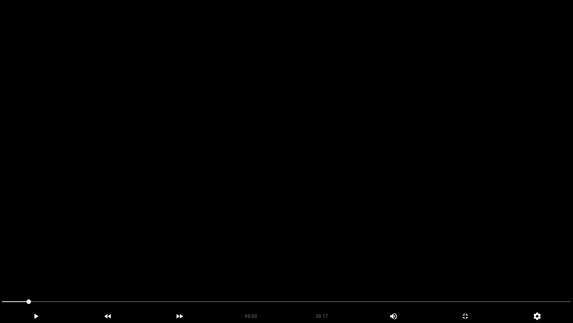
click at [361, 212] on video at bounding box center [286, 161] width 573 height 323
drag, startPoint x: 0, startPoint y: 302, endPoint x: 54, endPoint y: 287, distance: 55.7
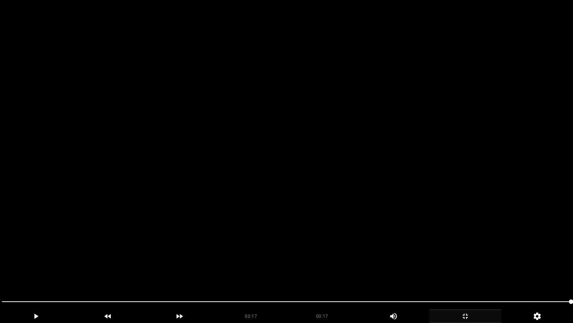
click at [465, 272] on icon "add" at bounding box center [465, 315] width 71 height 9
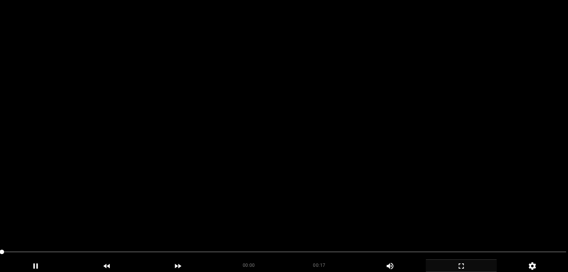
scroll to position [224, 0]
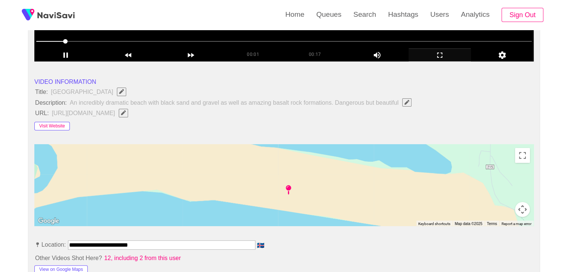
click at [53, 124] on button "Visit Website" at bounding box center [51, 126] width 35 height 9
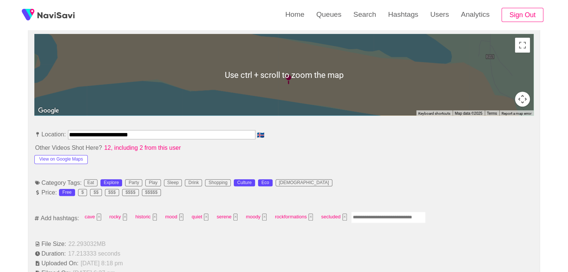
scroll to position [336, 0]
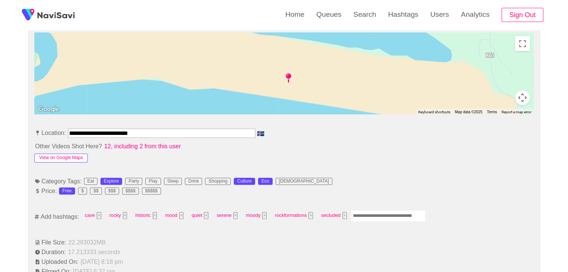
click at [69, 155] on button "View on Google Maps" at bounding box center [60, 158] width 53 height 9
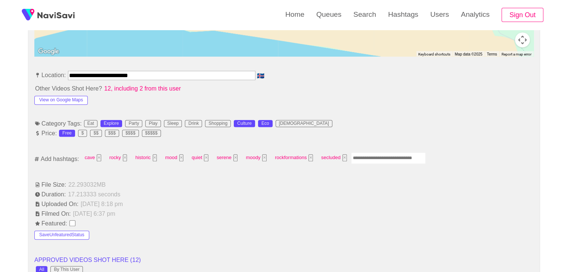
scroll to position [411, 0]
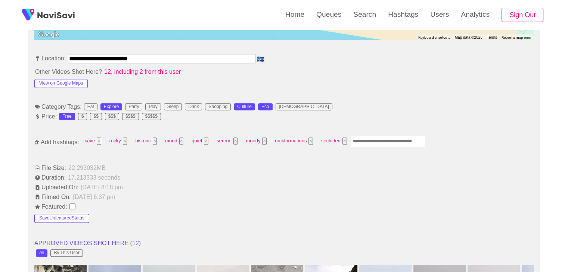
click at [366, 138] on input "Enter tag here and press return" at bounding box center [388, 142] width 75 height 12
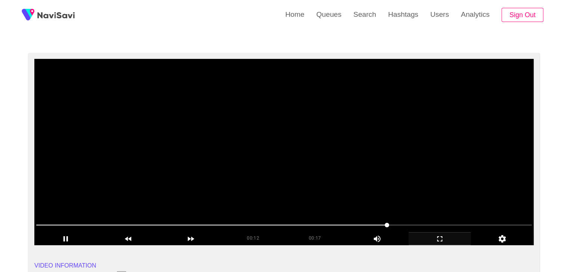
scroll to position [37, 0]
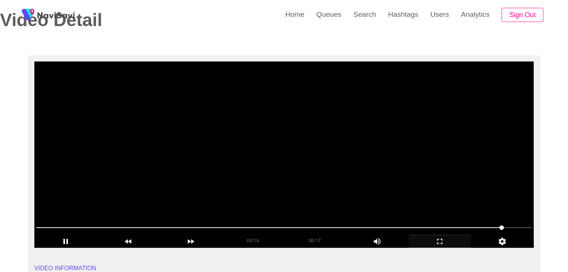
click at [356, 180] on video at bounding box center [283, 155] width 499 height 187
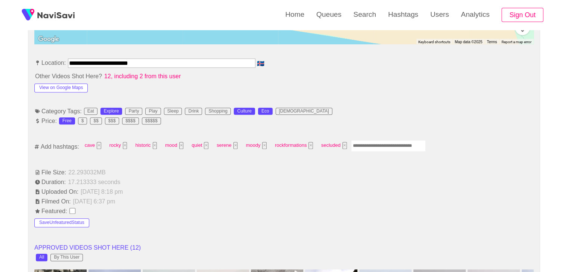
scroll to position [411, 0]
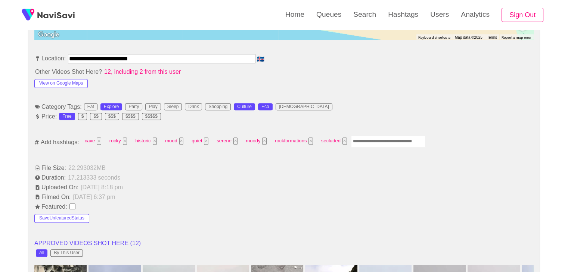
click at [367, 142] on input "Enter tag here and press return" at bounding box center [388, 142] width 75 height 12
type input "*********"
type input "*****"
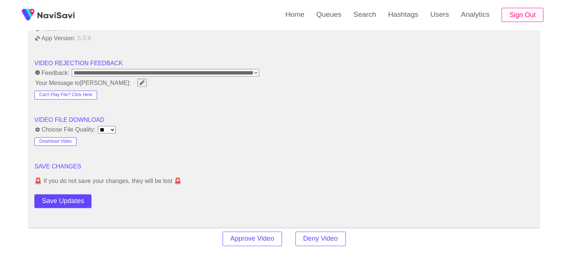
scroll to position [933, 0]
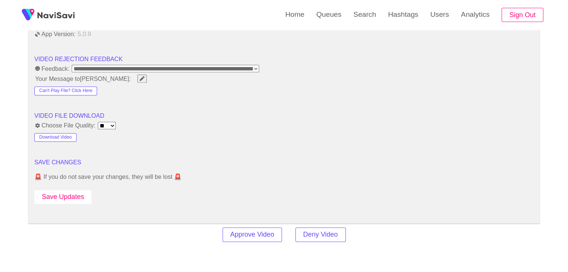
click at [67, 197] on button "Save Updates" at bounding box center [62, 197] width 57 height 14
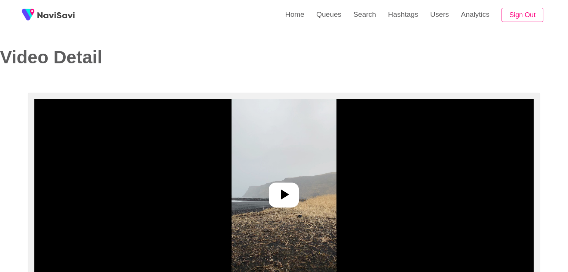
select select "**********"
select select "**"
drag, startPoint x: 279, startPoint y: 207, endPoint x: 293, endPoint y: 206, distance: 13.8
click at [279, 207] on div at bounding box center [284, 195] width 30 height 25
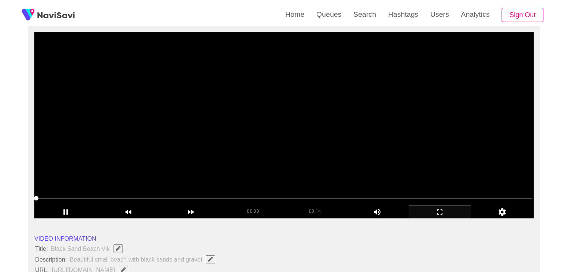
scroll to position [75, 0]
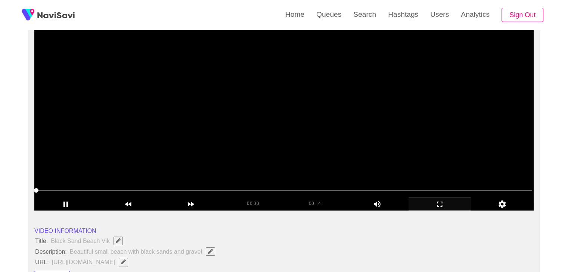
drag, startPoint x: 445, startPoint y: 204, endPoint x: 439, endPoint y: 203, distance: 5.6
click at [439, 203] on icon "add" at bounding box center [440, 204] width 62 height 9
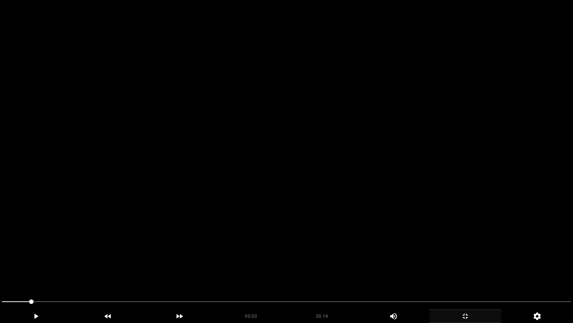
click at [292, 193] on video at bounding box center [286, 161] width 573 height 323
click at [401, 247] on video at bounding box center [286, 161] width 573 height 323
click at [401, 246] on video at bounding box center [286, 161] width 573 height 323
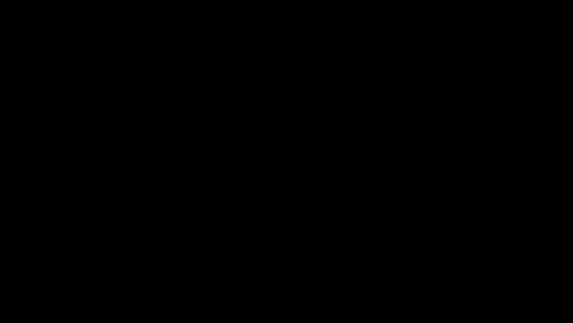
drag, startPoint x: 245, startPoint y: 304, endPoint x: 169, endPoint y: 298, distance: 75.7
click at [169, 272] on span at bounding box center [287, 301] width 570 height 12
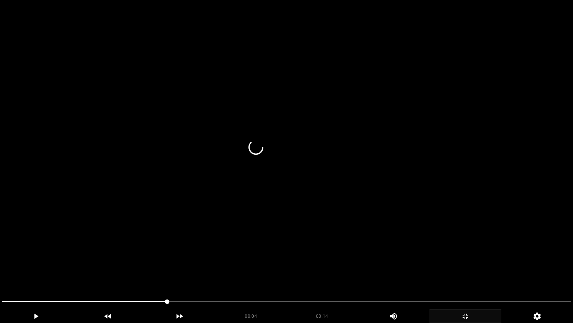
click at [349, 256] on video at bounding box center [286, 161] width 573 height 323
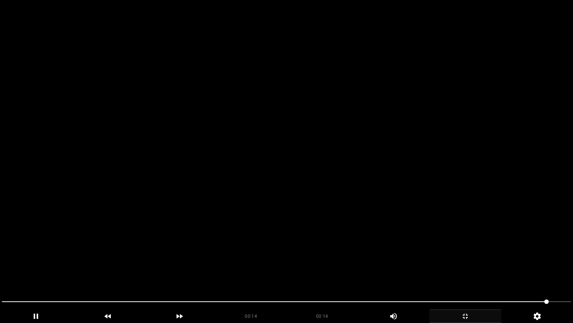
click at [349, 257] on video at bounding box center [286, 161] width 573 height 323
click at [348, 257] on video at bounding box center [286, 161] width 573 height 323
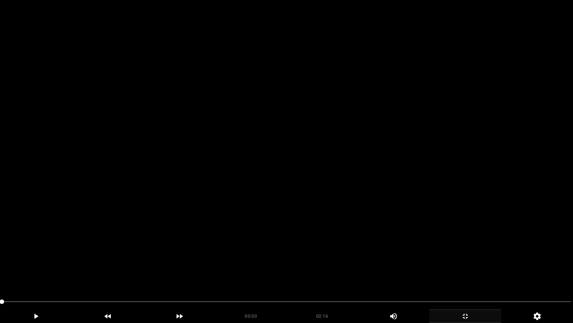
click at [270, 252] on video at bounding box center [286, 161] width 573 height 323
click at [280, 252] on video at bounding box center [286, 161] width 573 height 323
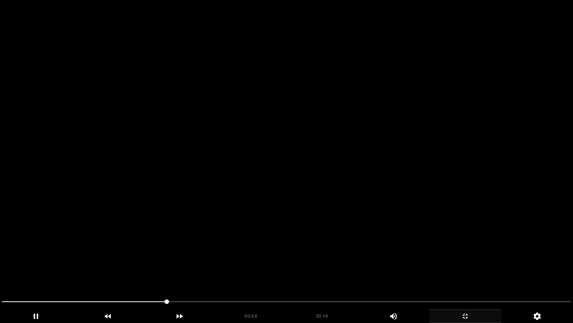
click at [280, 252] on video at bounding box center [286, 161] width 573 height 323
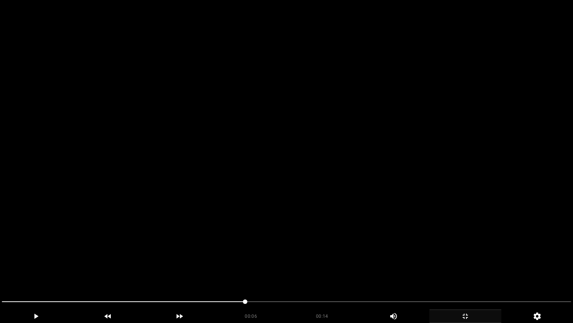
click at [280, 252] on video at bounding box center [286, 161] width 573 height 323
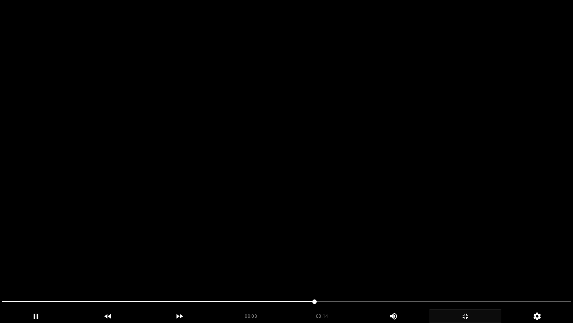
click at [280, 252] on video at bounding box center [286, 161] width 573 height 323
click at [331, 219] on video at bounding box center [286, 161] width 573 height 323
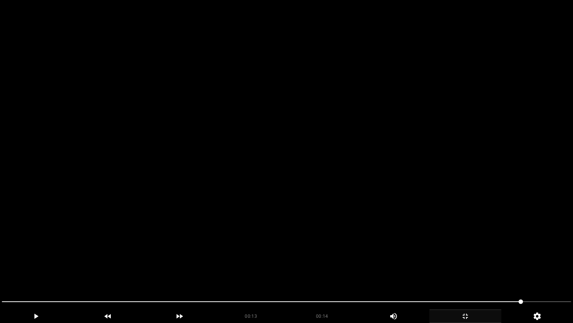
click at [335, 221] on video at bounding box center [286, 161] width 573 height 323
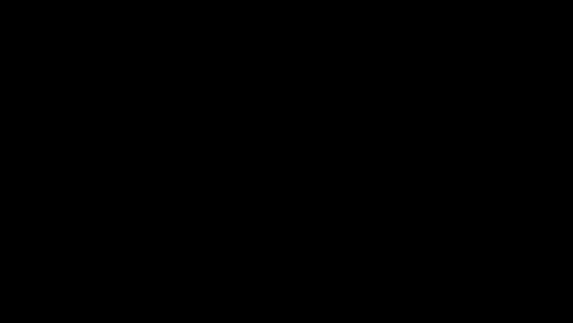
click at [473, 272] on icon "add" at bounding box center [465, 315] width 71 height 9
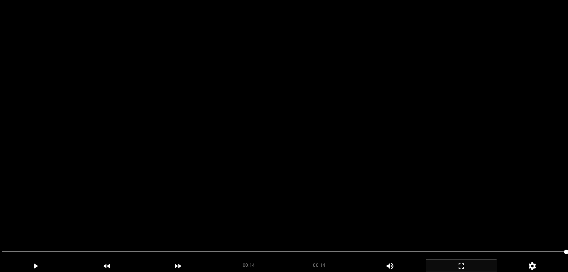
click at [328, 117] on video at bounding box center [284, 136] width 568 height 272
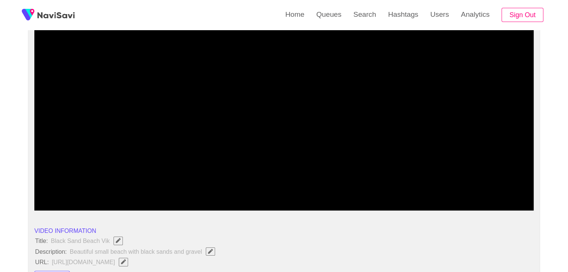
click at [495, 190] on span at bounding box center [283, 190] width 495 height 1
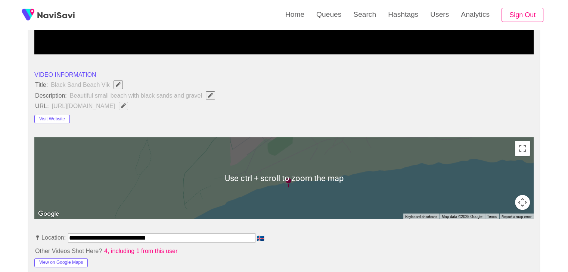
scroll to position [261, 0]
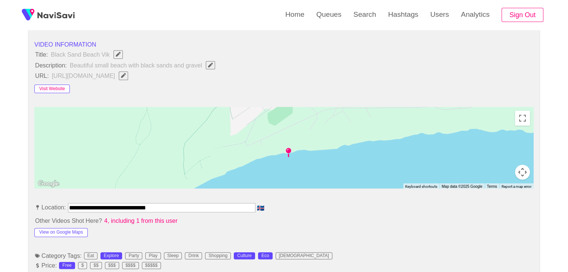
click at [53, 88] on button "Visit Website" at bounding box center [51, 89] width 35 height 9
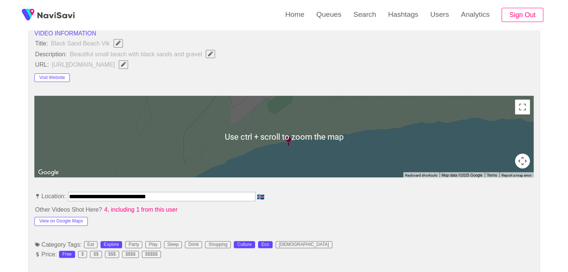
scroll to position [336, 0]
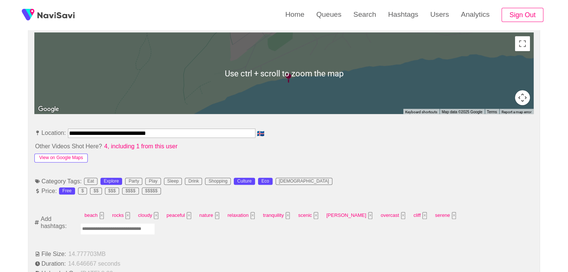
click at [63, 154] on button "View on Google Maps" at bounding box center [60, 158] width 53 height 9
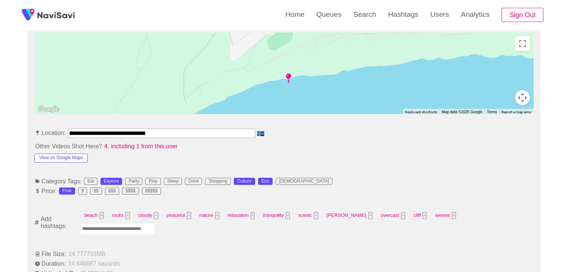
click at [155, 224] on input "Enter tag here and press return" at bounding box center [117, 230] width 75 height 12
type input "*********"
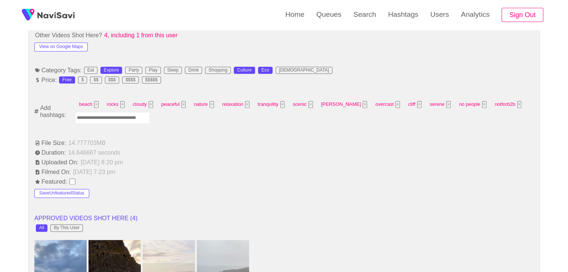
scroll to position [448, 0]
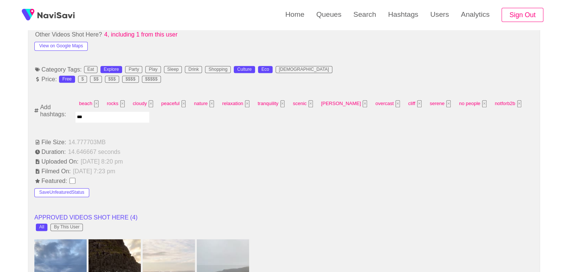
type input "****"
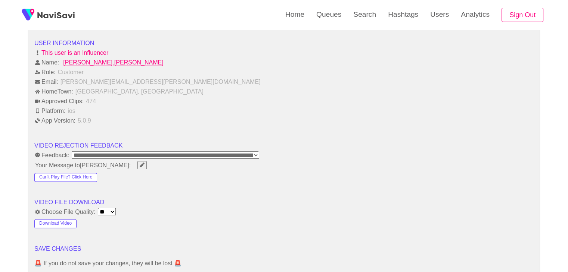
scroll to position [933, 0]
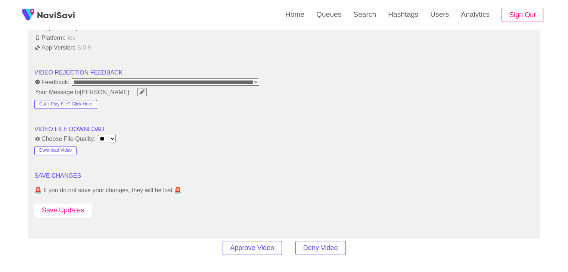
click at [70, 210] on button "Save Updates" at bounding box center [62, 211] width 57 height 14
drag, startPoint x: 59, startPoint y: 206, endPoint x: 79, endPoint y: 190, distance: 25.5
click at [60, 206] on button "Save Updates" at bounding box center [62, 211] width 57 height 14
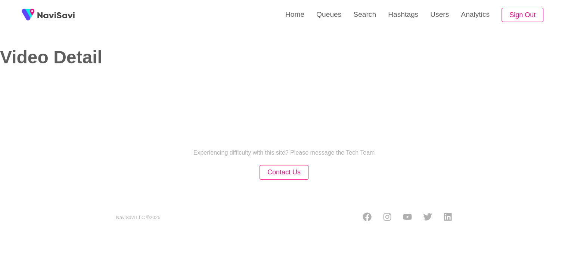
select select "**********"
select select "**"
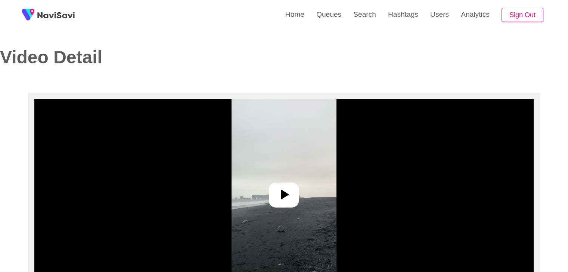
select select "**********"
select select "**"
click at [285, 186] on icon at bounding box center [284, 195] width 18 height 18
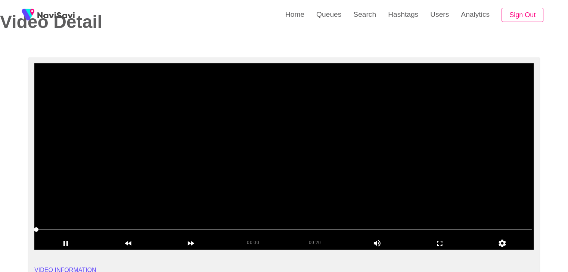
scroll to position [37, 0]
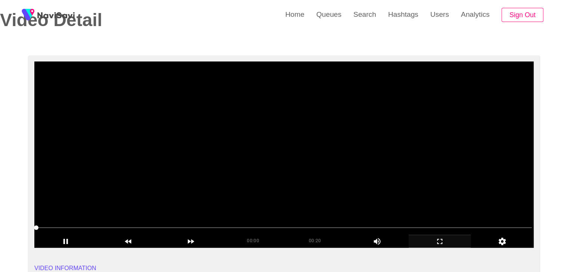
click at [437, 238] on icon "add" at bounding box center [440, 241] width 62 height 9
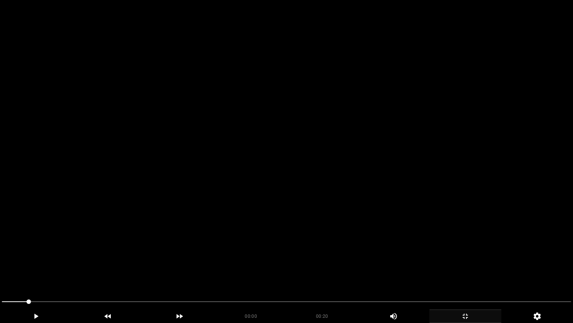
click at [250, 251] on video at bounding box center [286, 161] width 573 height 323
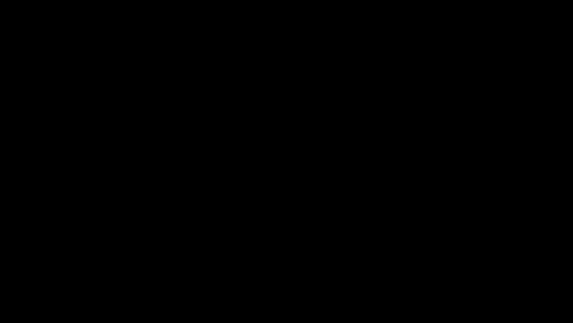
click at [212, 242] on video at bounding box center [286, 161] width 573 height 323
click at [297, 150] on video at bounding box center [286, 161] width 573 height 323
drag, startPoint x: 364, startPoint y: 304, endPoint x: 221, endPoint y: 300, distance: 143.4
click at [221, 272] on span at bounding box center [287, 301] width 570 height 12
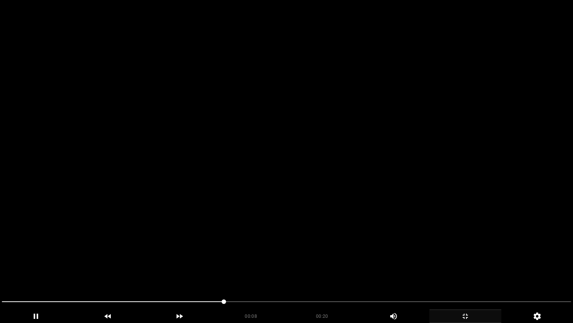
click at [334, 246] on video at bounding box center [286, 161] width 573 height 323
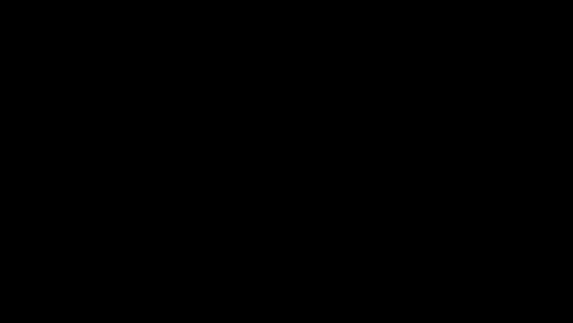
click at [461, 272] on icon "add" at bounding box center [465, 315] width 71 height 9
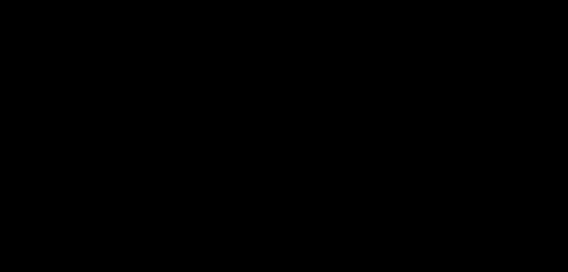
scroll to position [149, 0]
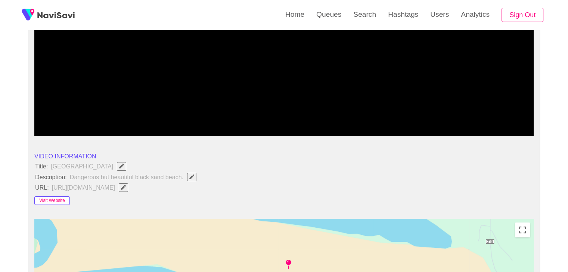
click at [58, 199] on button "Visit Website" at bounding box center [51, 201] width 35 height 9
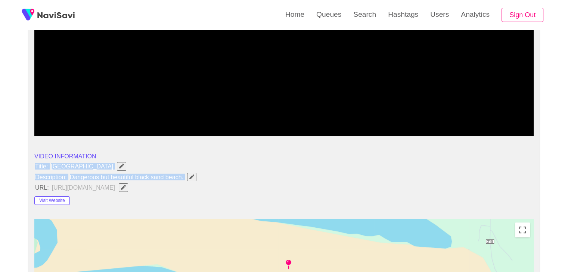
drag, startPoint x: 32, startPoint y: 165, endPoint x: 190, endPoint y: 174, distance: 158.2
copy ul "Title: Reynisfjara Beach Description: Dangerous but beautiful black sand beach."
click at [197, 173] on span "Dangerous but beautiful black sand beach." at bounding box center [135, 177] width 132 height 10
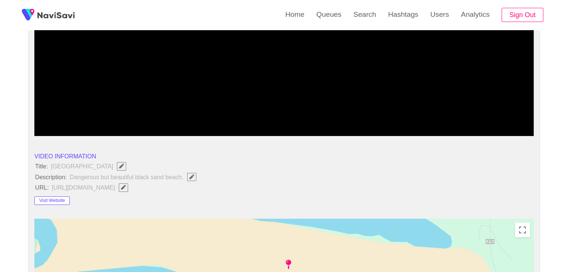
click at [197, 173] on span "Dangerous but beautiful black sand beach." at bounding box center [135, 177] width 132 height 10
click at [193, 175] on icon "Edit Field" at bounding box center [191, 177] width 5 height 5
type input "**********"
click at [51, 202] on button "Visit Website" at bounding box center [51, 201] width 35 height 9
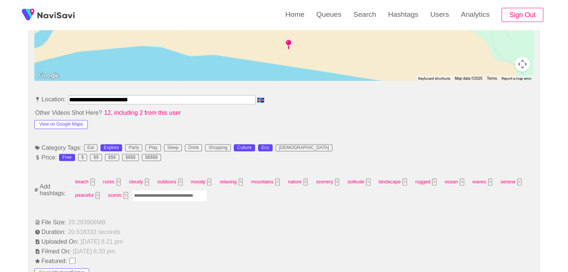
scroll to position [373, 0]
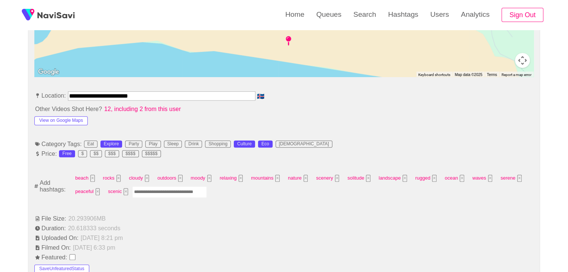
click at [152, 189] on input "Enter tag here and press return" at bounding box center [169, 193] width 75 height 12
type input "*********"
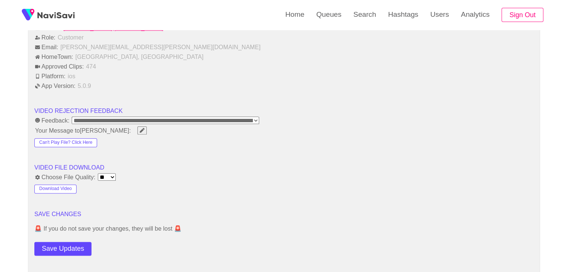
scroll to position [896, 0]
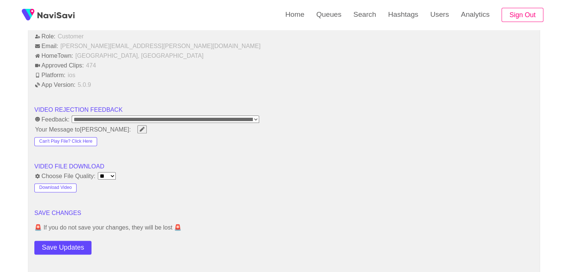
click at [62, 242] on button "Save Updates" at bounding box center [62, 248] width 57 height 14
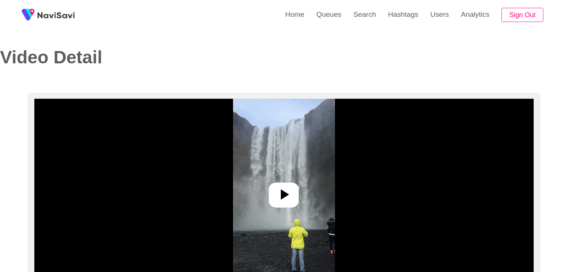
select select "**********"
select select "**"
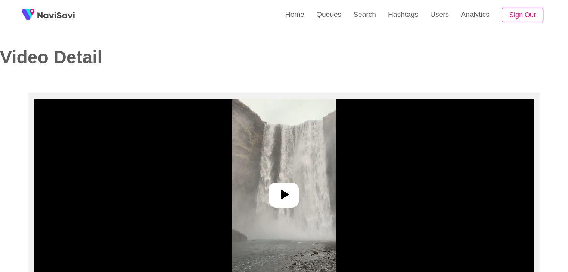
select select "**********"
select select "**"
click at [284, 193] on icon at bounding box center [285, 195] width 8 height 10
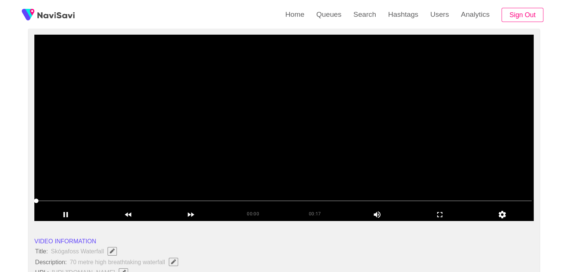
scroll to position [75, 0]
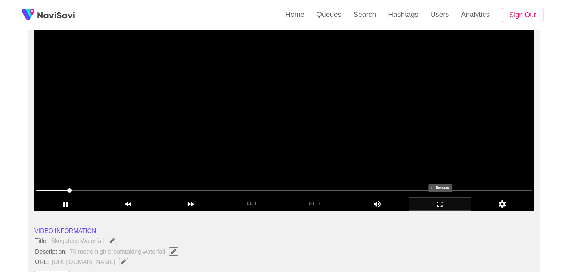
click at [434, 203] on icon "add" at bounding box center [440, 204] width 62 height 9
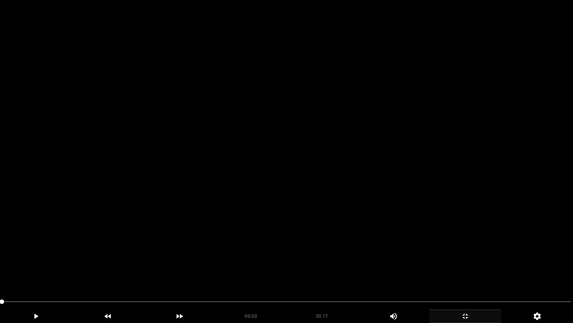
click at [253, 247] on video at bounding box center [286, 161] width 573 height 323
click at [317, 258] on video at bounding box center [286, 161] width 573 height 323
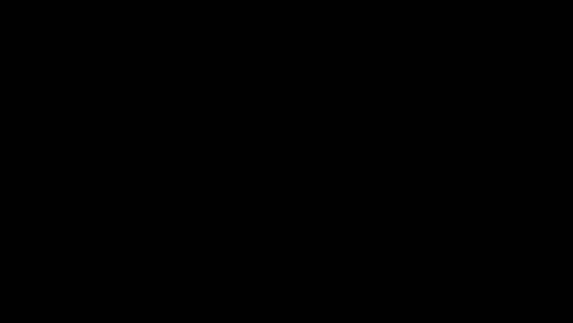
click at [469, 272] on icon "add" at bounding box center [465, 315] width 71 height 9
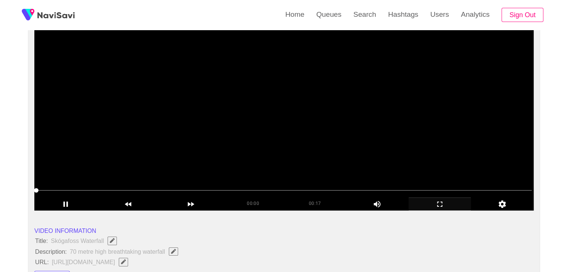
click at [299, 152] on video at bounding box center [283, 117] width 499 height 187
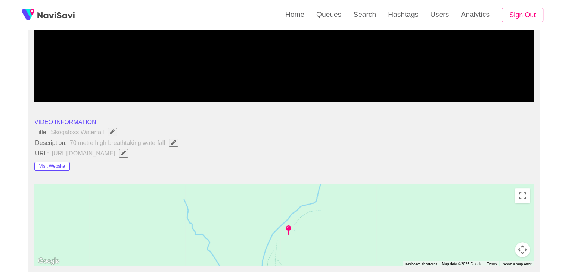
scroll to position [187, 0]
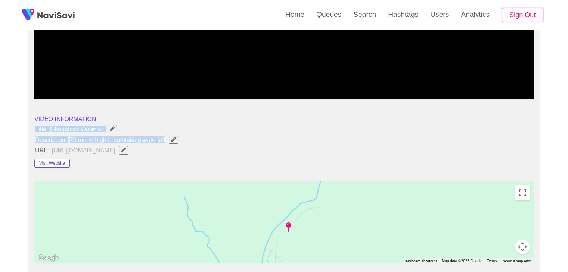
drag, startPoint x: 28, startPoint y: 125, endPoint x: 166, endPoint y: 136, distance: 138.6
copy ul "Title: Skógafoss Waterfall Description: 70 metre high breathtaking waterfall"
click at [175, 136] on button "button" at bounding box center [173, 140] width 9 height 8
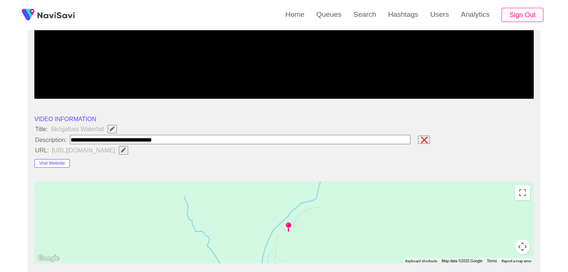
type input "**********"
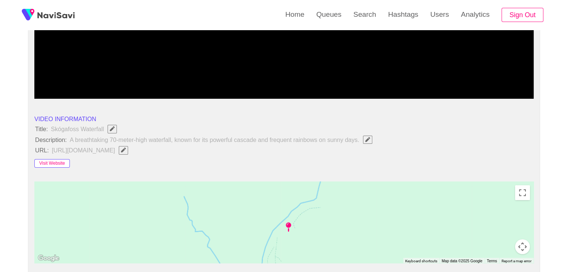
click at [54, 163] on button "Visit Website" at bounding box center [51, 163] width 35 height 9
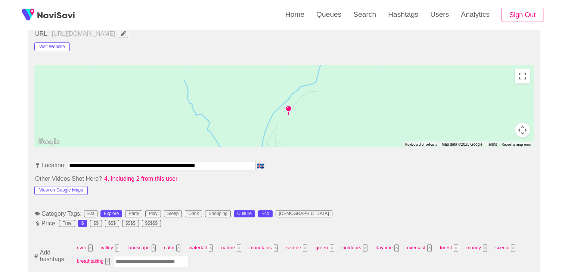
scroll to position [411, 0]
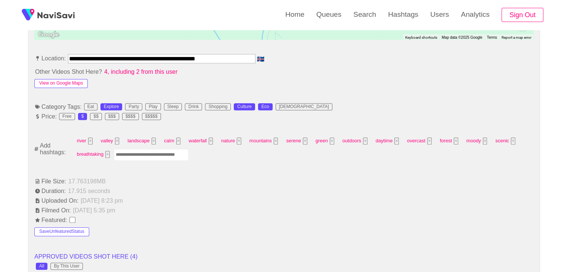
click at [75, 84] on button "View on Google Maps" at bounding box center [60, 83] width 53 height 9
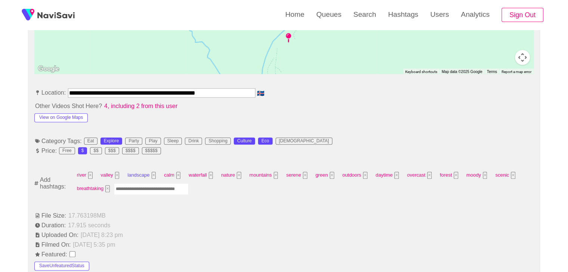
scroll to position [373, 0]
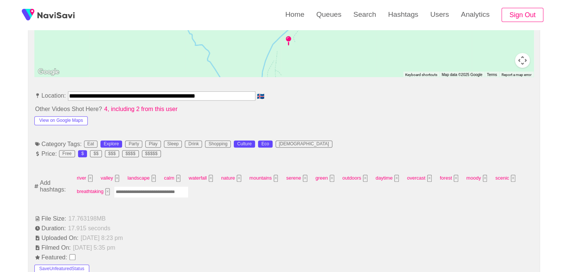
click at [136, 191] on input "Enter tag here and press return" at bounding box center [151, 193] width 75 height 12
type input "*********"
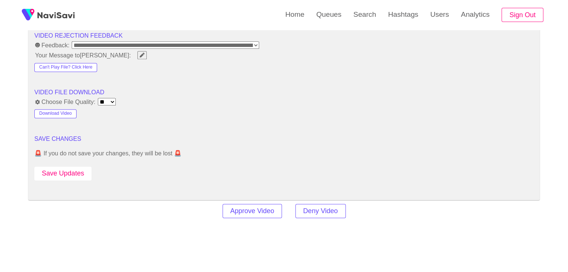
scroll to position [971, 0]
click at [66, 172] on button "Save Updates" at bounding box center [62, 173] width 57 height 14
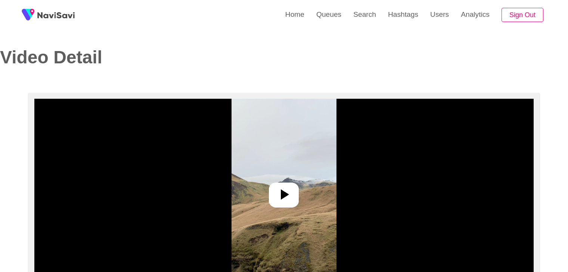
select select "**********"
select select "**"
click at [282, 202] on icon at bounding box center [284, 195] width 18 height 18
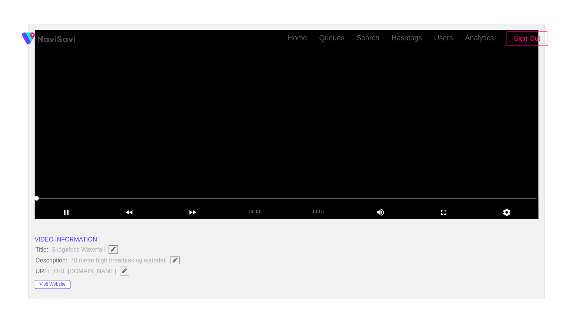
scroll to position [112, 0]
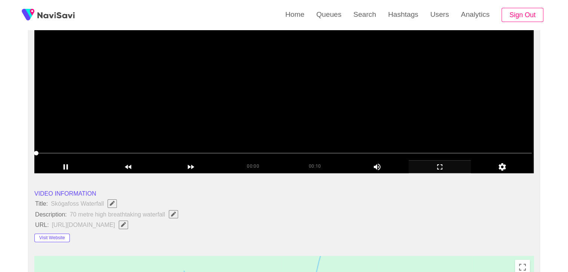
click at [435, 169] on icon "add" at bounding box center [440, 167] width 62 height 9
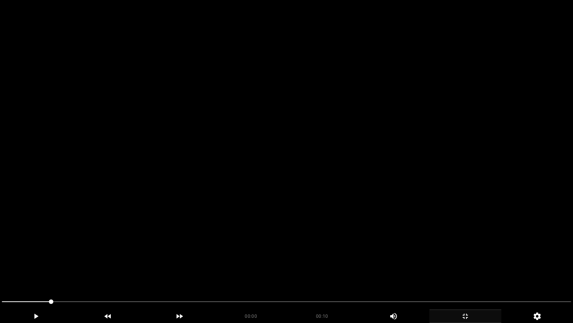
click at [325, 213] on video at bounding box center [286, 161] width 573 height 323
drag, startPoint x: 354, startPoint y: 219, endPoint x: 196, endPoint y: 252, distance: 161.8
click at [352, 219] on video at bounding box center [286, 161] width 573 height 323
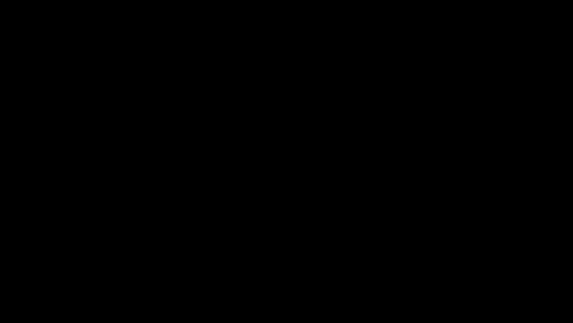
click at [256, 247] on video at bounding box center [286, 161] width 573 height 323
click at [283, 272] on span at bounding box center [287, 301] width 570 height 12
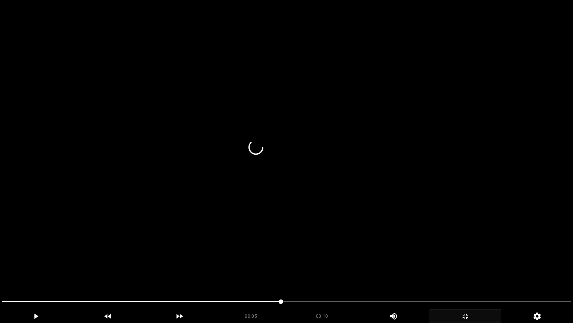
click at [308, 266] on video at bounding box center [286, 161] width 573 height 323
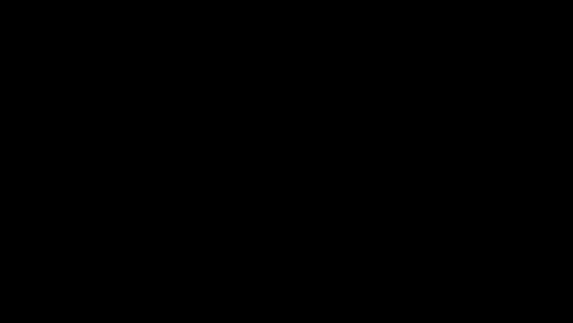
drag, startPoint x: 174, startPoint y: 302, endPoint x: 0, endPoint y: 303, distance: 173.9
click at [0, 272] on div at bounding box center [287, 302] width 576 height 20
click at [255, 225] on video at bounding box center [286, 161] width 573 height 323
click at [260, 224] on video at bounding box center [286, 161] width 573 height 323
click at [466, 272] on icon "add" at bounding box center [465, 315] width 71 height 9
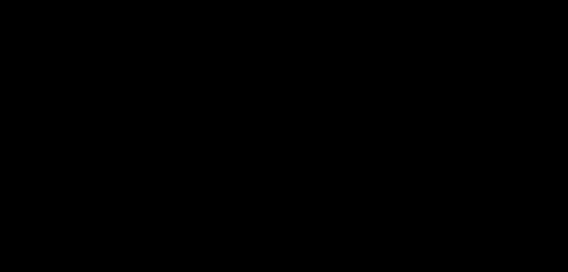
scroll to position [222, 0]
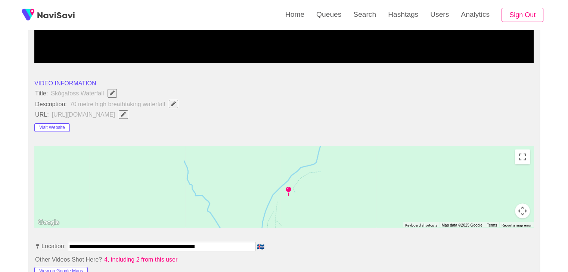
click at [174, 104] on icon "Edit Field" at bounding box center [173, 104] width 5 height 5
type input "**********"
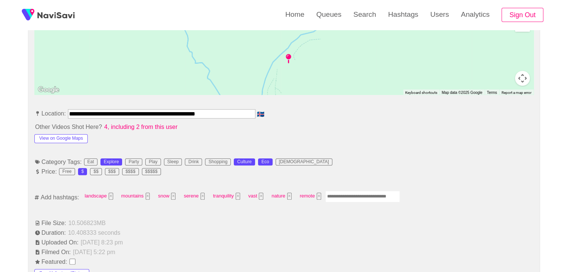
scroll to position [372, 0]
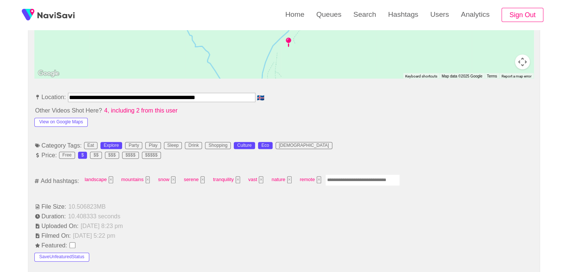
click at [345, 178] on input "Enter tag here and press return" at bounding box center [362, 181] width 75 height 12
type input "*********"
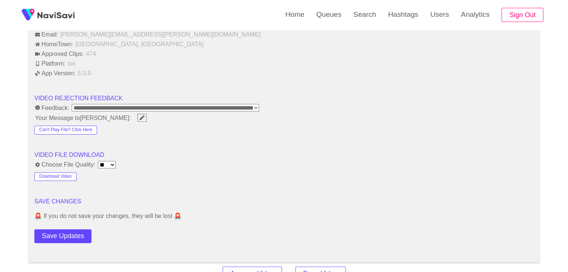
scroll to position [894, 0]
click at [66, 230] on button "Save Updates" at bounding box center [62, 236] width 57 height 14
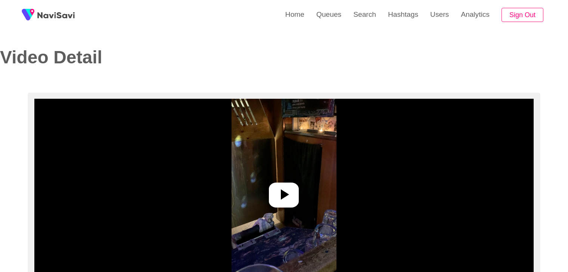
select select "**********"
select select "**"
click at [285, 189] on icon at bounding box center [284, 195] width 18 height 18
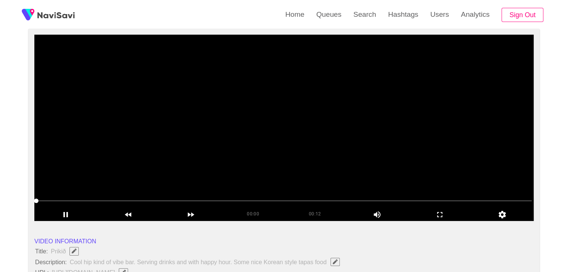
scroll to position [75, 0]
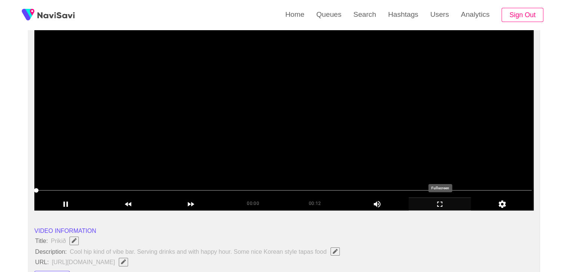
click at [441, 209] on div "add" at bounding box center [439, 204] width 63 height 13
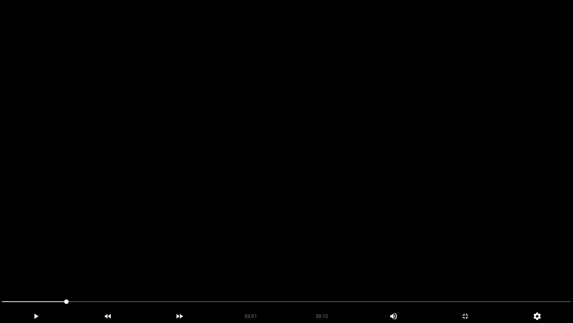
drag, startPoint x: 313, startPoint y: 228, endPoint x: 306, endPoint y: 228, distance: 6.8
click at [312, 228] on video at bounding box center [286, 161] width 573 height 323
click at [0, 272] on div at bounding box center [287, 302] width 576 height 20
click at [205, 262] on video at bounding box center [286, 161] width 573 height 323
click at [294, 240] on video at bounding box center [286, 161] width 573 height 323
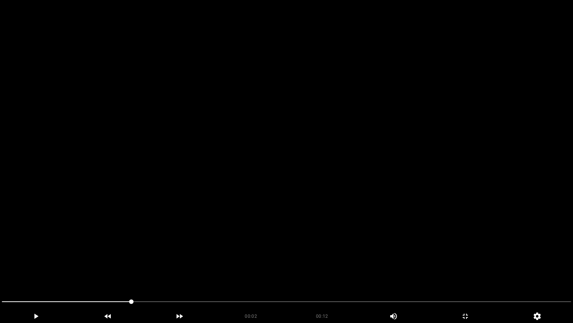
click at [117, 272] on span at bounding box center [287, 301] width 570 height 12
click at [233, 263] on video at bounding box center [286, 161] width 573 height 323
click at [219, 244] on video at bounding box center [286, 161] width 573 height 323
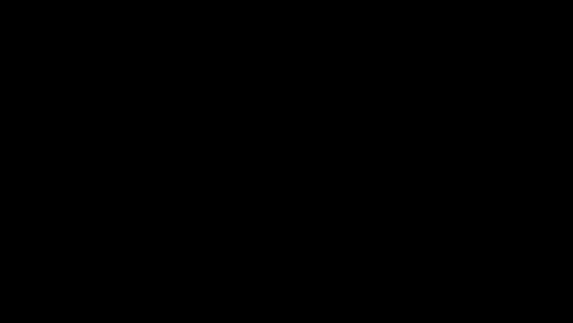
click at [387, 248] on video at bounding box center [286, 161] width 573 height 323
click at [417, 252] on video at bounding box center [286, 161] width 573 height 323
click at [282, 236] on video at bounding box center [286, 161] width 573 height 323
click at [476, 272] on icon "add" at bounding box center [465, 315] width 71 height 9
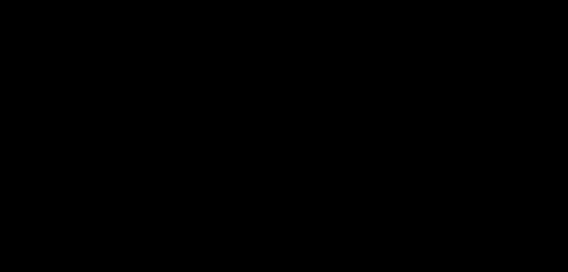
scroll to position [261, 0]
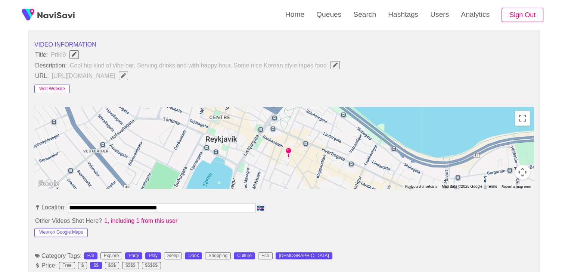
click at [57, 86] on button "Visit Website" at bounding box center [51, 89] width 35 height 9
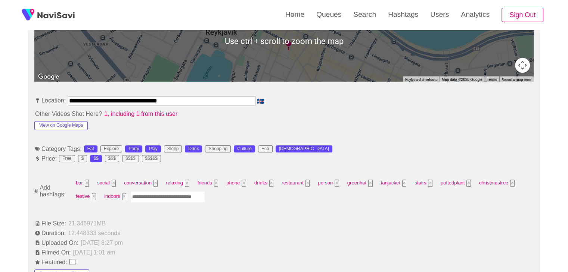
scroll to position [373, 0]
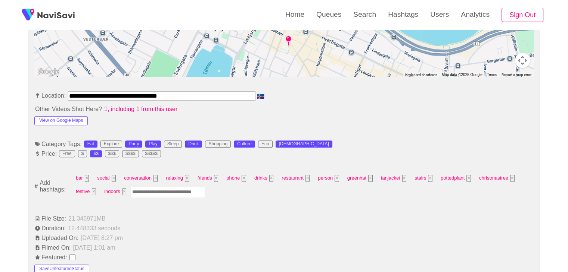
click at [162, 193] on input "Enter tag here and press return" at bounding box center [167, 193] width 75 height 12
type input "*********"
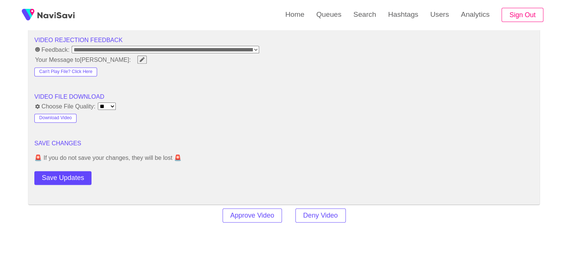
scroll to position [971, 0]
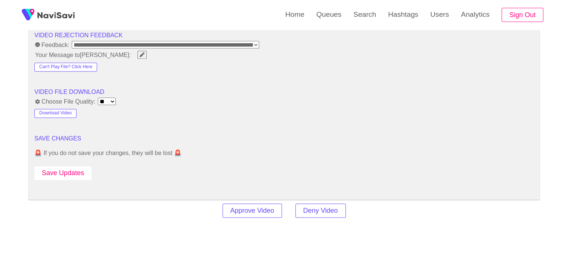
click at [73, 171] on button "Save Updates" at bounding box center [62, 173] width 57 height 14
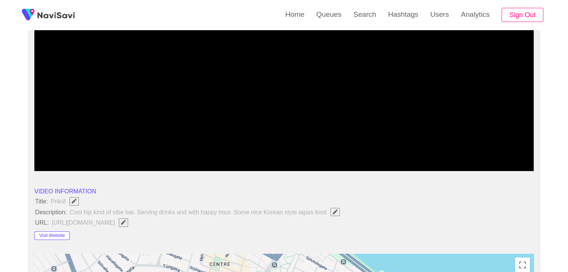
scroll to position [112, 0]
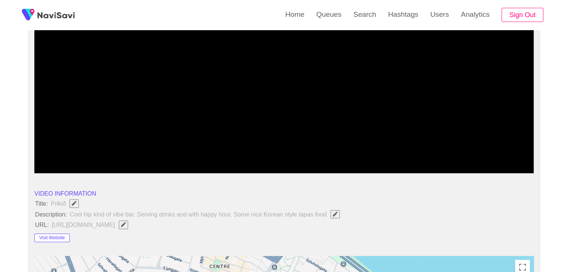
click at [303, 135] on video at bounding box center [283, 80] width 499 height 187
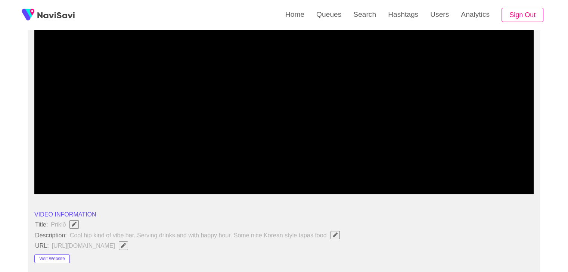
scroll to position [75, 0]
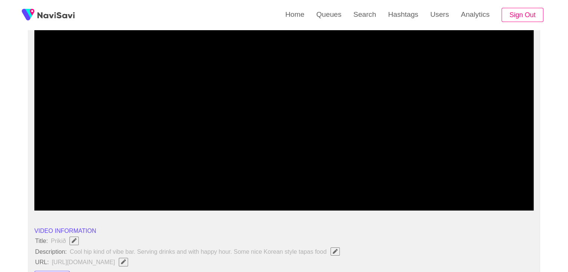
click at [285, 132] on video at bounding box center [283, 117] width 499 height 187
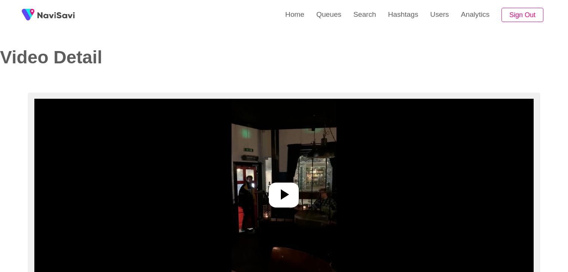
select select "**********"
select select "**"
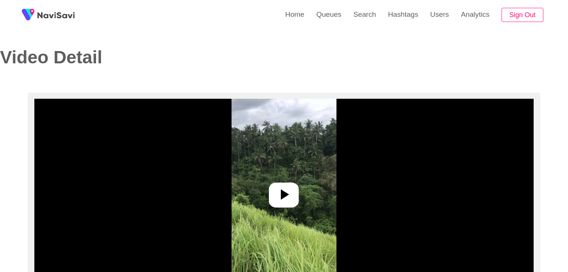
select select "**********"
select select "**"
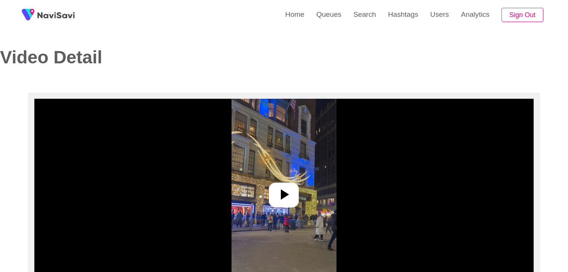
select select "**********"
select select "****"
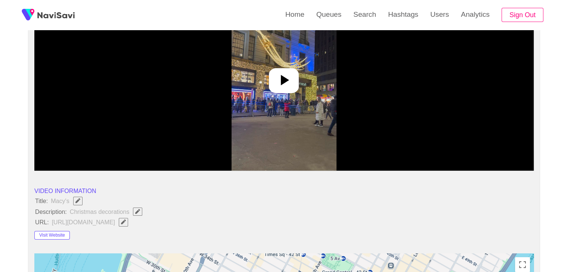
scroll to position [112, 0]
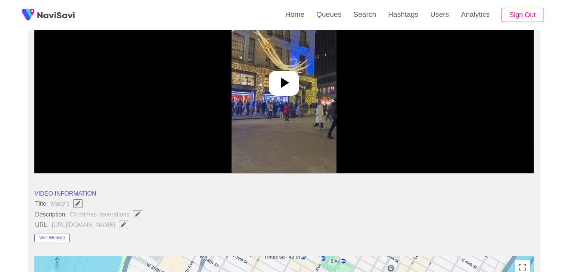
click at [281, 96] on img at bounding box center [283, 80] width 105 height 187
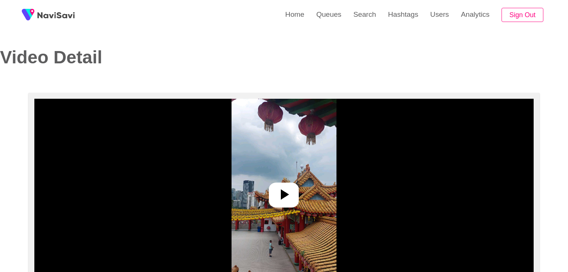
select select "**********"
select select "**"
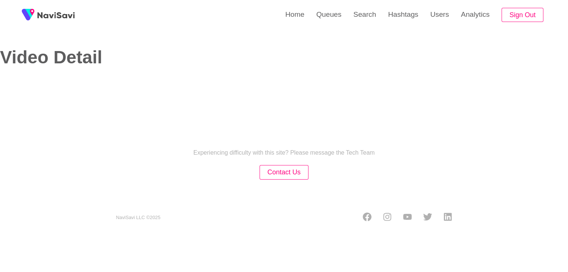
select select "**********"
select select "**"
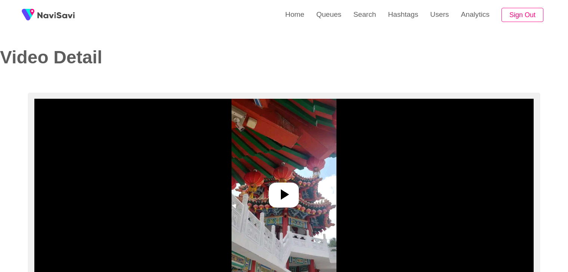
select select "**********"
select select "**"
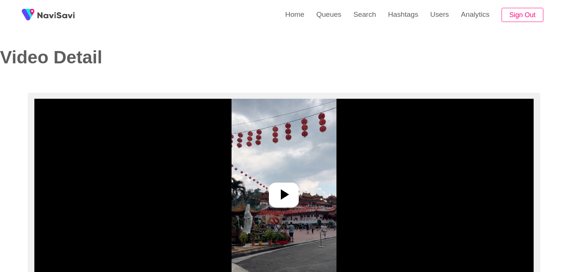
select select "**********"
select select "**"
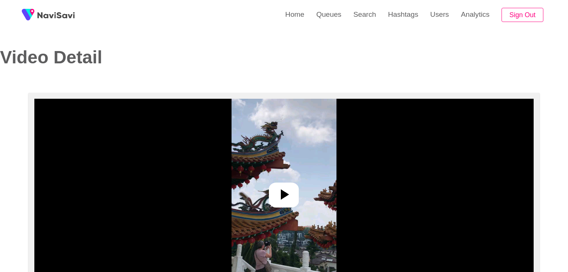
select select "**********"
select select "**"
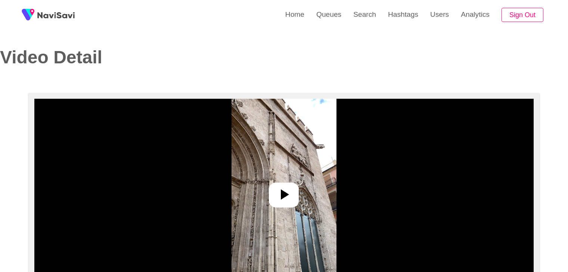
select select "**********"
select select "**"
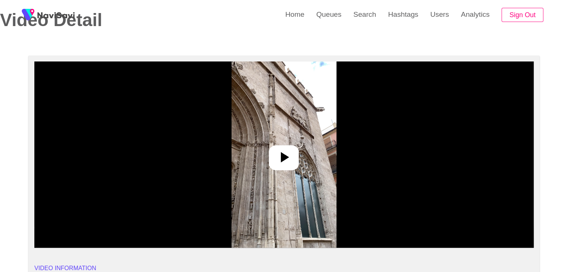
click at [278, 158] on icon at bounding box center [284, 158] width 18 height 18
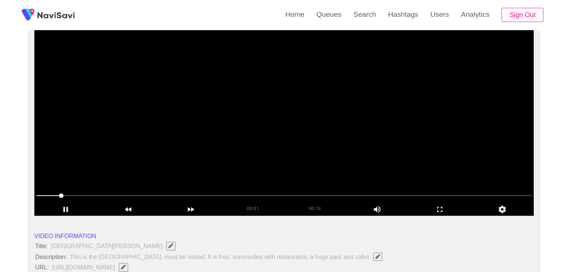
scroll to position [75, 0]
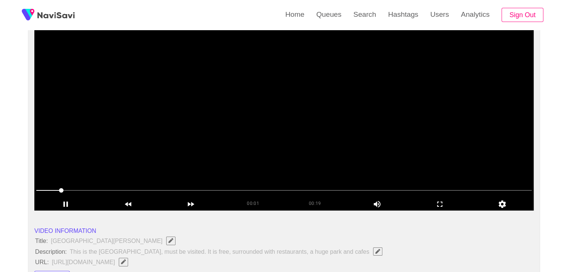
click at [238, 146] on video at bounding box center [283, 117] width 499 height 187
click at [240, 147] on video at bounding box center [283, 117] width 499 height 187
click at [162, 170] on video at bounding box center [283, 117] width 499 height 187
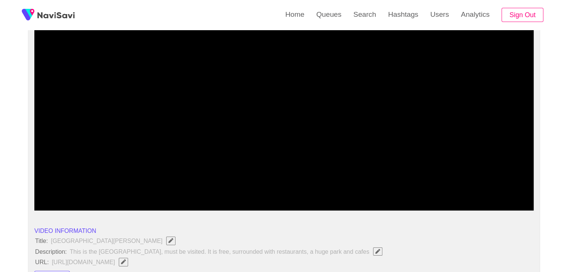
drag, startPoint x: 59, startPoint y: 192, endPoint x: 27, endPoint y: 193, distance: 32.9
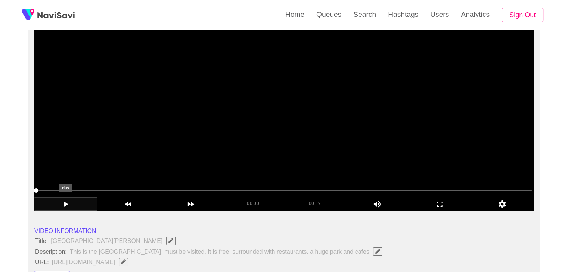
click at [62, 202] on icon "add" at bounding box center [66, 204] width 62 height 9
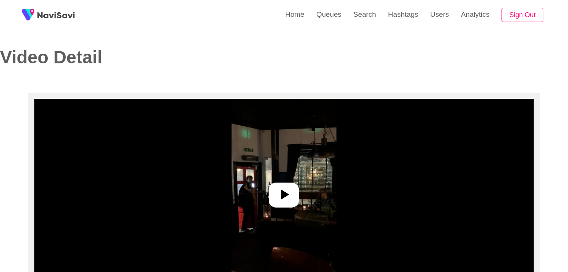
select select "**********"
select select "**"
click at [290, 193] on icon at bounding box center [284, 195] width 18 height 18
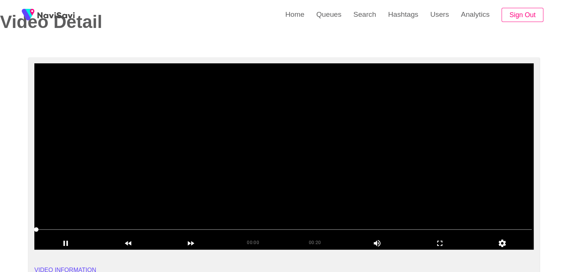
scroll to position [37, 0]
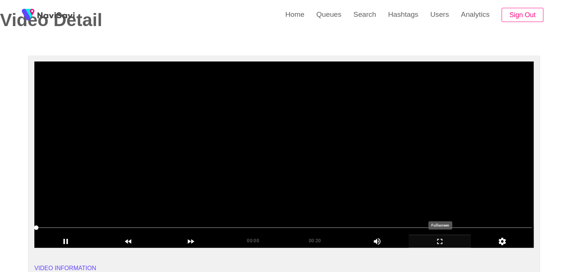
click at [434, 239] on icon "add" at bounding box center [440, 241] width 62 height 9
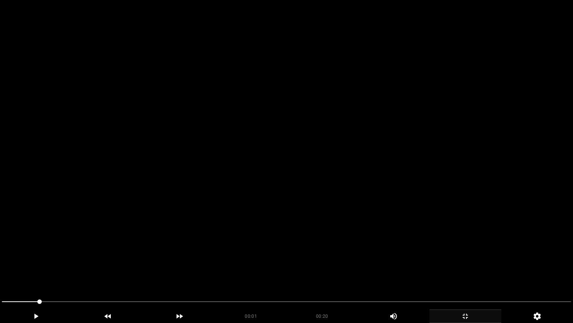
click at [367, 218] on video at bounding box center [286, 161] width 573 height 323
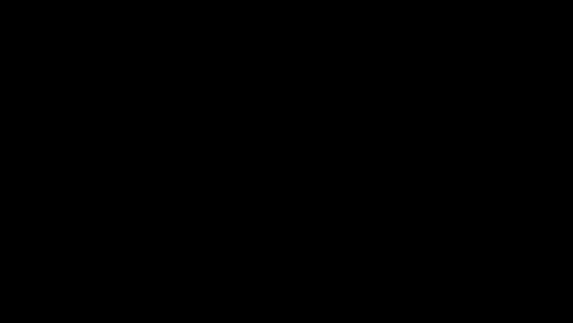
click at [471, 272] on icon "add" at bounding box center [465, 315] width 71 height 9
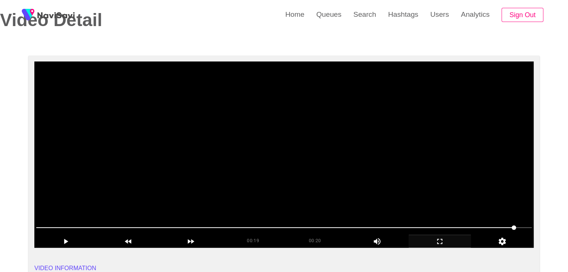
click at [411, 213] on video at bounding box center [283, 155] width 499 height 187
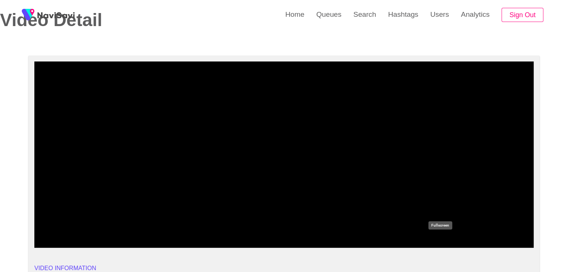
click at [441, 241] on icon "add" at bounding box center [440, 241] width 62 height 9
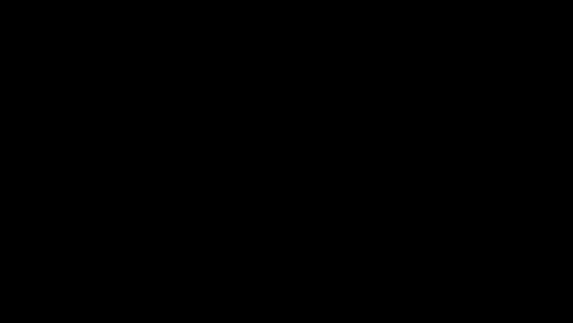
click at [468, 272] on icon "add" at bounding box center [465, 315] width 71 height 9
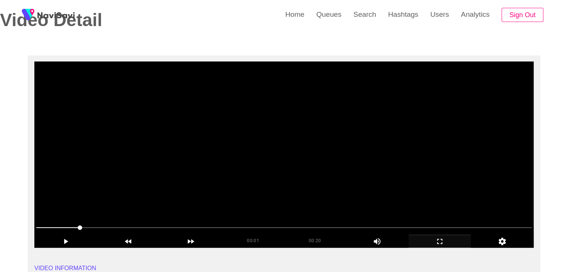
drag, startPoint x: 427, startPoint y: 186, endPoint x: 449, endPoint y: 210, distance: 33.0
click at [427, 186] on video at bounding box center [283, 155] width 499 height 187
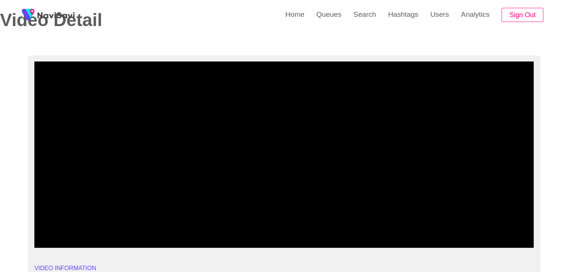
click at [459, 228] on span at bounding box center [283, 228] width 495 height 12
click at [484, 227] on span at bounding box center [283, 228] width 495 height 12
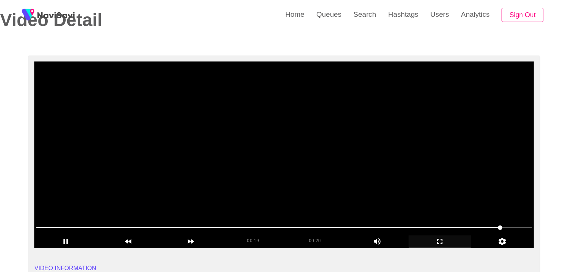
click at [447, 184] on video at bounding box center [283, 155] width 499 height 187
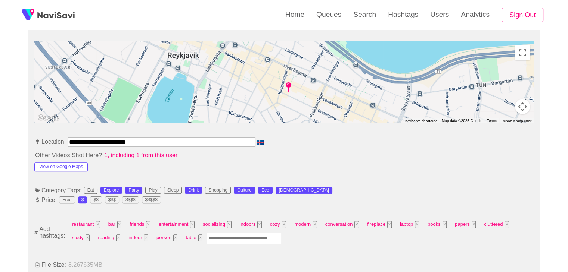
scroll to position [336, 0]
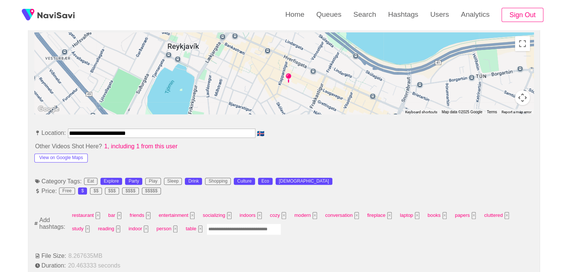
drag, startPoint x: 153, startPoint y: 131, endPoint x: 0, endPoint y: 114, distance: 154.0
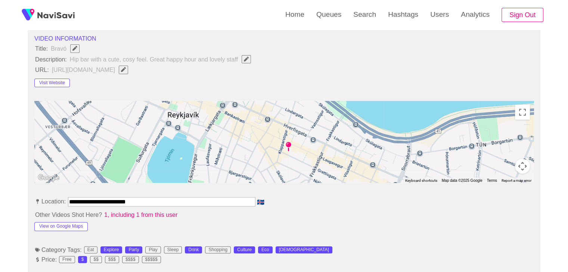
scroll to position [261, 0]
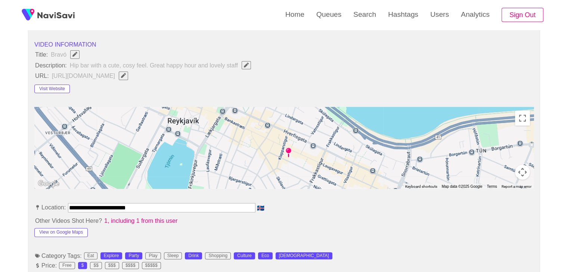
click at [126, 75] on icon "Edit Field" at bounding box center [123, 75] width 5 height 5
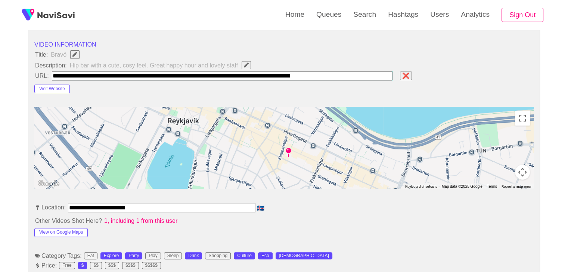
type input "**********"
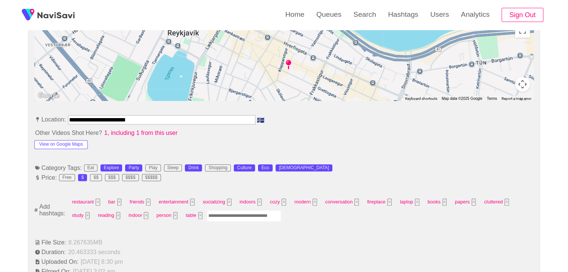
scroll to position [373, 0]
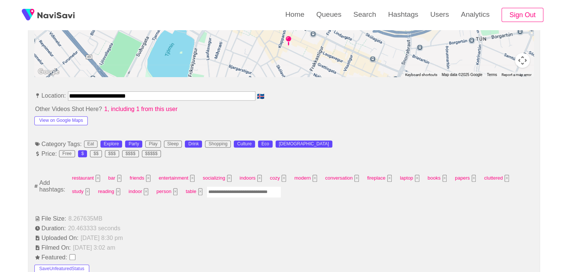
click at [240, 187] on input "Enter tag here and press return" at bounding box center [243, 193] width 75 height 12
type input "*********"
type input "*****"
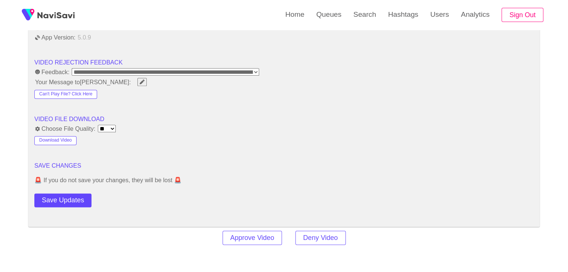
scroll to position [1008, 0]
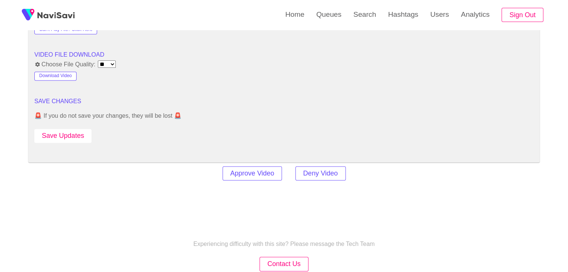
click at [76, 130] on button "Save Updates" at bounding box center [62, 136] width 57 height 14
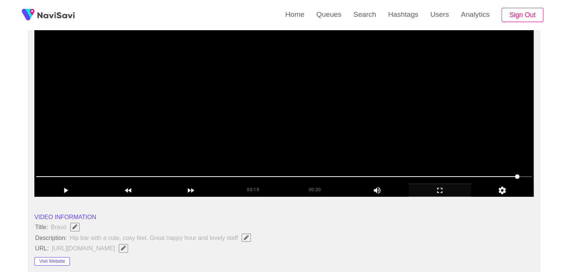
scroll to position [75, 0]
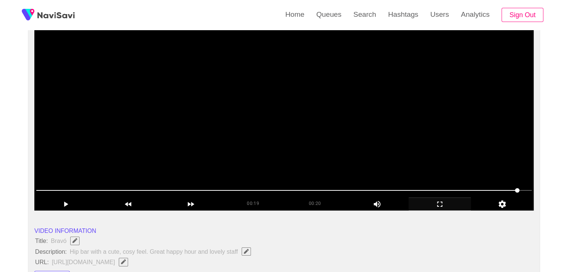
click at [304, 132] on video at bounding box center [283, 117] width 499 height 187
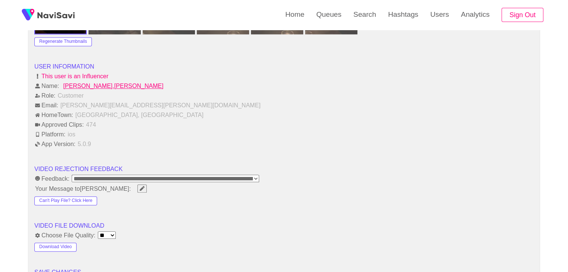
scroll to position [933, 0]
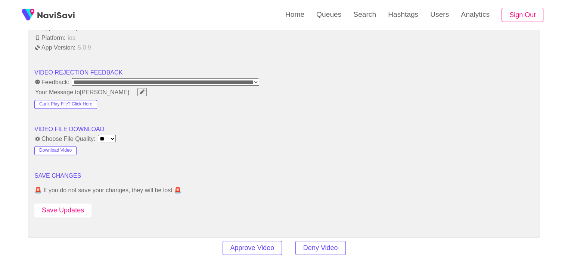
click at [68, 204] on button "Save Updates" at bounding box center [62, 211] width 57 height 14
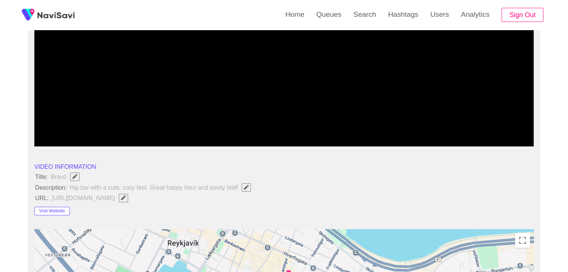
scroll to position [0, 0]
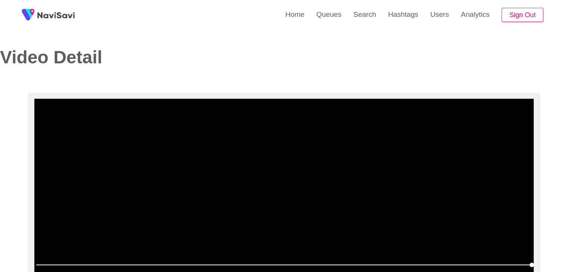
click at [269, 171] on video at bounding box center [283, 192] width 499 height 187
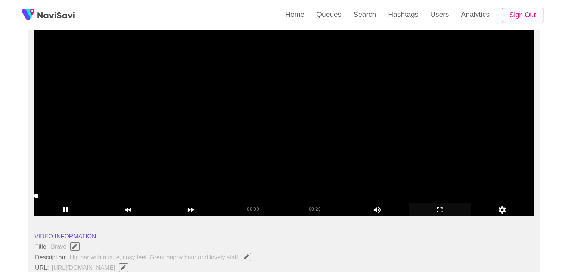
scroll to position [75, 0]
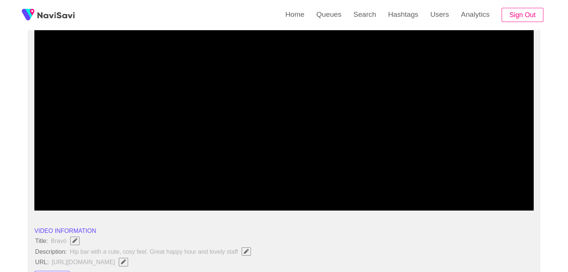
click at [446, 204] on icon "add" at bounding box center [440, 204] width 62 height 9
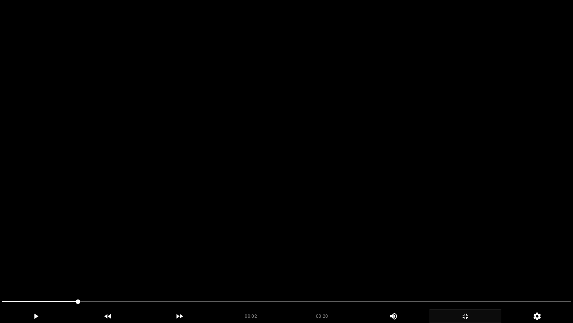
click at [374, 227] on video at bounding box center [286, 161] width 573 height 323
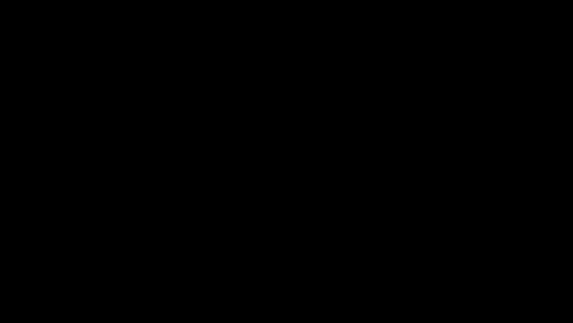
click at [471, 272] on icon "add" at bounding box center [465, 315] width 71 height 9
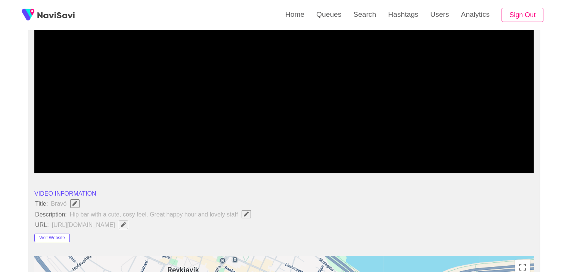
click at [315, 84] on video at bounding box center [283, 80] width 499 height 187
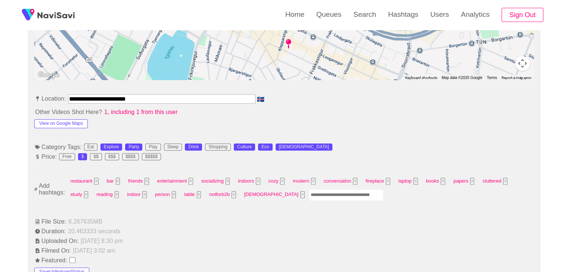
scroll to position [373, 0]
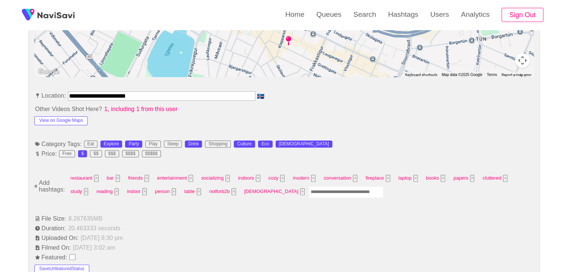
click at [309, 190] on input "Enter tag here and press return" at bounding box center [346, 193] width 75 height 12
type input "*****"
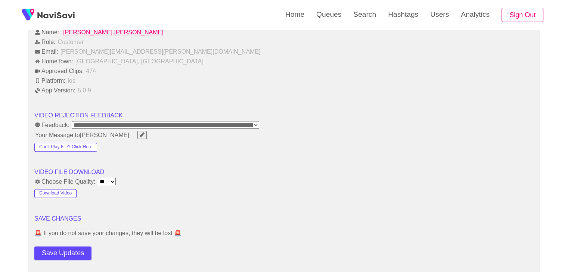
scroll to position [933, 0]
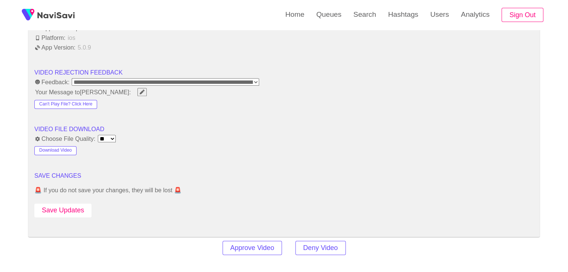
click at [79, 207] on button "Save Updates" at bounding box center [62, 211] width 57 height 14
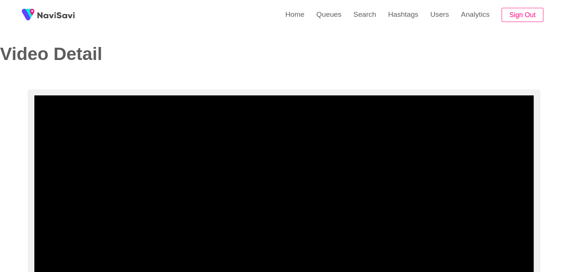
scroll to position [0, 0]
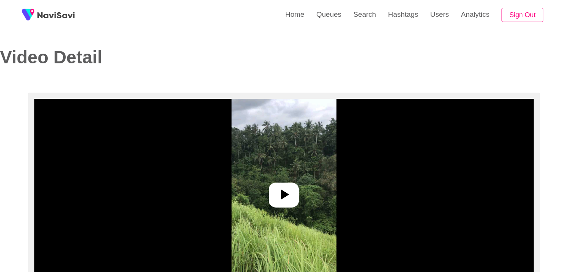
select select "**********"
select select "**"
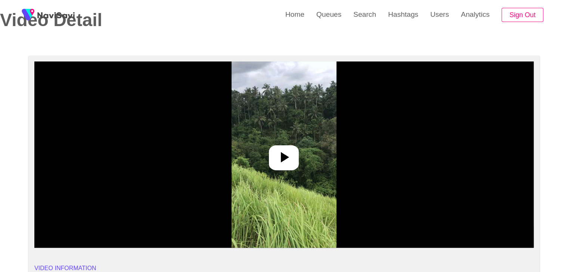
click at [289, 156] on icon at bounding box center [284, 158] width 18 height 18
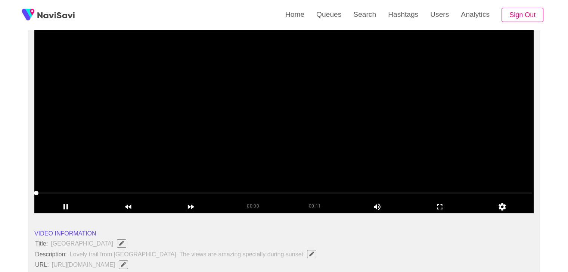
scroll to position [75, 0]
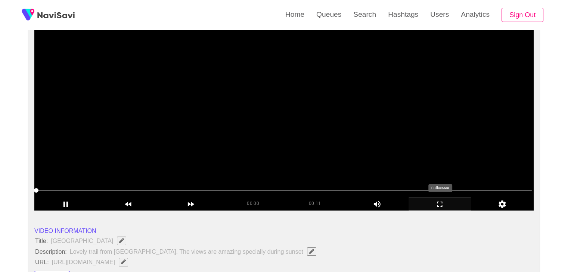
click at [444, 205] on icon "add" at bounding box center [440, 204] width 62 height 9
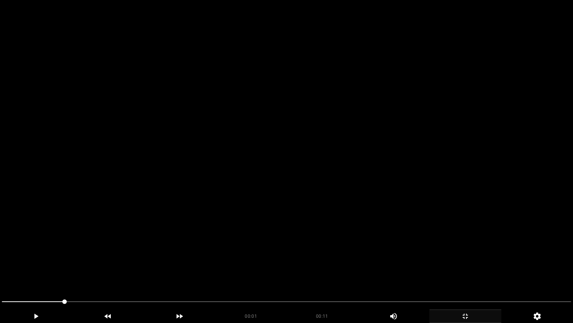
click at [351, 213] on video at bounding box center [286, 161] width 573 height 323
click at [322, 265] on video at bounding box center [286, 161] width 573 height 323
click at [323, 265] on video at bounding box center [286, 161] width 573 height 323
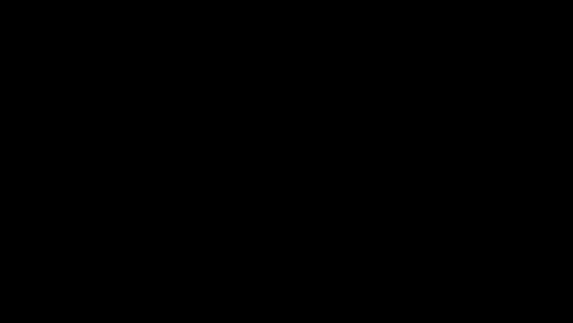
click at [467, 272] on icon "add" at bounding box center [465, 315] width 71 height 9
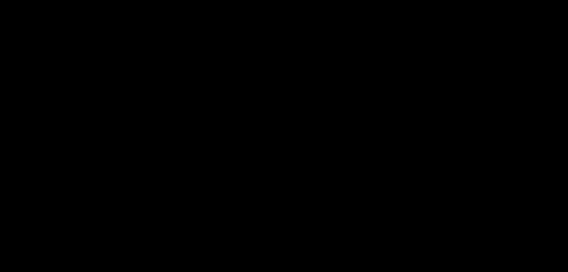
scroll to position [261, 0]
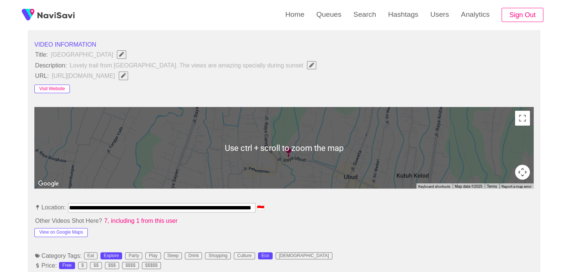
click at [55, 85] on button "Visit Website" at bounding box center [51, 89] width 35 height 9
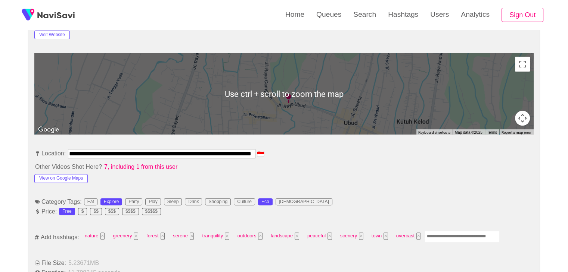
scroll to position [336, 0]
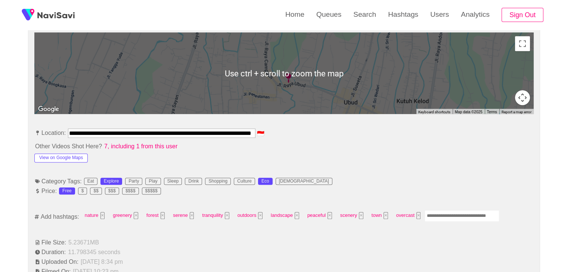
click at [446, 211] on input "Enter tag here and press return" at bounding box center [461, 217] width 75 height 12
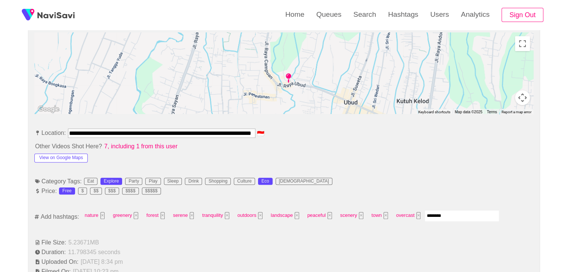
type input "*********"
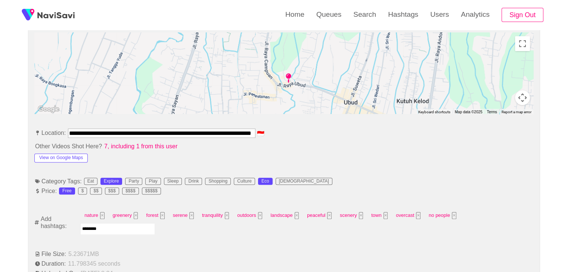
type input "*********"
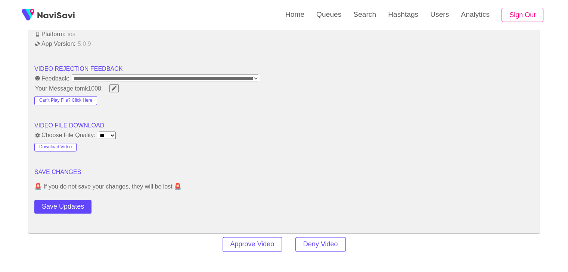
scroll to position [933, 0]
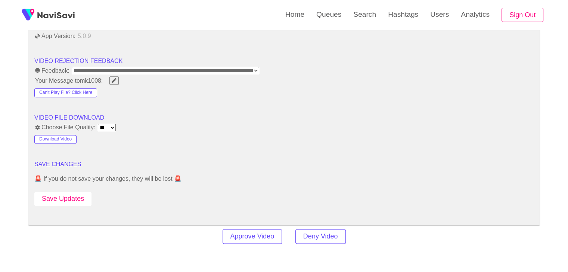
click at [72, 197] on button "Save Updates" at bounding box center [62, 199] width 57 height 14
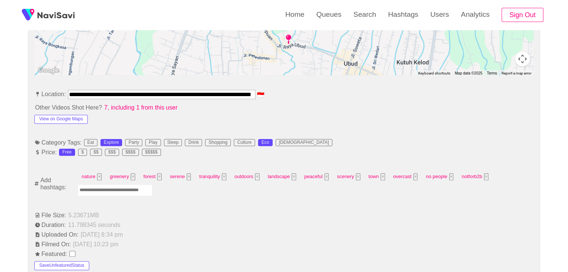
scroll to position [373, 0]
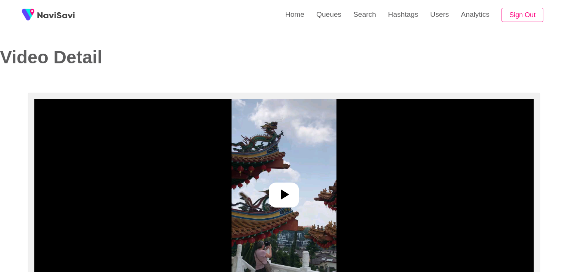
select select "**********"
select select "**"
click at [288, 191] on icon at bounding box center [284, 195] width 18 height 18
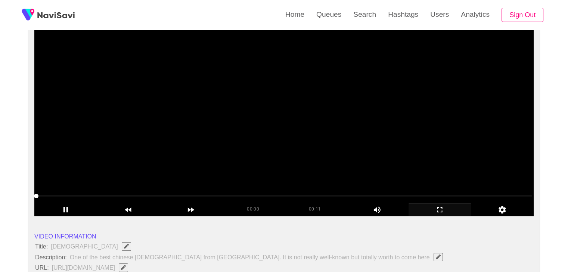
scroll to position [75, 0]
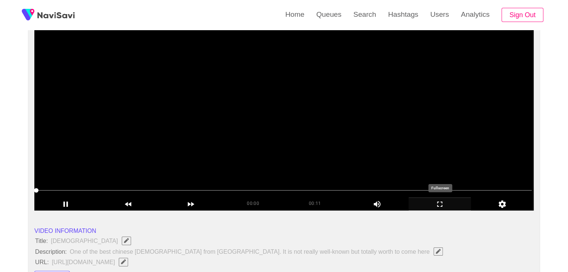
click at [451, 208] on icon "add" at bounding box center [440, 204] width 62 height 9
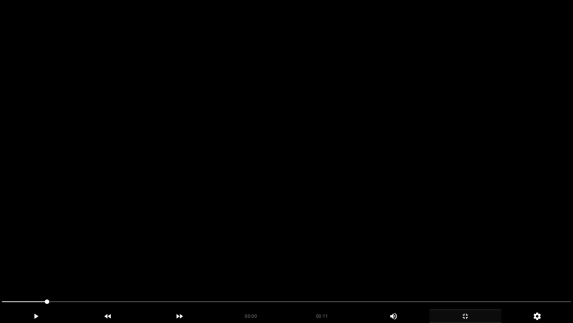
click at [380, 226] on video at bounding box center [286, 161] width 573 height 323
click at [249, 237] on video at bounding box center [286, 161] width 573 height 323
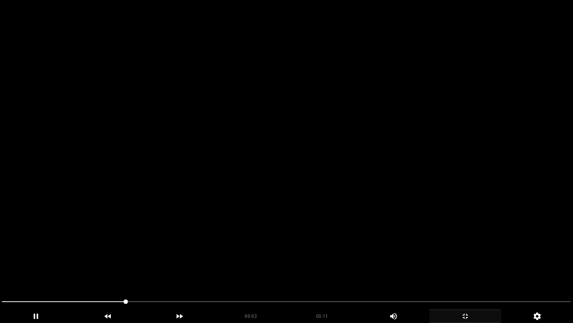
click at [249, 237] on video at bounding box center [286, 161] width 573 height 323
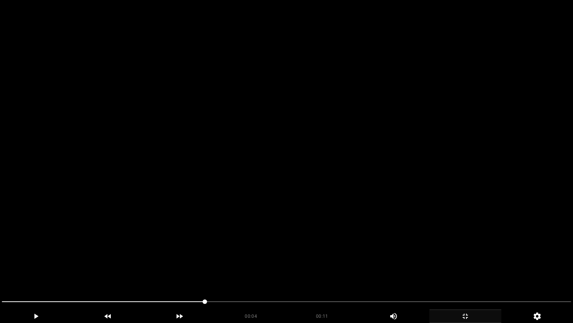
click at [249, 237] on video at bounding box center [286, 161] width 573 height 323
drag, startPoint x: 26, startPoint y: 299, endPoint x: 0, endPoint y: 286, distance: 29.2
click at [300, 240] on video at bounding box center [286, 161] width 573 height 323
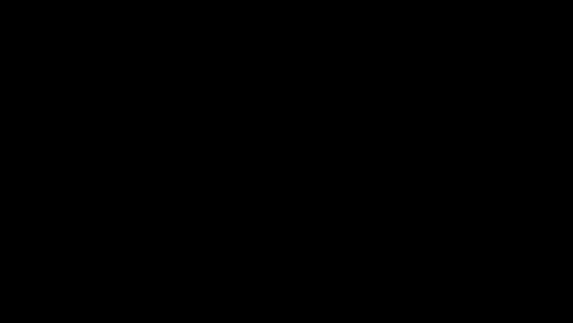
click at [461, 272] on icon "add" at bounding box center [465, 315] width 71 height 9
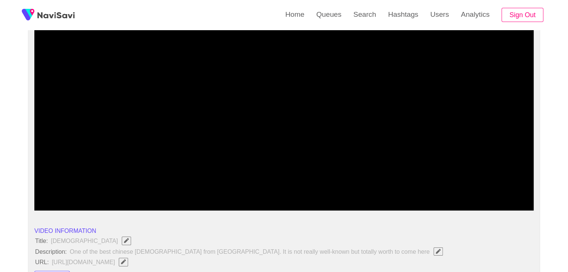
click at [98, 189] on span at bounding box center [283, 191] width 495 height 12
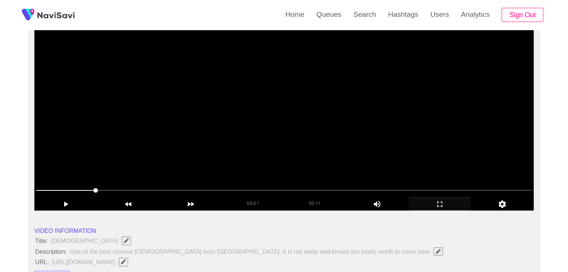
click at [226, 162] on video at bounding box center [283, 117] width 499 height 187
click at [290, 162] on video at bounding box center [283, 117] width 499 height 187
click at [299, 161] on video at bounding box center [283, 117] width 499 height 187
click at [346, 157] on video at bounding box center [283, 117] width 499 height 187
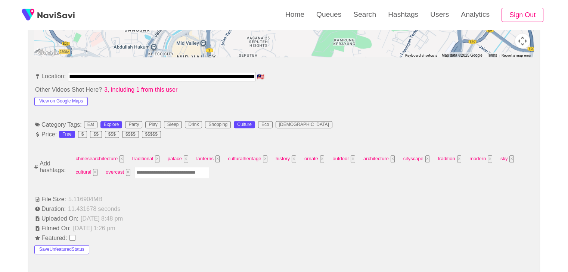
scroll to position [373, 0]
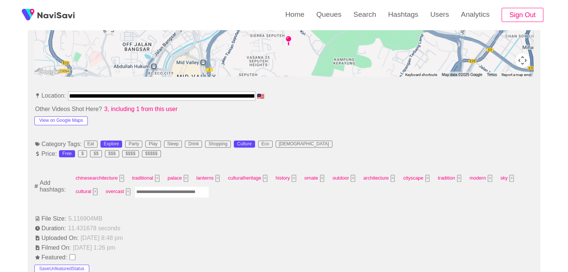
click at [162, 194] on input "Enter tag here and press return" at bounding box center [171, 193] width 75 height 12
type input "*********"
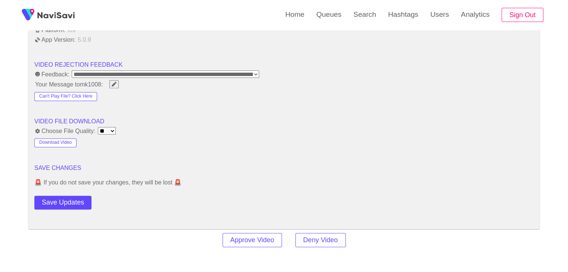
scroll to position [933, 0]
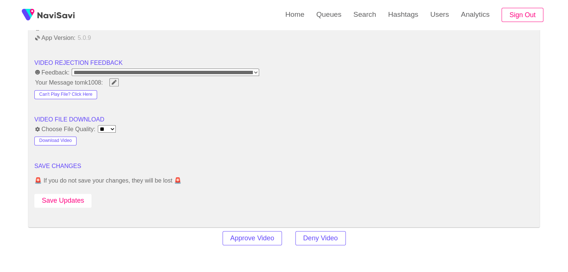
click at [72, 196] on button "Save Updates" at bounding box center [62, 201] width 57 height 14
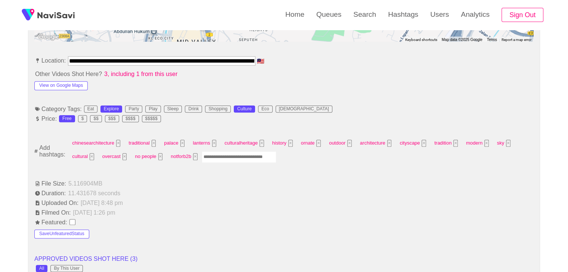
scroll to position [411, 0]
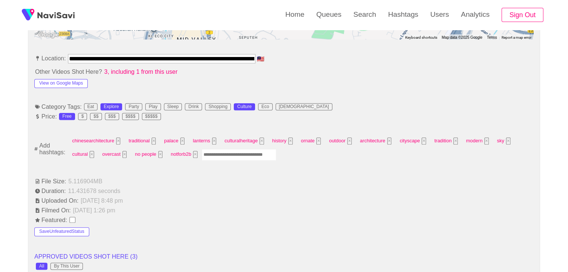
click at [250, 154] on input "Enter tag here and press return" at bounding box center [239, 155] width 75 height 12
type input "******"
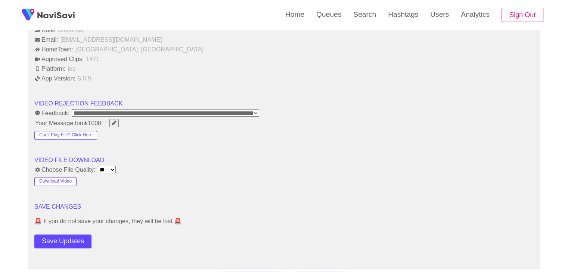
scroll to position [971, 0]
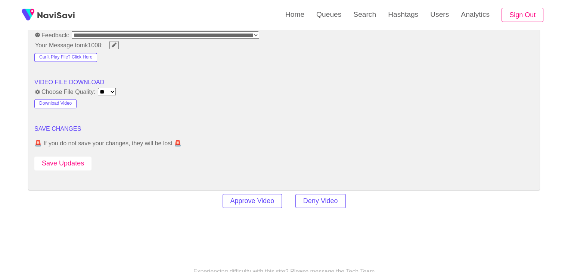
click at [70, 164] on button "Save Updates" at bounding box center [62, 164] width 57 height 14
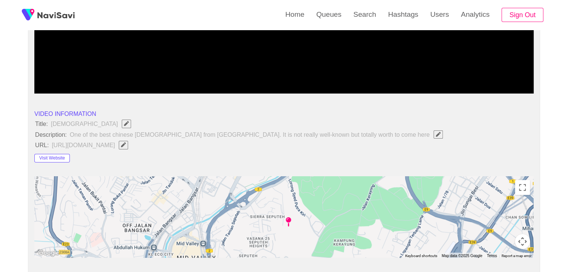
scroll to position [187, 0]
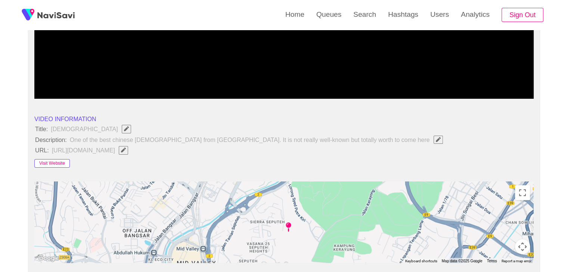
click at [52, 161] on button "Visit Website" at bounding box center [51, 163] width 35 height 9
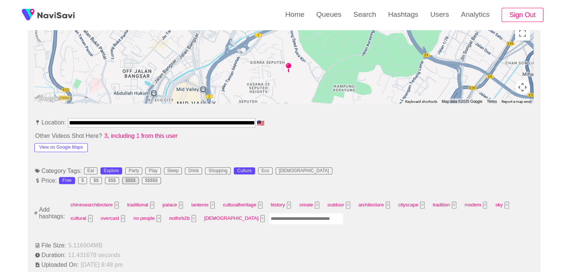
scroll to position [373, 0]
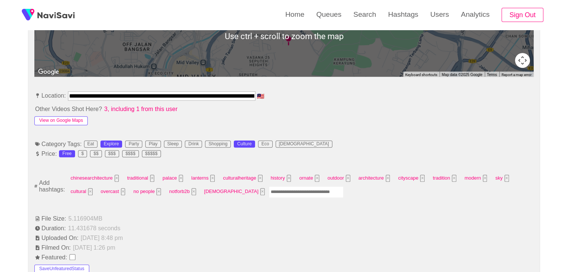
click at [72, 122] on button "View on Google Maps" at bounding box center [60, 120] width 53 height 9
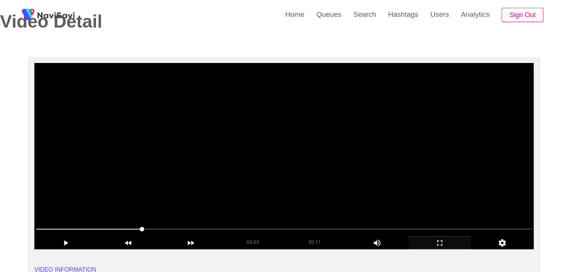
scroll to position [37, 0]
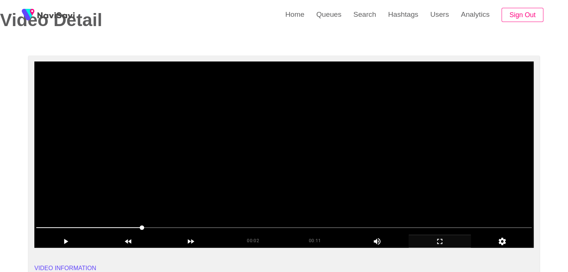
click at [182, 166] on video at bounding box center [283, 155] width 499 height 187
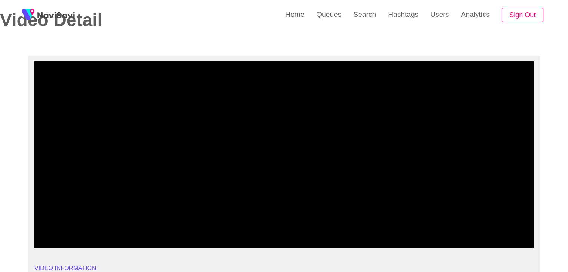
drag, startPoint x: 97, startPoint y: 230, endPoint x: 50, endPoint y: 189, distance: 62.4
click at [223, 148] on video at bounding box center [283, 155] width 499 height 187
drag, startPoint x: 267, startPoint y: 144, endPoint x: 185, endPoint y: 3, distance: 162.8
click at [267, 143] on video at bounding box center [283, 155] width 499 height 187
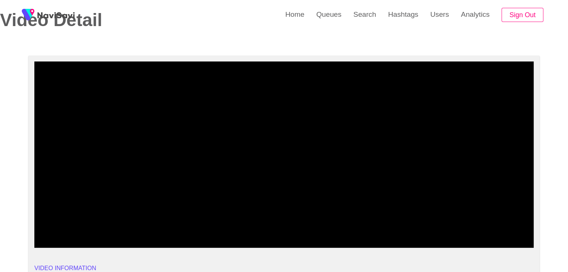
click at [261, 146] on video at bounding box center [283, 155] width 499 height 187
drag, startPoint x: 124, startPoint y: 232, endPoint x: 6, endPoint y: 208, distance: 120.0
click at [440, 240] on icon "add" at bounding box center [440, 241] width 62 height 9
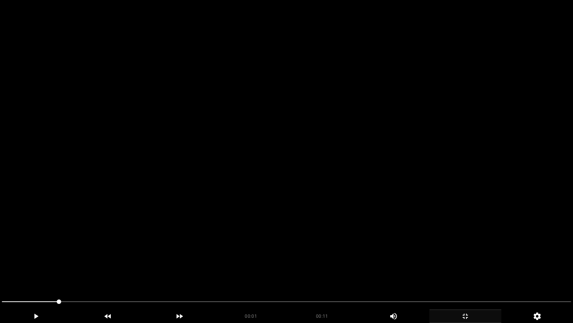
click at [292, 250] on video at bounding box center [286, 161] width 573 height 323
drag, startPoint x: 40, startPoint y: 303, endPoint x: 4, endPoint y: 299, distance: 35.2
click at [4, 272] on span at bounding box center [287, 301] width 570 height 12
click at [303, 237] on video at bounding box center [286, 161] width 573 height 323
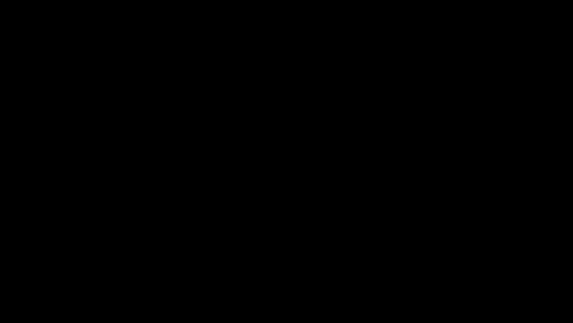
click at [471, 272] on icon "add" at bounding box center [465, 315] width 71 height 9
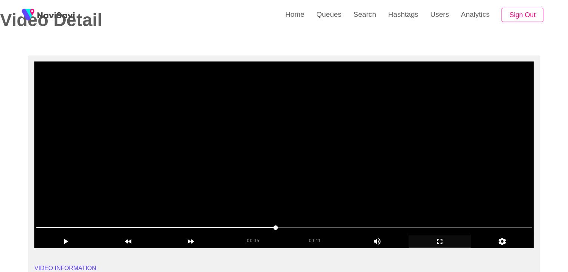
click at [262, 163] on video at bounding box center [283, 155] width 499 height 187
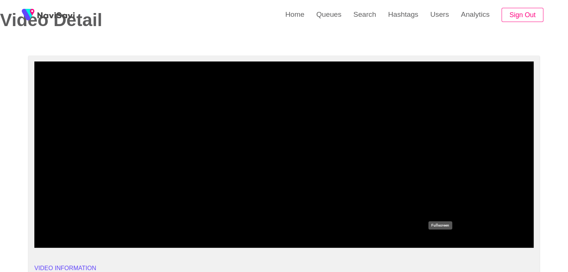
click at [441, 242] on icon "add" at bounding box center [440, 241] width 62 height 9
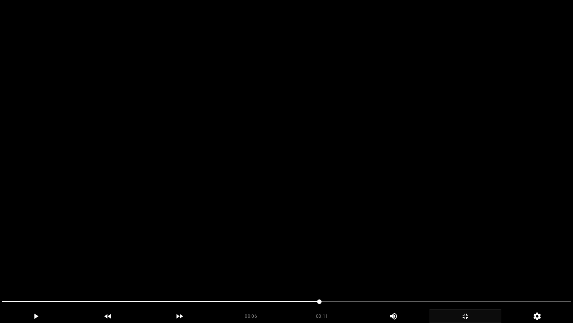
click at [353, 255] on video at bounding box center [286, 161] width 573 height 323
click at [256, 252] on video at bounding box center [286, 161] width 573 height 323
click at [282, 242] on video at bounding box center [286, 161] width 573 height 323
click at [319, 247] on video at bounding box center [286, 161] width 573 height 323
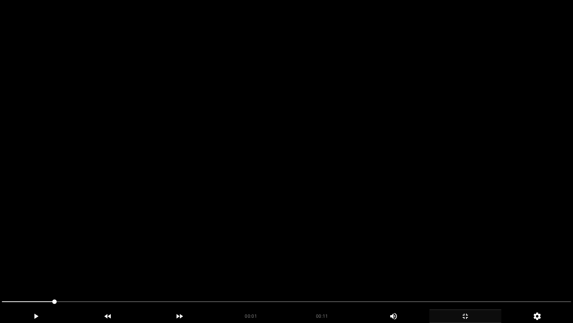
click at [319, 247] on video at bounding box center [286, 161] width 573 height 323
click at [336, 249] on video at bounding box center [286, 161] width 573 height 323
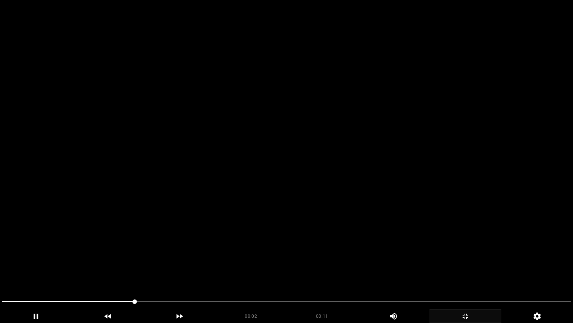
click at [336, 249] on video at bounding box center [286, 161] width 573 height 323
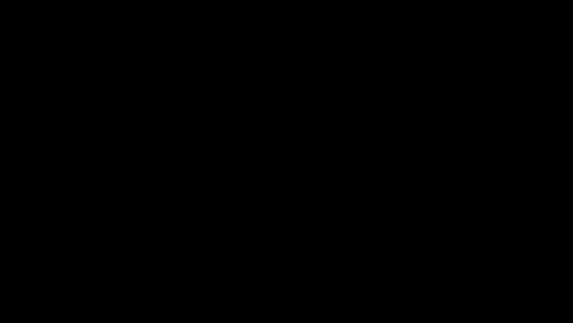
click at [472, 272] on div "add" at bounding box center [466, 315] width 72 height 13
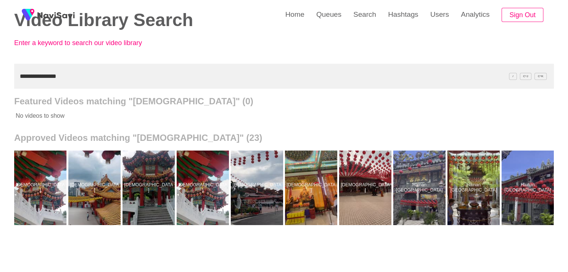
drag, startPoint x: 87, startPoint y: 78, endPoint x: 0, endPoint y: 72, distance: 87.2
click at [0, 75] on div "**********" at bounding box center [284, 169] width 568 height 413
paste input "*"
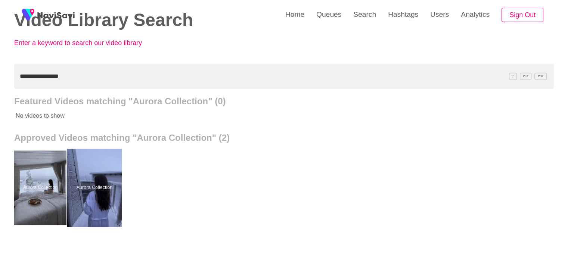
drag, startPoint x: 96, startPoint y: 180, endPoint x: 105, endPoint y: 157, distance: 24.6
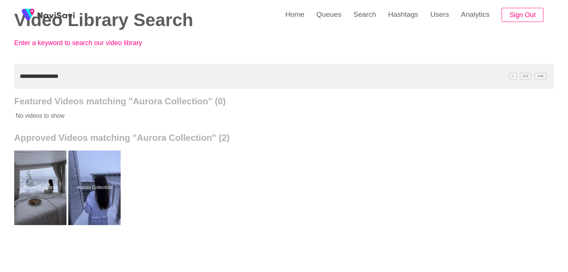
click at [0, 78] on div "**********" at bounding box center [284, 169] width 568 height 413
paste input "**********"
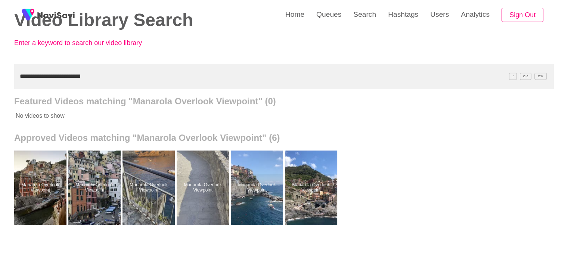
drag, startPoint x: 103, startPoint y: 78, endPoint x: 0, endPoint y: 74, distance: 103.1
click at [0, 74] on div "**********" at bounding box center [284, 169] width 568 height 413
paste input "text"
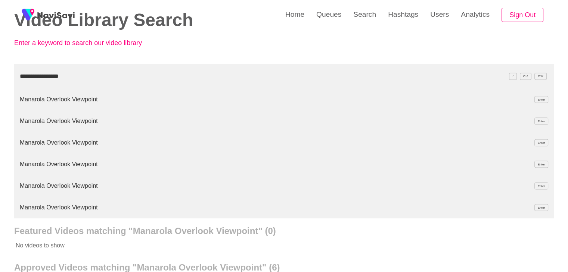
type input "**********"
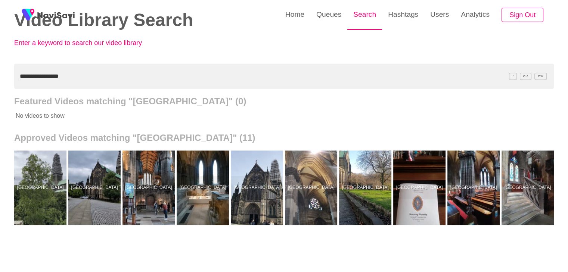
click at [356, 12] on link "Search" at bounding box center [364, 14] width 35 height 29
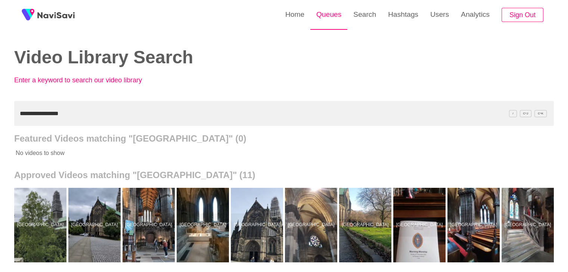
click at [330, 10] on link "Queues" at bounding box center [328, 14] width 37 height 29
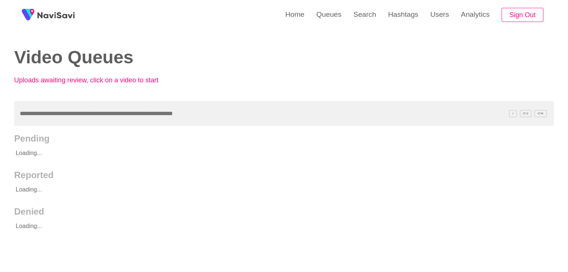
click at [87, 113] on input "text" at bounding box center [283, 113] width 539 height 25
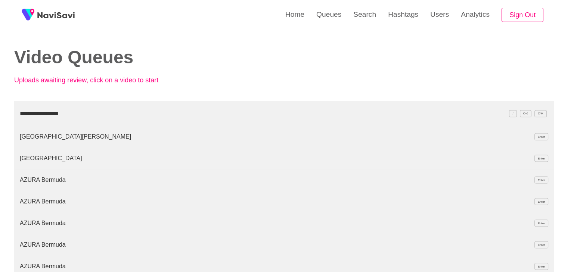
type input "**********"
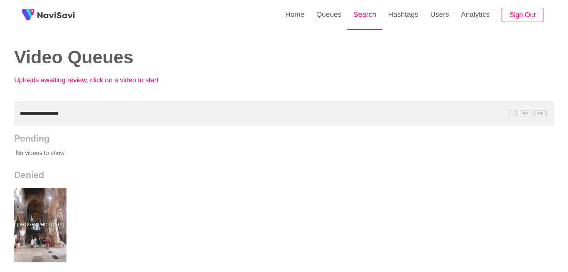
click at [359, 9] on link "Search" at bounding box center [364, 14] width 35 height 29
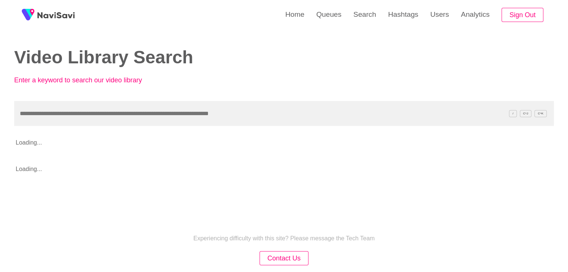
click at [114, 110] on input "text" at bounding box center [283, 113] width 539 height 25
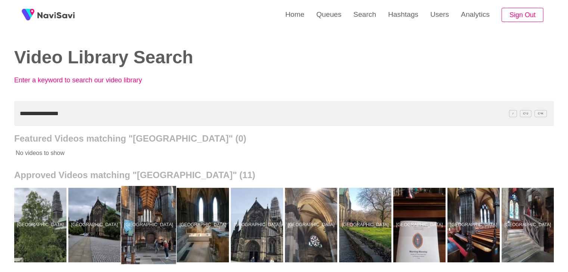
drag, startPoint x: 155, startPoint y: 222, endPoint x: 167, endPoint y: 154, distance: 69.0
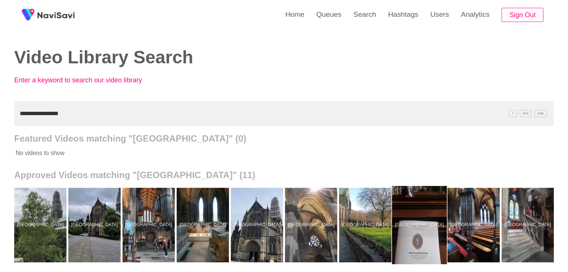
scroll to position [0, 56]
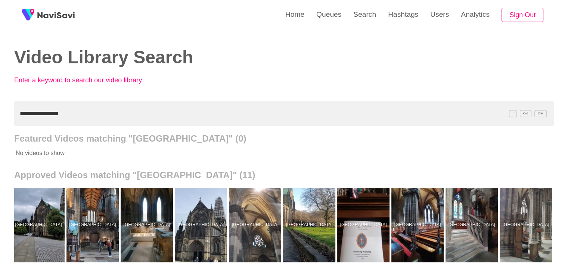
drag, startPoint x: 0, startPoint y: 104, endPoint x: 0, endPoint y: 109, distance: 5.2
click at [0, 109] on div "**********" at bounding box center [284, 206] width 568 height 413
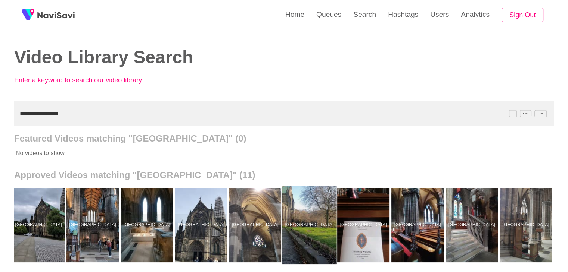
drag, startPoint x: 296, startPoint y: 216, endPoint x: 293, endPoint y: 209, distance: 7.7
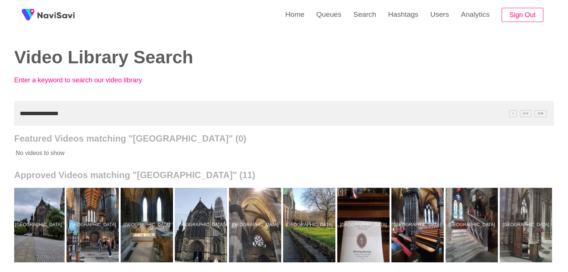
drag, startPoint x: 77, startPoint y: 116, endPoint x: 0, endPoint y: 116, distance: 77.3
click at [0, 116] on div "**********" at bounding box center [284, 206] width 568 height 413
paste input "**********"
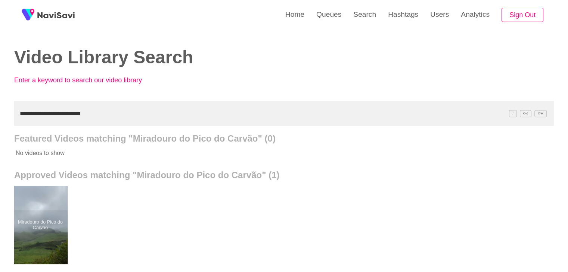
drag, startPoint x: 47, startPoint y: 214, endPoint x: 50, endPoint y: 199, distance: 14.9
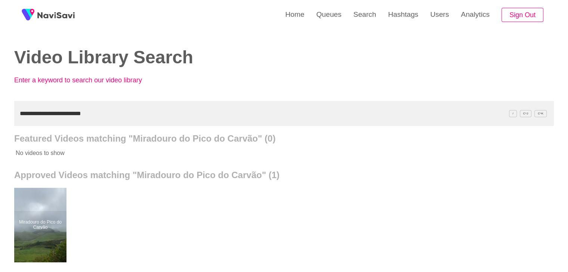
drag, startPoint x: 100, startPoint y: 113, endPoint x: 0, endPoint y: 112, distance: 99.7
click at [0, 112] on div "**********" at bounding box center [284, 206] width 568 height 413
paste input "text"
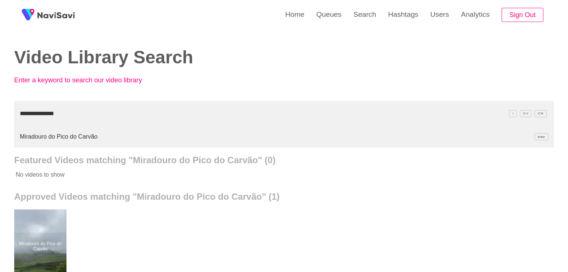
type input "**********"
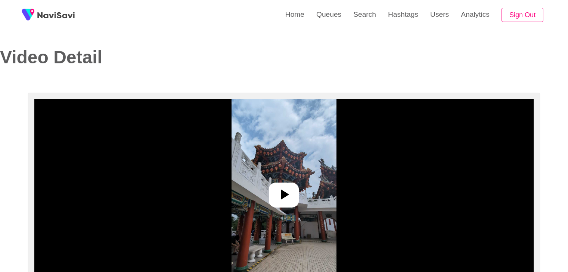
select select "**********"
select select "**"
drag, startPoint x: 0, startPoint y: 0, endPoint x: 294, endPoint y: 194, distance: 352.3
click at [294, 194] on div at bounding box center [284, 195] width 30 height 25
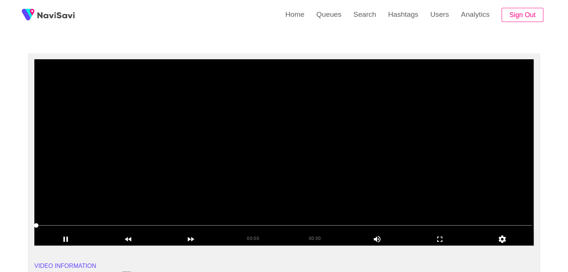
scroll to position [37, 0]
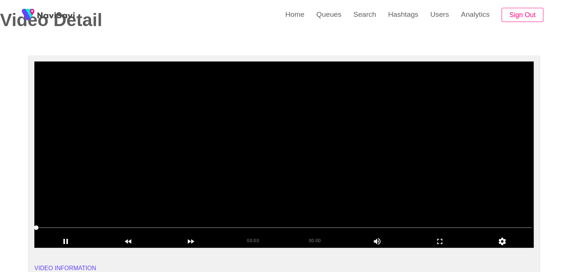
click at [227, 181] on video at bounding box center [283, 155] width 499 height 187
click at [228, 181] on video at bounding box center [283, 155] width 499 height 187
click at [57, 228] on span at bounding box center [283, 228] width 495 height 1
click at [100, 223] on span at bounding box center [283, 228] width 495 height 12
click at [203, 178] on video at bounding box center [283, 155] width 499 height 187
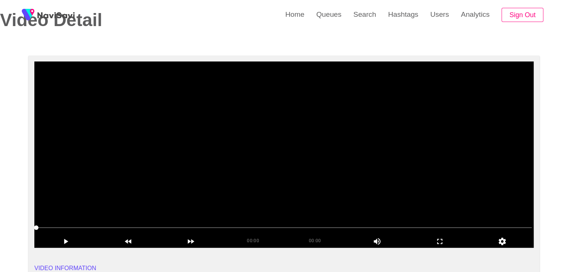
click at [203, 178] on video at bounding box center [283, 155] width 499 height 187
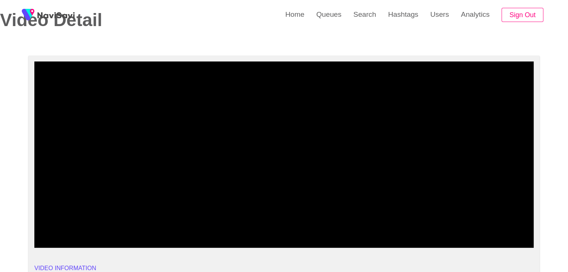
click at [46, 225] on span at bounding box center [283, 228] width 495 height 12
click at [75, 228] on span at bounding box center [283, 228] width 495 height 12
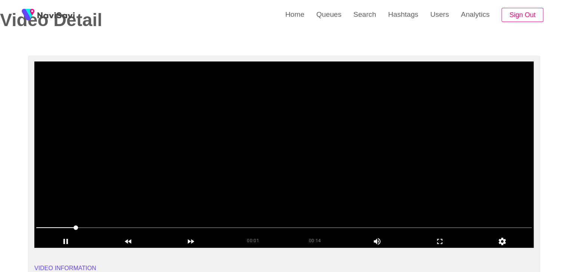
click at [224, 180] on video at bounding box center [283, 155] width 499 height 187
click at [255, 186] on video at bounding box center [283, 155] width 499 height 187
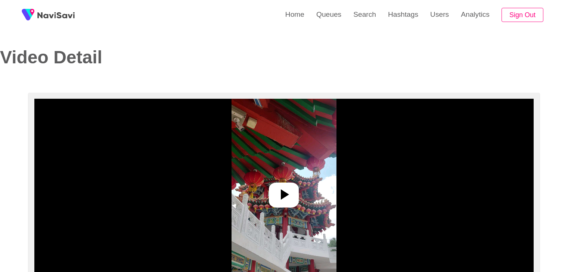
select select "**********"
select select "**"
click at [287, 189] on icon at bounding box center [284, 195] width 18 height 18
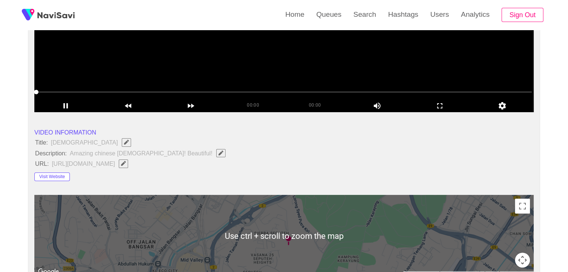
scroll to position [75, 0]
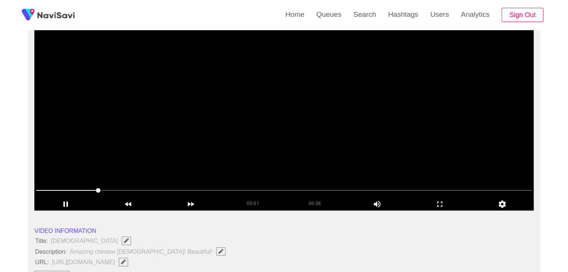
click at [212, 187] on span at bounding box center [283, 191] width 495 height 12
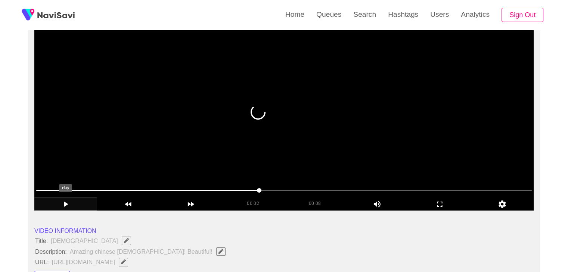
click at [71, 206] on icon "add" at bounding box center [66, 204] width 62 height 9
click at [218, 162] on video at bounding box center [283, 117] width 499 height 187
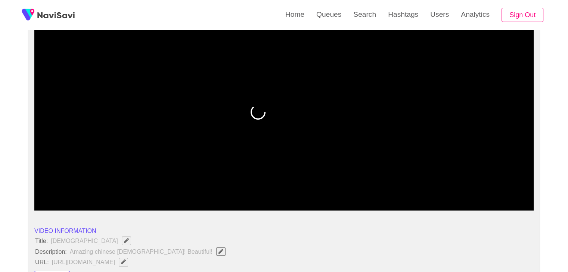
drag, startPoint x: 218, startPoint y: 190, endPoint x: 207, endPoint y: 189, distance: 11.6
click at [207, 189] on span at bounding box center [283, 191] width 495 height 12
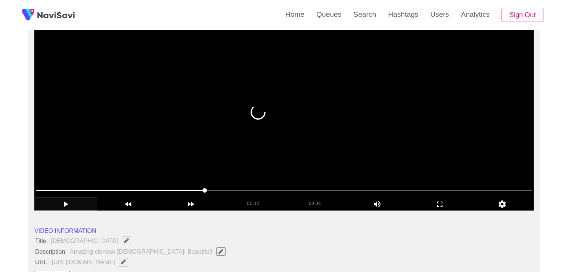
click at [234, 159] on video at bounding box center [283, 117] width 499 height 187
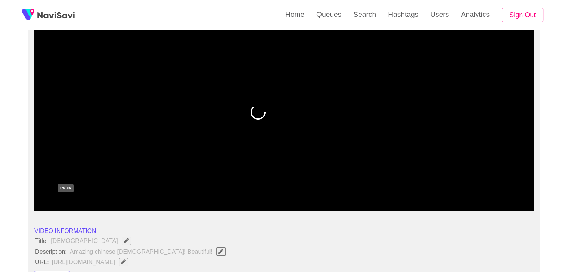
click at [63, 203] on icon "add" at bounding box center [66, 204] width 62 height 9
click at [64, 202] on icon "add" at bounding box center [66, 204] width 62 height 9
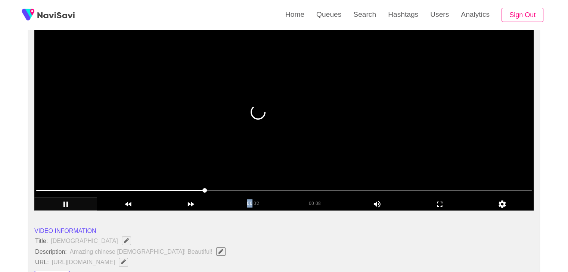
click at [214, 158] on video at bounding box center [283, 117] width 499 height 187
click at [227, 144] on video at bounding box center [283, 117] width 499 height 187
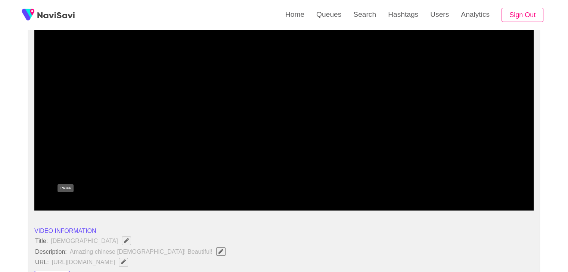
click at [58, 207] on icon "add" at bounding box center [66, 204] width 62 height 9
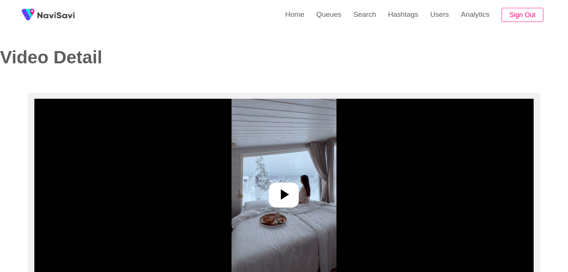
select select "**"
select select "**********"
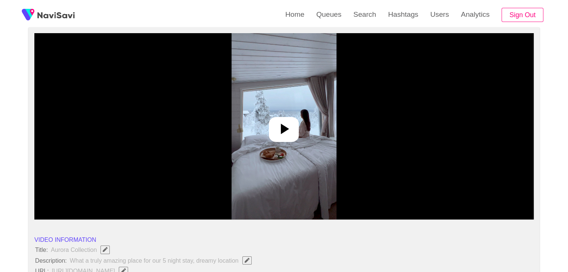
scroll to position [75, 0]
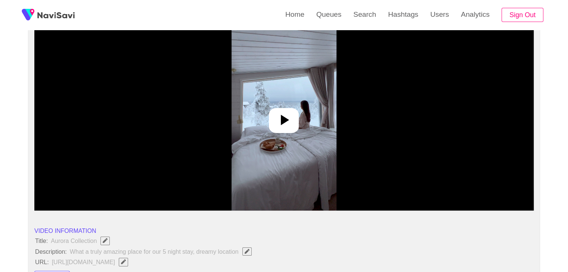
drag, startPoint x: 283, startPoint y: 112, endPoint x: 315, endPoint y: 124, distance: 34.5
click at [283, 112] on icon at bounding box center [284, 120] width 18 height 18
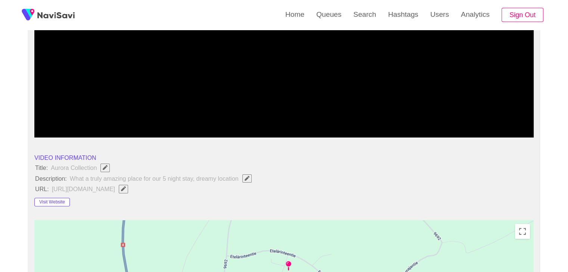
scroll to position [149, 0]
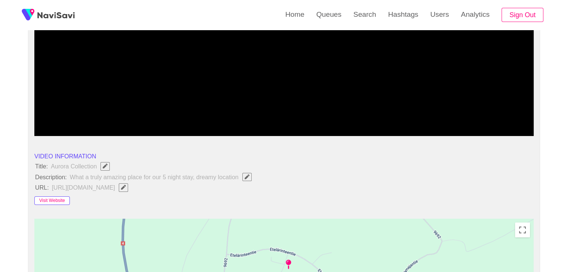
click at [54, 200] on button "Visit Website" at bounding box center [51, 201] width 35 height 9
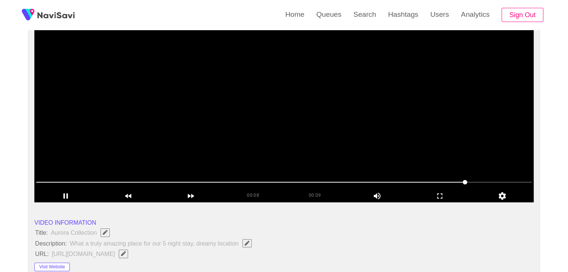
scroll to position [75, 0]
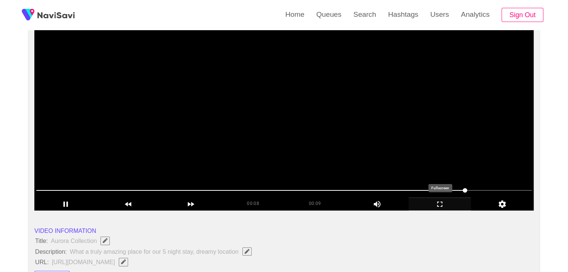
click at [446, 202] on icon "add" at bounding box center [440, 204] width 62 height 9
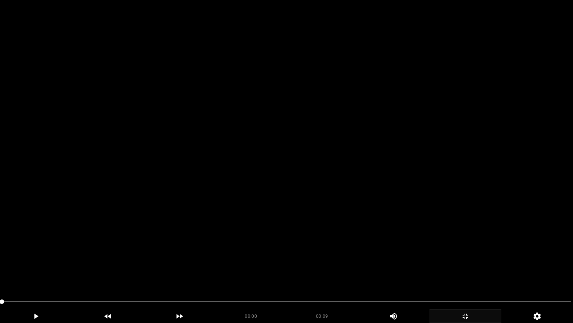
click at [237, 248] on video at bounding box center [286, 161] width 573 height 323
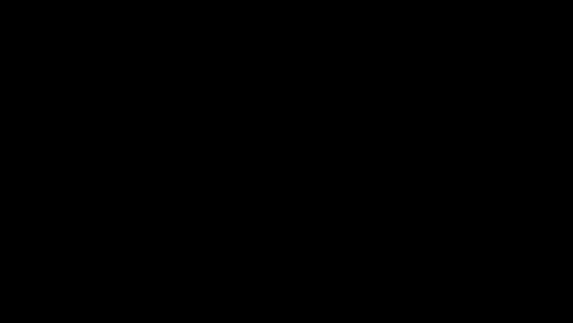
drag, startPoint x: 0, startPoint y: 294, endPoint x: 18, endPoint y: 284, distance: 20.9
click at [0, 272] on section "00:09 00:09 Picture In Picture 1 Error: Failed to load Video" at bounding box center [286, 161] width 573 height 323
click at [471, 272] on div "add" at bounding box center [466, 315] width 72 height 13
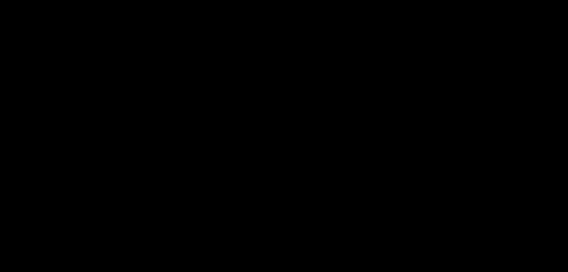
scroll to position [149, 0]
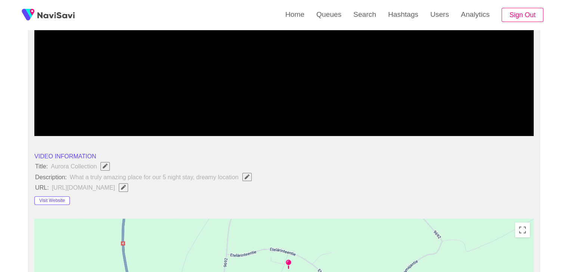
click at [270, 80] on video at bounding box center [283, 43] width 499 height 187
click at [273, 83] on video at bounding box center [283, 43] width 499 height 187
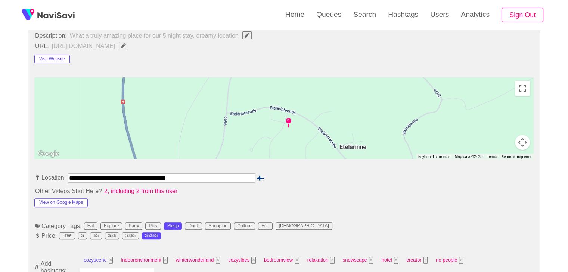
scroll to position [336, 0]
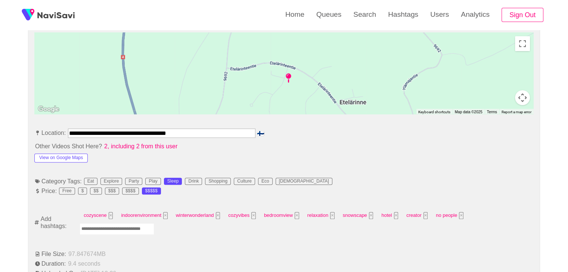
click at [98, 230] on input "Enter tag here and press return" at bounding box center [117, 230] width 75 height 12
type input "*******"
type input "****"
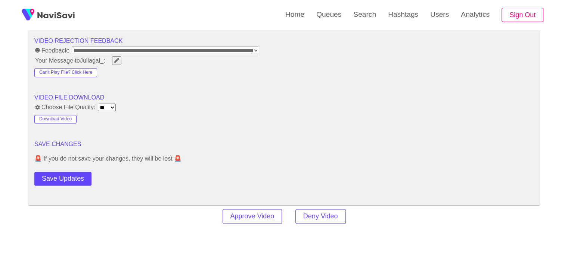
scroll to position [971, 0]
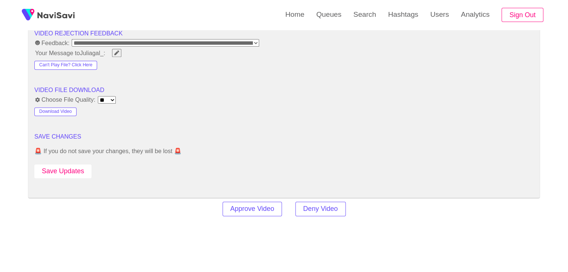
click at [74, 171] on button "Save Updates" at bounding box center [62, 172] width 57 height 14
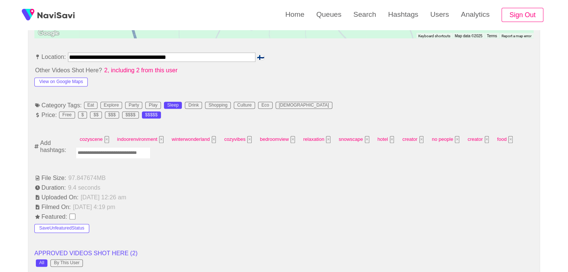
scroll to position [411, 0]
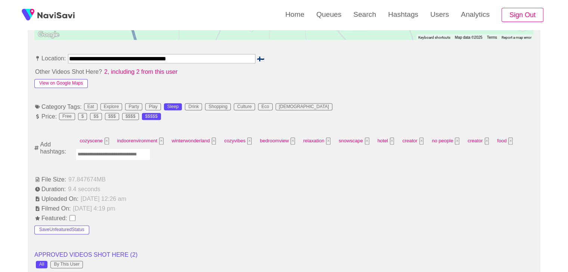
click at [76, 84] on button "View on Google Maps" at bounding box center [60, 83] width 53 height 9
click at [111, 151] on input "Enter tag here and press return" at bounding box center [113, 155] width 75 height 12
type input "*****"
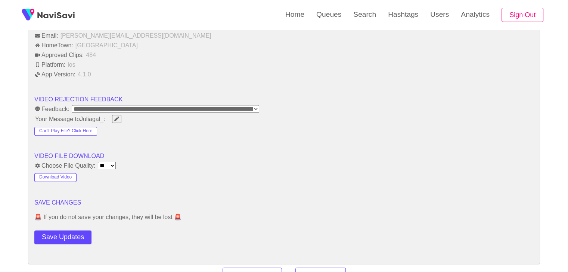
scroll to position [1008, 0]
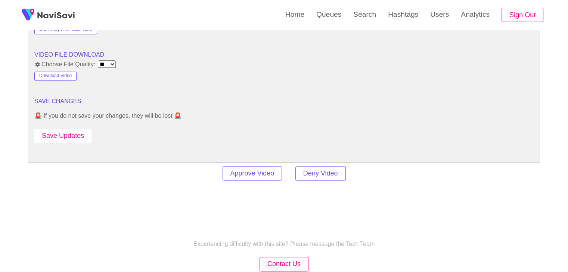
click at [72, 132] on button "Save Updates" at bounding box center [62, 136] width 57 height 14
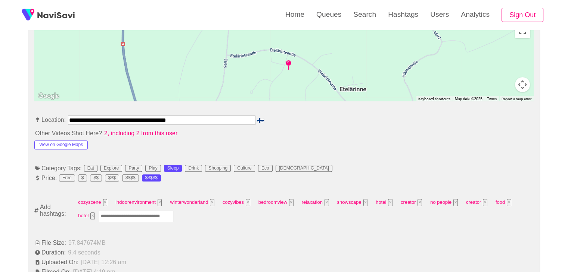
scroll to position [336, 0]
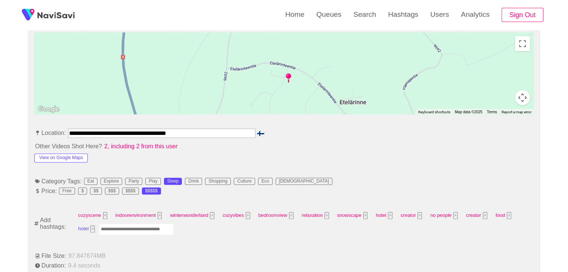
click at [93, 229] on button "×" at bounding box center [92, 229] width 4 height 7
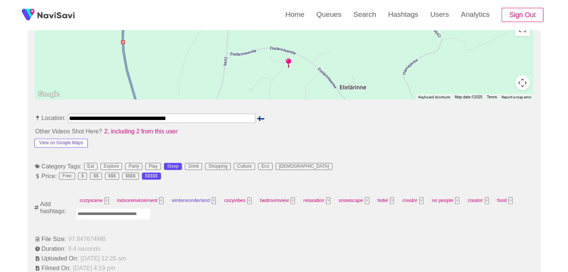
scroll to position [411, 0]
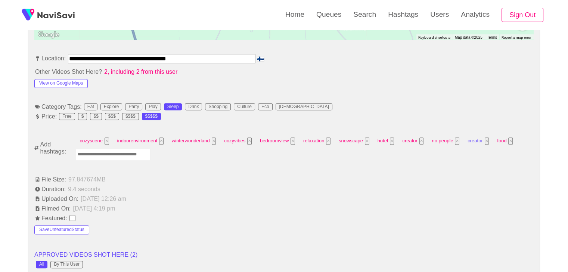
click at [485, 141] on button "×" at bounding box center [487, 141] width 4 height 7
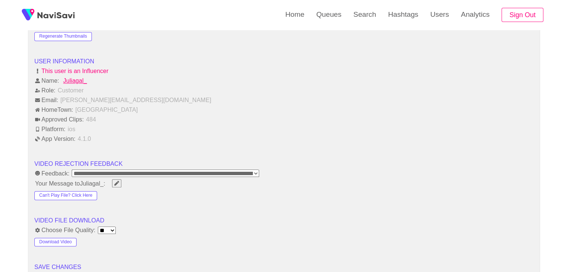
scroll to position [933, 0]
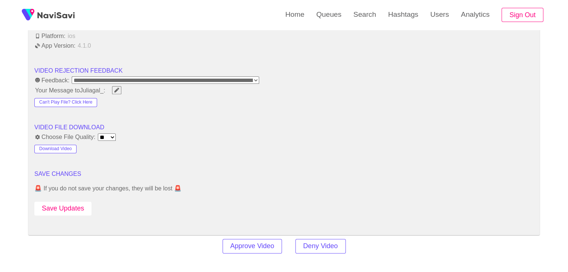
click at [74, 203] on button "Save Updates" at bounding box center [62, 209] width 57 height 14
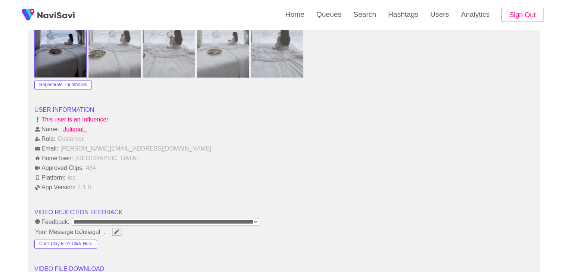
scroll to position [896, 0]
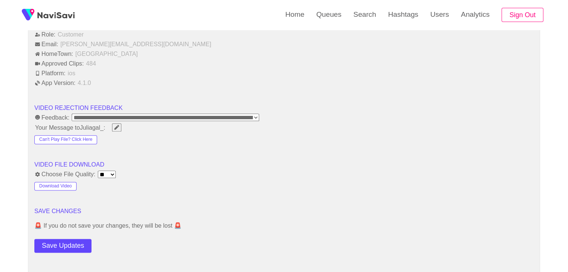
click at [65, 243] on button "Save Updates" at bounding box center [62, 246] width 57 height 14
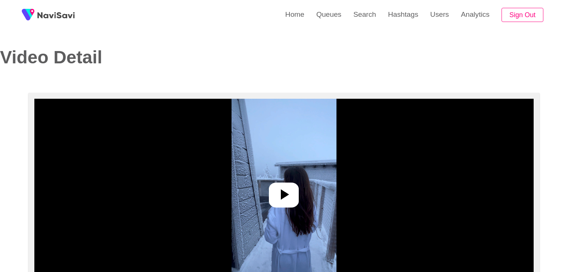
select select "**********"
select select "**"
click at [285, 192] on icon at bounding box center [284, 195] width 18 height 18
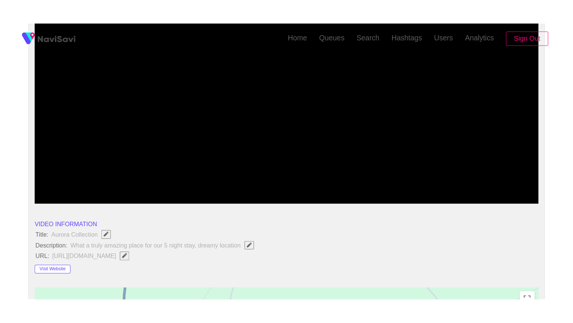
scroll to position [112, 0]
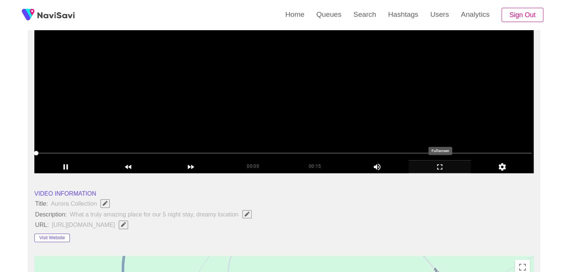
click at [434, 165] on icon "add" at bounding box center [440, 167] width 62 height 9
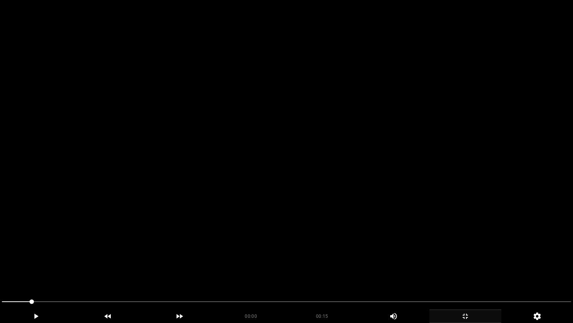
click at [414, 199] on video at bounding box center [286, 161] width 573 height 323
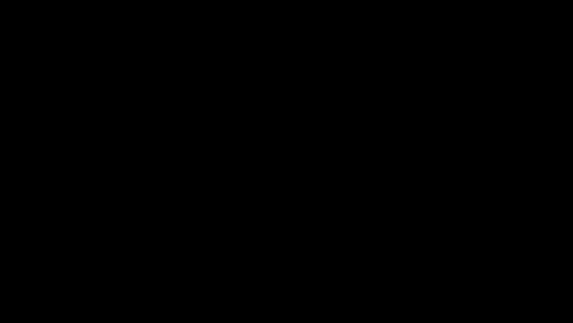
click at [0, 272] on div at bounding box center [287, 302] width 576 height 20
click at [291, 238] on video at bounding box center [286, 161] width 573 height 323
click at [465, 272] on icon "add" at bounding box center [465, 315] width 71 height 9
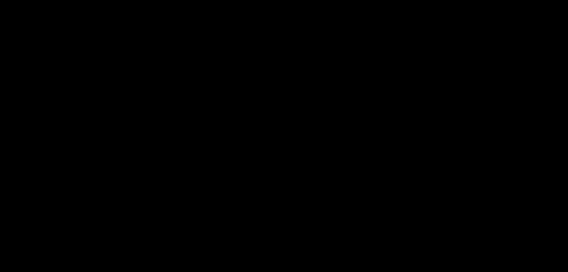
scroll to position [334, 0]
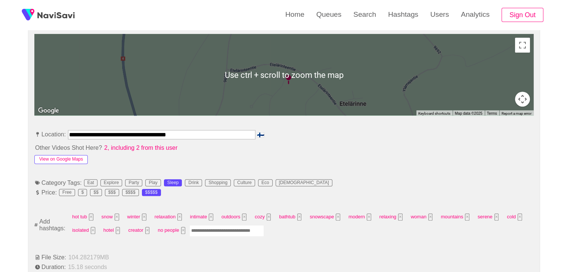
click at [75, 158] on button "View on Google Maps" at bounding box center [60, 159] width 53 height 9
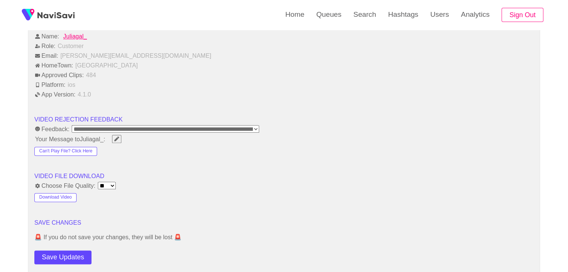
scroll to position [894, 0]
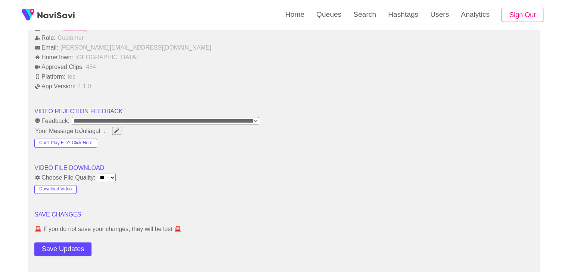
click at [72, 248] on button "Save Updates" at bounding box center [62, 250] width 57 height 14
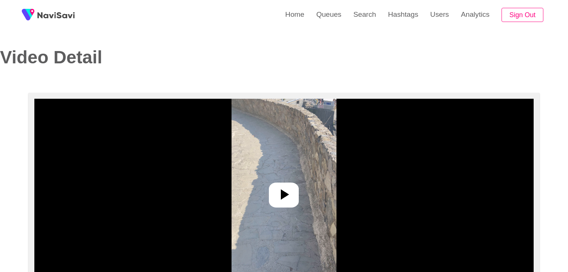
select select "**********"
select select "**"
click at [272, 205] on div at bounding box center [284, 195] width 30 height 25
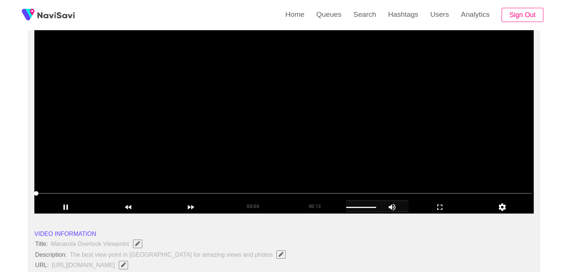
scroll to position [75, 0]
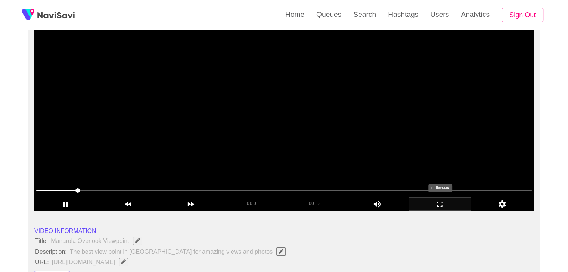
click at [442, 204] on icon "add" at bounding box center [440, 204] width 62 height 9
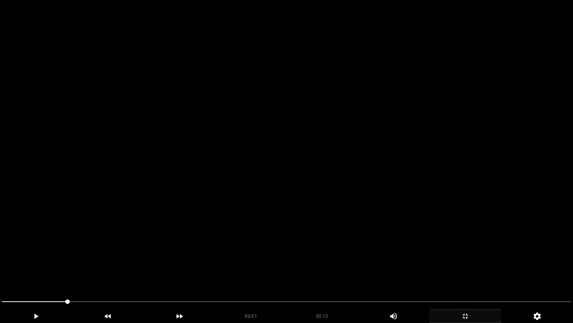
click at [308, 233] on video at bounding box center [286, 161] width 573 height 323
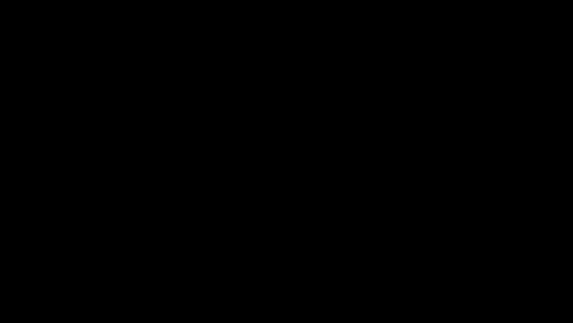
click at [471, 272] on icon "add" at bounding box center [465, 315] width 71 height 9
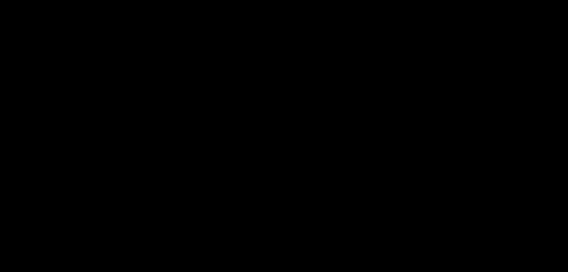
scroll to position [224, 0]
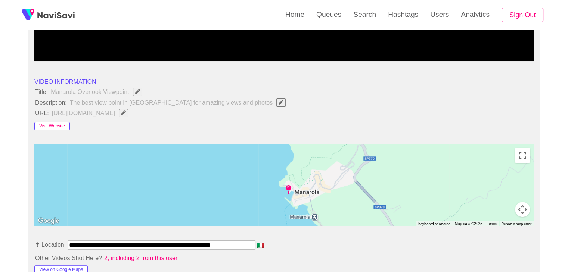
click at [57, 127] on button "Visit Website" at bounding box center [51, 126] width 35 height 9
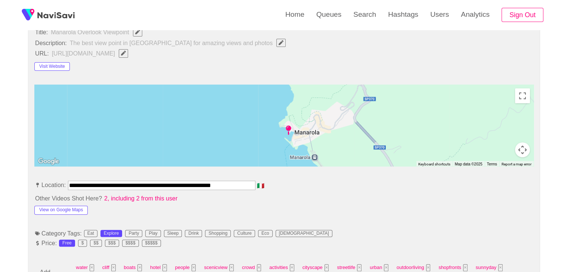
scroll to position [299, 0]
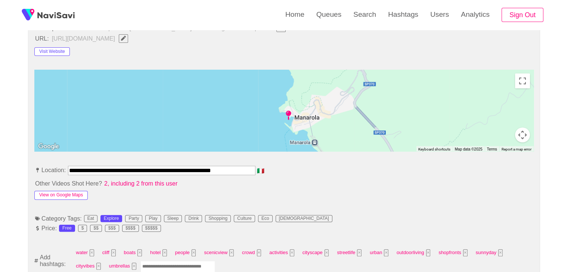
click at [72, 192] on button "View on Google Maps" at bounding box center [60, 195] width 53 height 9
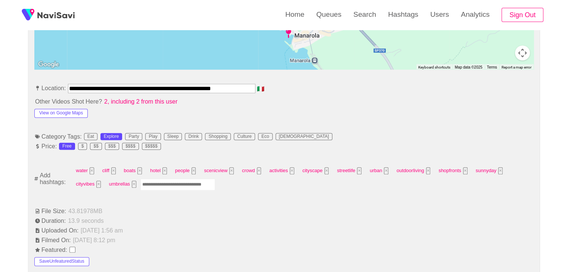
scroll to position [411, 0]
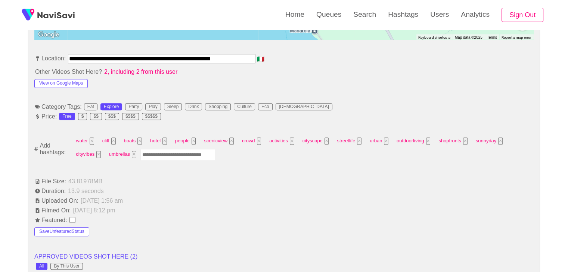
click at [159, 152] on input "Enter tag here and press return" at bounding box center [177, 155] width 75 height 12
type input "*********"
type input "**********"
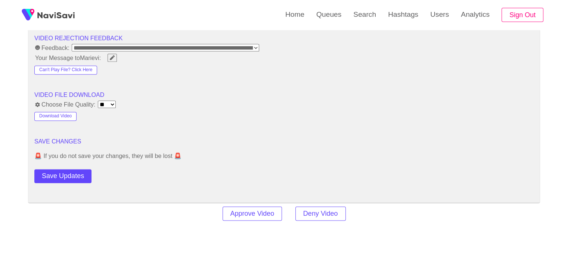
scroll to position [971, 0]
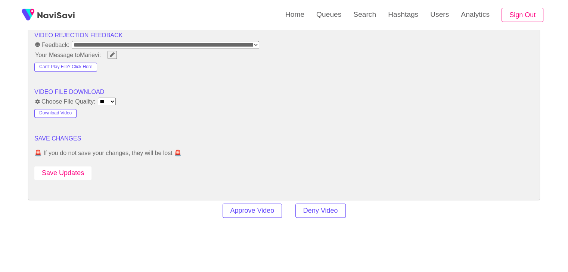
click at [76, 169] on button "Save Updates" at bounding box center [62, 173] width 57 height 14
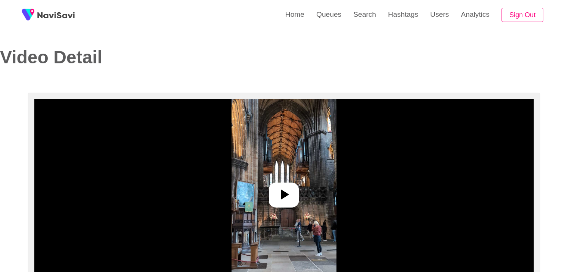
select select "**********"
select select "**"
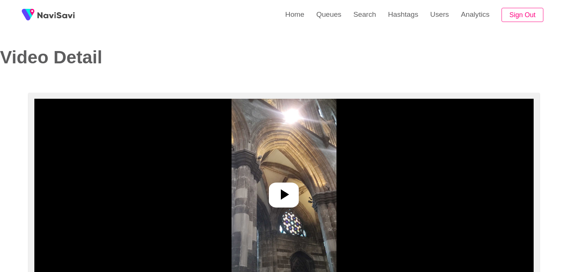
select select "**********"
select select "**"
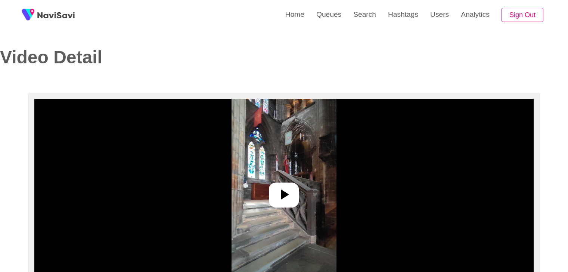
select select "**********"
select select "**"
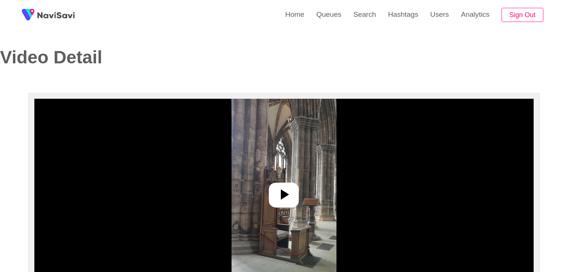
select select "**********"
select select "**"
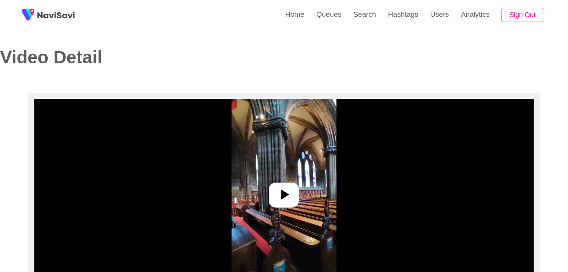
select select "**********"
select select "**"
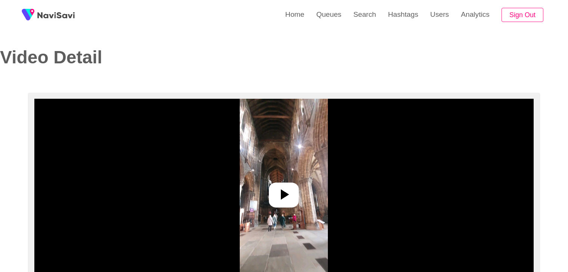
select select "**********"
select select "****"
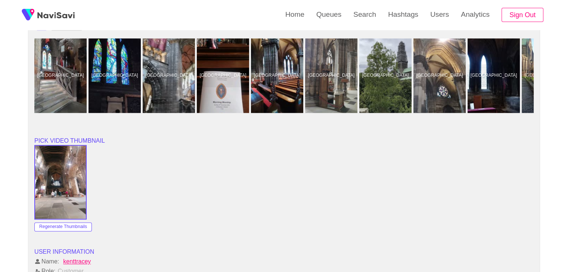
scroll to position [784, 0]
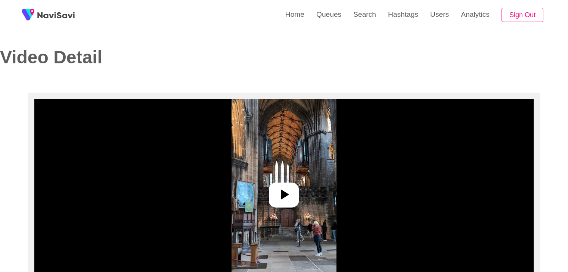
select select "**********"
select select "**"
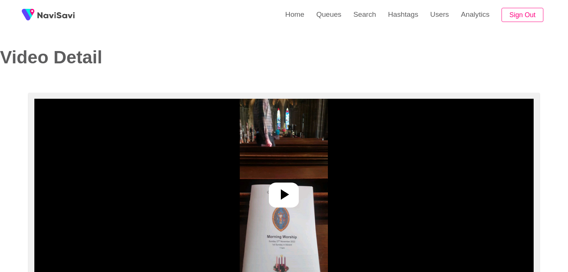
select select "**********"
select select "**"
click at [284, 190] on icon at bounding box center [284, 195] width 18 height 18
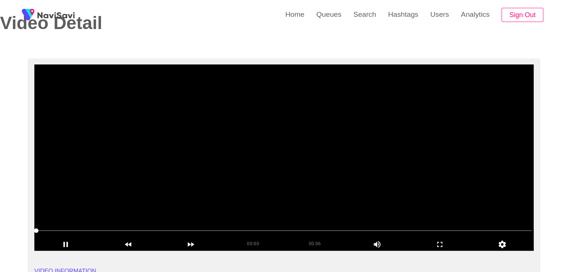
scroll to position [37, 0]
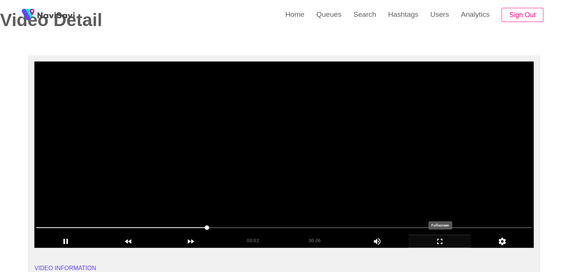
click at [442, 241] on icon "add" at bounding box center [439, 241] width 5 height 5
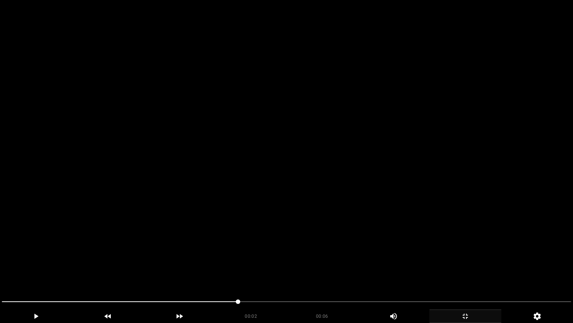
click at [359, 248] on video at bounding box center [286, 161] width 573 height 323
click at [307, 246] on video at bounding box center [286, 161] width 573 height 323
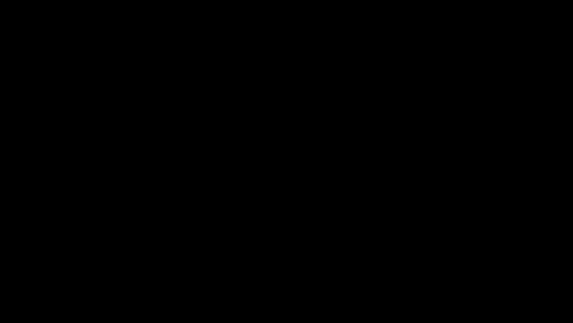
click at [475, 272] on div "add" at bounding box center [466, 315] width 72 height 13
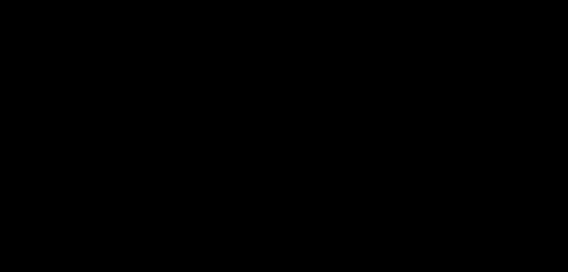
scroll to position [336, 0]
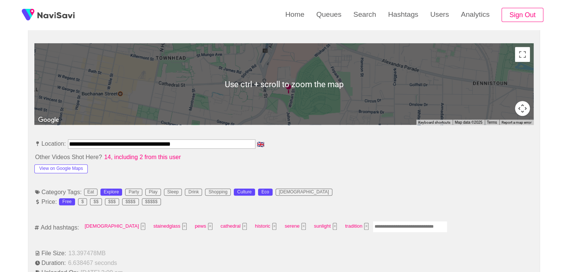
click at [373, 221] on input "Enter tag here and press return" at bounding box center [410, 227] width 75 height 12
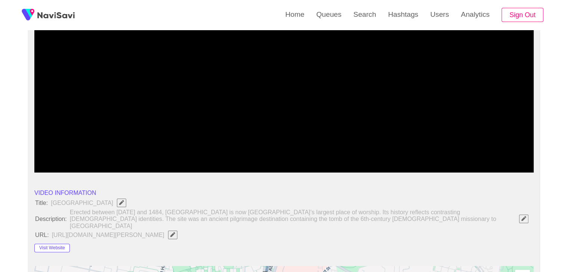
scroll to position [0, 0]
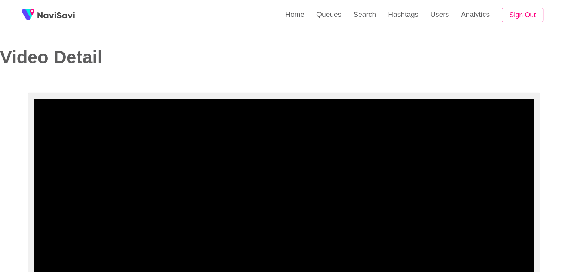
click at [351, 215] on video at bounding box center [283, 192] width 499 height 187
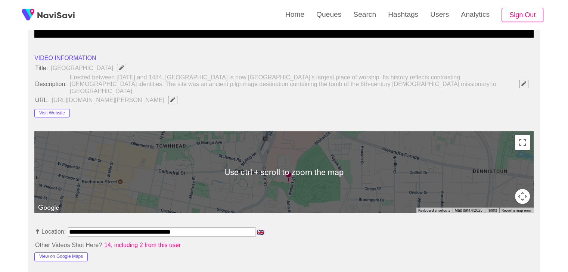
scroll to position [373, 0]
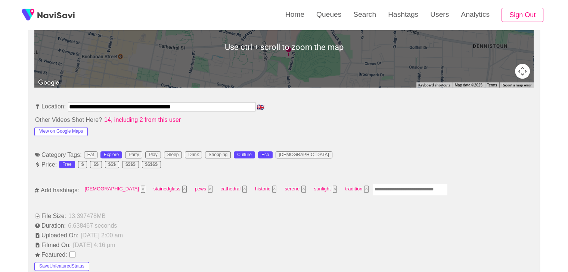
click at [373, 184] on input "Enter tag here and press return" at bounding box center [410, 190] width 75 height 12
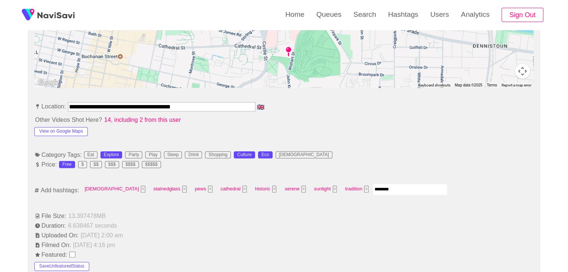
type input "*********"
type input "****"
type input "*********"
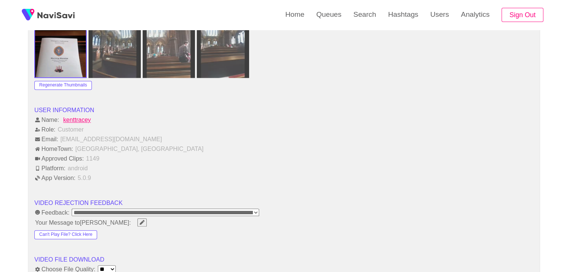
scroll to position [859, 0]
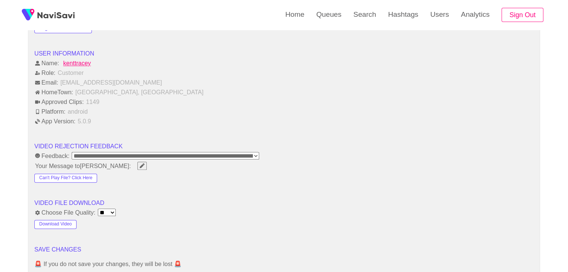
drag, startPoint x: 63, startPoint y: 261, endPoint x: 79, endPoint y: 247, distance: 21.1
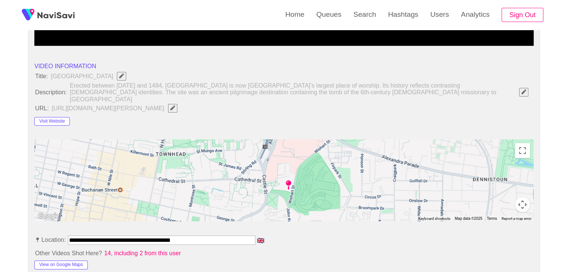
scroll to position [187, 0]
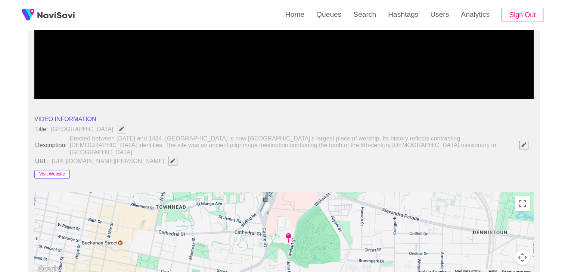
click at [59, 170] on button "Visit Website" at bounding box center [51, 174] width 35 height 9
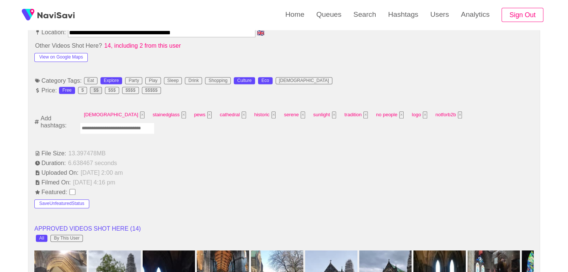
scroll to position [448, 0]
click at [71, 53] on button "View on Google Maps" at bounding box center [60, 57] width 53 height 9
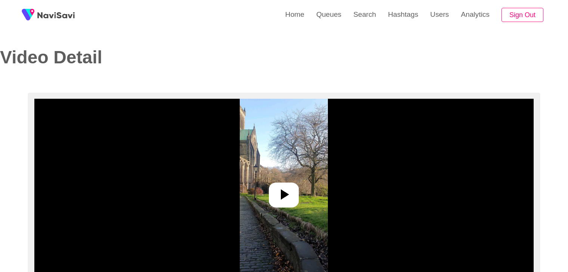
select select "**********"
select select "**"
click at [290, 202] on icon at bounding box center [284, 195] width 18 height 18
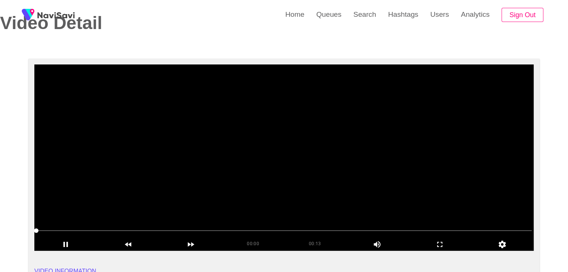
scroll to position [37, 0]
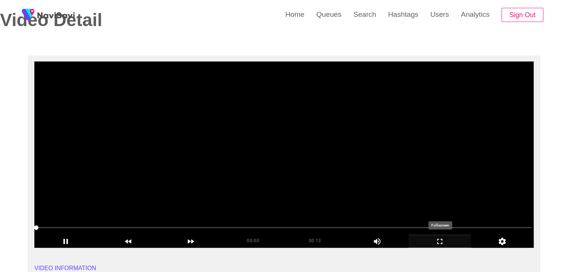
click at [438, 237] on icon "add" at bounding box center [440, 241] width 62 height 9
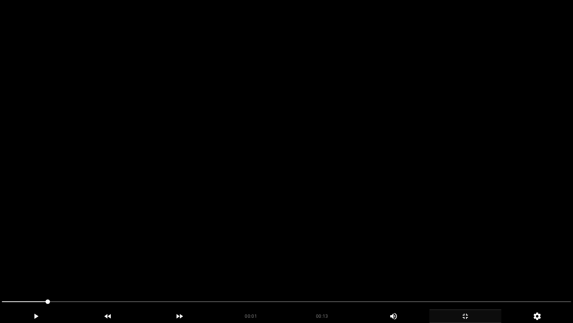
drag, startPoint x: 37, startPoint y: 300, endPoint x: 112, endPoint y: 260, distance: 85.3
click at [208, 243] on video at bounding box center [286, 161] width 573 height 323
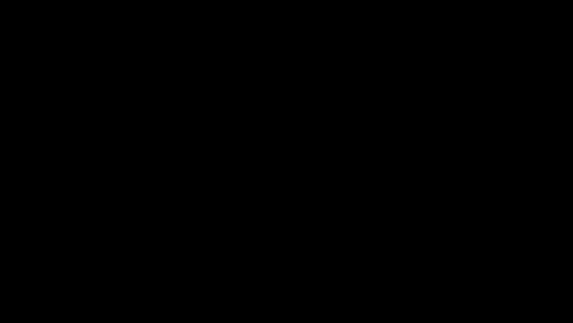
click at [467, 272] on icon "add" at bounding box center [465, 315] width 71 height 9
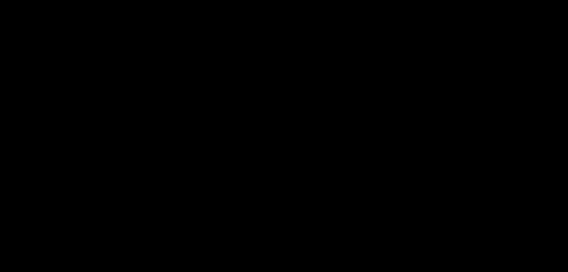
scroll to position [187, 0]
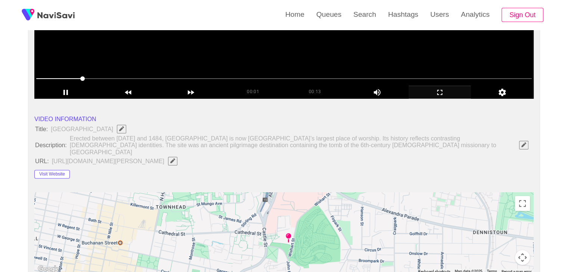
click at [237, 51] on video at bounding box center [283, 5] width 499 height 187
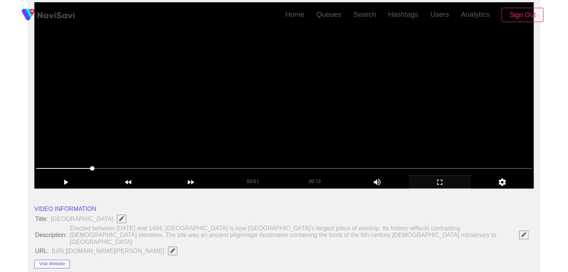
scroll to position [0, 0]
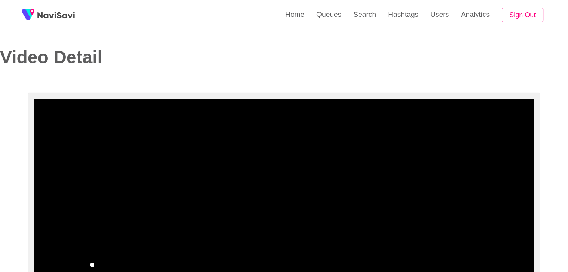
click at [360, 220] on video at bounding box center [283, 192] width 499 height 187
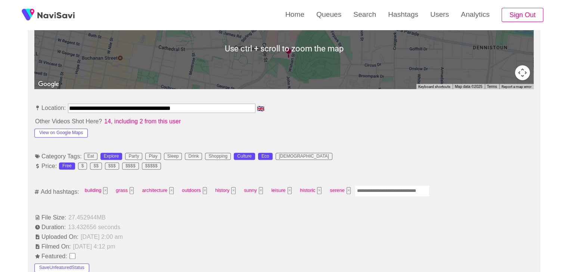
scroll to position [373, 0]
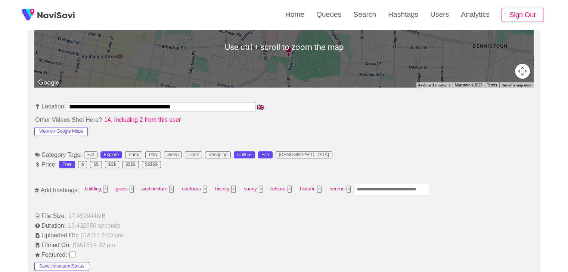
click at [388, 184] on input "Enter tag here and press return" at bounding box center [392, 190] width 75 height 12
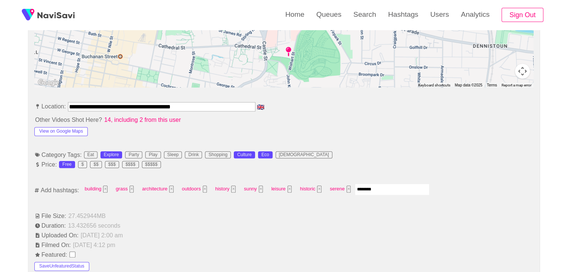
type input "*********"
click at [81, 127] on button "View on Google Maps" at bounding box center [60, 131] width 53 height 9
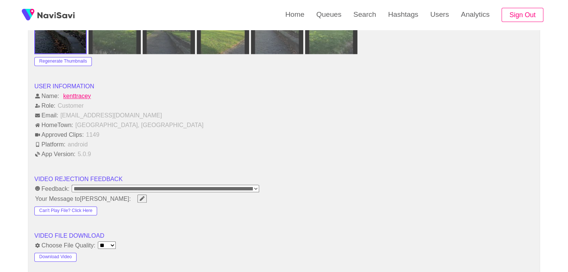
scroll to position [933, 0]
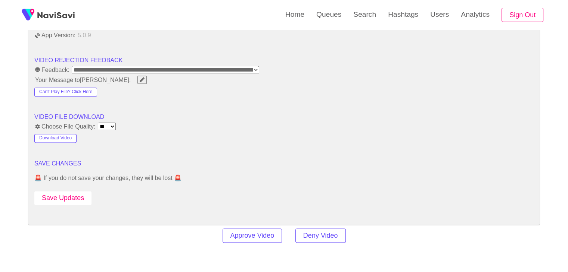
click at [79, 191] on button "Save Updates" at bounding box center [62, 198] width 57 height 14
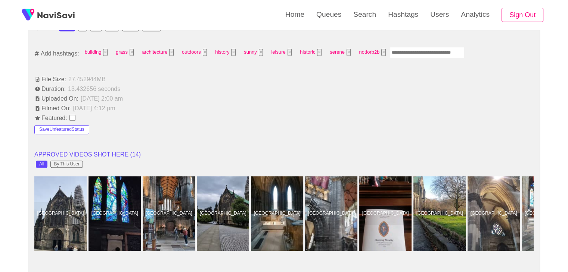
scroll to position [448, 0]
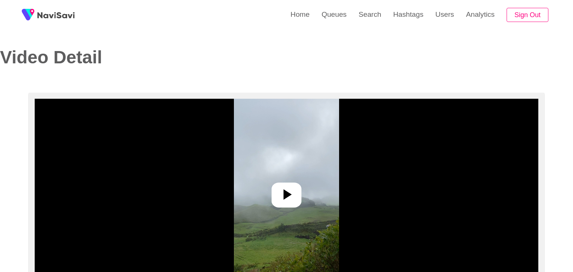
select select "**********"
select select "**"
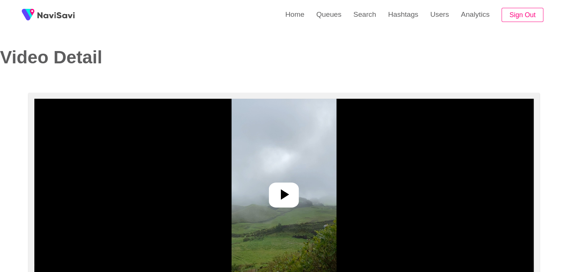
click at [277, 195] on icon at bounding box center [284, 195] width 18 height 18
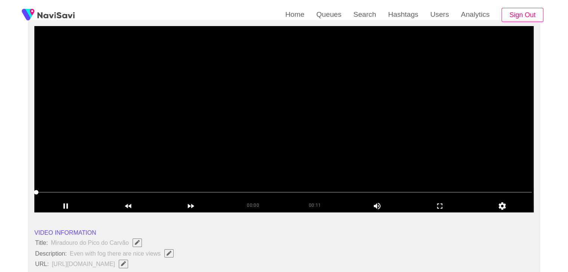
scroll to position [75, 0]
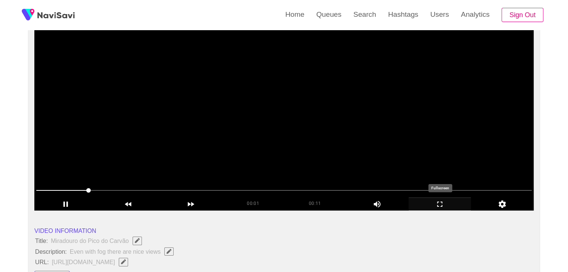
click at [440, 205] on icon "add" at bounding box center [440, 204] width 62 height 9
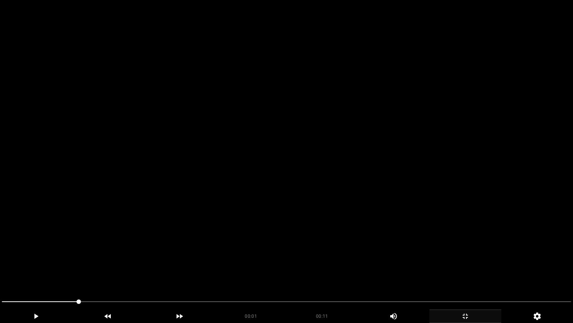
click at [309, 249] on video at bounding box center [286, 161] width 573 height 323
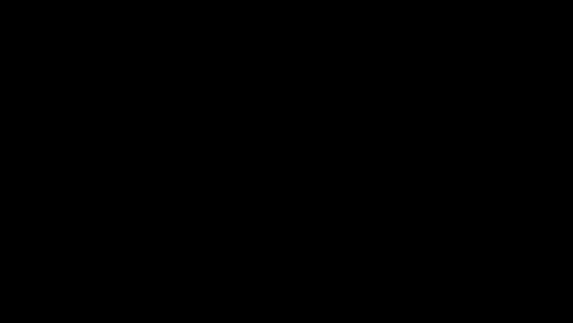
click at [467, 272] on div "add" at bounding box center [466, 315] width 72 height 13
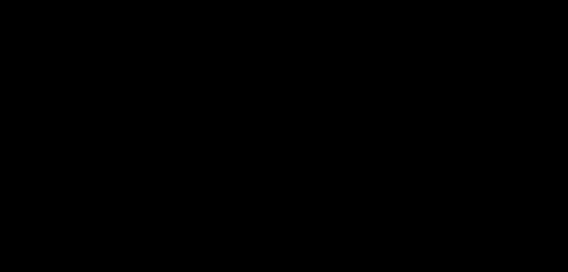
scroll to position [149, 0]
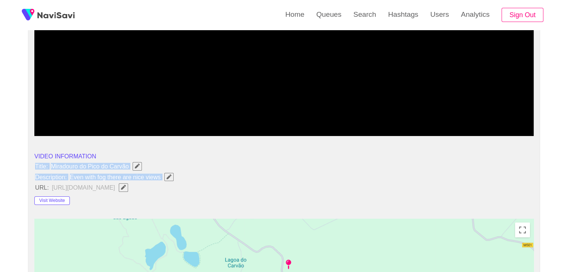
drag, startPoint x: 31, startPoint y: 164, endPoint x: 165, endPoint y: 181, distance: 134.4
copy ul "Title: Miradouro do [GEOGRAPHIC_DATA] Description: Even with fog there are nice…"
click at [167, 175] on icon "Edit Field" at bounding box center [168, 177] width 5 height 5
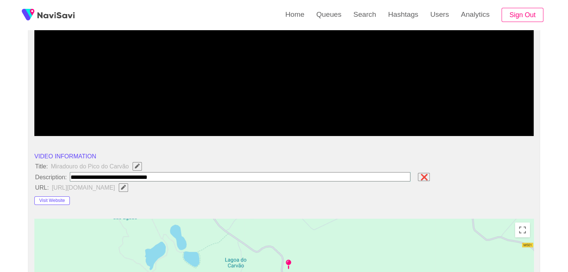
type input "**********"
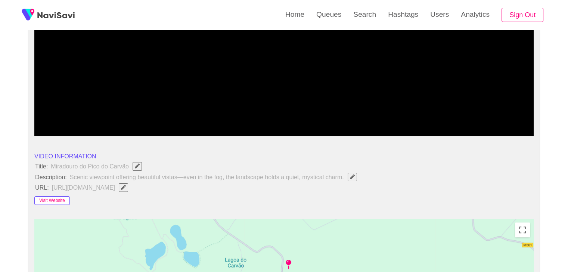
click at [54, 199] on button "Visit Website" at bounding box center [51, 201] width 35 height 9
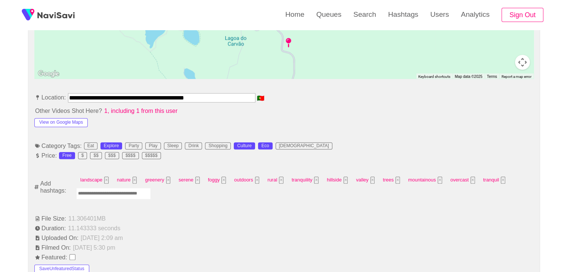
scroll to position [373, 0]
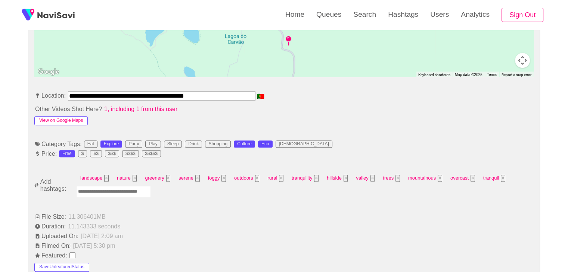
click at [72, 122] on button "View on Google Maps" at bounding box center [60, 120] width 53 height 9
click at [117, 196] on input "Enter tag here and press return" at bounding box center [113, 192] width 75 height 12
type input "*********"
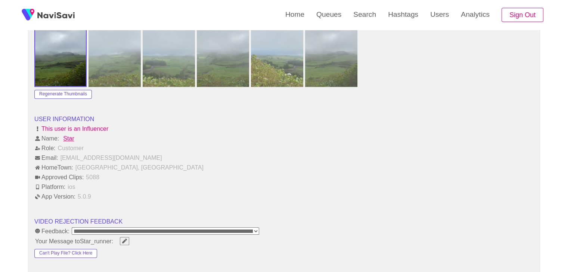
scroll to position [896, 0]
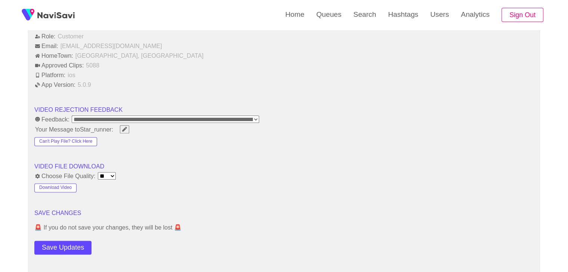
click at [58, 246] on button "Save Updates" at bounding box center [62, 248] width 57 height 14
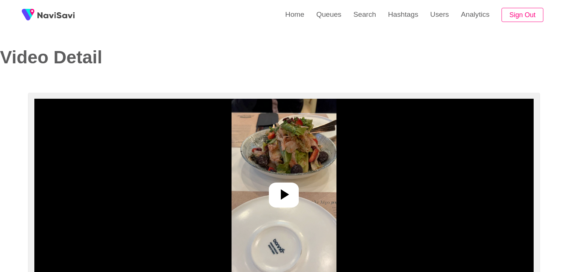
select select "**********"
select select "**"
click at [295, 194] on div at bounding box center [284, 195] width 30 height 25
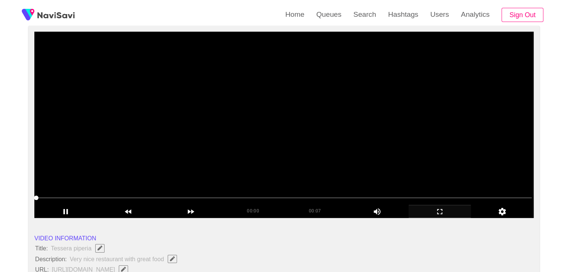
scroll to position [75, 0]
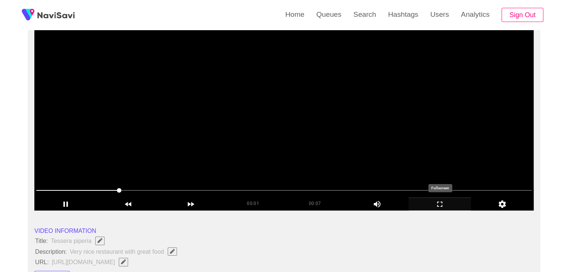
click at [448, 204] on icon "add" at bounding box center [440, 204] width 62 height 9
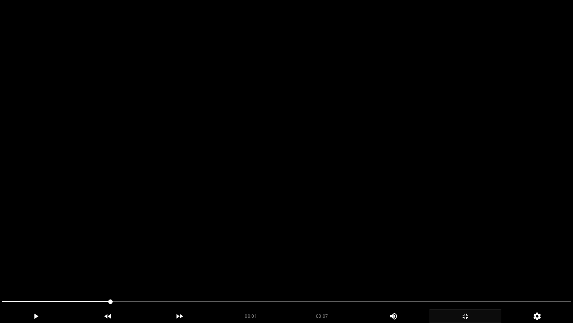
click at [270, 237] on video at bounding box center [286, 161] width 573 height 323
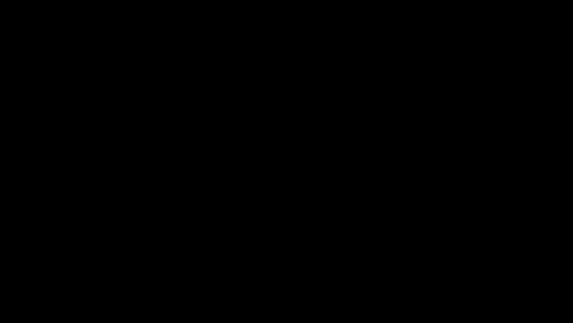
drag, startPoint x: 0, startPoint y: 300, endPoint x: 0, endPoint y: 292, distance: 8.6
click at [0, 272] on div at bounding box center [287, 302] width 576 height 20
click at [232, 241] on video at bounding box center [286, 161] width 573 height 323
click at [242, 243] on video at bounding box center [286, 161] width 573 height 323
click at [243, 243] on video at bounding box center [286, 161] width 573 height 323
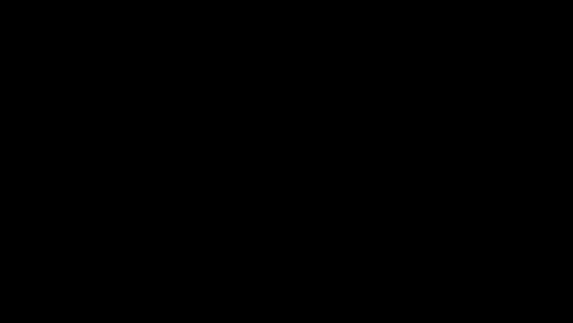
drag, startPoint x: 195, startPoint y: 299, endPoint x: 137, endPoint y: 297, distance: 58.3
click at [137, 272] on span at bounding box center [287, 301] width 570 height 12
click at [417, 252] on video at bounding box center [286, 161] width 573 height 323
click at [463, 272] on icon "add" at bounding box center [465, 315] width 71 height 9
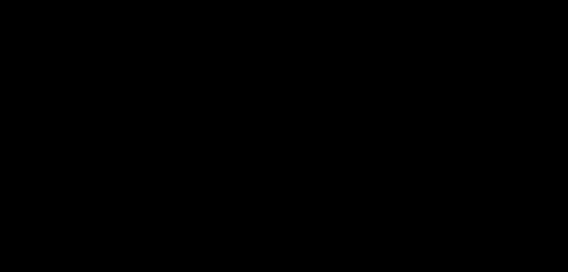
scroll to position [224, 0]
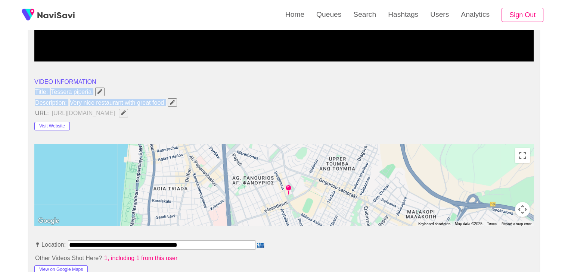
drag, startPoint x: 35, startPoint y: 88, endPoint x: 171, endPoint y: 100, distance: 136.4
copy ul "Title: Tessera piperia Description: Very nice restaurant with great food"
click at [170, 100] on icon "Edit Field" at bounding box center [172, 102] width 5 height 5
type input "**********"
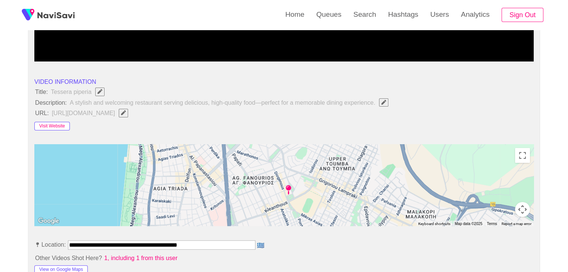
click at [55, 122] on button "Visit Website" at bounding box center [51, 126] width 35 height 9
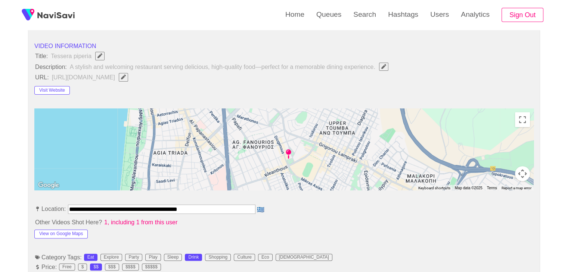
scroll to position [261, 0]
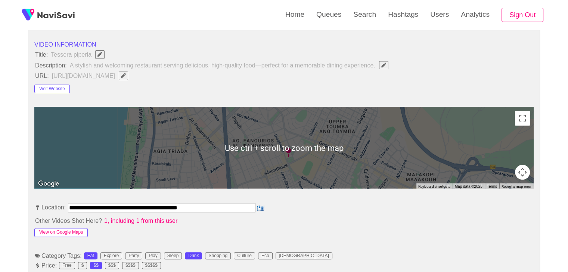
click at [77, 231] on button "View on Google Maps" at bounding box center [60, 232] width 53 height 9
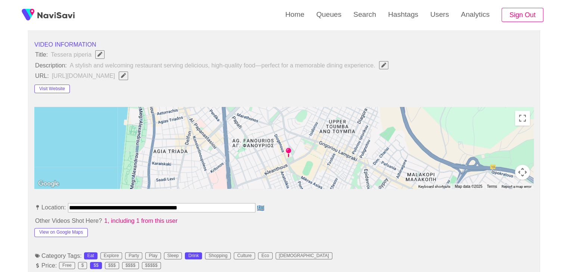
drag, startPoint x: 202, startPoint y: 206, endPoint x: 44, endPoint y: 177, distance: 160.4
click at [128, 77] on button "button" at bounding box center [123, 76] width 9 height 8
type input "**********"
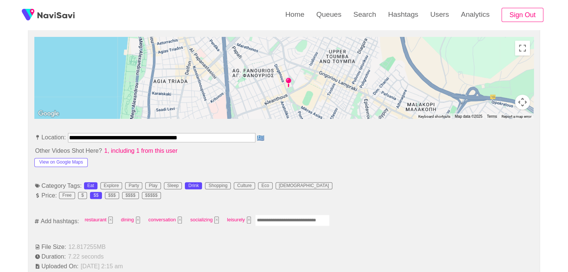
scroll to position [336, 0]
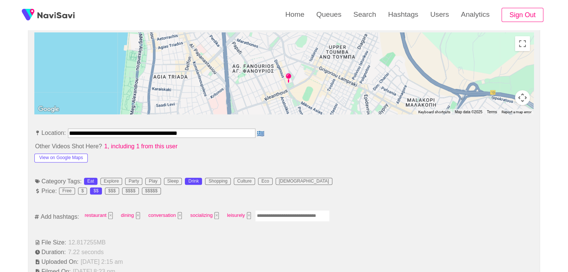
click at [271, 215] on input "Enter tag here and press return" at bounding box center [292, 217] width 75 height 12
type input "****"
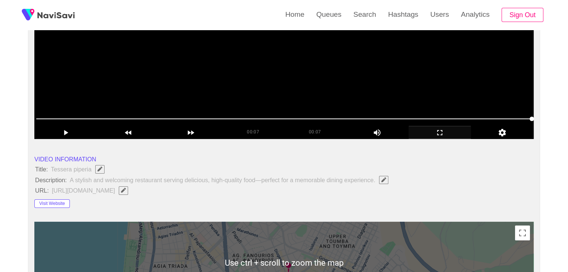
scroll to position [75, 0]
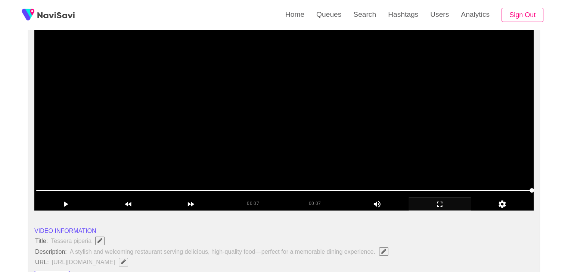
click at [299, 141] on video at bounding box center [283, 117] width 499 height 187
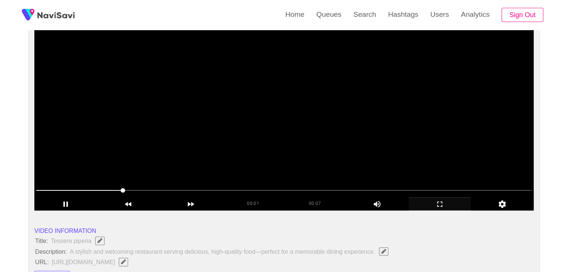
click at [405, 154] on video at bounding box center [283, 117] width 499 height 187
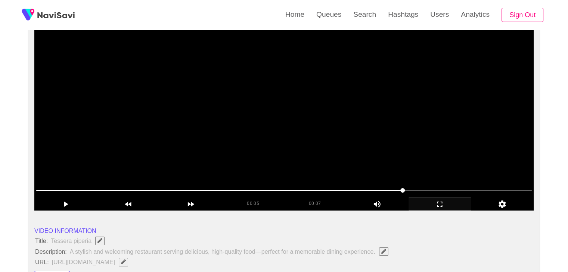
click at [405, 154] on video at bounding box center [283, 117] width 499 height 187
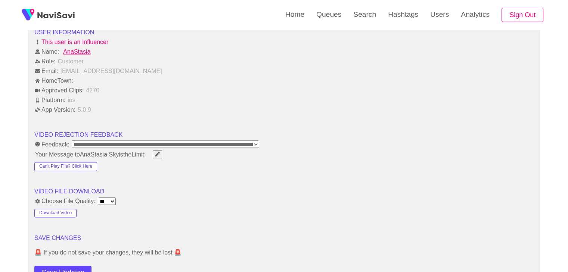
scroll to position [859, 0]
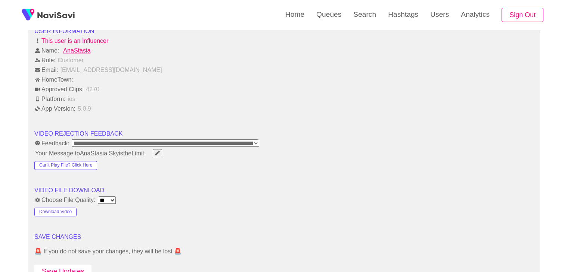
click at [72, 265] on button "Save Updates" at bounding box center [62, 272] width 57 height 14
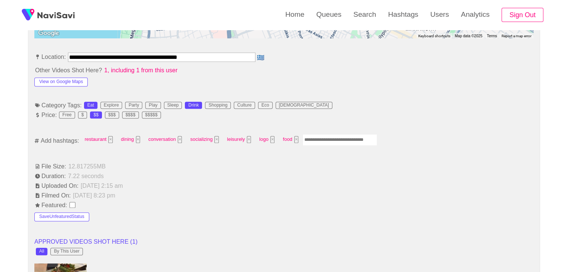
scroll to position [411, 0]
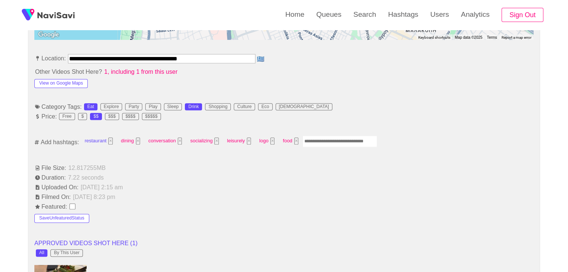
click at [95, 141] on span "restaurant ×" at bounding box center [98, 141] width 32 height 12
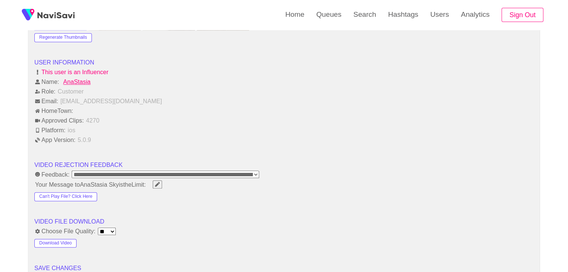
scroll to position [896, 0]
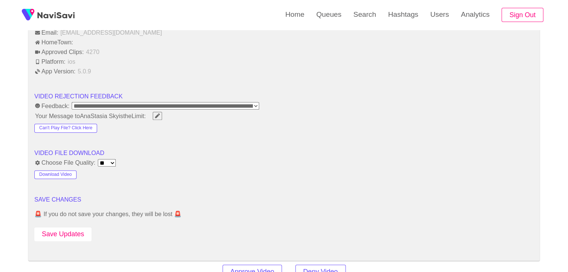
click at [69, 232] on button "Save Updates" at bounding box center [62, 235] width 57 height 14
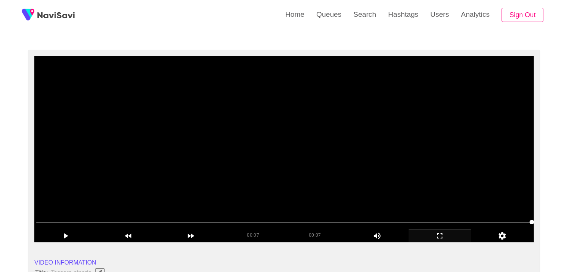
scroll to position [37, 0]
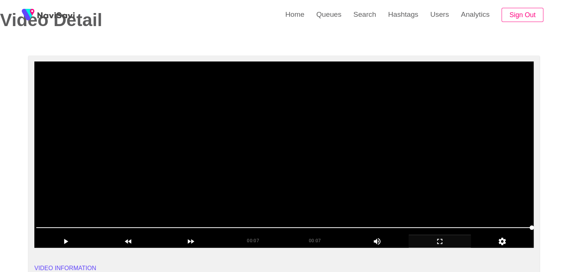
click at [209, 143] on video at bounding box center [283, 155] width 499 height 187
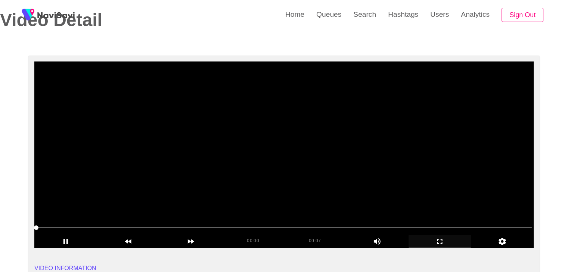
click at [209, 143] on video at bounding box center [283, 155] width 499 height 187
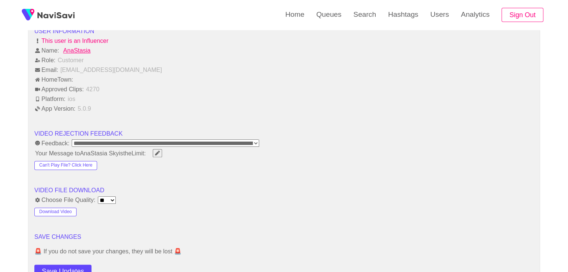
scroll to position [1008, 0]
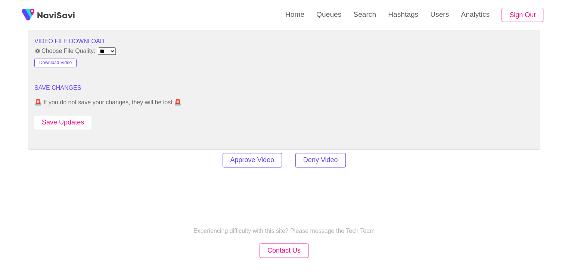
click at [82, 118] on button "Save Updates" at bounding box center [62, 123] width 57 height 14
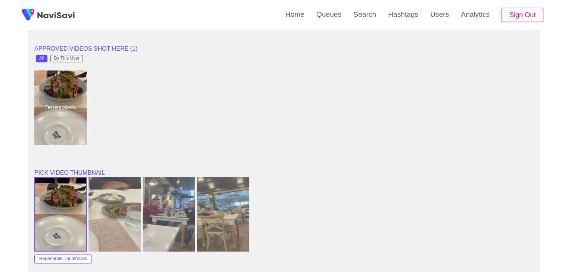
scroll to position [597, 0]
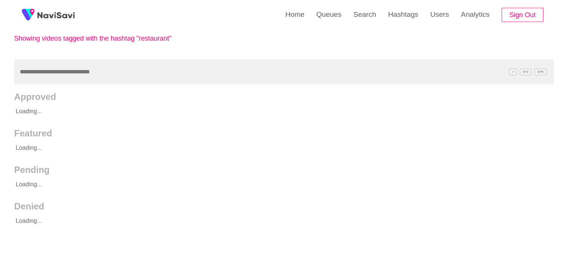
scroll to position [37, 0]
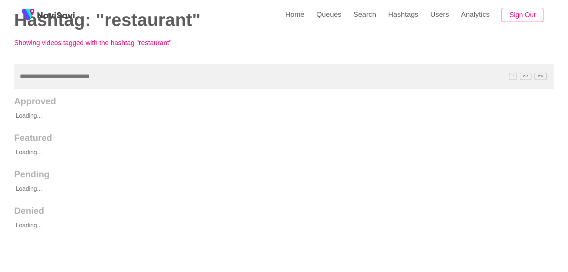
click at [146, 137] on h2 "Featured" at bounding box center [283, 138] width 539 height 10
click at [146, 136] on h2 "Featured" at bounding box center [283, 138] width 539 height 10
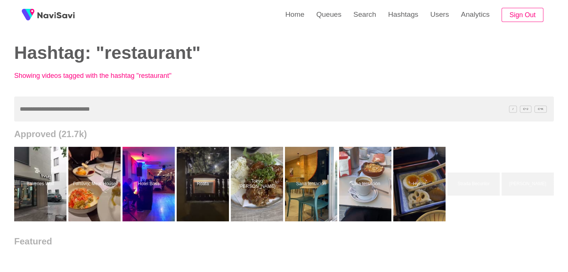
scroll to position [0, 0]
